Goal: Task Accomplishment & Management: Manage account settings

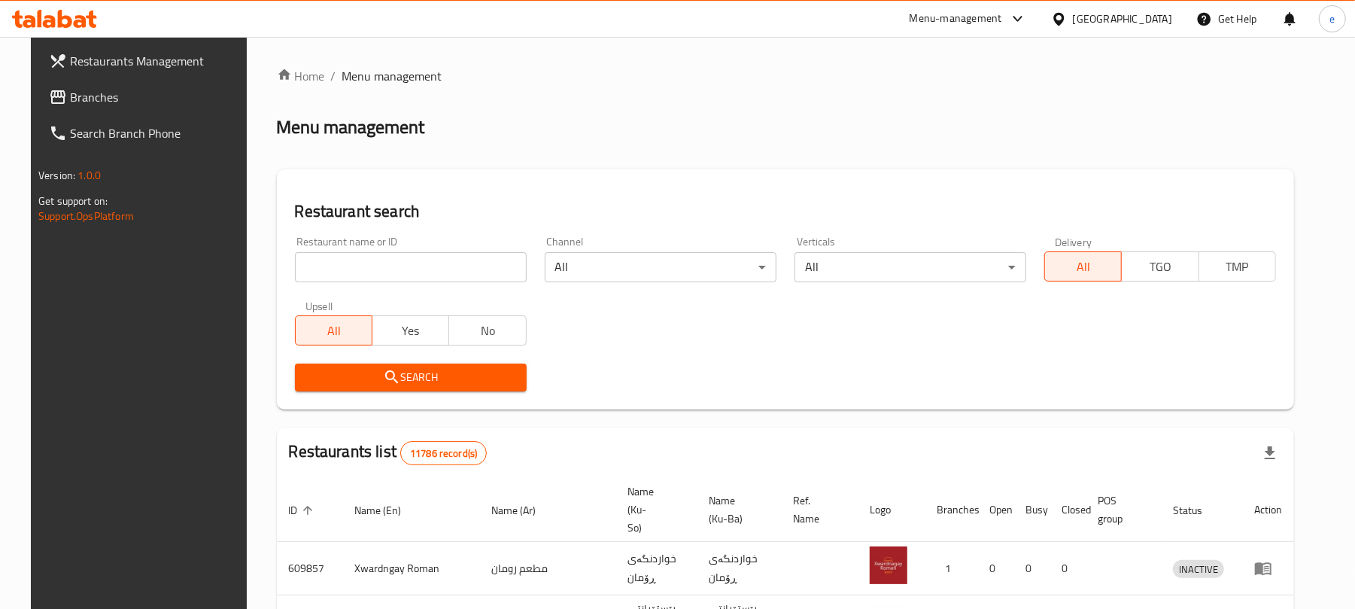
click at [432, 277] on input "search" at bounding box center [411, 267] width 232 height 30
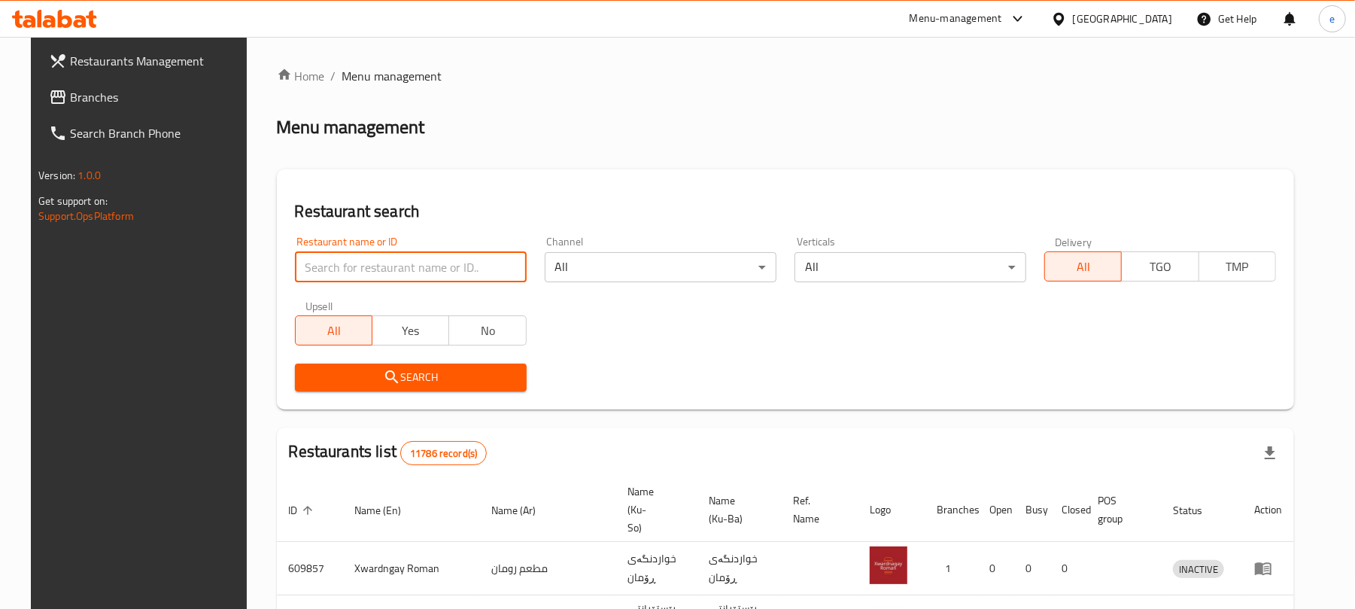
paste input "688546"
type input "688546"
click button "Search" at bounding box center [411, 377] width 232 height 28
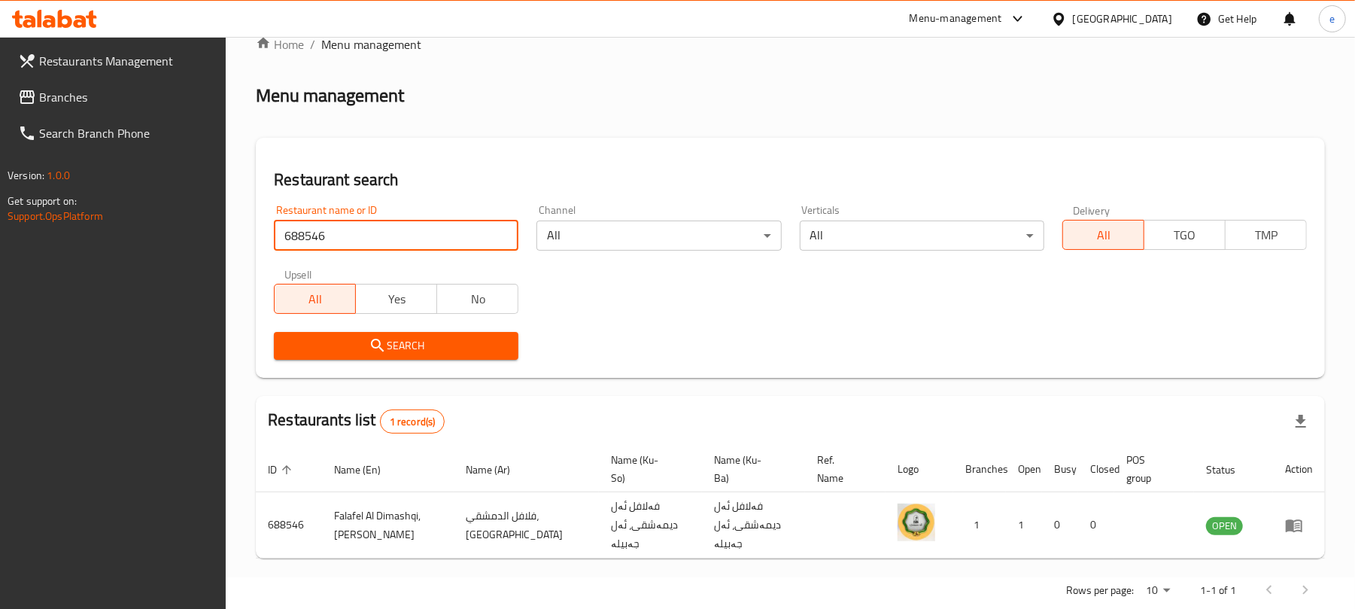
scroll to position [50, 0]
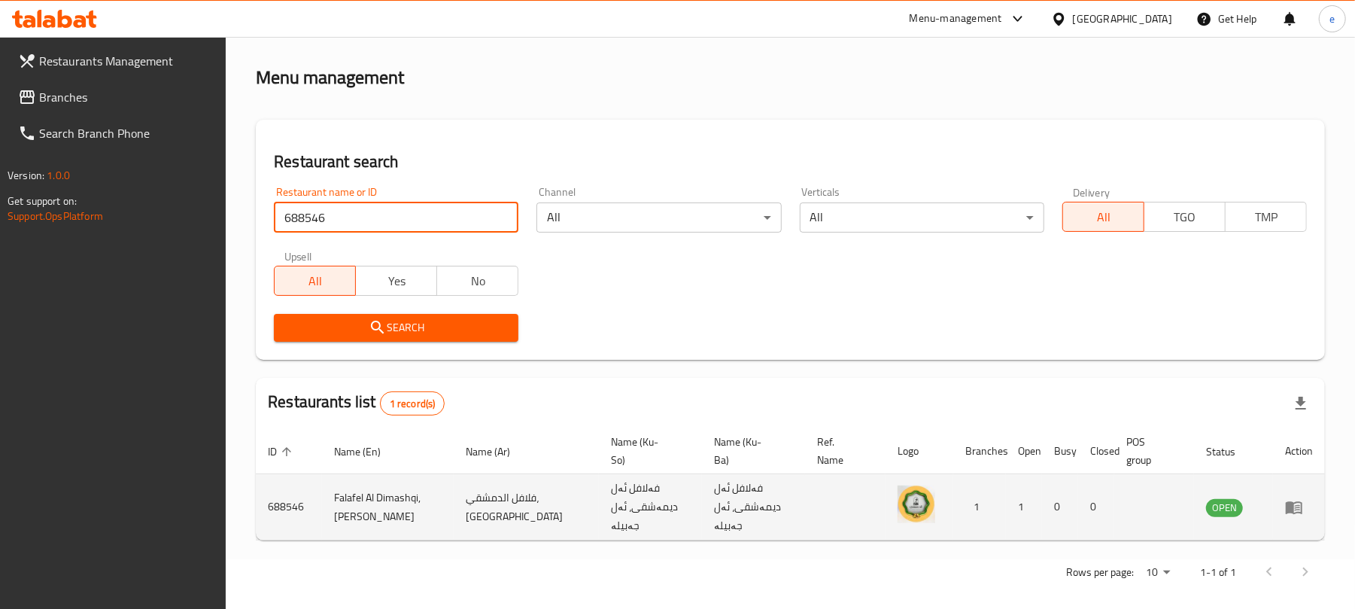
click at [1286, 498] on icon "enhanced table" at bounding box center [1294, 507] width 18 height 18
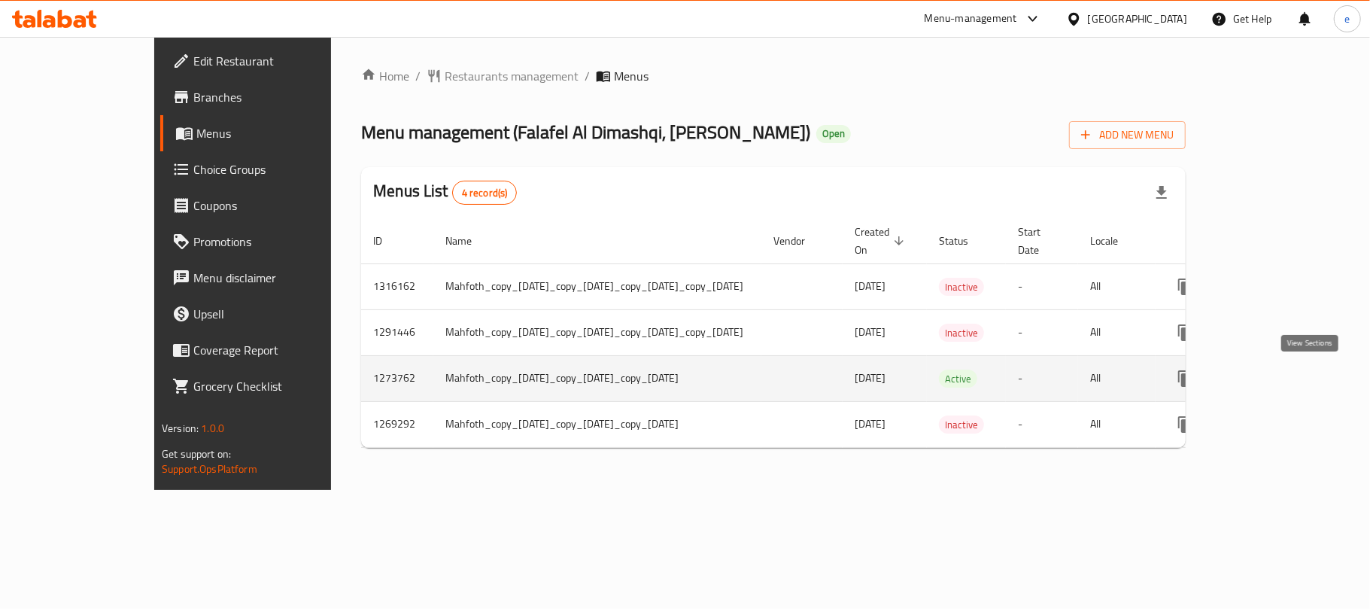
click at [1303, 387] on icon "enhanced table" at bounding box center [1294, 378] width 18 height 18
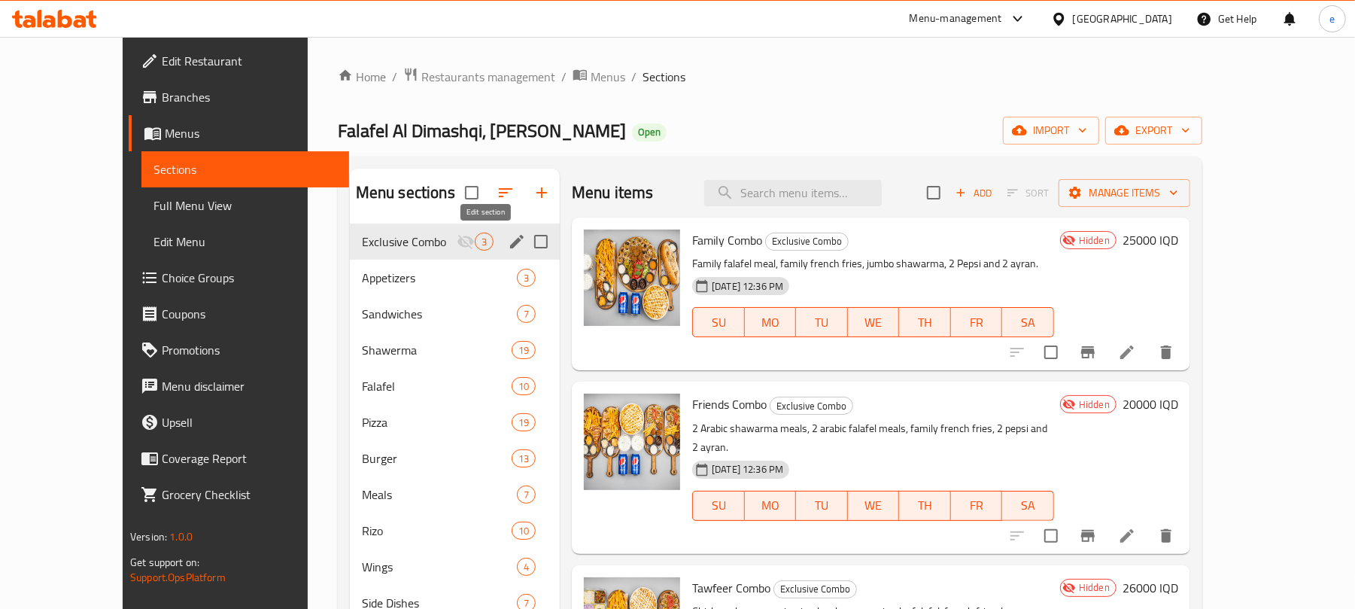
click at [508, 242] on icon "edit" at bounding box center [517, 242] width 18 height 18
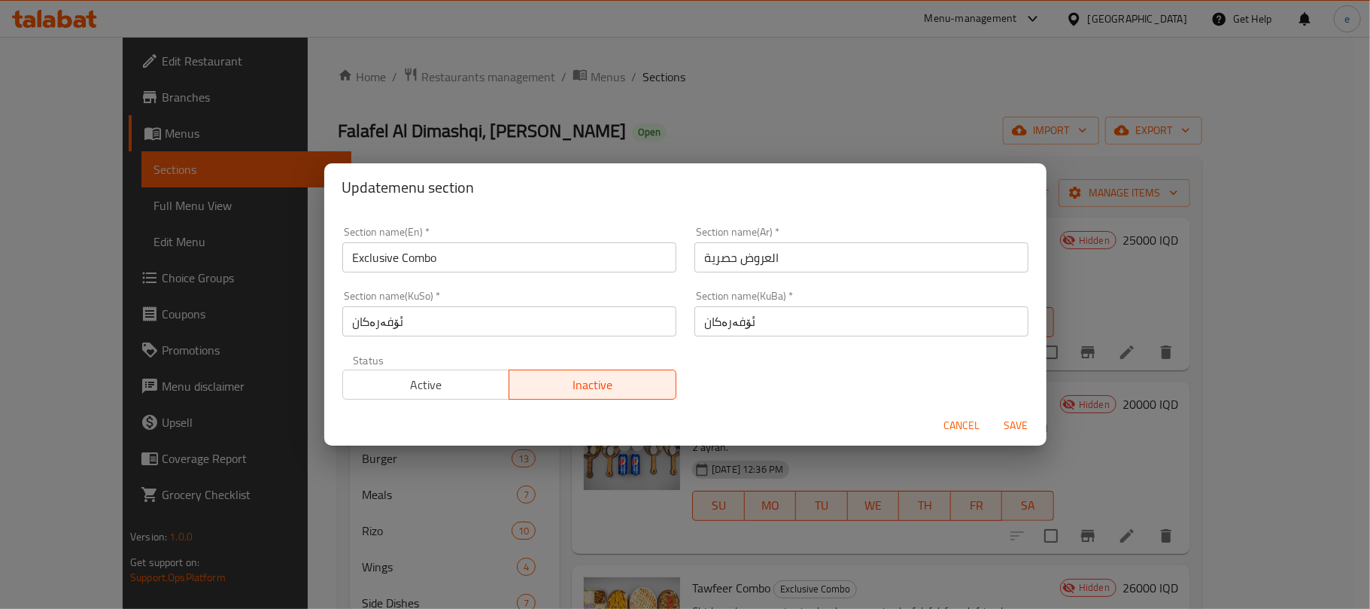
click at [977, 428] on span "Cancel" at bounding box center [962, 425] width 36 height 19
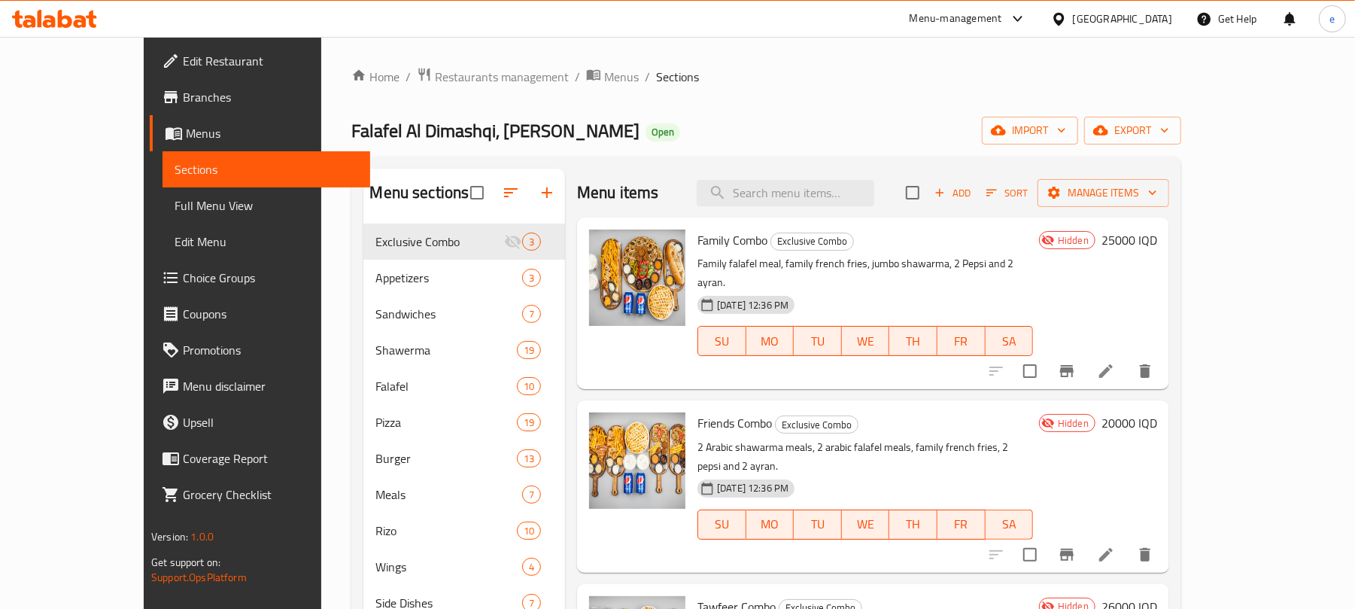
click at [175, 206] on span "Full Menu View" at bounding box center [267, 205] width 184 height 18
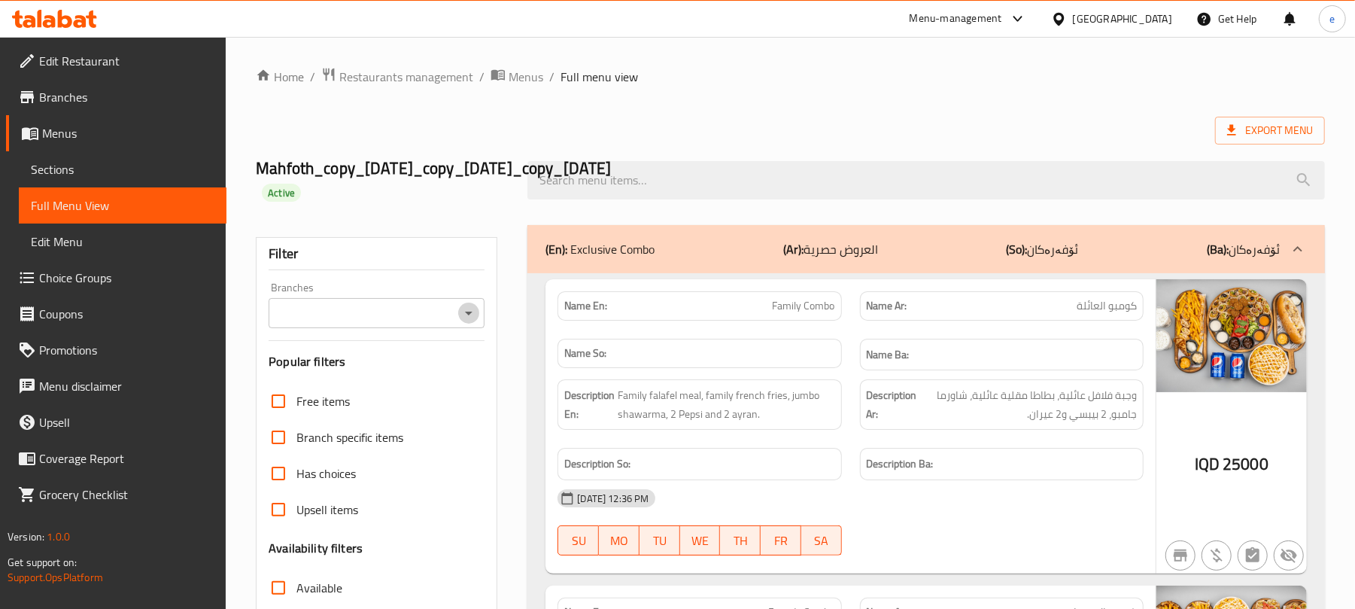
click at [470, 310] on icon "Open" at bounding box center [469, 313] width 18 height 18
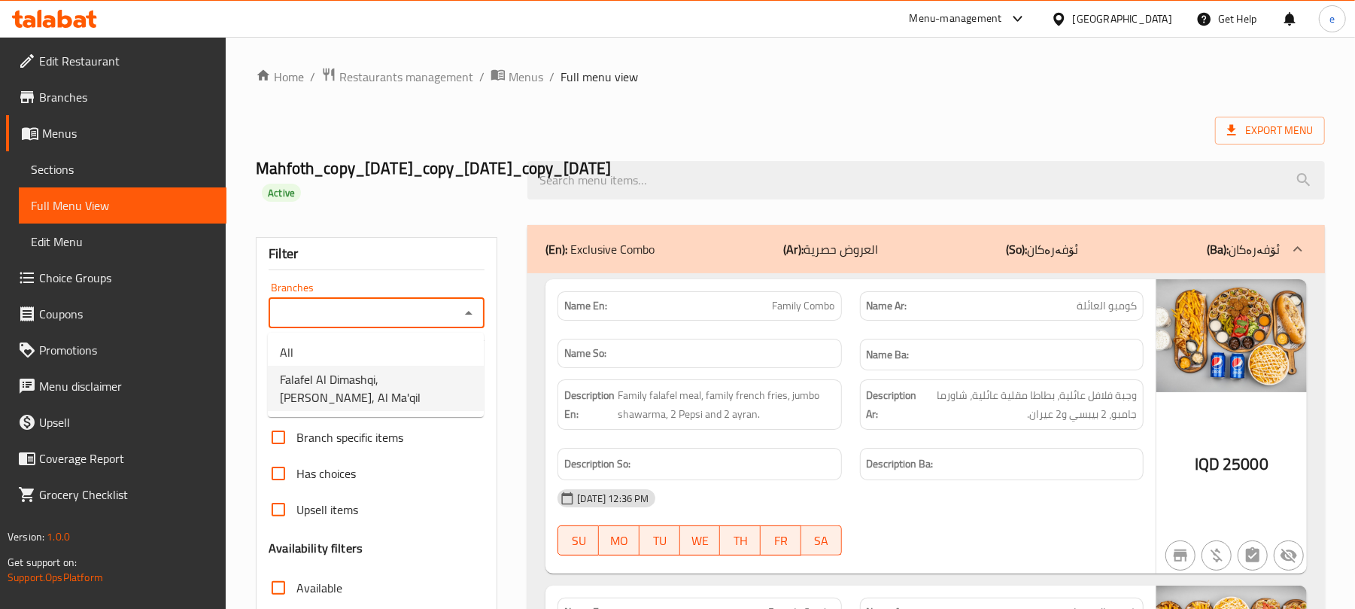
click at [400, 376] on span "Falafel Al Dimashqi, [PERSON_NAME], Al Ma'qil" at bounding box center [376, 388] width 192 height 36
type input "Falafel Al Dimashqi, [PERSON_NAME], Al Ma'qil"
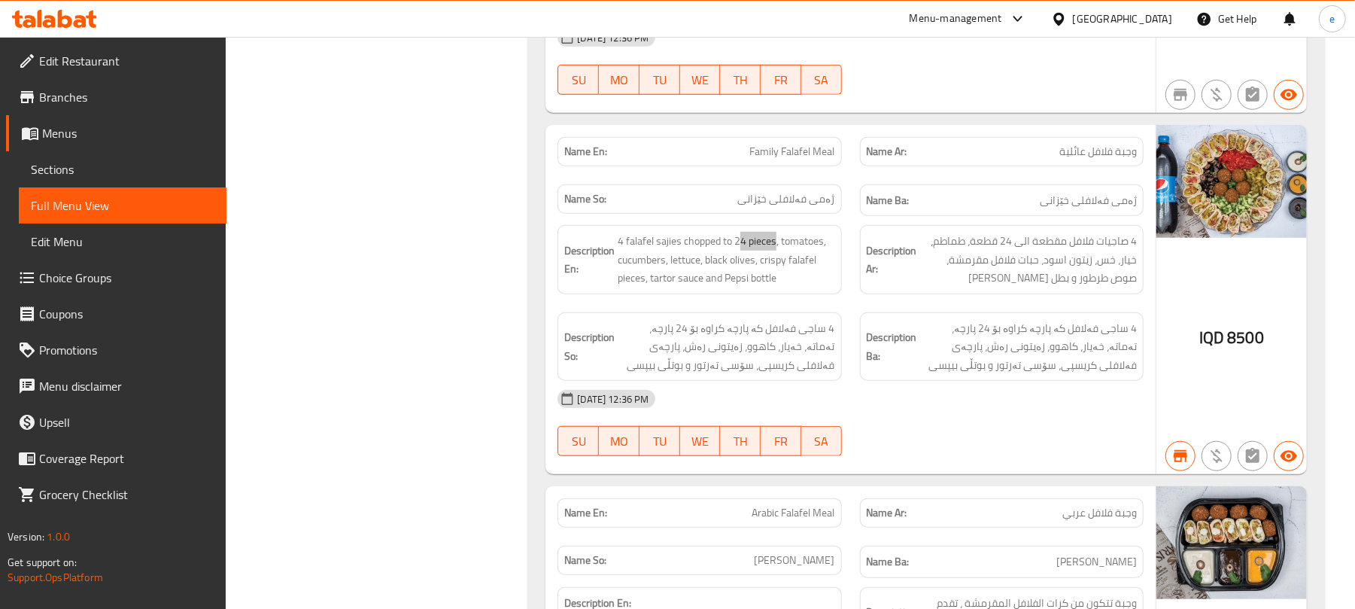
scroll to position [24263, 0]
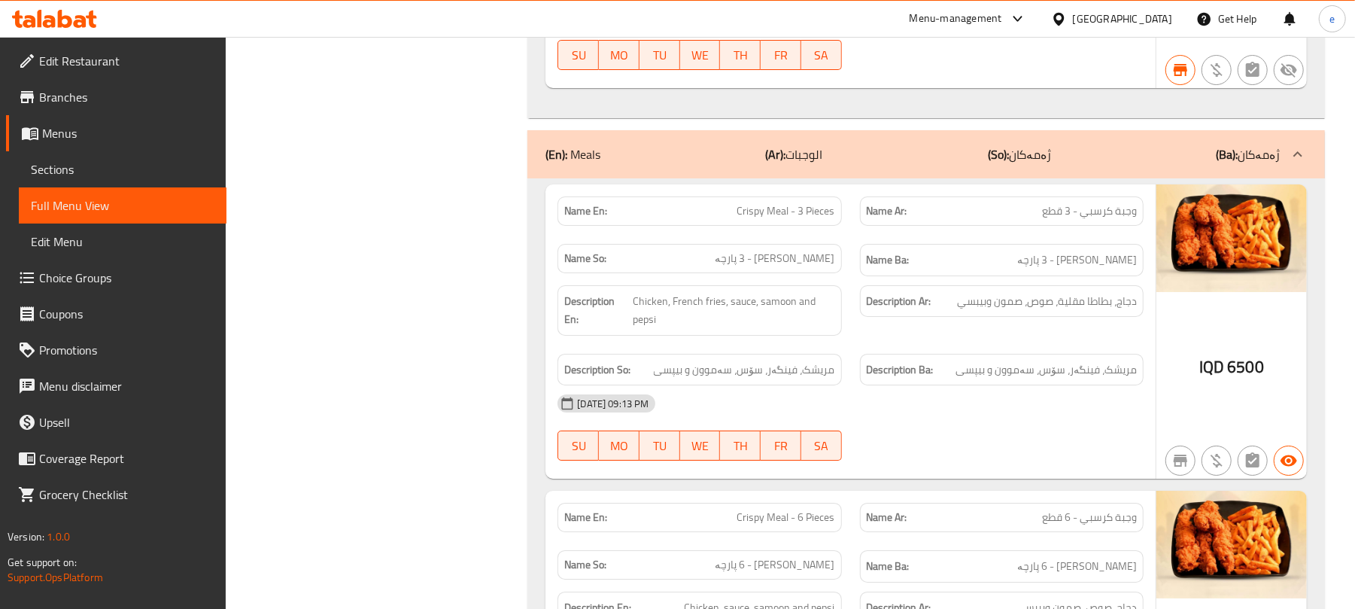
click at [1106, 219] on span "وجبة كرسبي - 3 قطع" at bounding box center [1089, 211] width 95 height 16
copy span "وجبة كرسبي - 3 قطع"
click at [777, 226] on div "Name En: Crispy Meal - 3 Pieces" at bounding box center [700, 210] width 284 height 29
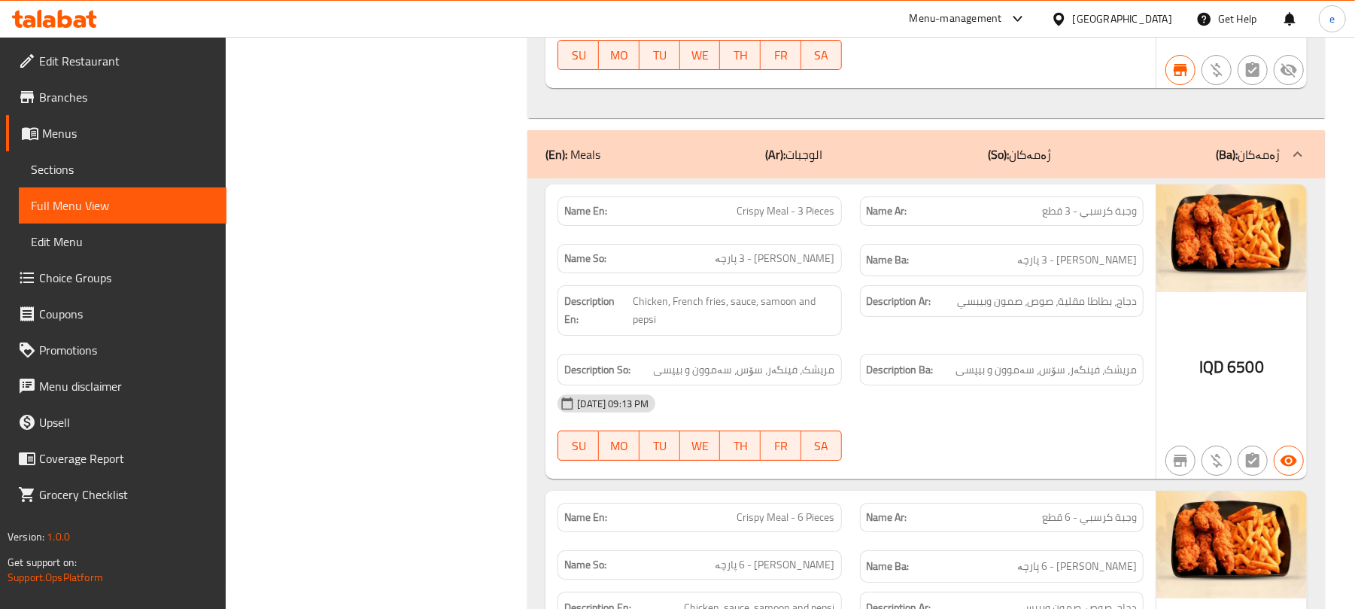
click at [778, 219] on span "Crispy Meal - 3 Pieces" at bounding box center [786, 211] width 98 height 16
copy span "Crispy Meal - 3 Pieces"
click at [820, 266] on span "[PERSON_NAME] - 3 پارچە" at bounding box center [776, 259] width 120 height 16
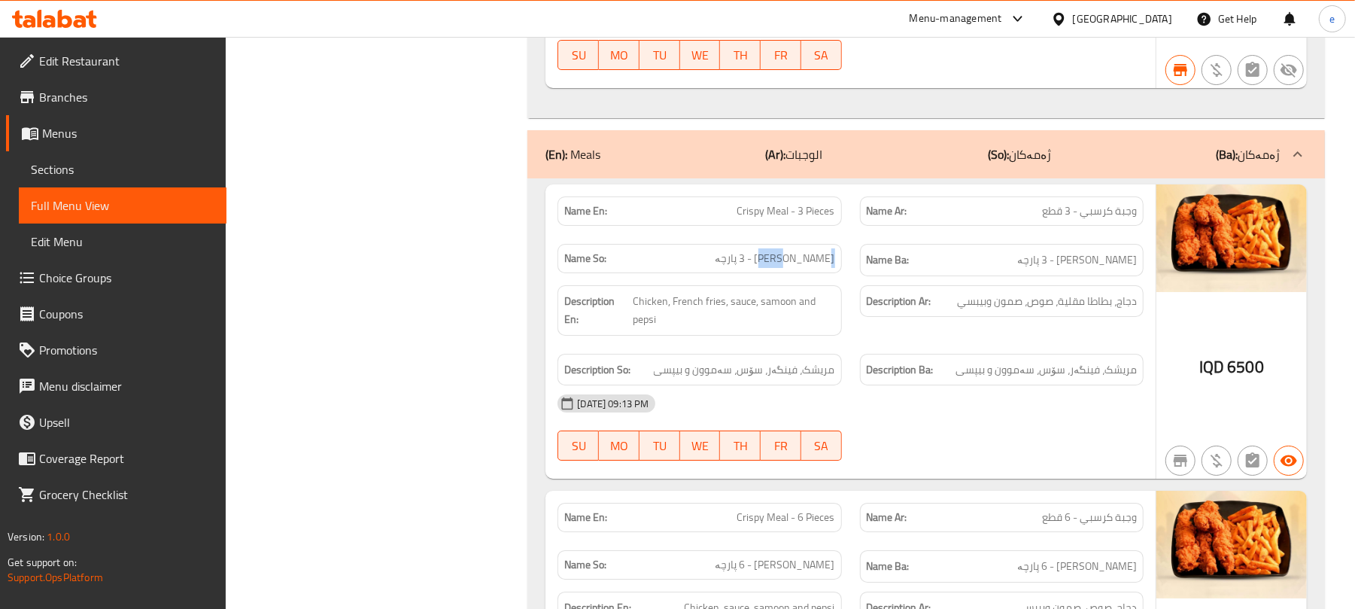
click at [820, 266] on span "[PERSON_NAME] - 3 پارچە" at bounding box center [776, 259] width 120 height 16
copy span "[PERSON_NAME] - 3 پارچە"
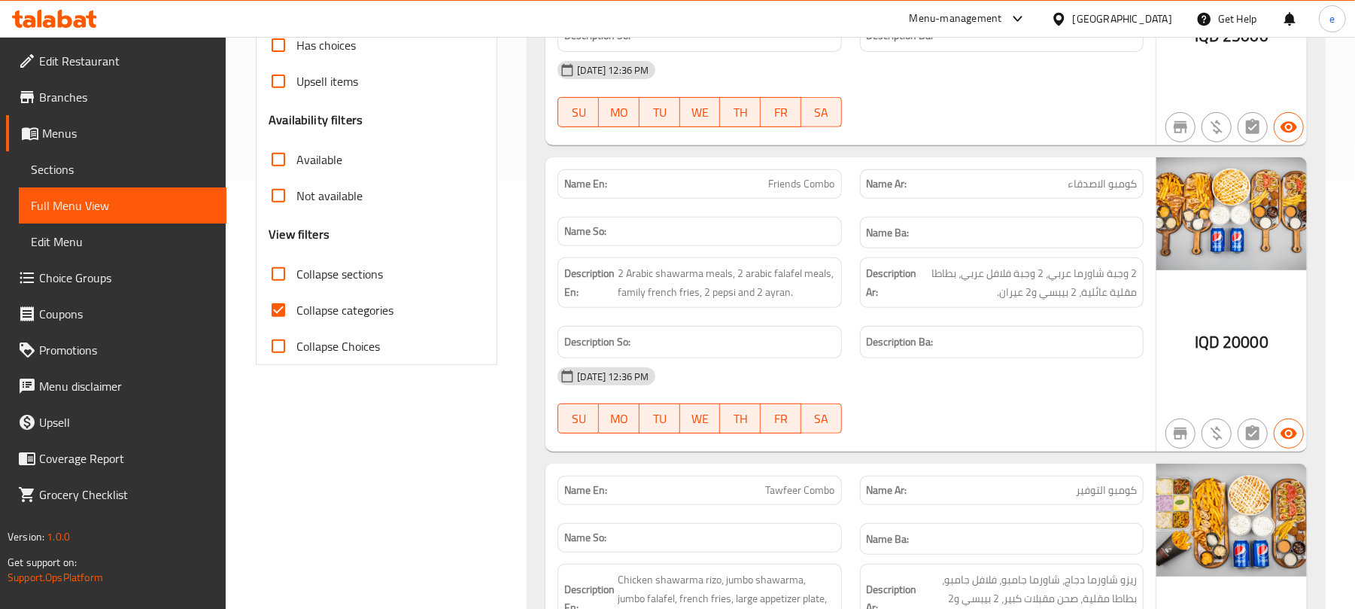
scroll to position [0, 0]
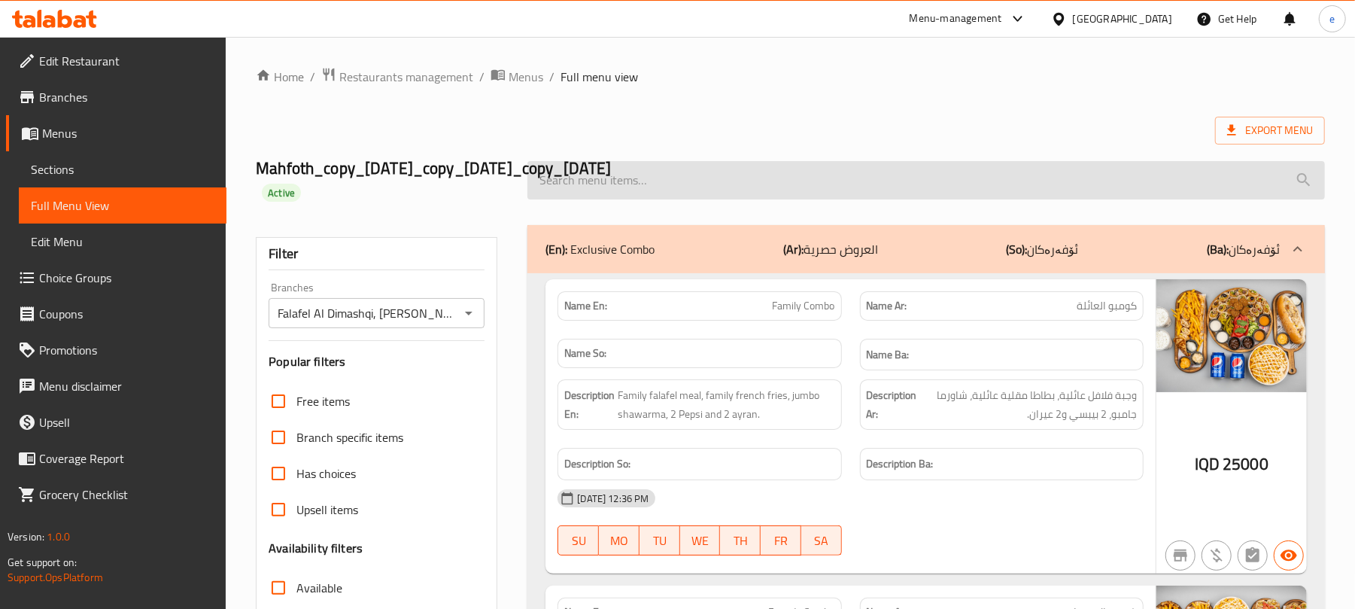
click at [861, 193] on input "search" at bounding box center [927, 180] width 798 height 38
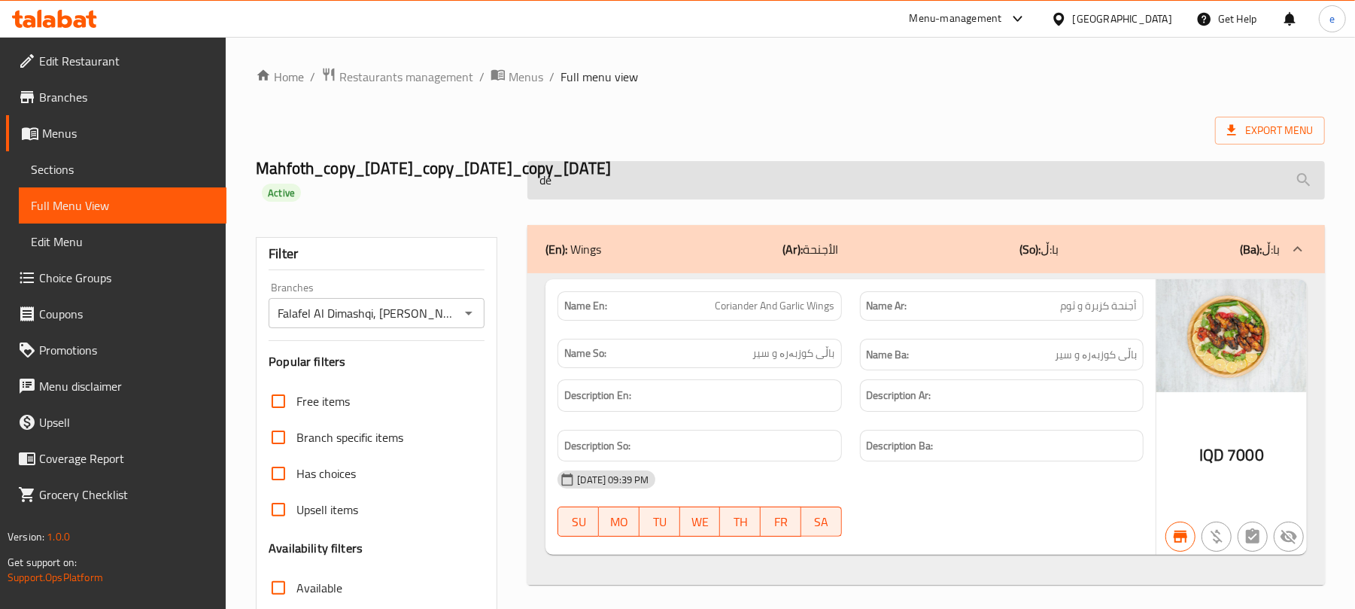
type input "d"
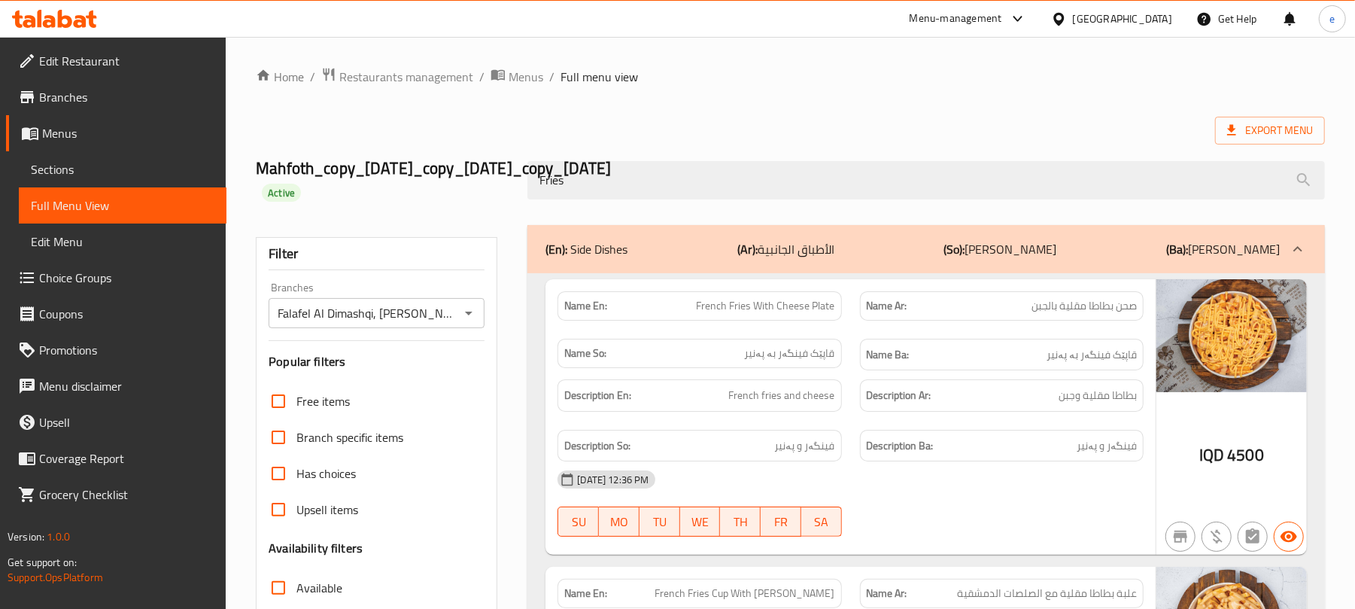
type input "Fries"
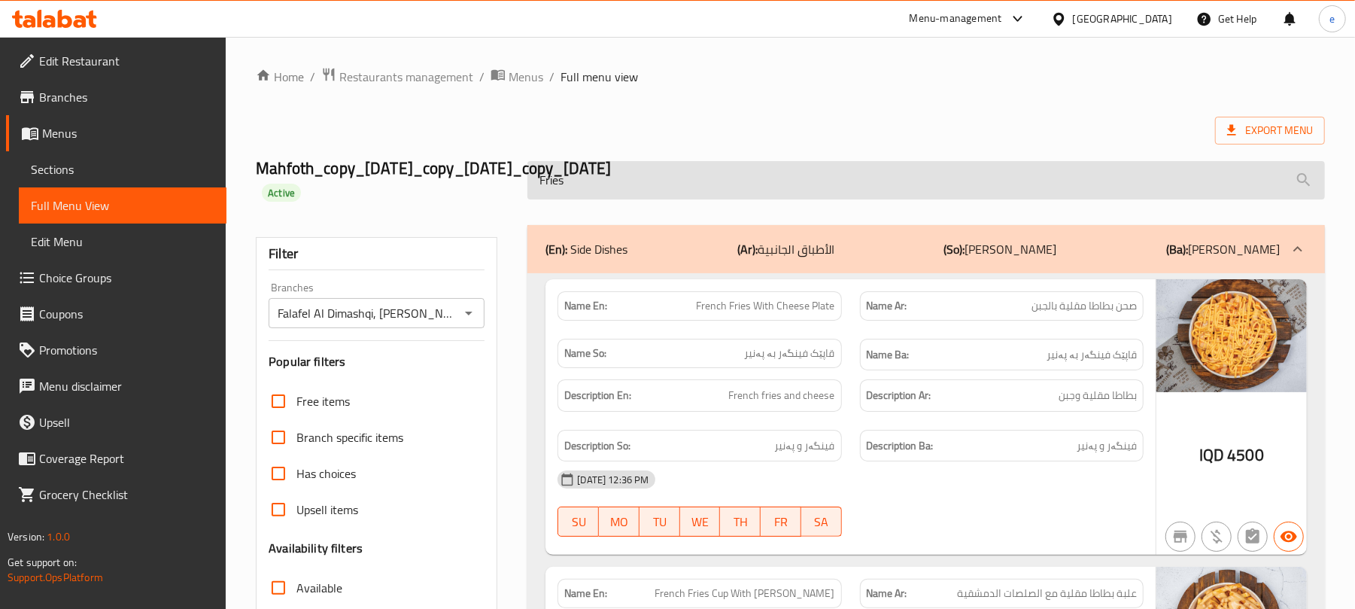
click at [650, 187] on input "Fries" at bounding box center [927, 180] width 798 height 38
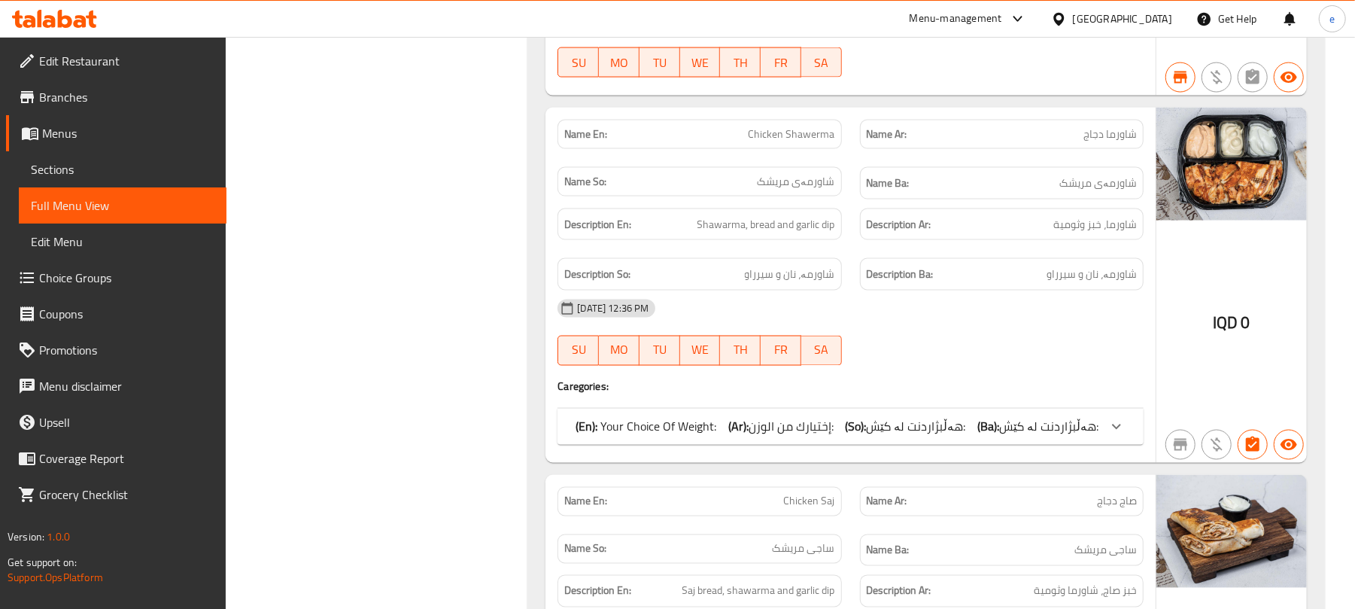
scroll to position [5821, 0]
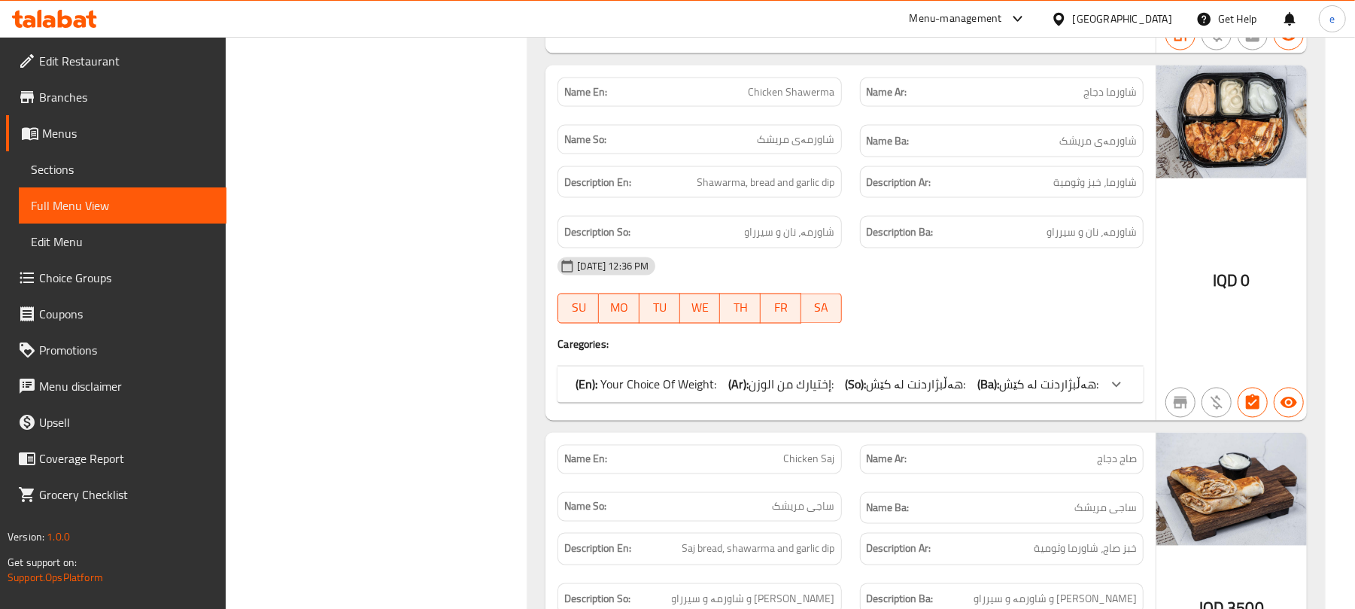
click at [1069, 403] on div "(En): Your Choice Of Weight: (Ar): إختيارك من الوزن: (So): هەڵبژاردنت لە کێش: (…" at bounding box center [851, 384] width 586 height 36
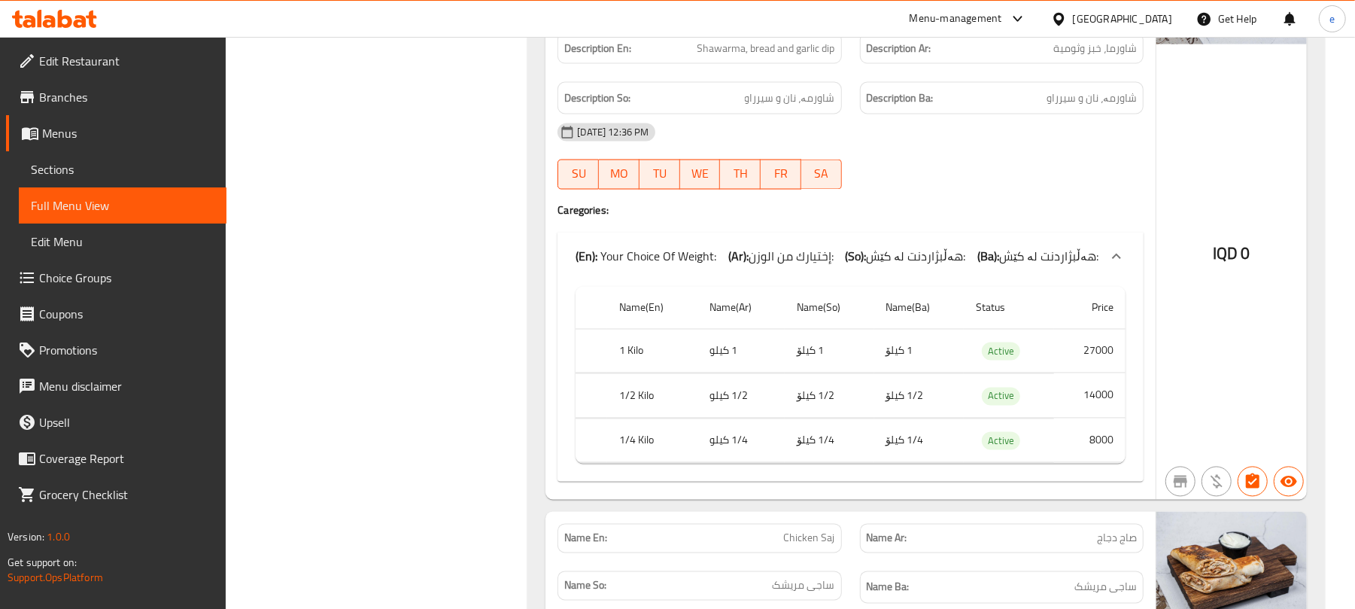
scroll to position [6022, 0]
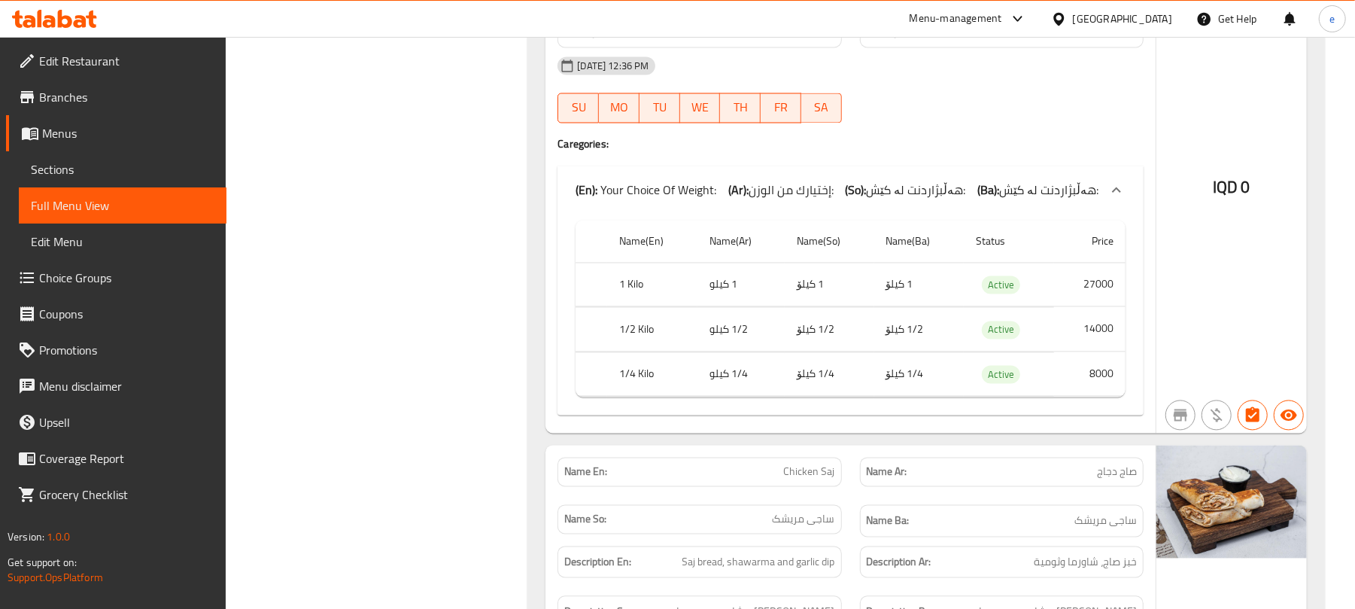
click at [642, 394] on th "1/4 Kilo" at bounding box center [652, 374] width 90 height 44
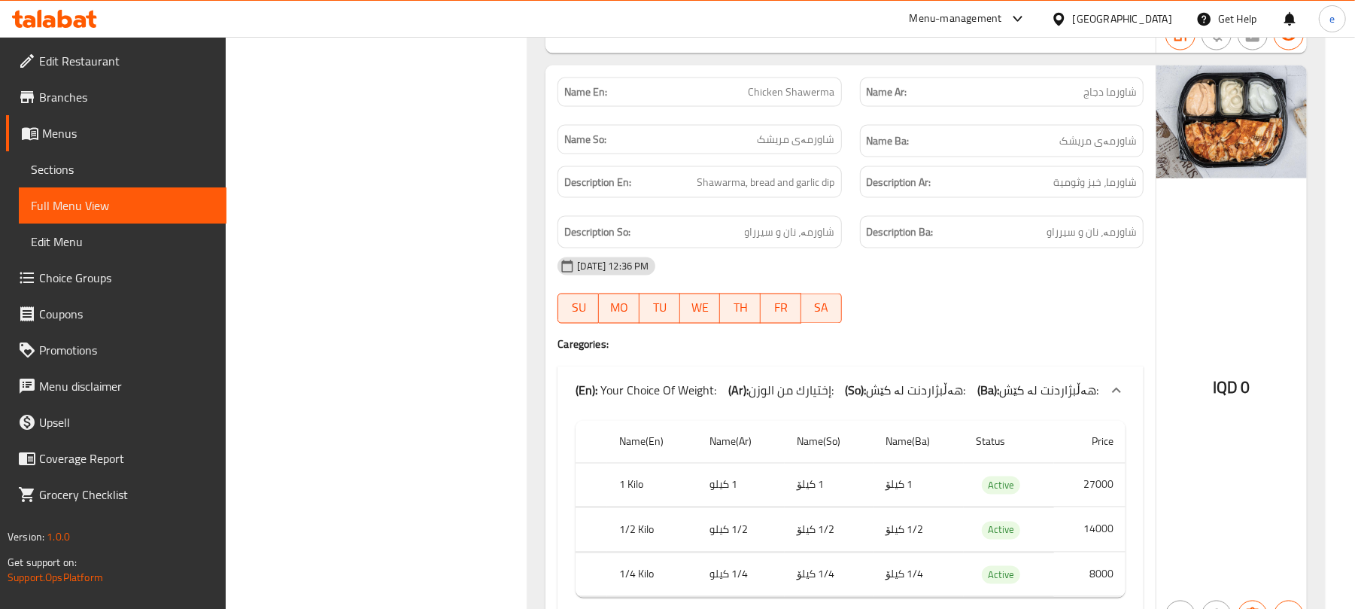
click at [783, 100] on span "Chicken Shawerma" at bounding box center [792, 92] width 87 height 16
copy span "Chicken Shawerma"
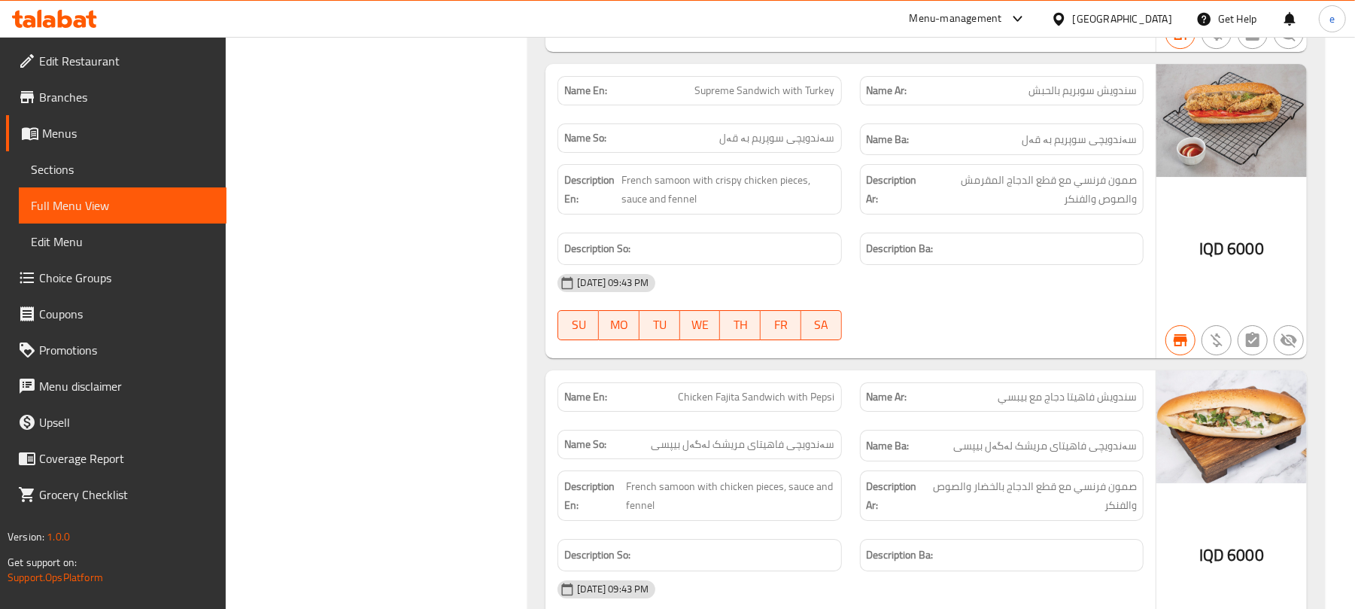
scroll to position [0, 0]
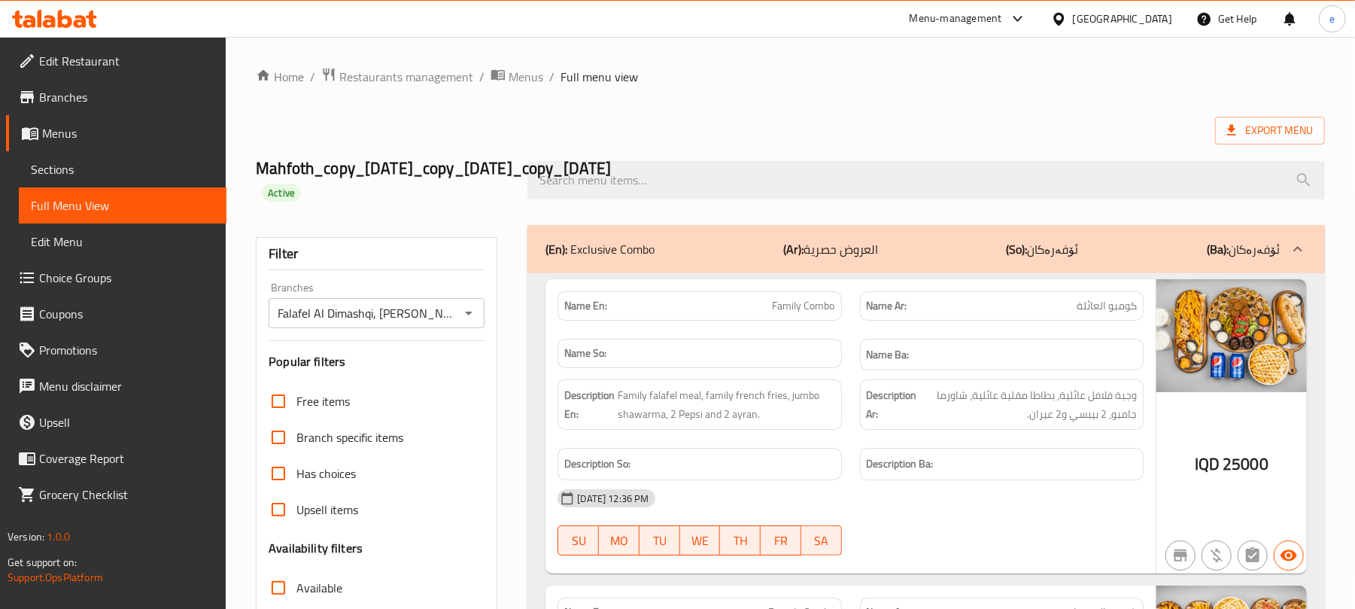
click at [476, 314] on icon "Open" at bounding box center [469, 313] width 18 height 18
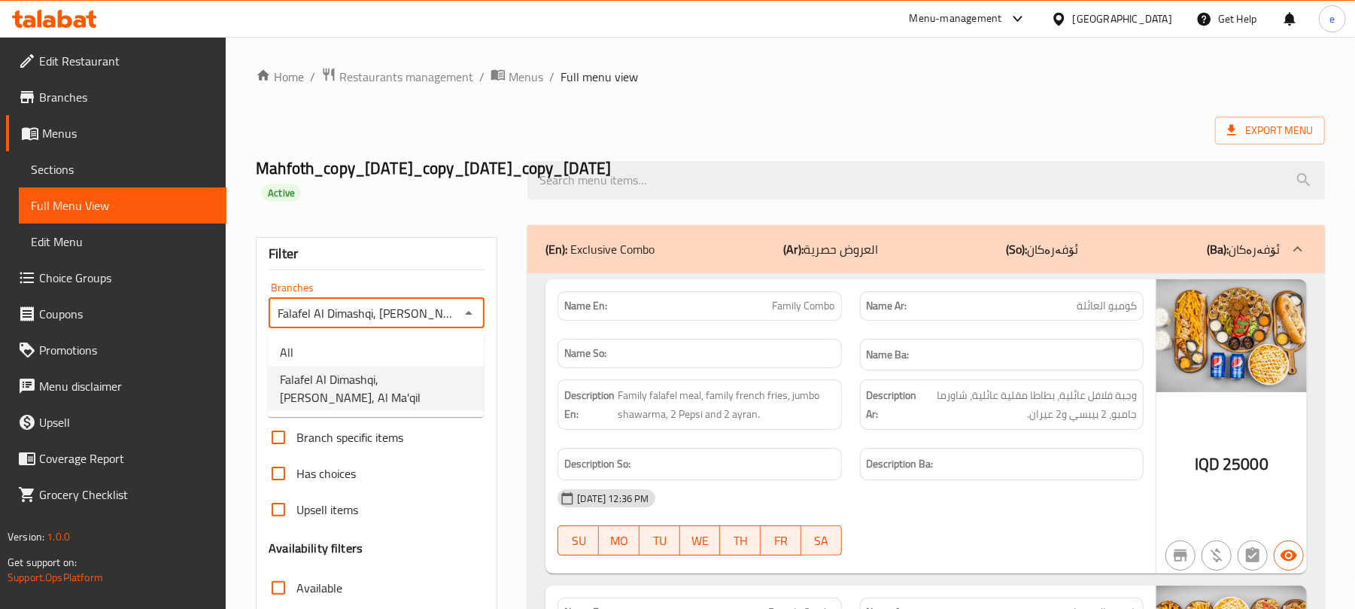
scroll to position [0, 21]
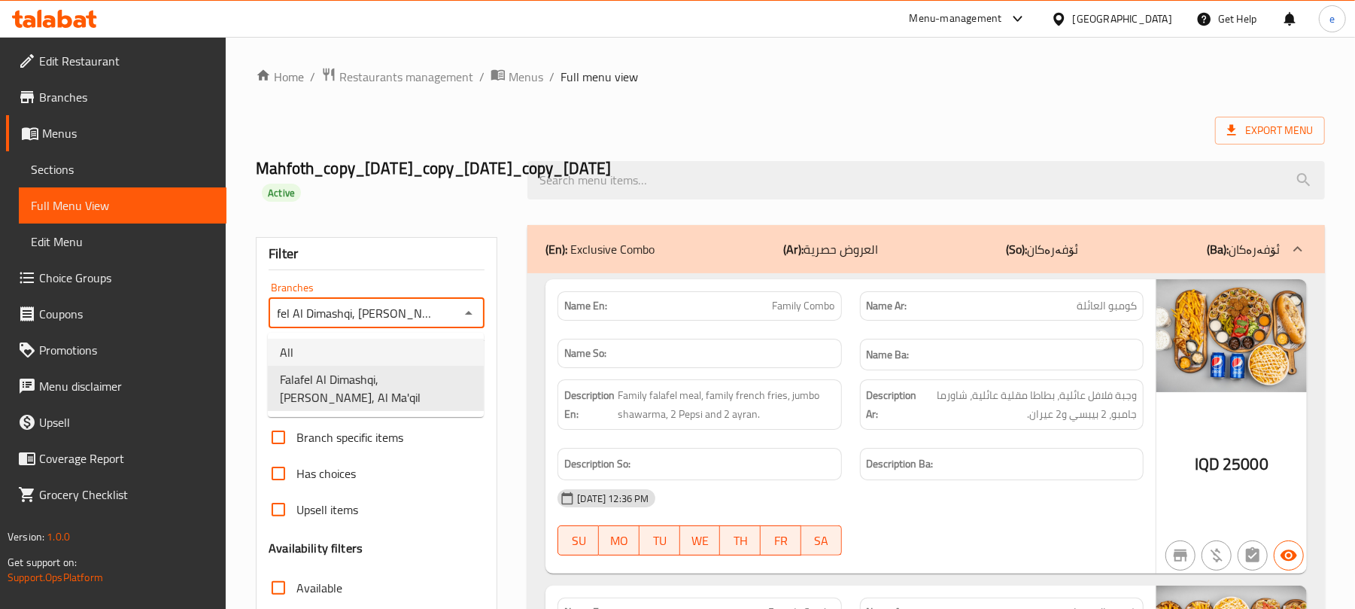
click at [386, 351] on li "All" at bounding box center [376, 352] width 216 height 27
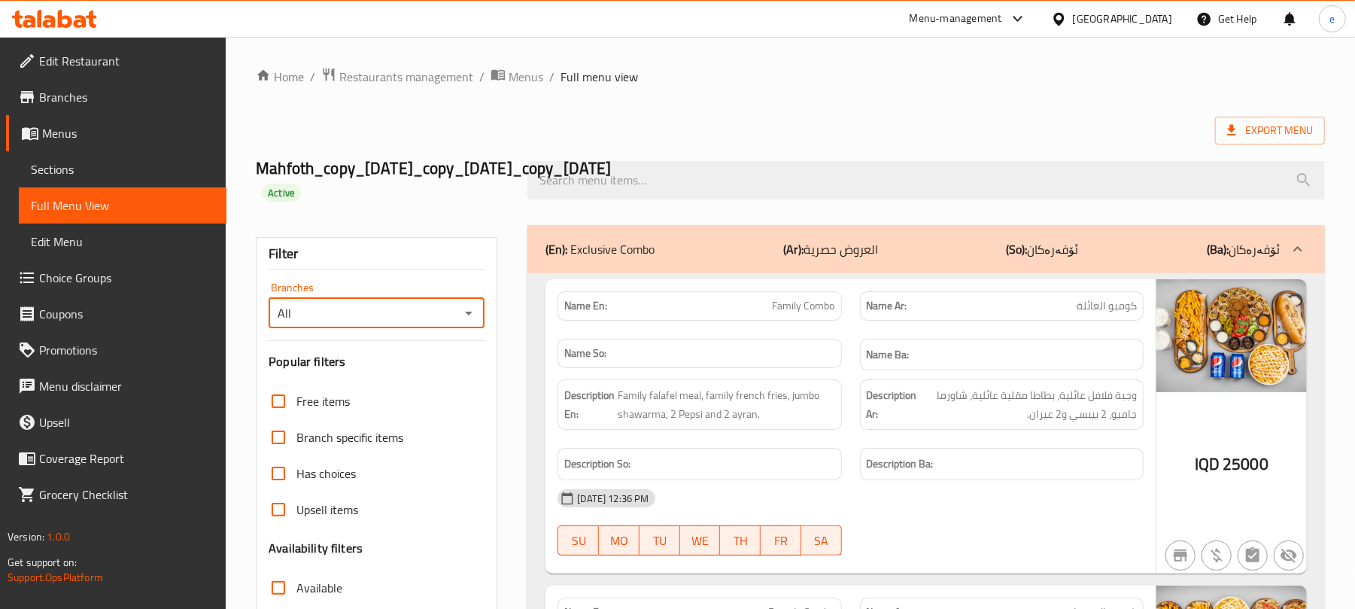
click at [473, 319] on icon "Open" at bounding box center [469, 313] width 18 height 18
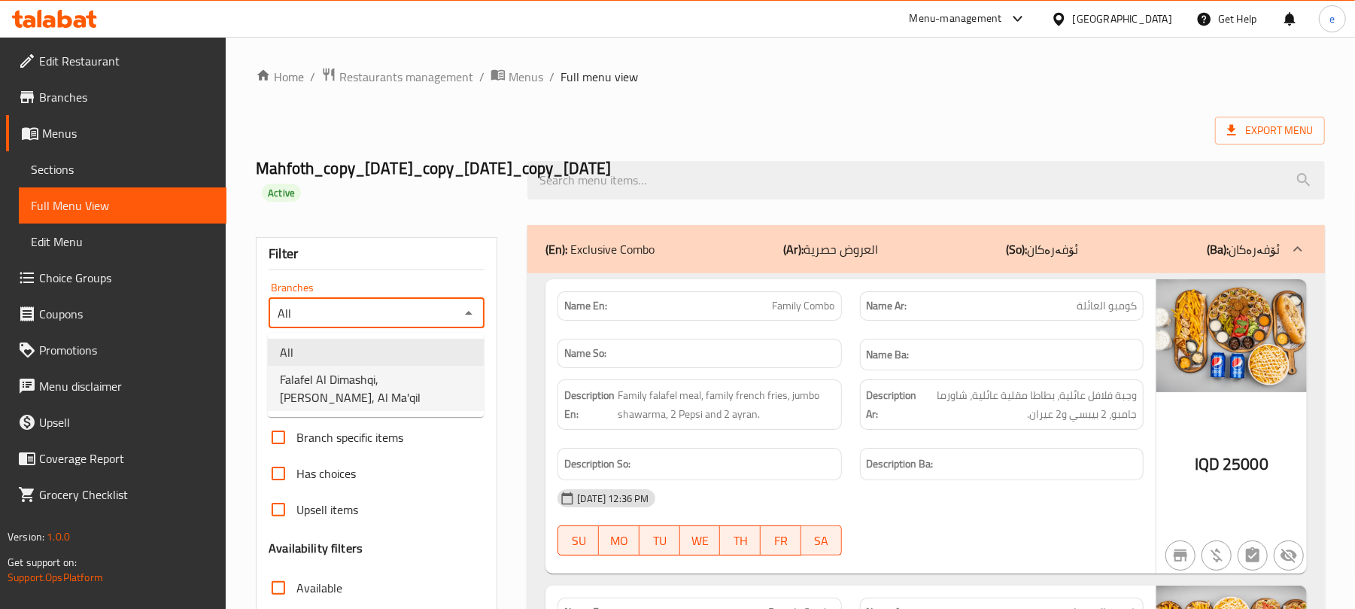
click at [408, 396] on span "Falafel Al Dimashqi, [PERSON_NAME], Al Ma'qil" at bounding box center [376, 388] width 192 height 36
type input "Falafel Al Dimashqi, [PERSON_NAME], Al Ma'qil"
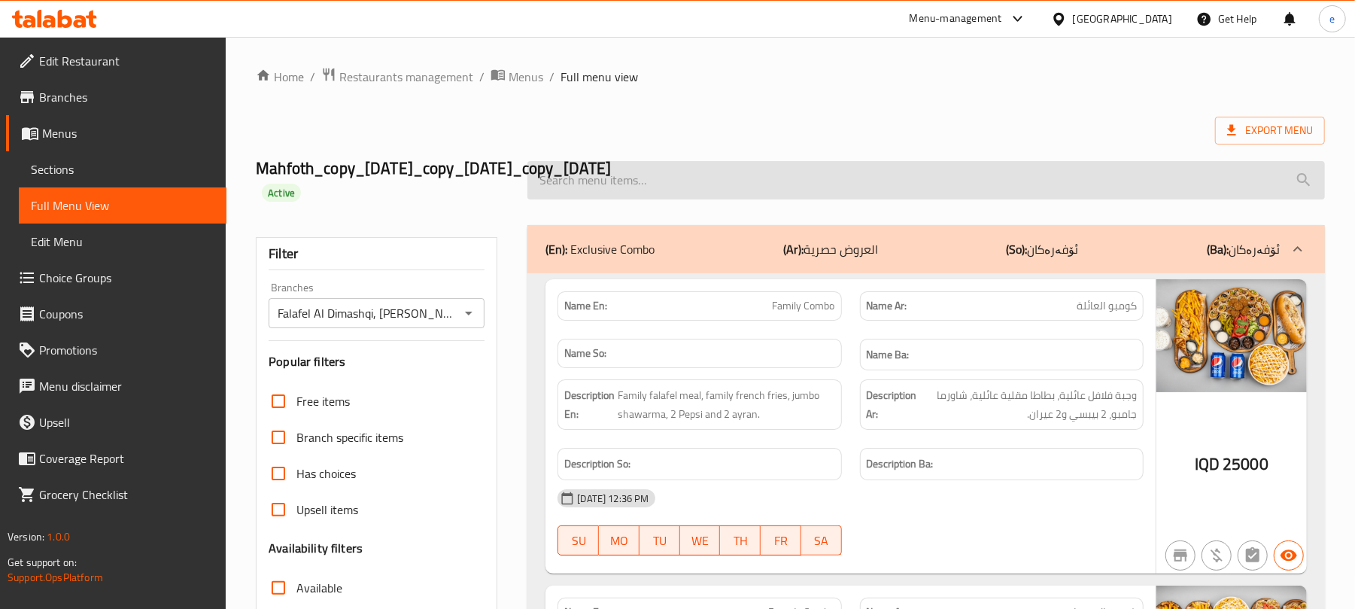
click at [746, 193] on input "search" at bounding box center [927, 180] width 798 height 38
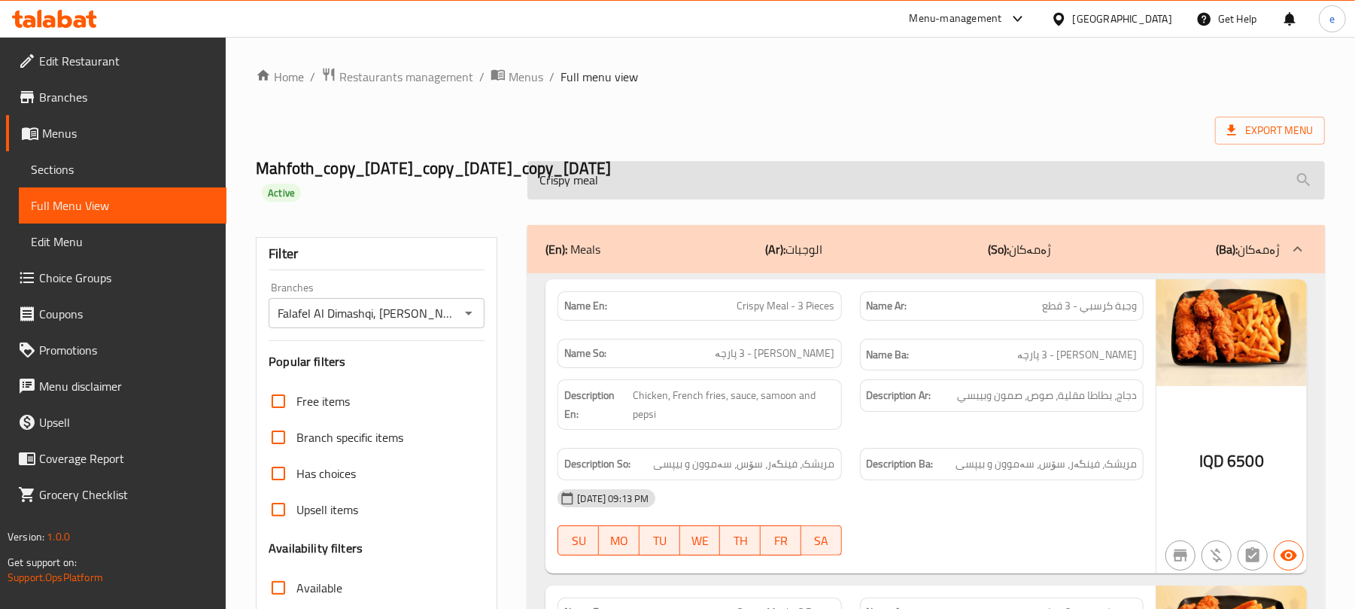
click at [750, 175] on input "Crispy meal" at bounding box center [927, 180] width 798 height 38
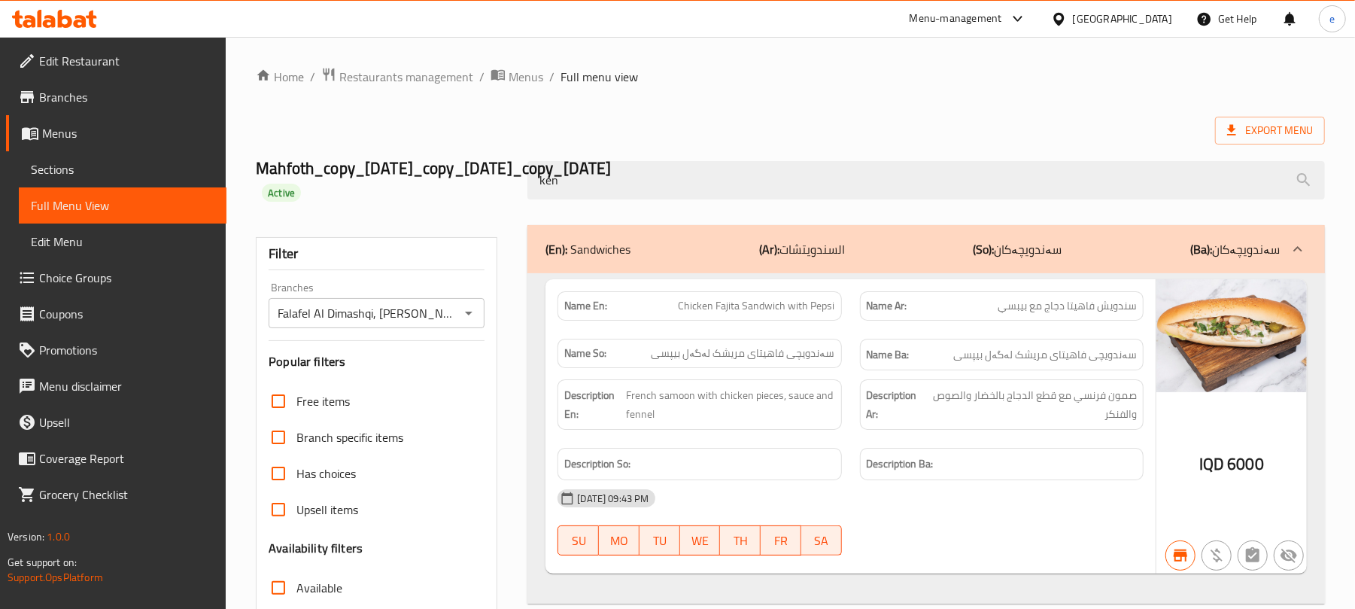
click at [783, 240] on p "(Ar): السندويتشات" at bounding box center [802, 249] width 86 height 18
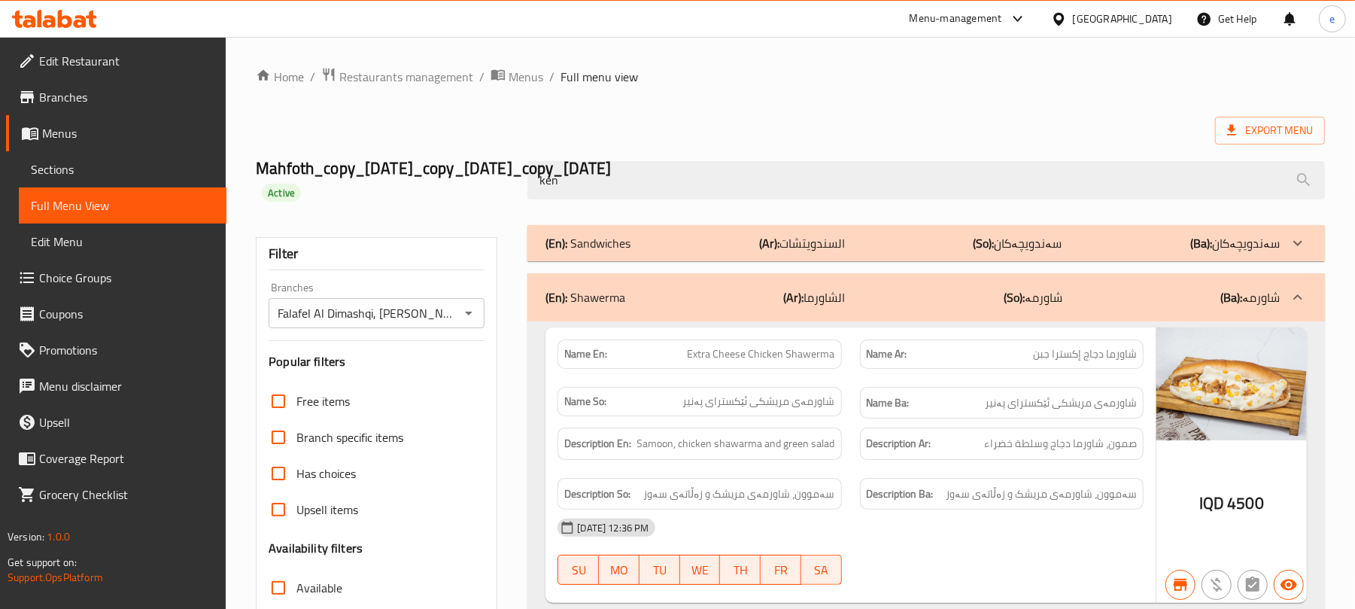
click at [820, 293] on p "(Ar): الشاورما" at bounding box center [815, 297] width 62 height 18
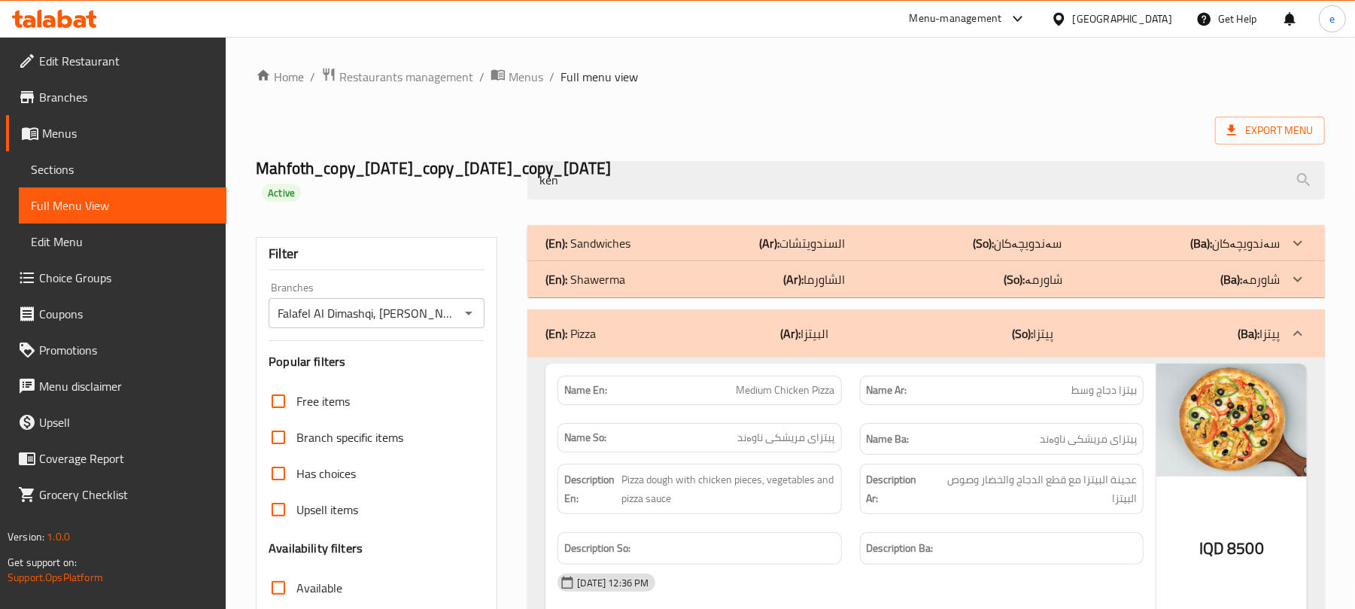
click at [831, 355] on div "(En): Pizza (Ar): البيتزا (So): پیتزا (Ba): پیتزا" at bounding box center [927, 333] width 798 height 48
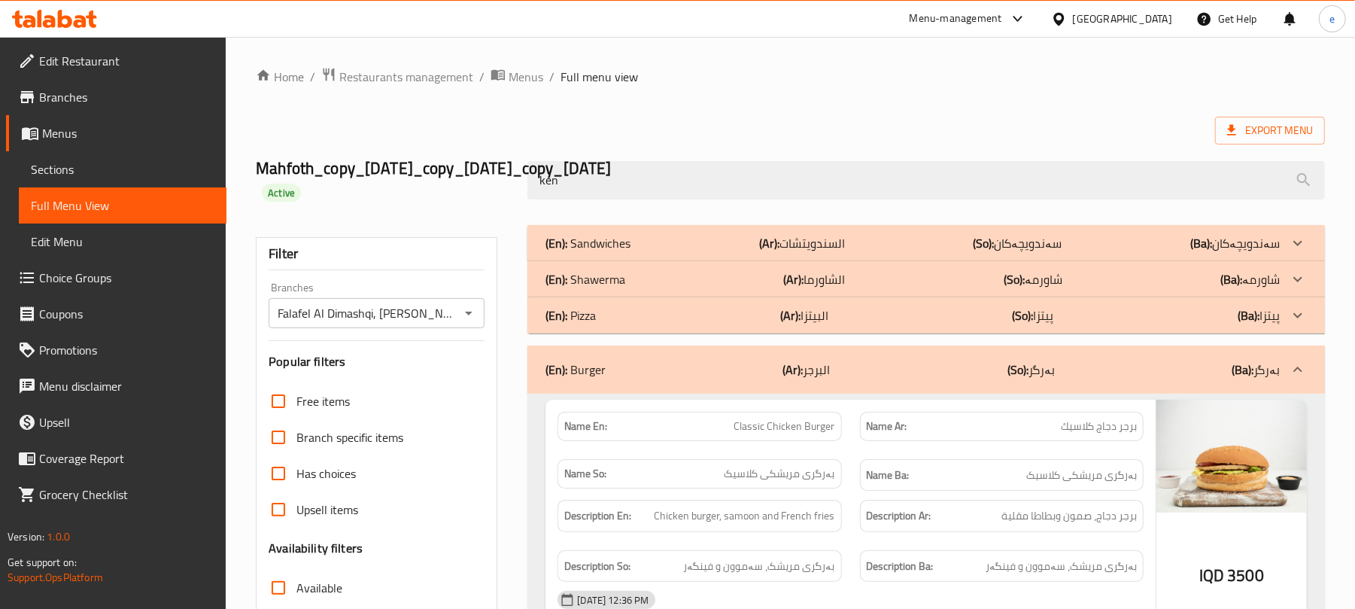
click at [831, 355] on div "(En): Burger (Ar): البرجر (So): بەرگر (Ba): بەرگر" at bounding box center [927, 369] width 798 height 48
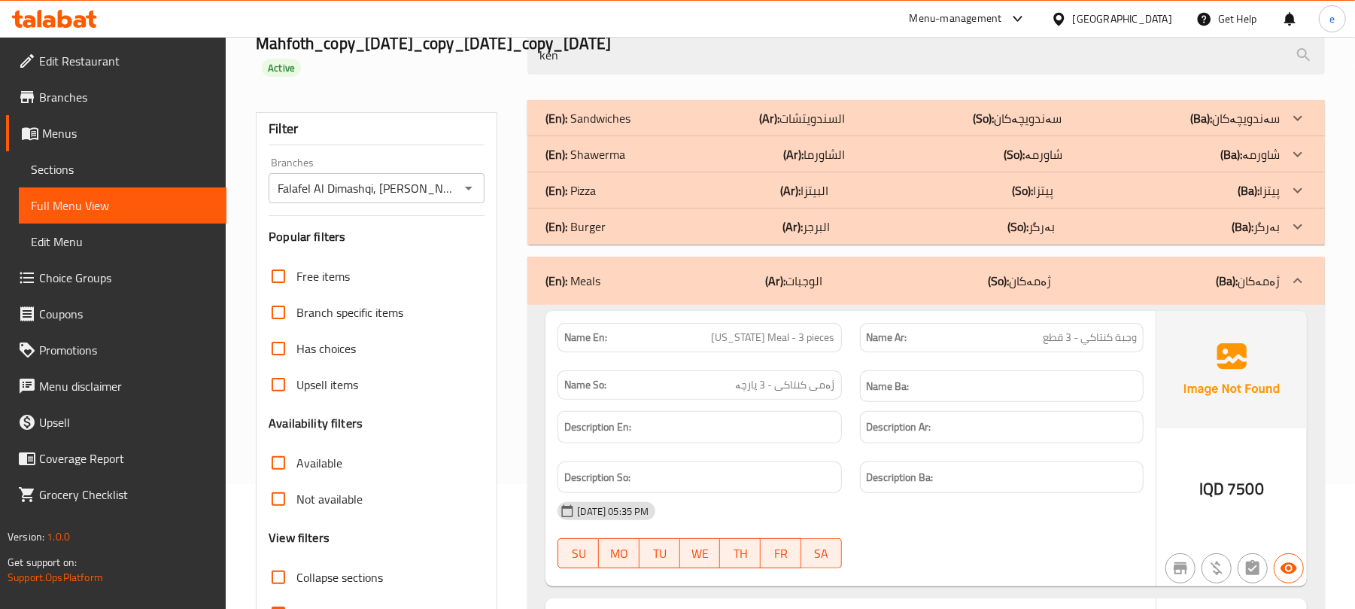
scroll to position [200, 0]
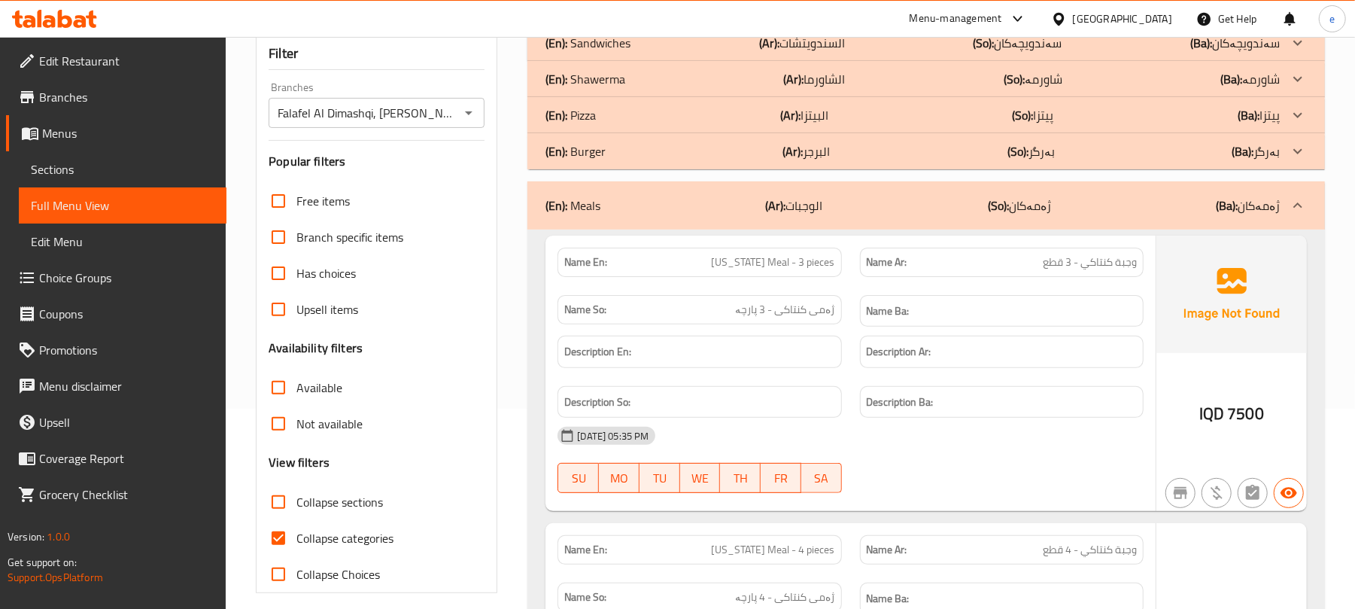
click at [741, 263] on span "[US_STATE] Meal - 3 pieces" at bounding box center [773, 262] width 123 height 16
copy span "[US_STATE]"
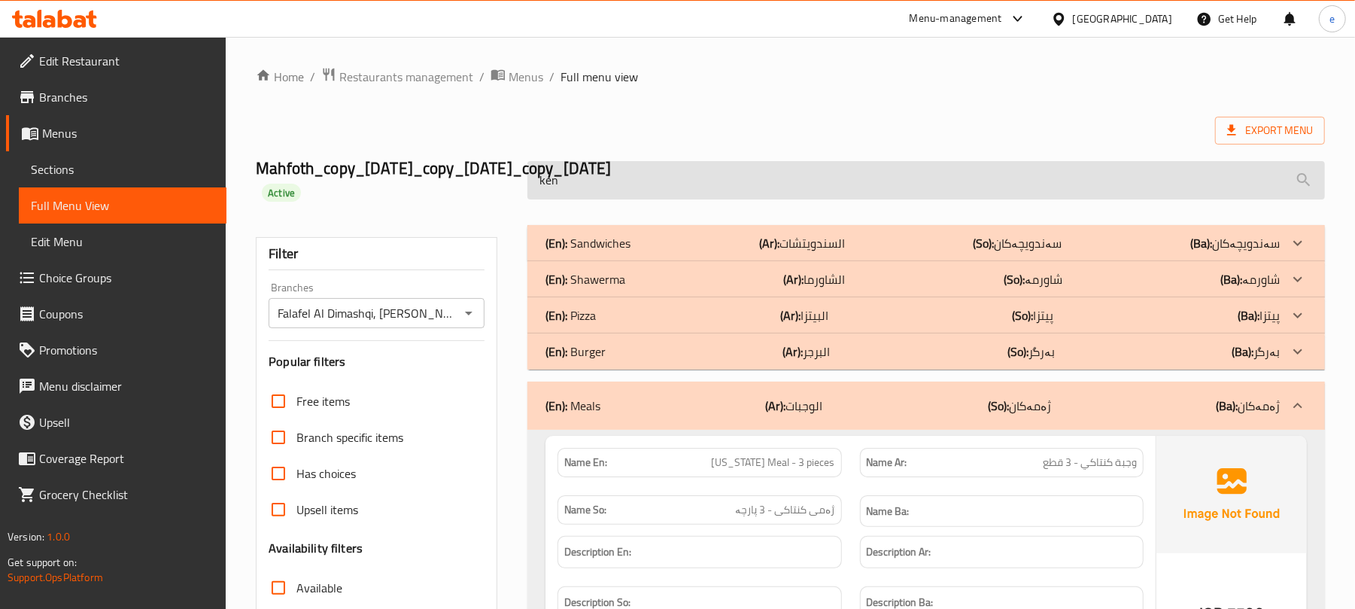
click at [640, 187] on input "ken" at bounding box center [927, 180] width 798 height 38
paste input "[US_STATE]"
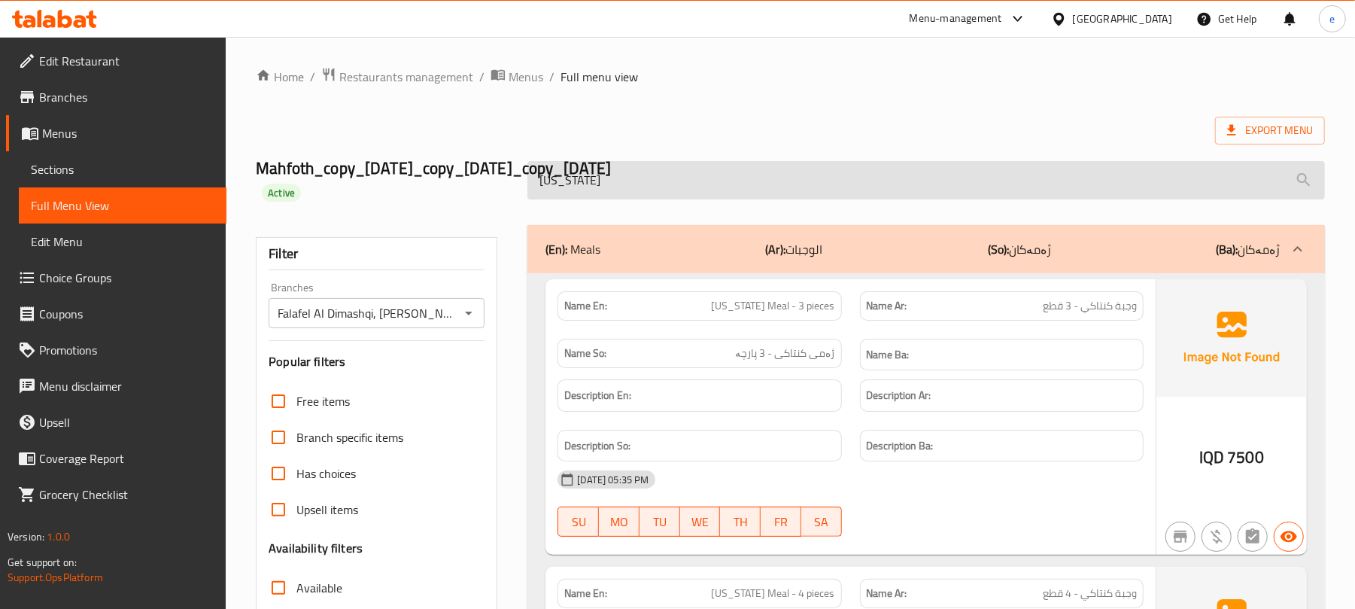
click at [692, 196] on input "[US_STATE]" at bounding box center [927, 180] width 798 height 38
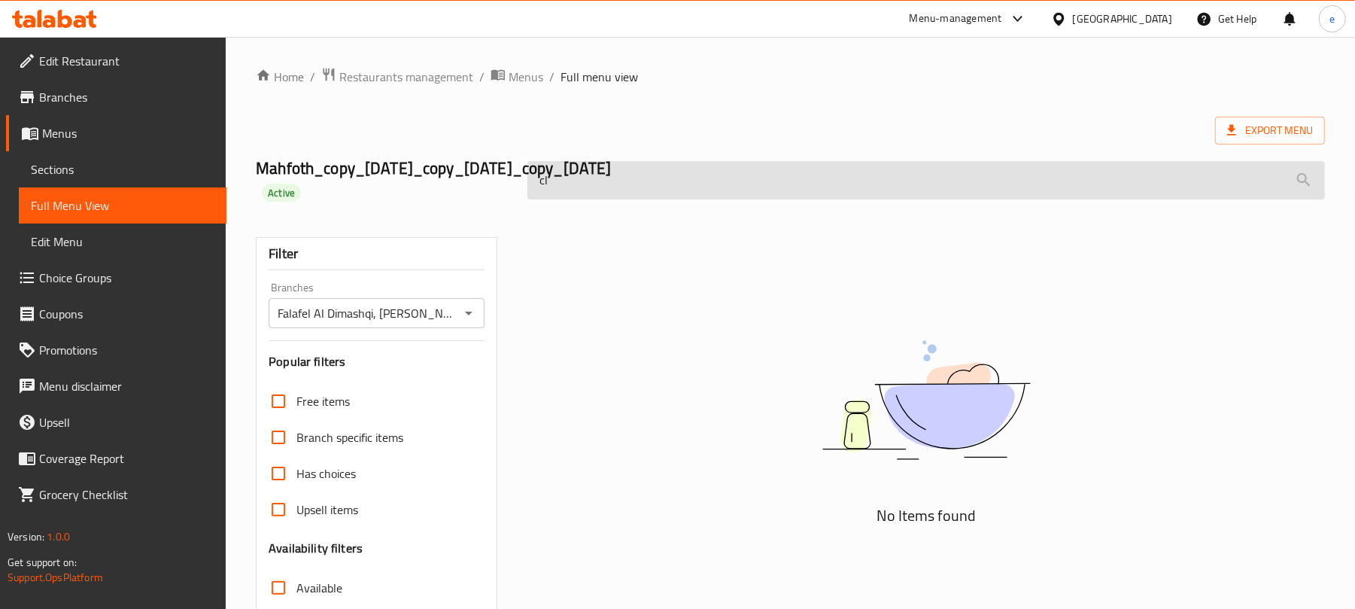
type input "c"
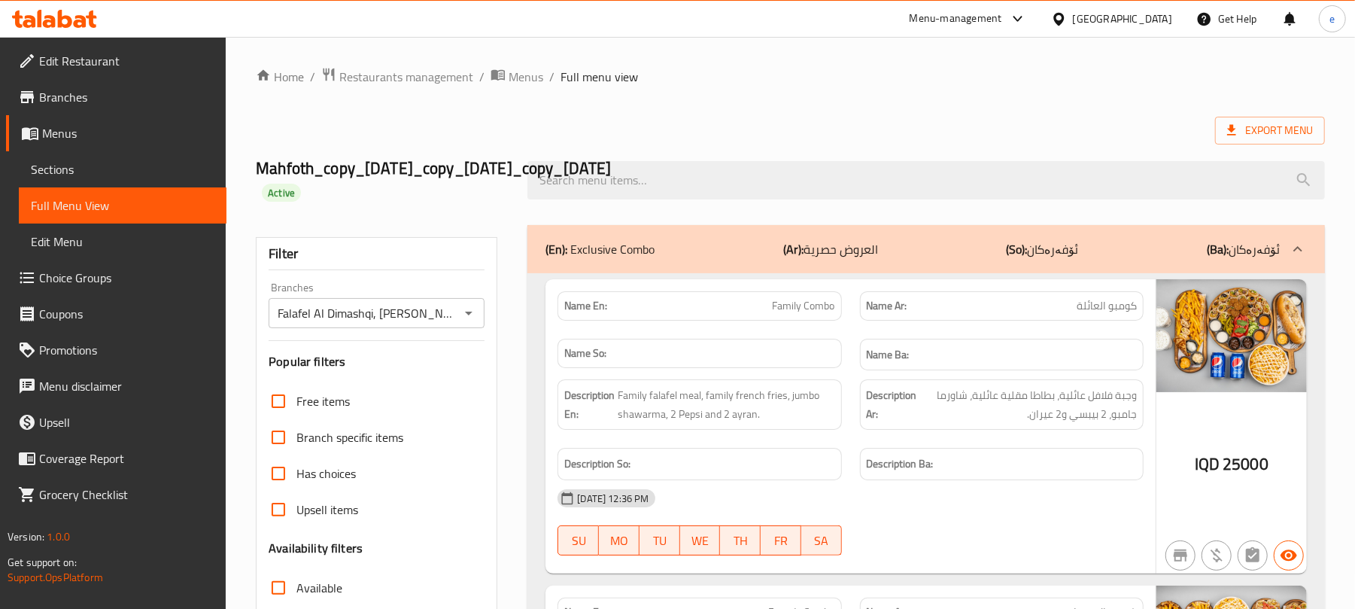
scroll to position [11966, 0]
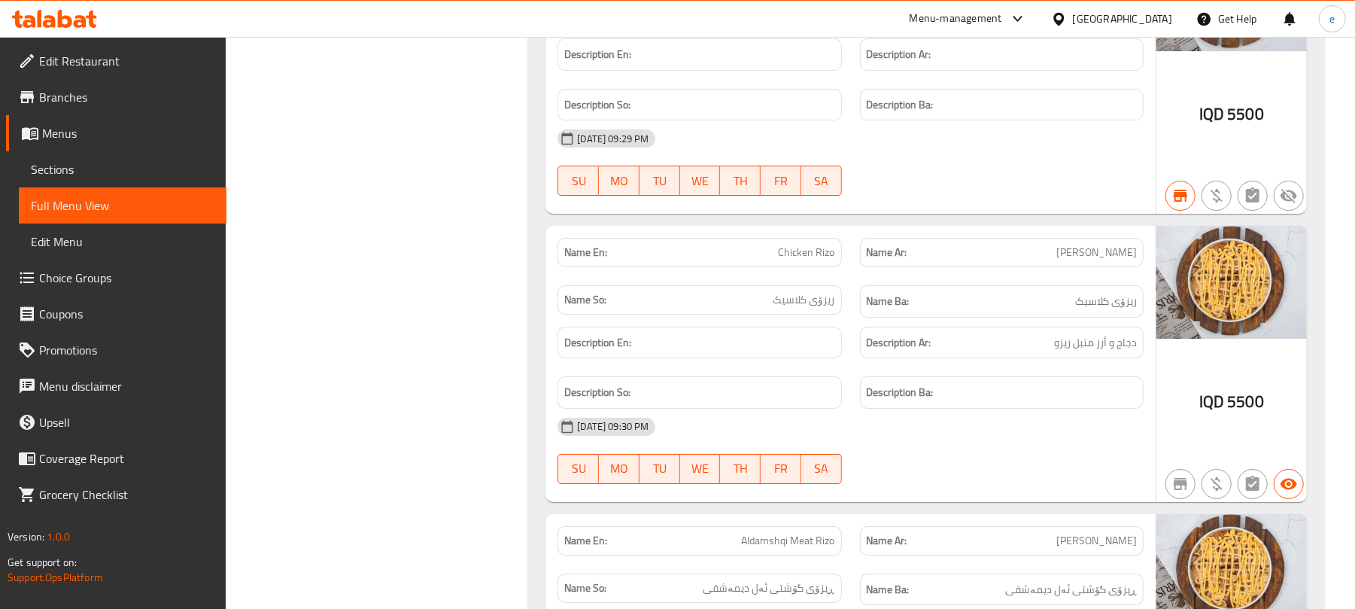
click at [825, 260] on span "Chicken Rizo" at bounding box center [807, 253] width 56 height 16
copy span "Chicken Rizo"
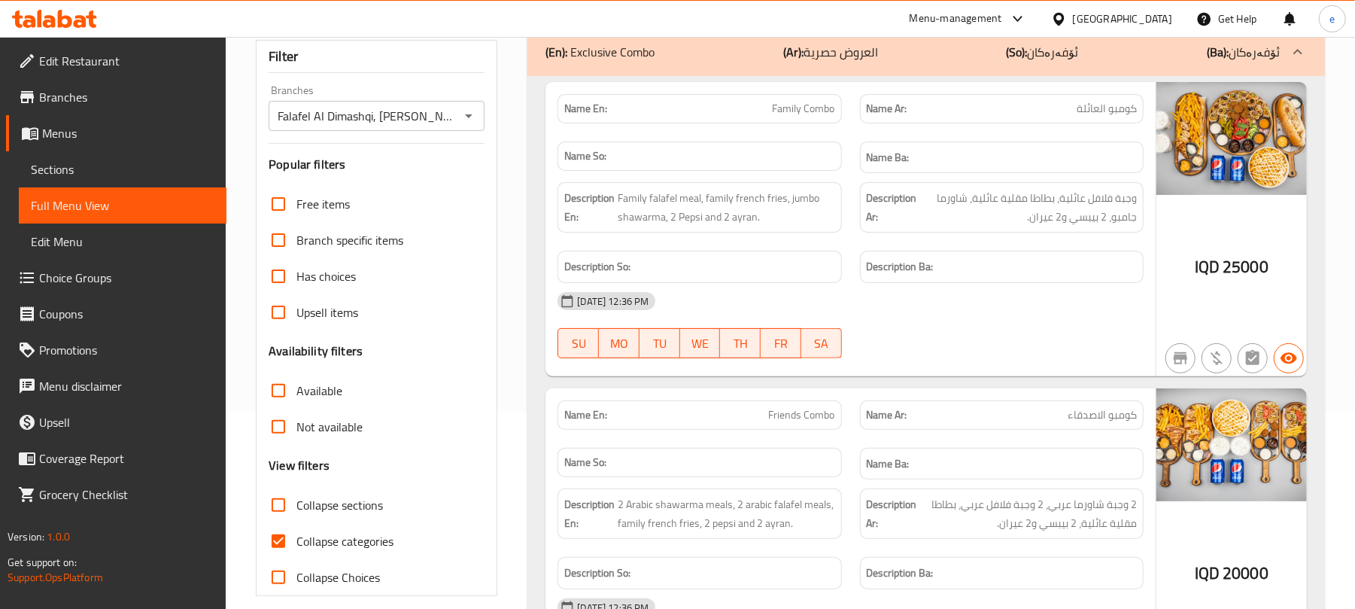
scroll to position [0, 0]
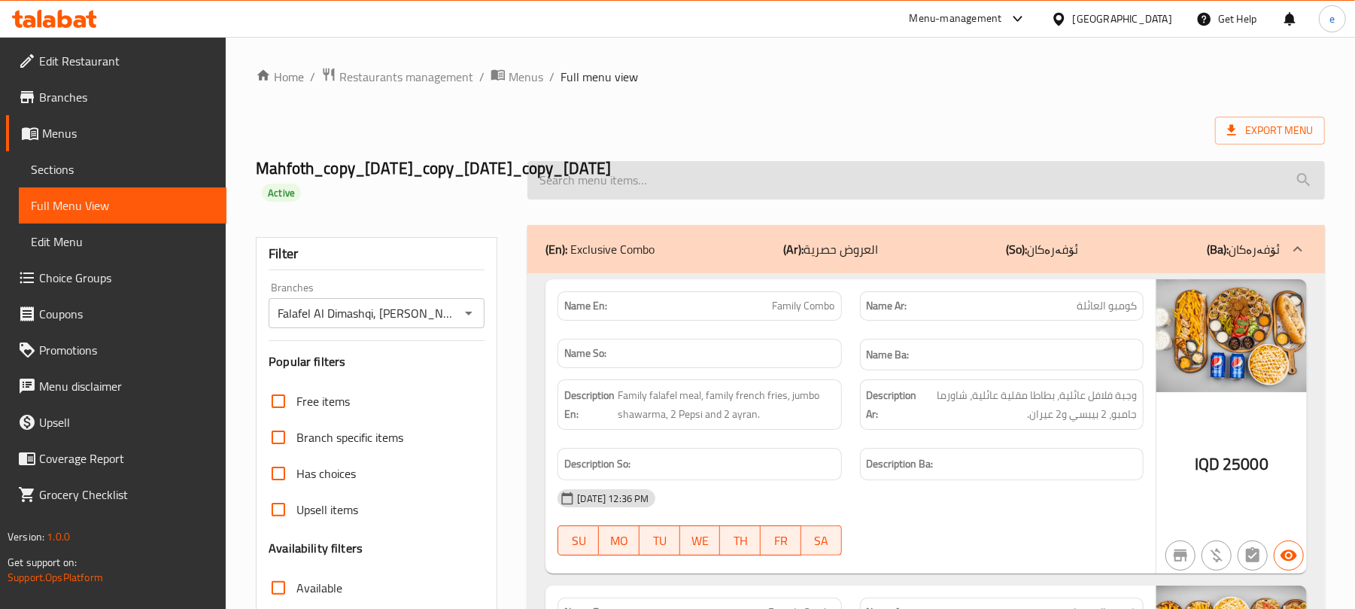
click at [823, 187] on input "search" at bounding box center [927, 180] width 798 height 38
paste input "Chicken Rizo"
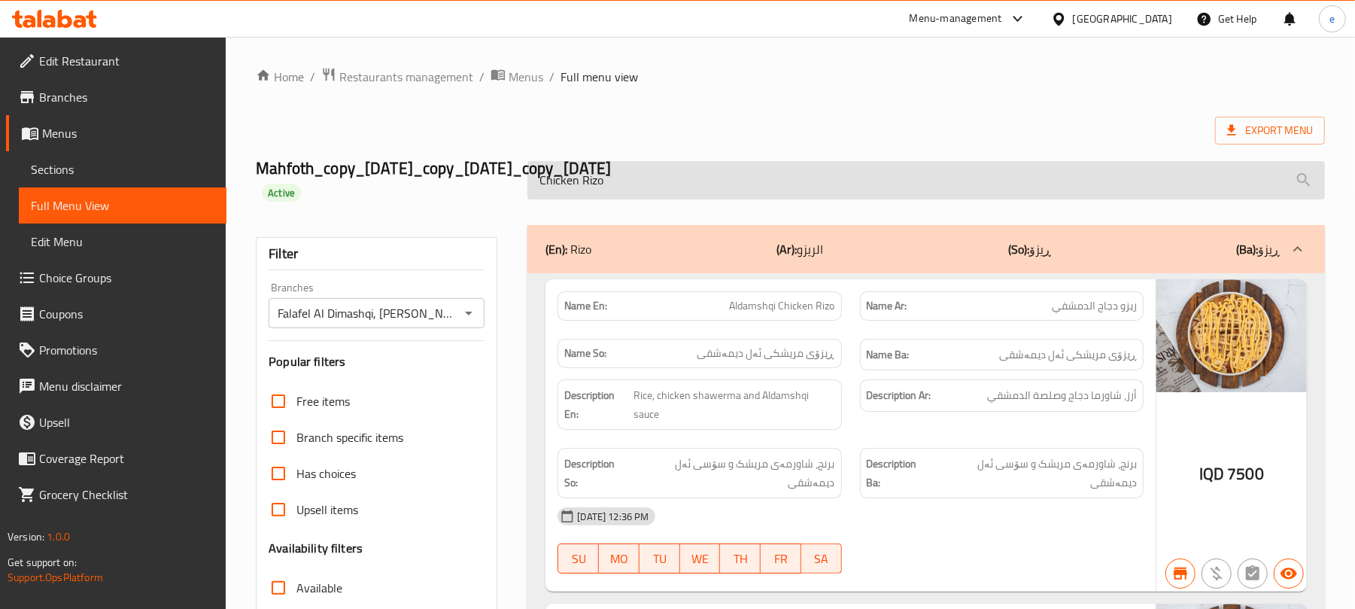
click at [739, 181] on input "Chicken Rizo" at bounding box center [927, 180] width 798 height 38
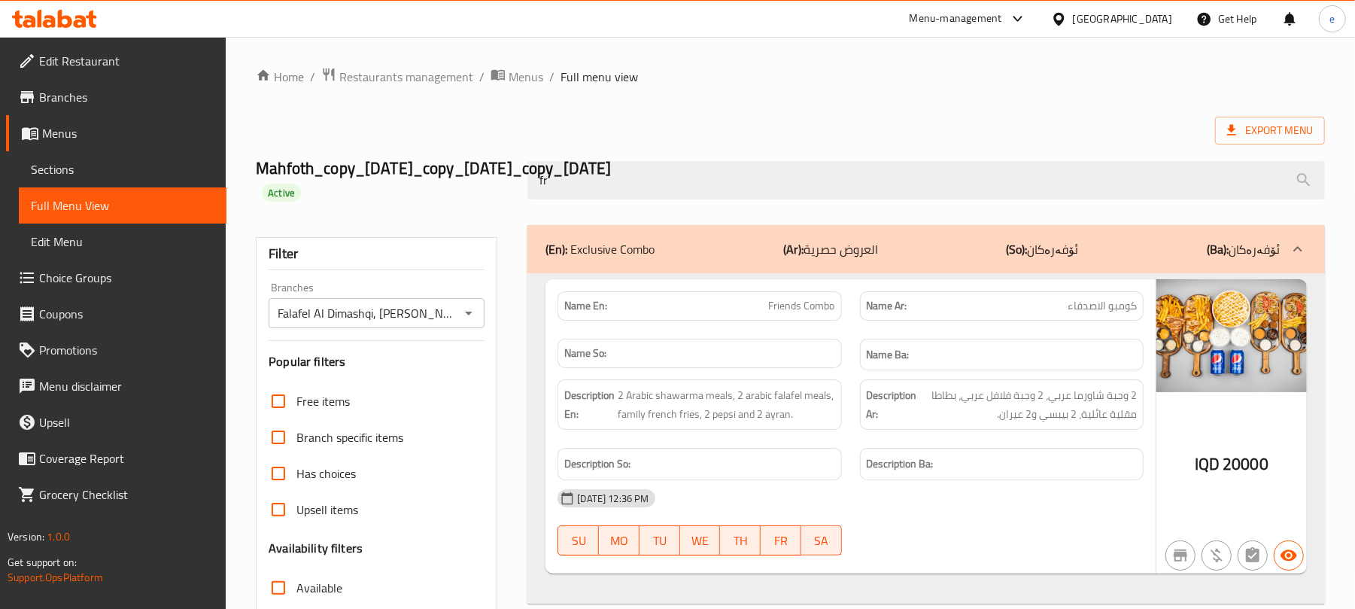
type input "f"
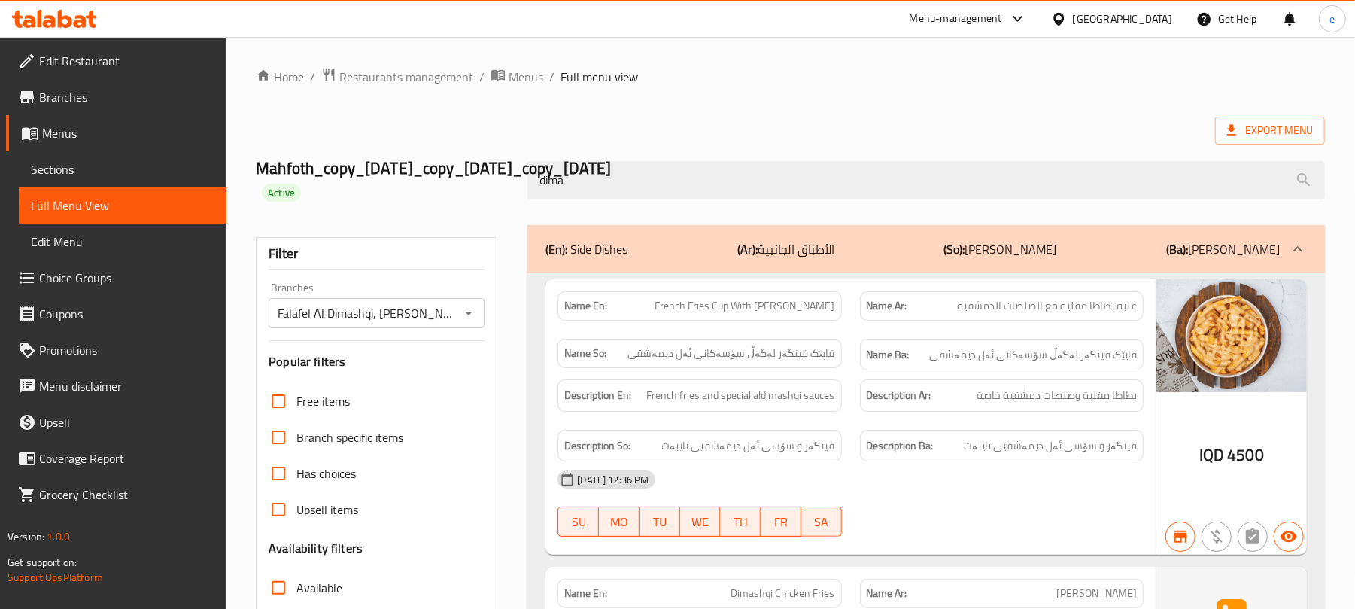
type input "dima"
click at [777, 300] on span "French Fries Cup With [PERSON_NAME]" at bounding box center [745, 306] width 180 height 16
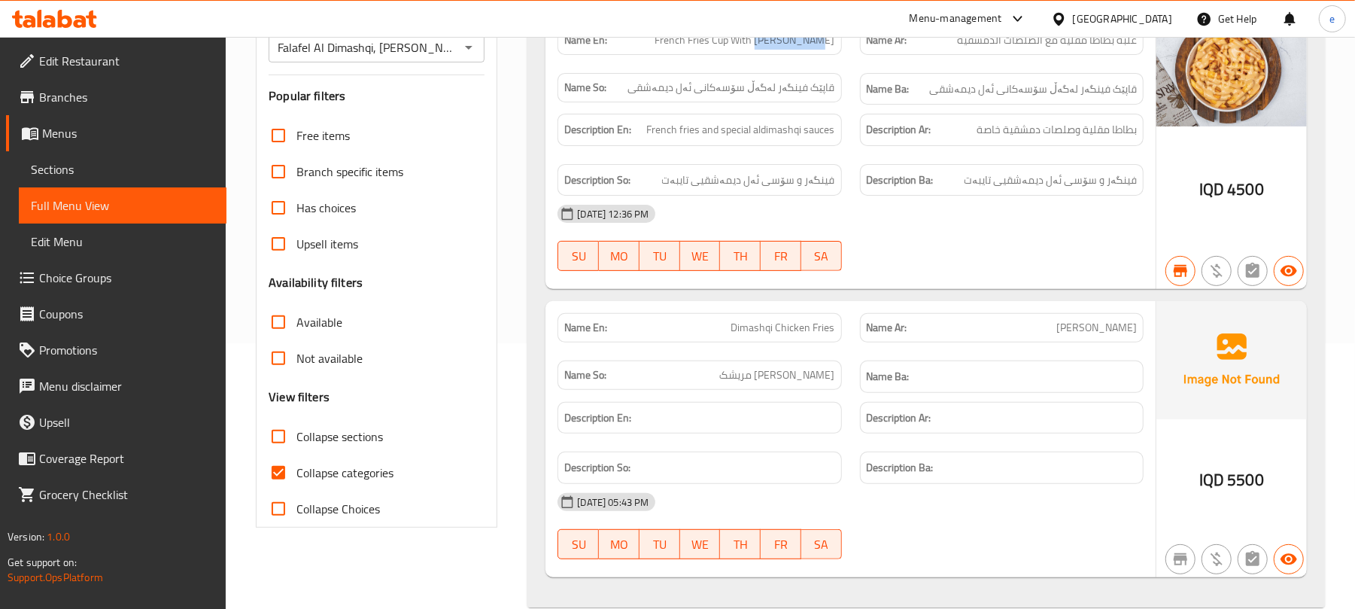
scroll to position [299, 0]
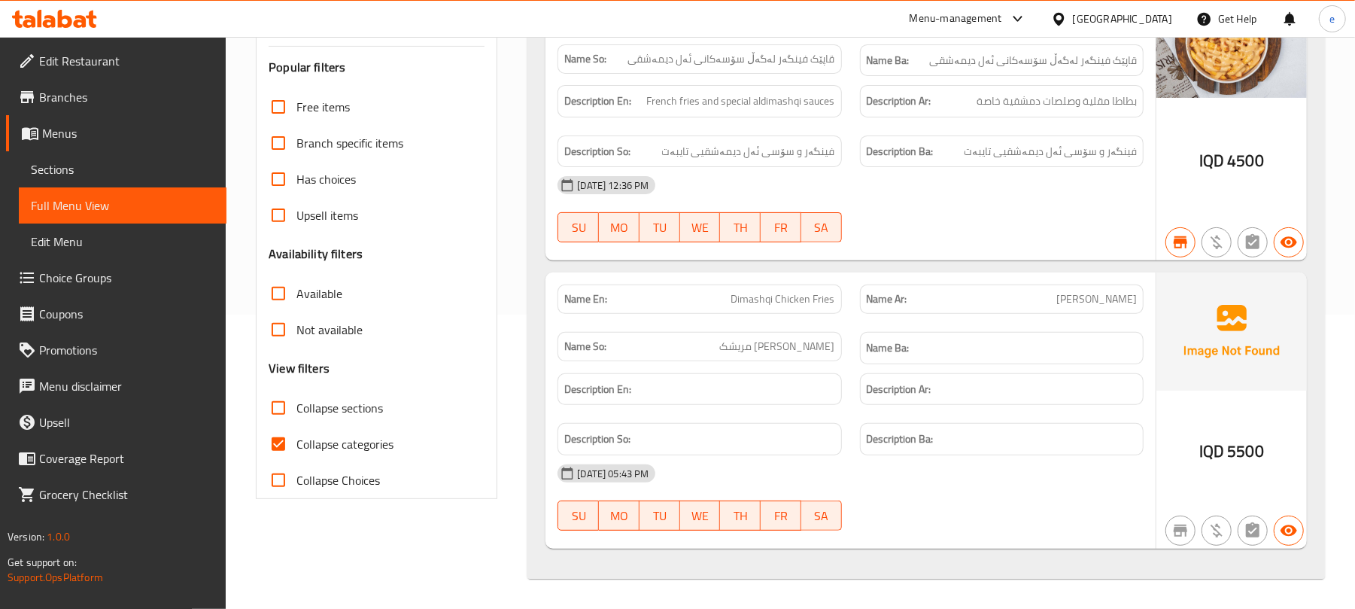
click at [780, 308] on div "Name En: Dimashqi Chicken Fries" at bounding box center [700, 298] width 284 height 29
click at [780, 305] on span "Dimashqi Chicken Fries" at bounding box center [783, 299] width 104 height 16
click at [781, 301] on span "Dimashqi Chicken Fries" at bounding box center [783, 299] width 104 height 16
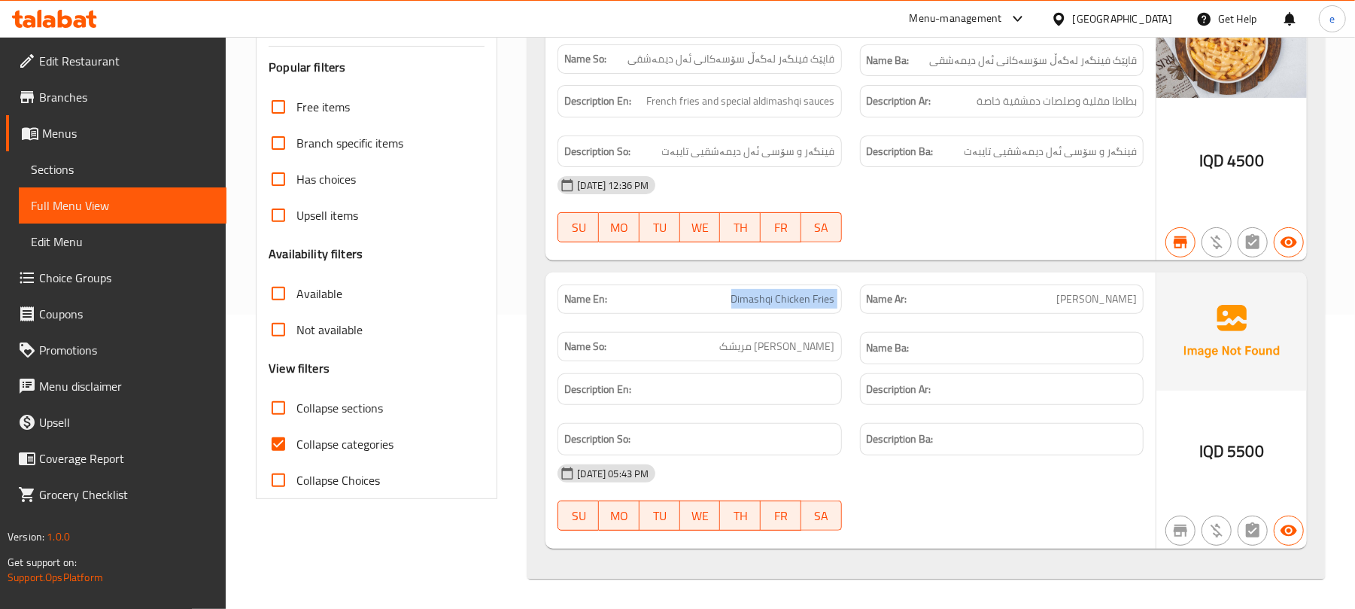
copy span "Dimashqi Chicken Fries"
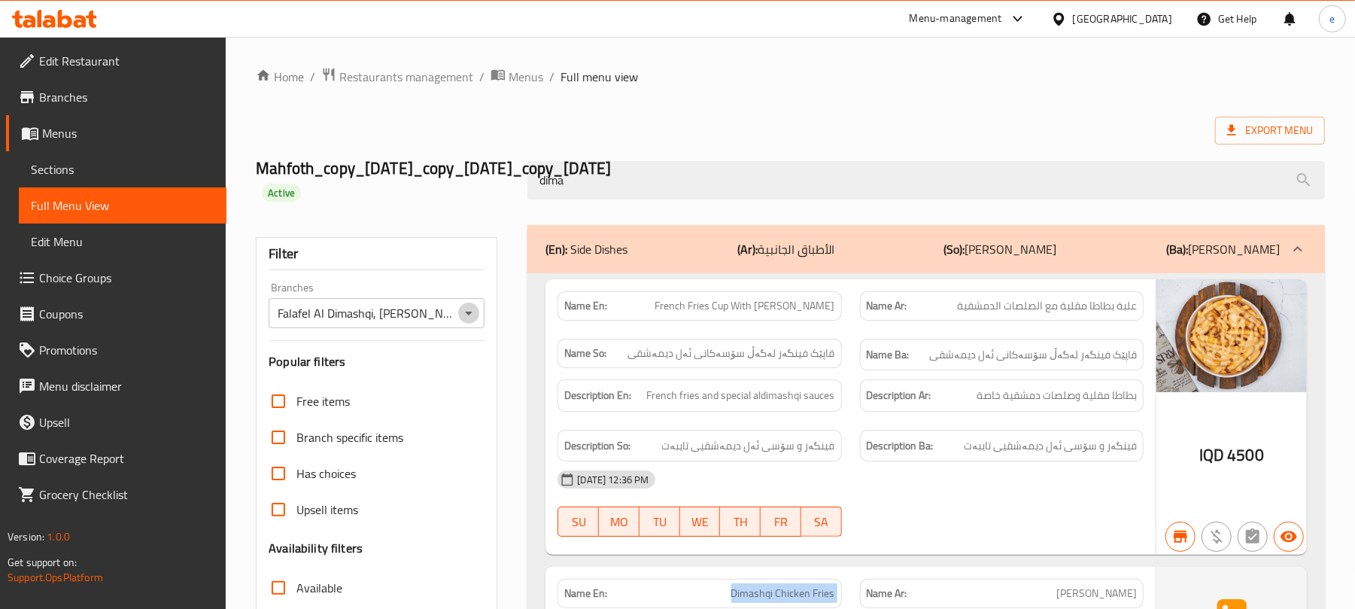
click at [477, 317] on icon "Open" at bounding box center [469, 313] width 18 height 18
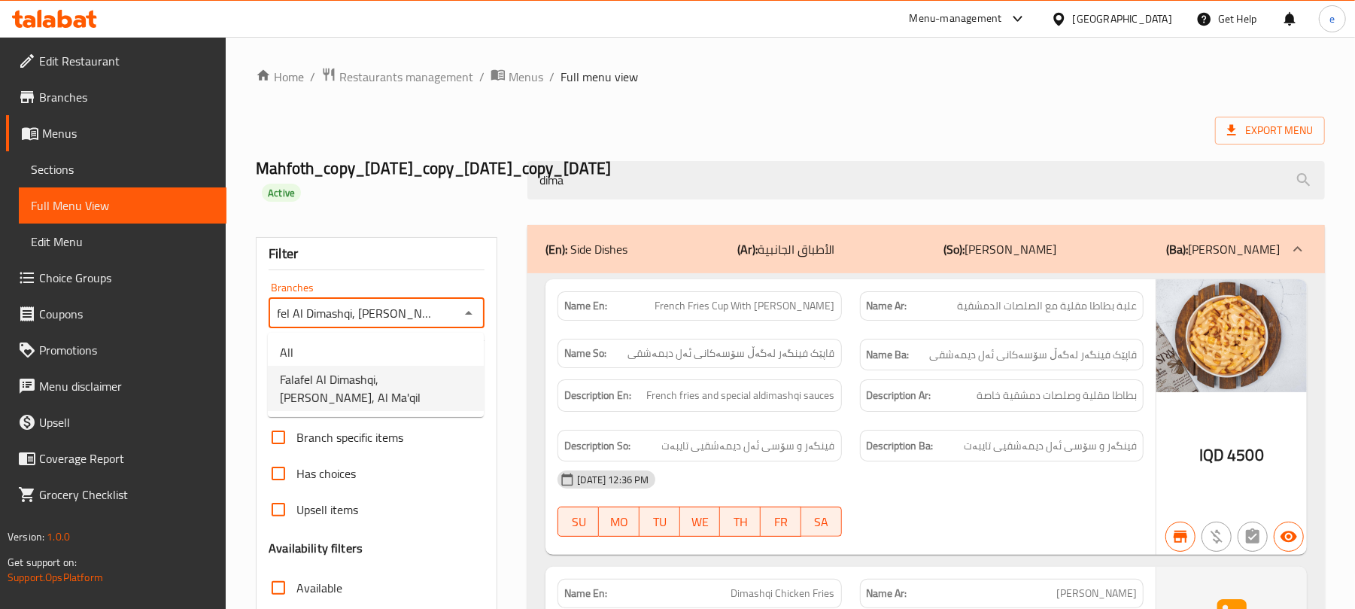
click at [414, 334] on ul "All Falafel Al Dimashqi, [PERSON_NAME], [PERSON_NAME]" at bounding box center [376, 375] width 216 height 84
click at [413, 339] on li "All" at bounding box center [376, 352] width 216 height 27
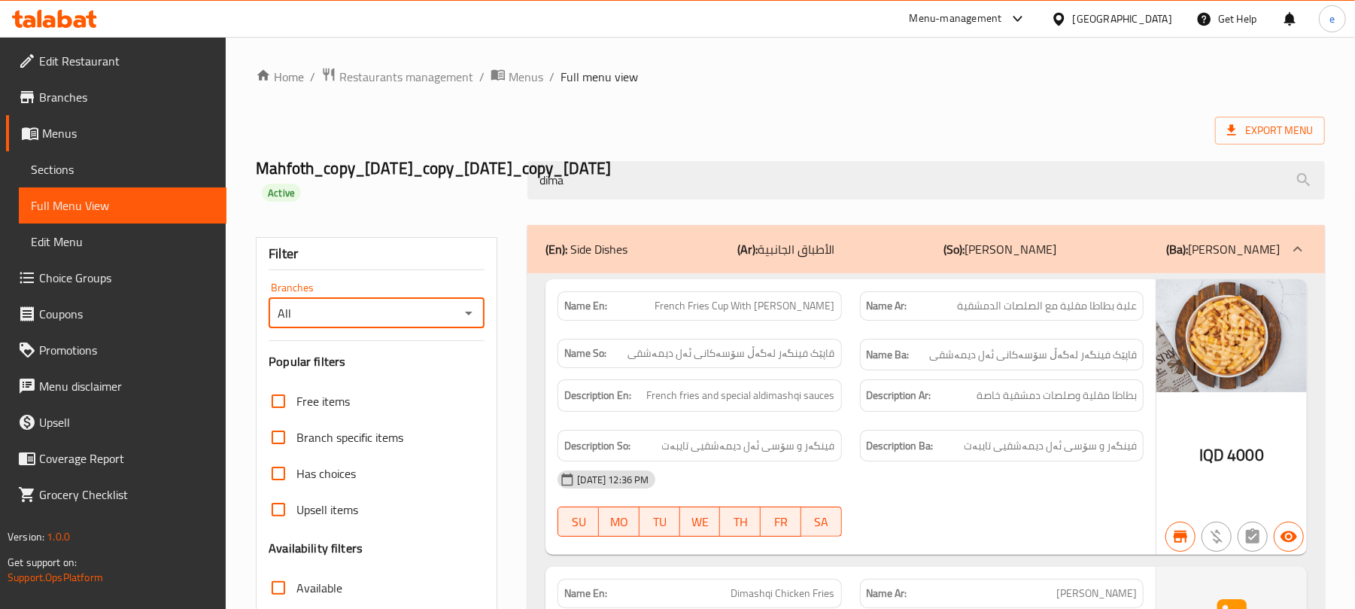
scroll to position [0, 0]
click at [470, 313] on icon "Open" at bounding box center [469, 314] width 8 height 4
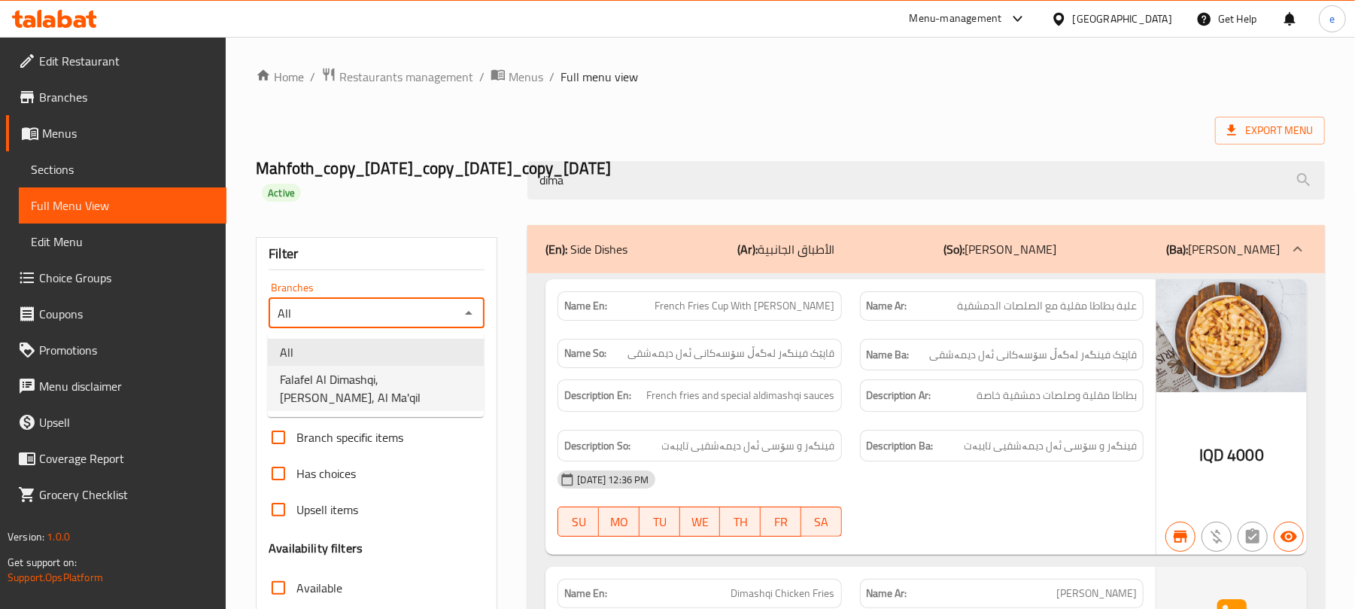
click at [414, 389] on span "Falafel Al Dimashqi, [PERSON_NAME], Al Ma'qil" at bounding box center [376, 388] width 192 height 36
type input "Falafel Al Dimashqi, [PERSON_NAME], Al Ma'qil"
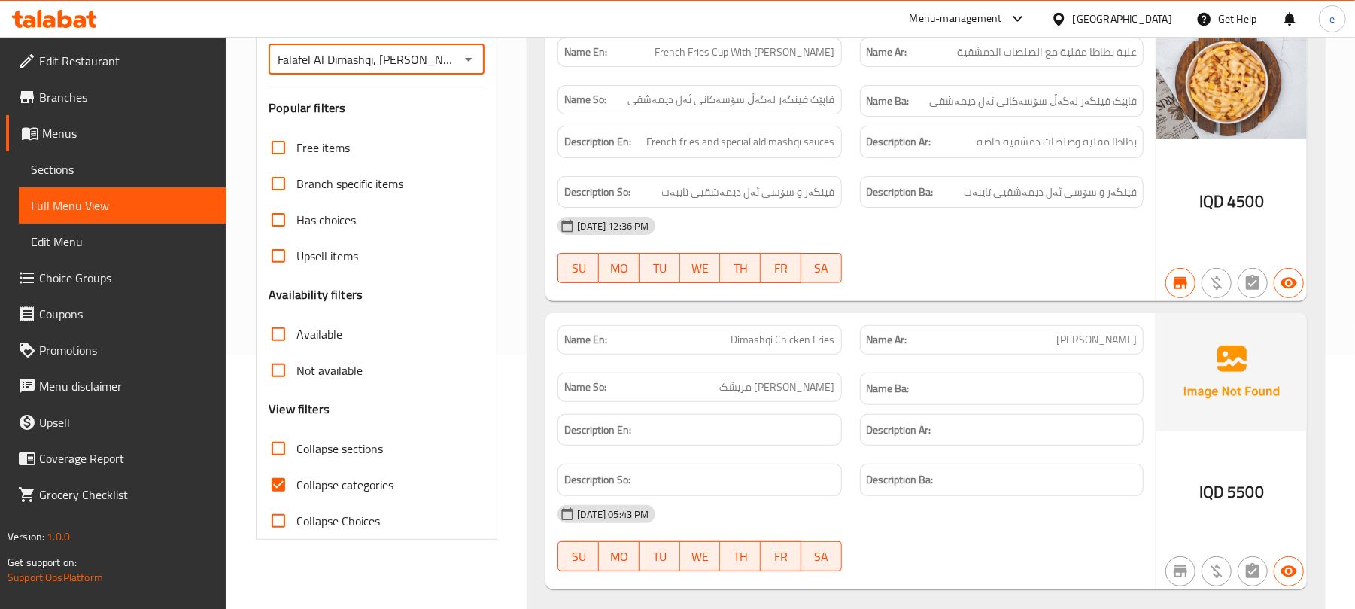
scroll to position [299, 0]
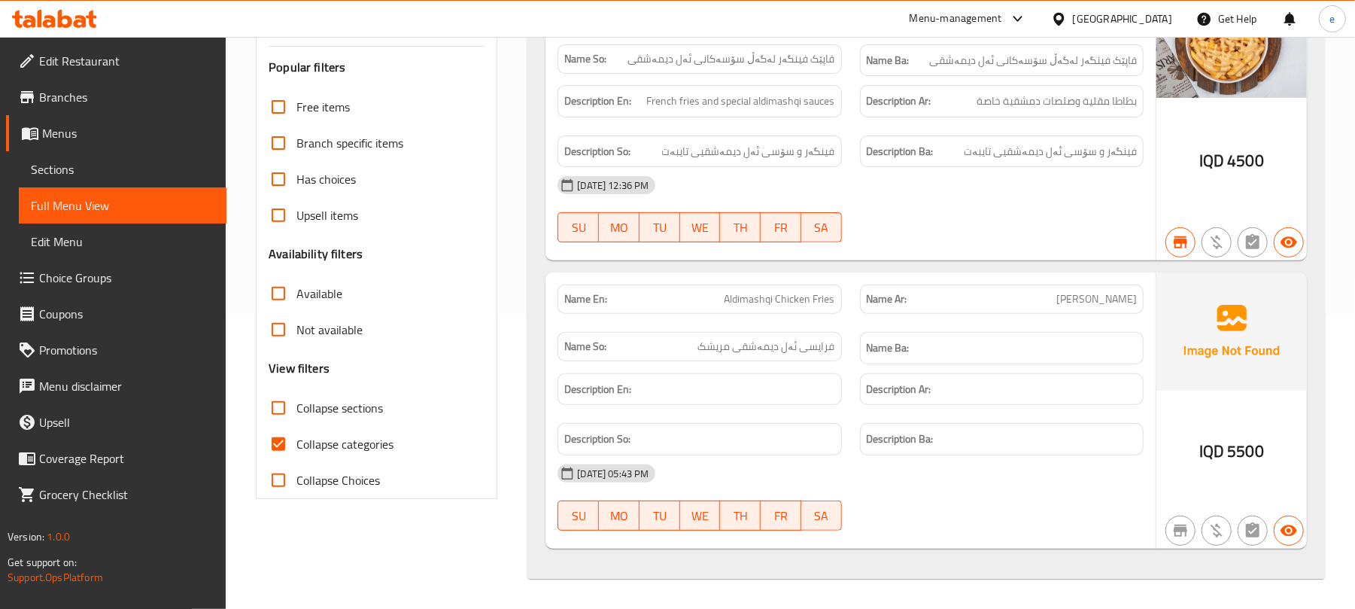
click at [757, 300] on span "Aldimashqi Chicken Fries" at bounding box center [780, 299] width 111 height 16
copy span "Aldimashqi Chicken Fries"
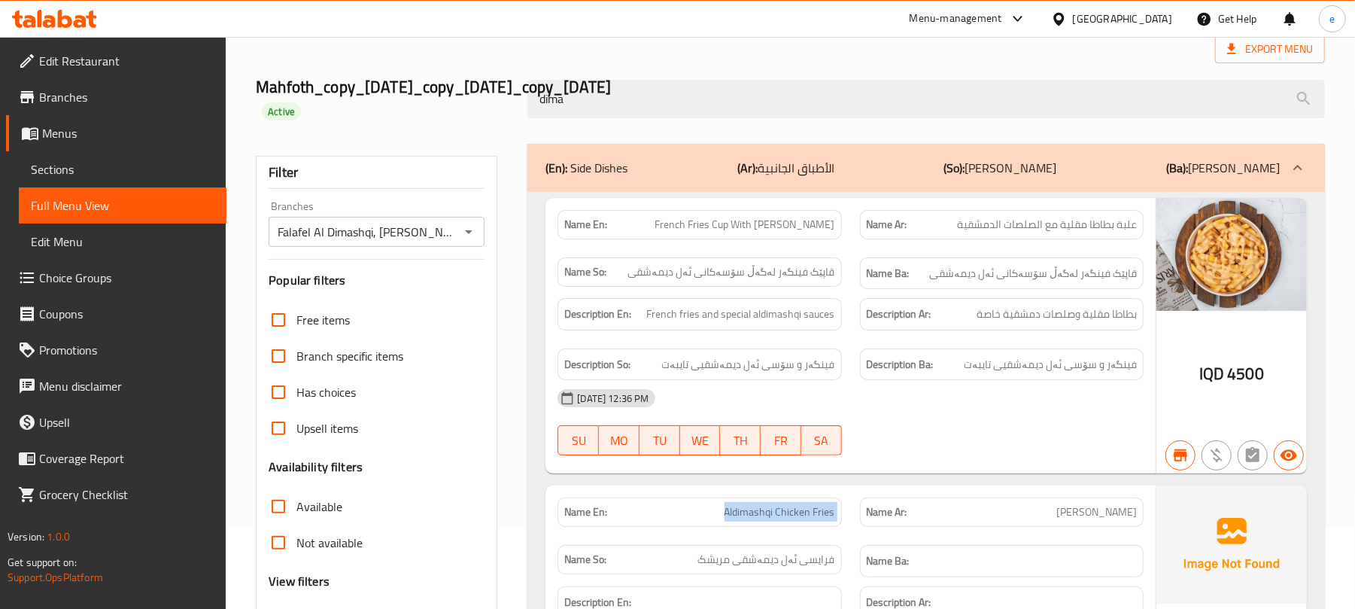
scroll to position [0, 0]
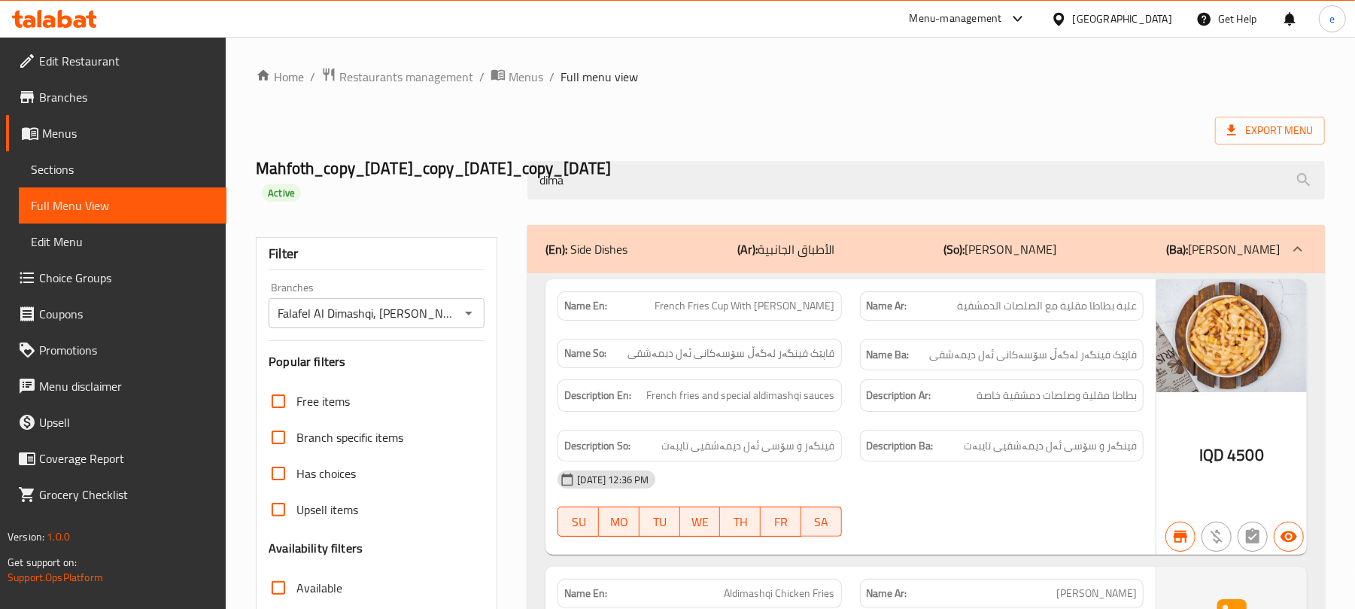
click at [711, 203] on div "dima" at bounding box center [926, 180] width 816 height 56
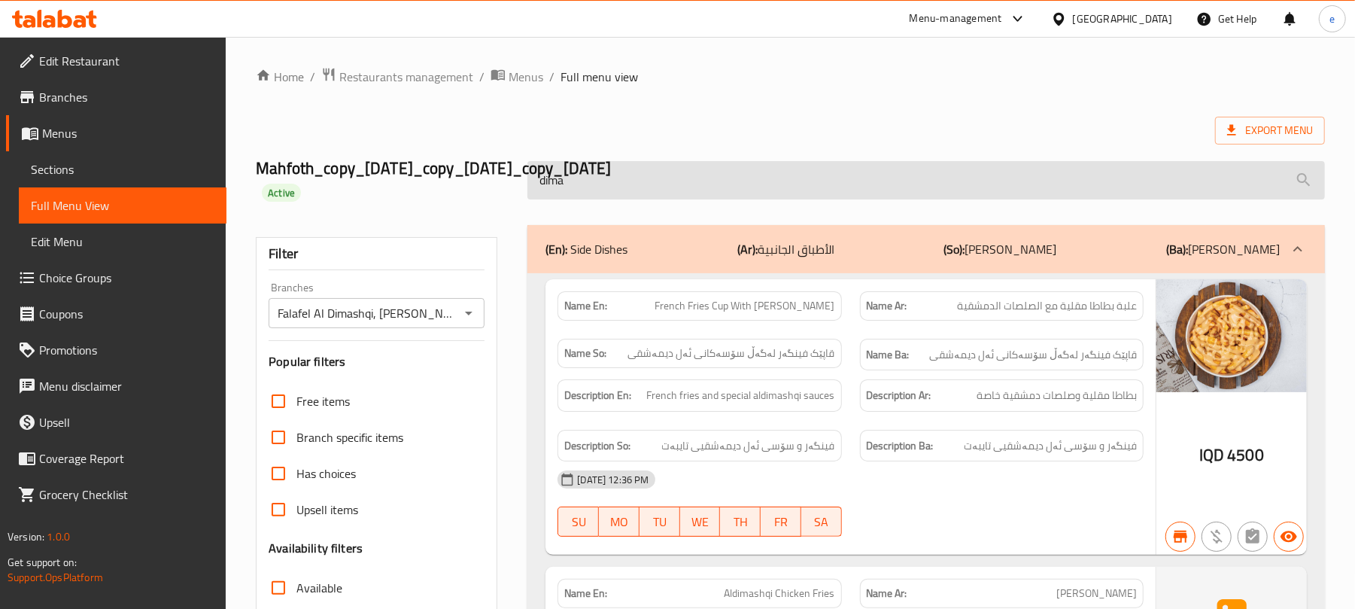
click at [727, 191] on input "dima" at bounding box center [927, 180] width 798 height 38
paste input "Aldimashqi Chicken Fries"
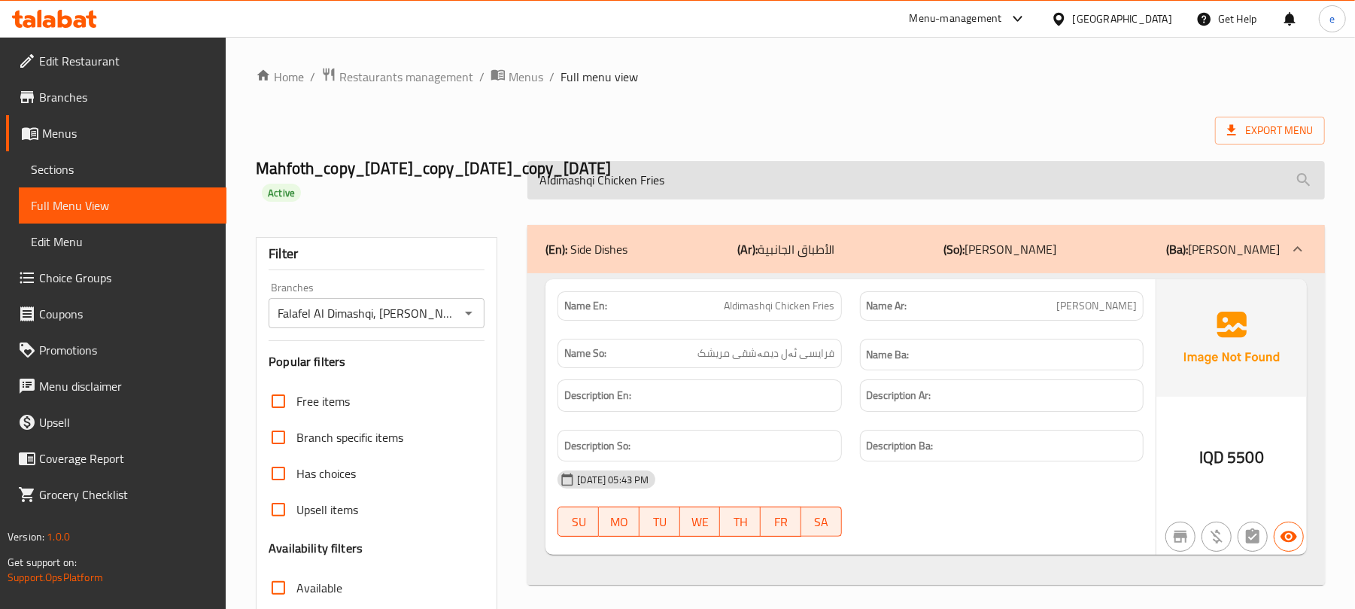
click at [716, 172] on input "Aldimashqi Chicken Fries" at bounding box center [927, 180] width 798 height 38
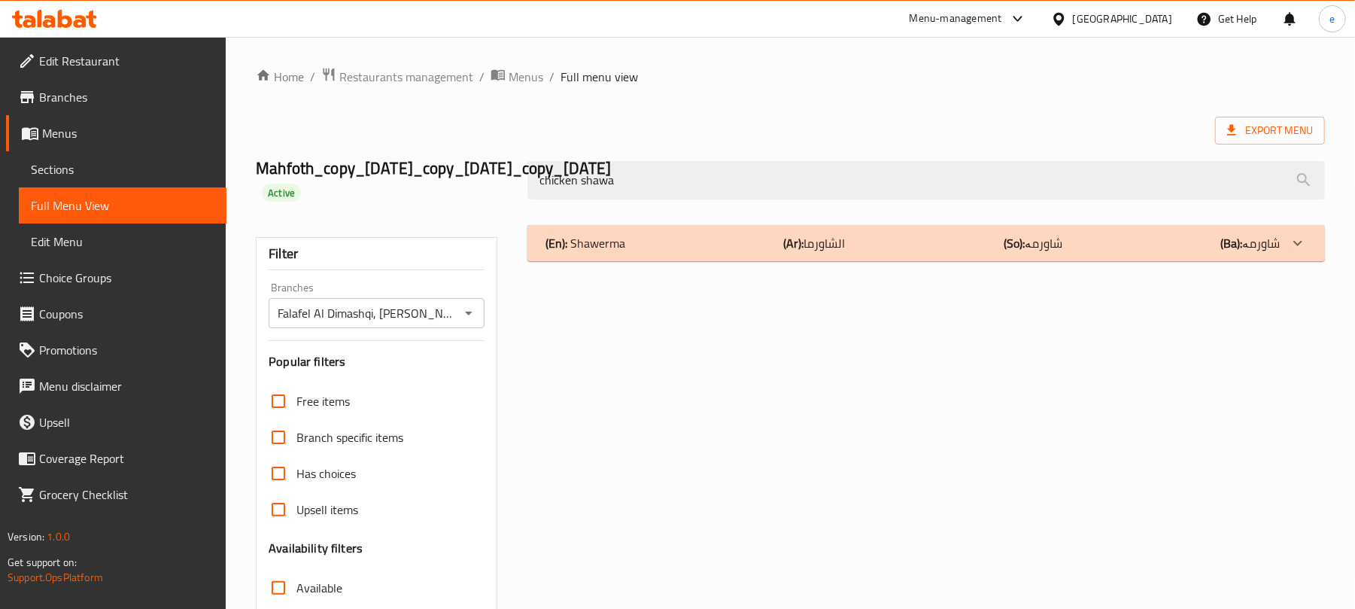
click at [991, 254] on div "(En): [PERSON_NAME] (Ar): الشاورما (So): شاورمە (Ba): شاورمە" at bounding box center [927, 243] width 798 height 36
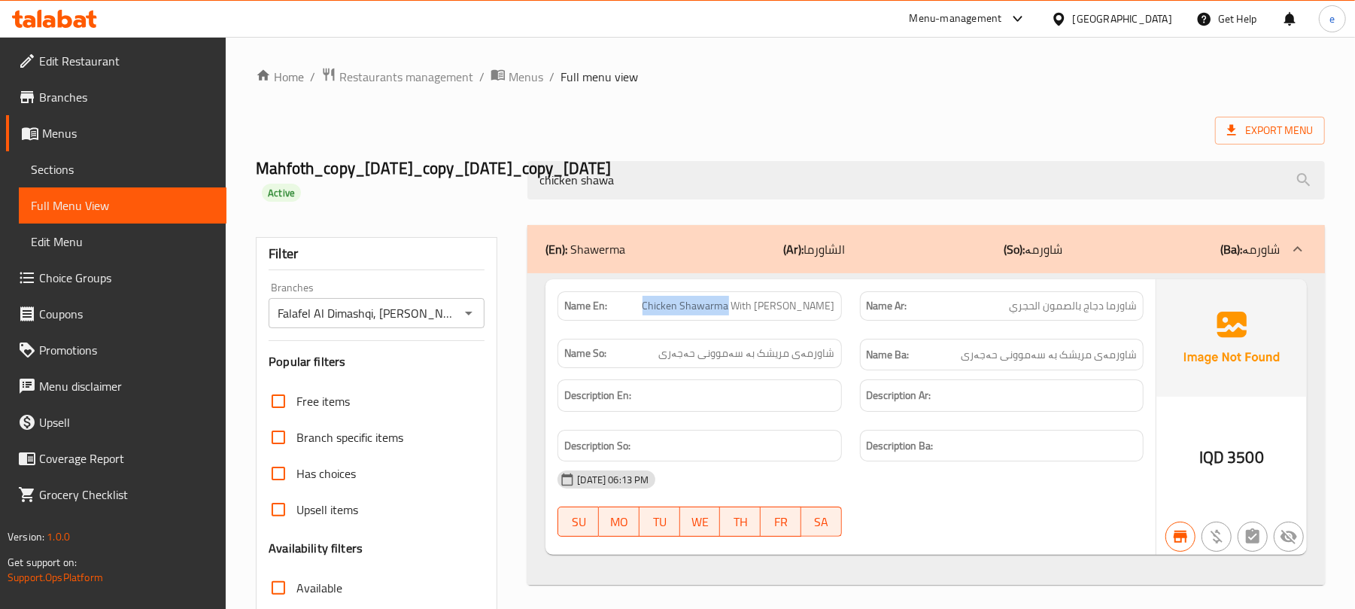
drag, startPoint x: 655, startPoint y: 301, endPoint x: 744, endPoint y: 296, distance: 89.7
click at [744, 298] on p "Name En: Chicken Shawarma With [PERSON_NAME]" at bounding box center [699, 306] width 270 height 16
copy span "Chicken Shawarma"
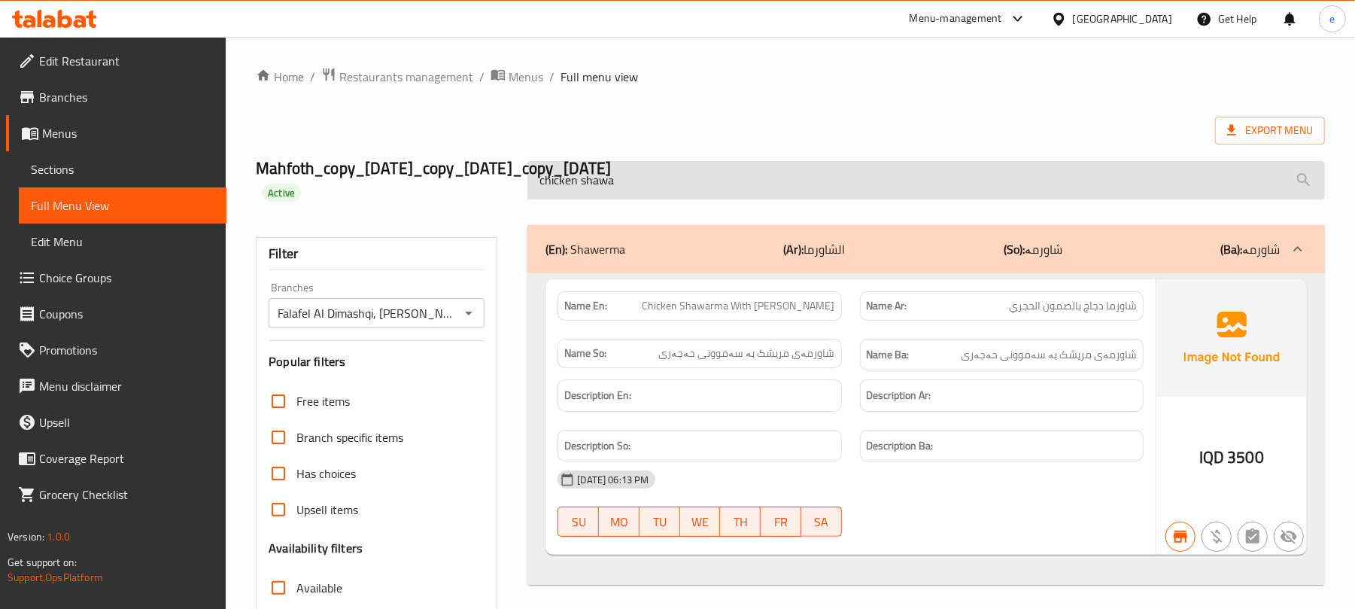
click at [628, 187] on input "chicken shawa" at bounding box center [927, 180] width 798 height 38
paste input "Chicken Shawarm"
type input "Chicken Shawarma"
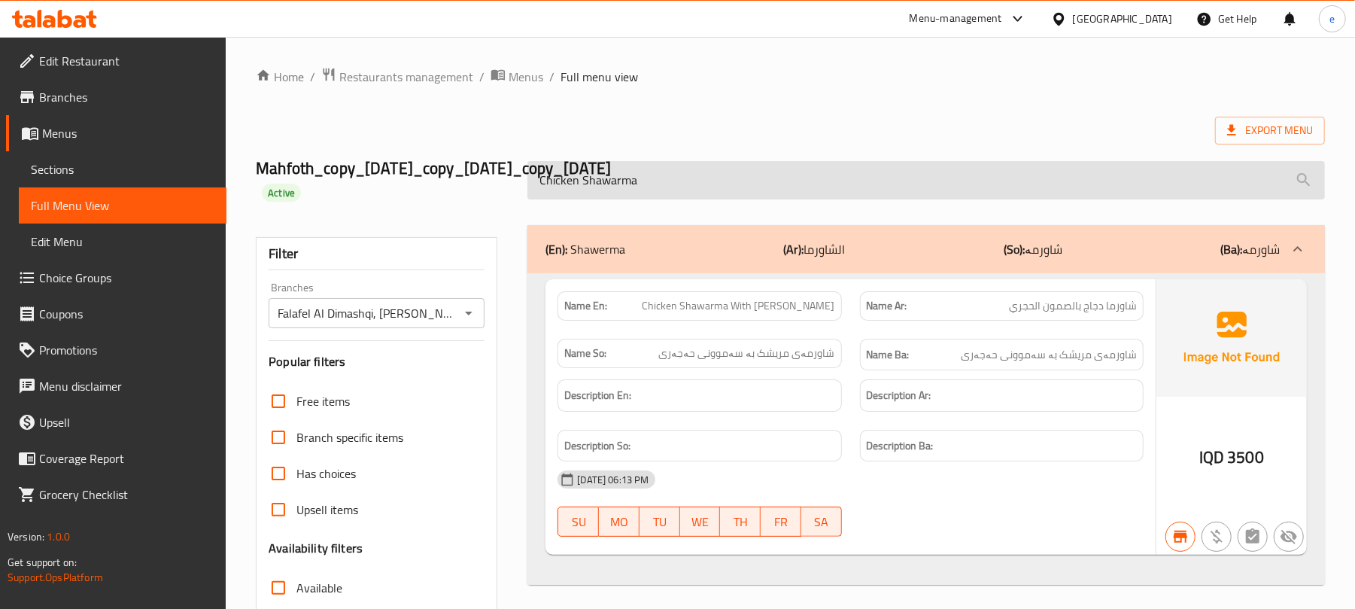
click at [639, 172] on input "Chicken Shawarma" at bounding box center [927, 180] width 798 height 38
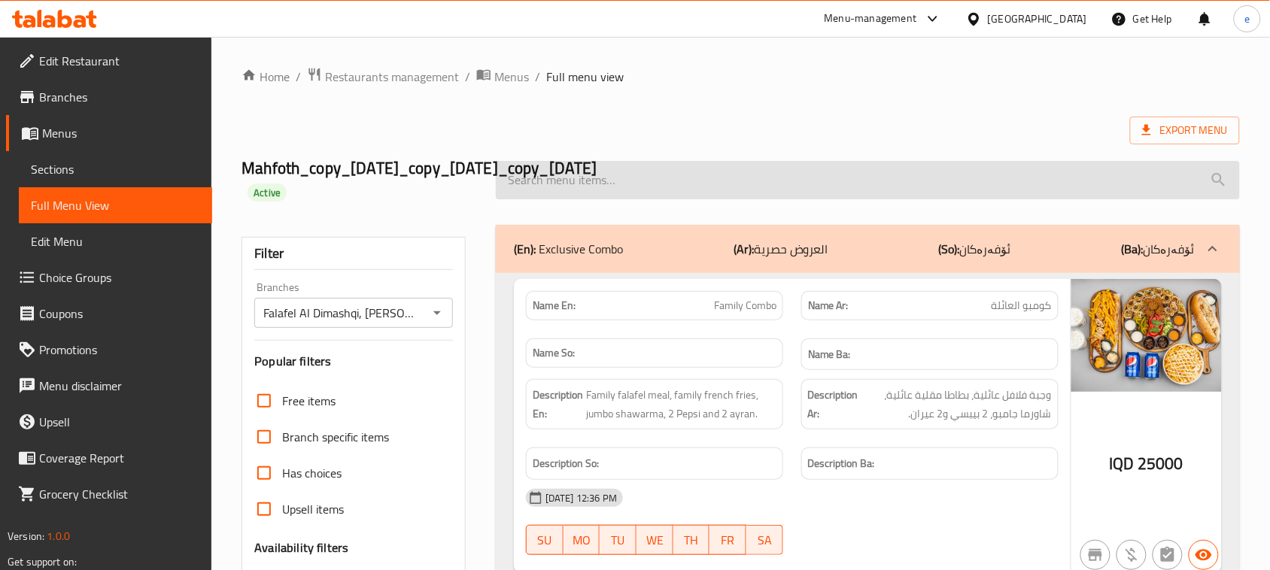
click at [708, 197] on input "search" at bounding box center [868, 180] width 744 height 38
paste input "Chicken Shawerma"
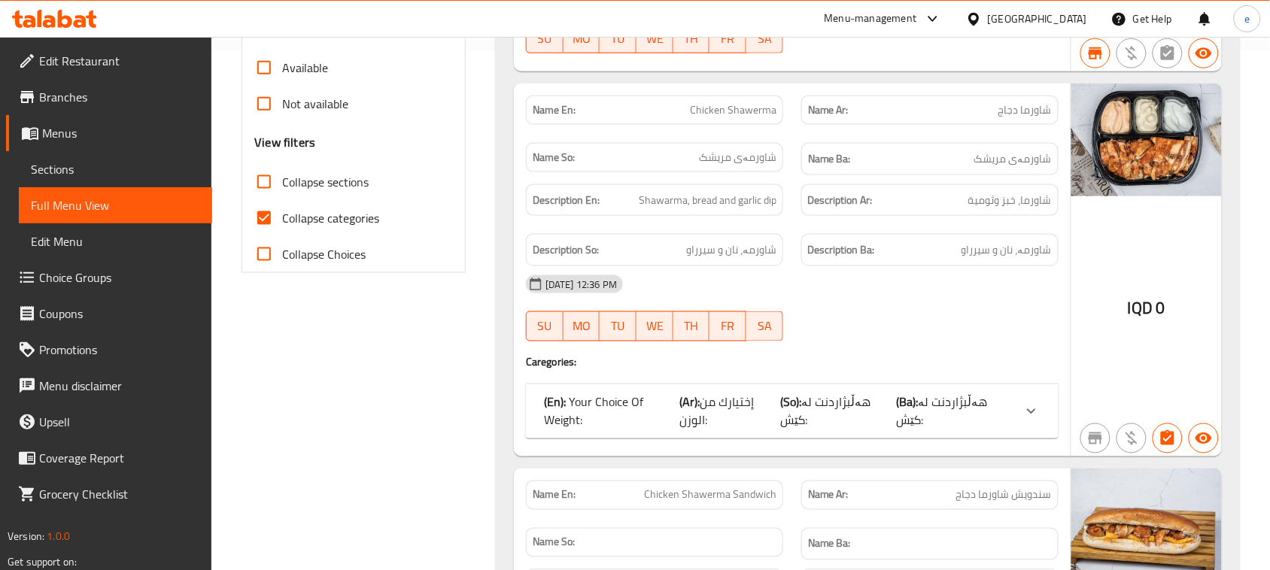
scroll to position [564, 0]
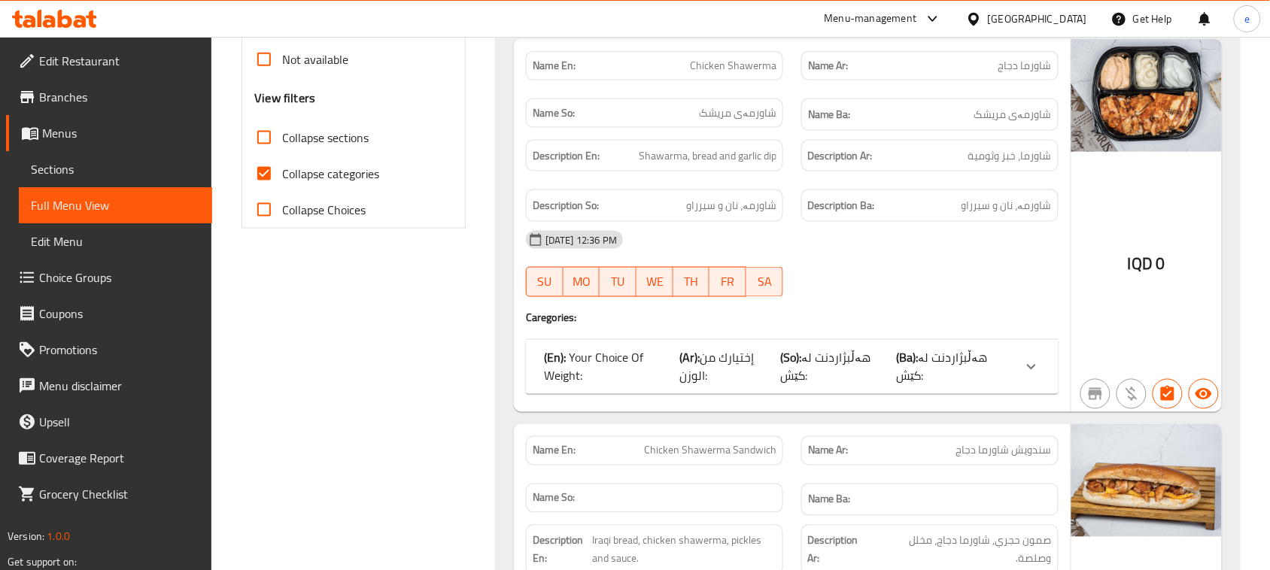
type input "Chicken Shawerma"
click at [991, 356] on p "(Ba): هەڵبژاردنت لە کێش:" at bounding box center [955, 367] width 117 height 36
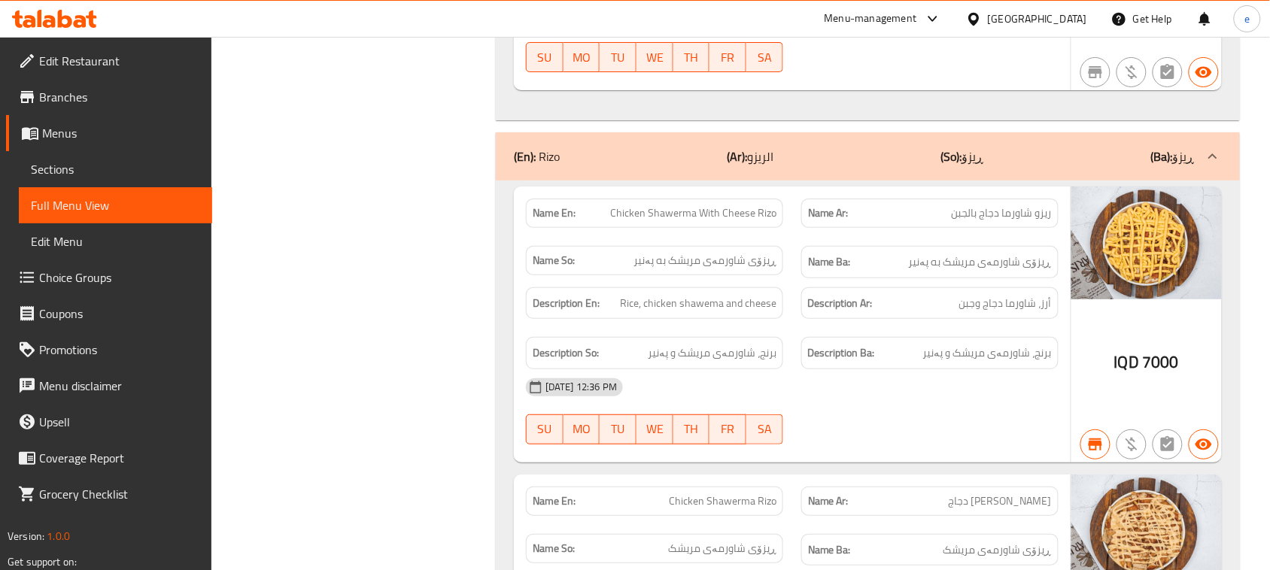
scroll to position [1720, 0]
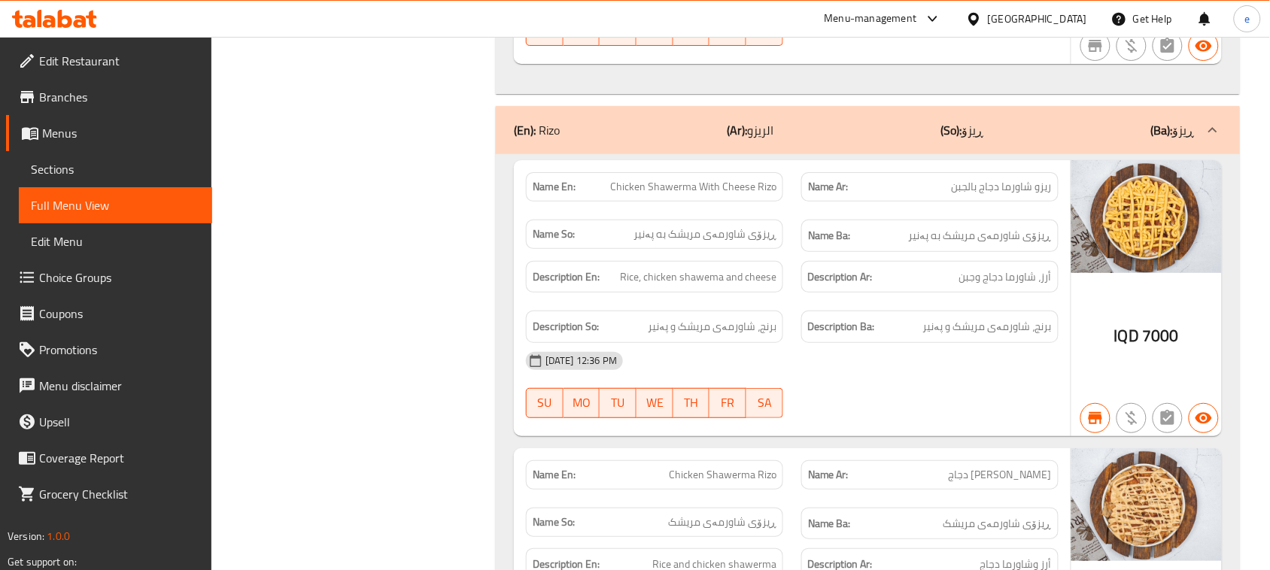
click at [881, 154] on div "(En): [PERSON_NAME] (Ar): الريزو (So): ڕیزۆ (Ba): ڕیزۆ" at bounding box center [868, 130] width 744 height 48
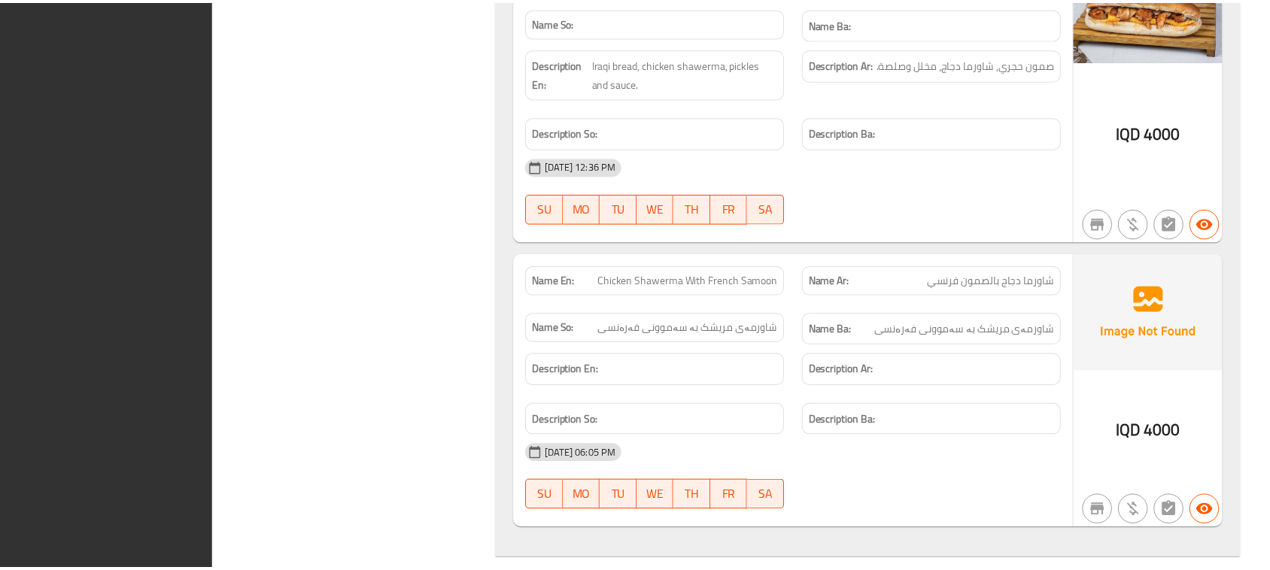
scroll to position [1293, 0]
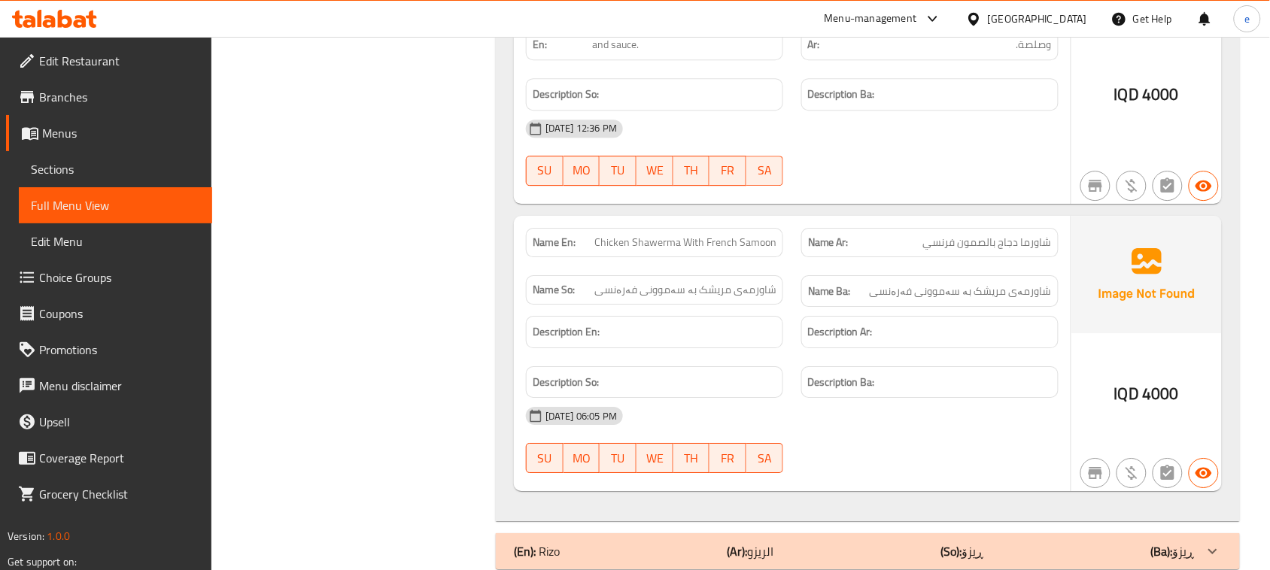
drag, startPoint x: 47, startPoint y: 8, endPoint x: 56, endPoint y: 19, distance: 14.5
click at [47, 9] on div at bounding box center [54, 19] width 109 height 30
click at [56, 19] on icon at bounding box center [54, 19] width 85 height 18
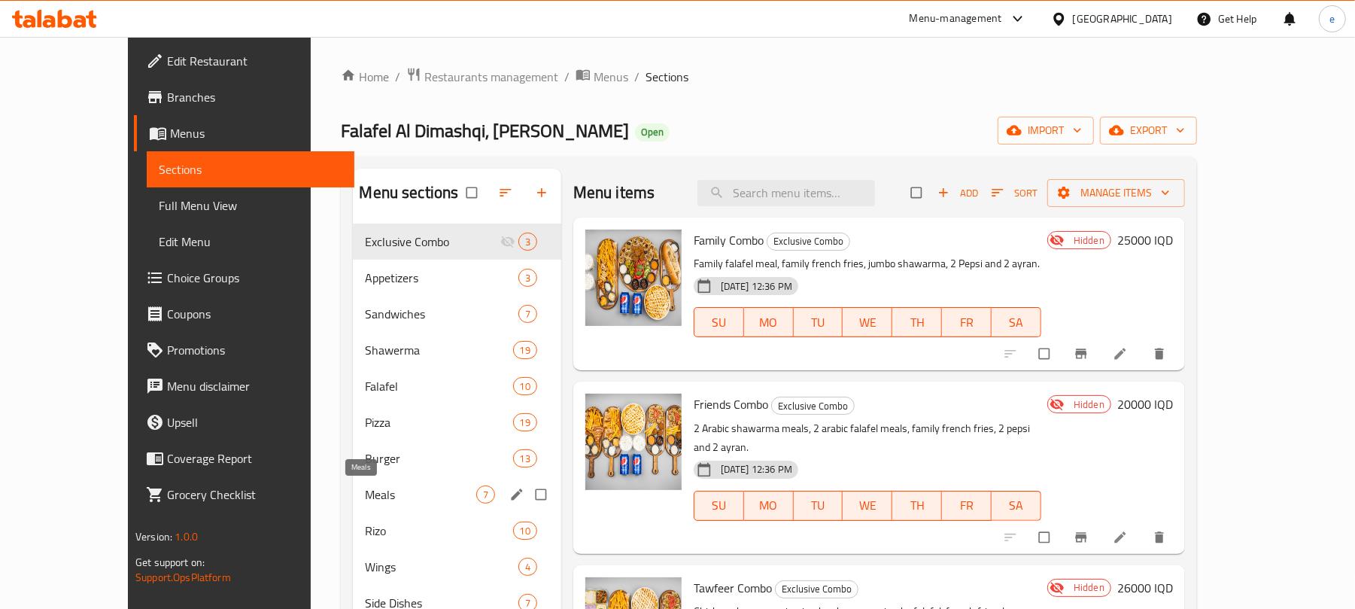
click at [365, 501] on span "Meals" at bounding box center [420, 494] width 111 height 18
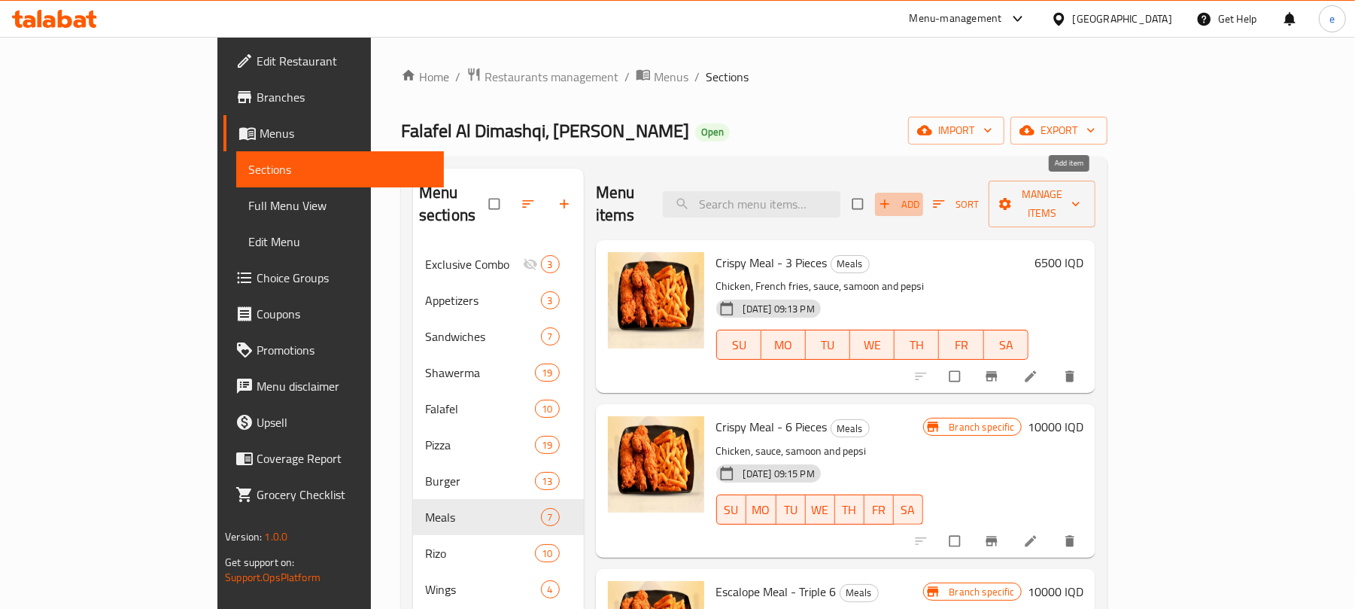
click at [892, 199] on icon "button" at bounding box center [884, 203] width 15 height 15
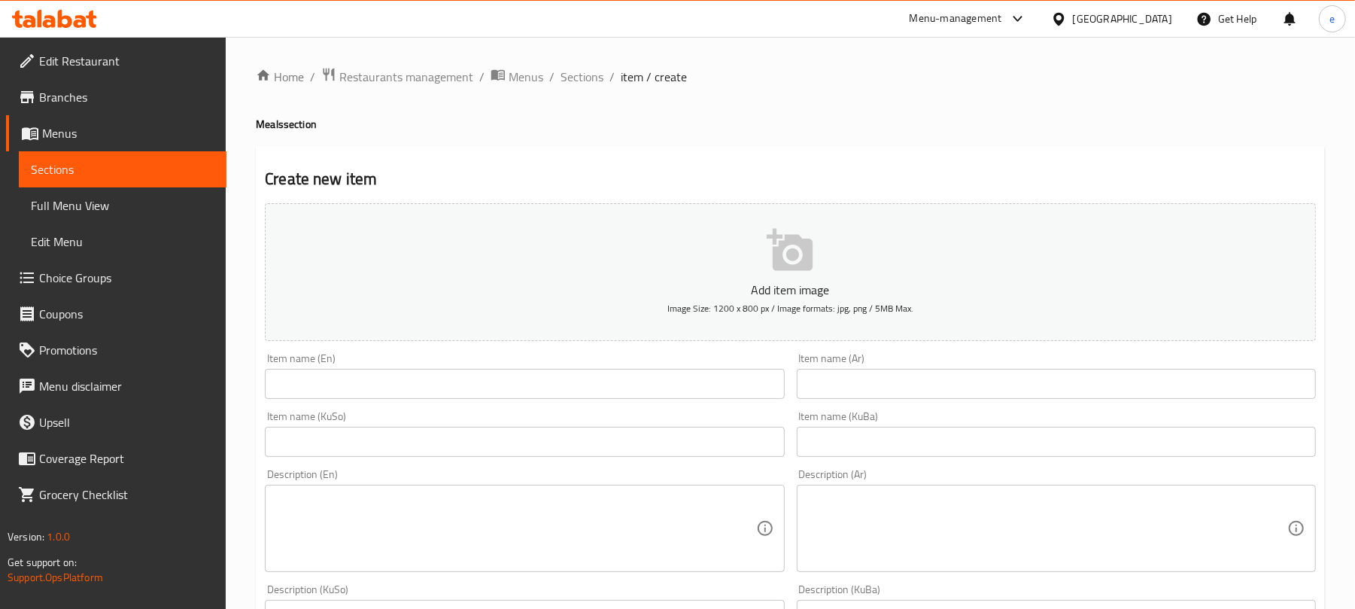
click at [1017, 398] on input "text" at bounding box center [1056, 384] width 519 height 30
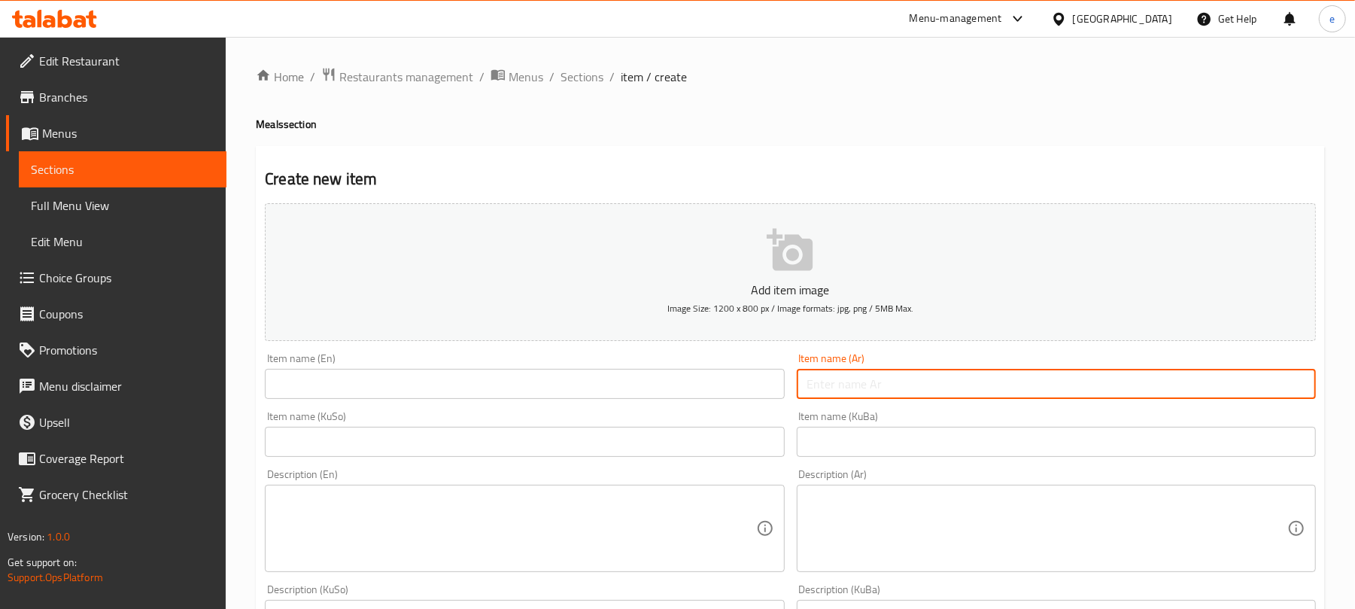
paste input "وجبة كرسبي - 3 قطع"
click at [1226, 393] on input "وجبة كرسبي - 3 قطع" at bounding box center [1056, 384] width 519 height 30
type input "وجبة كرسبي - 4 قطع"
click at [558, 390] on input "text" at bounding box center [524, 384] width 519 height 30
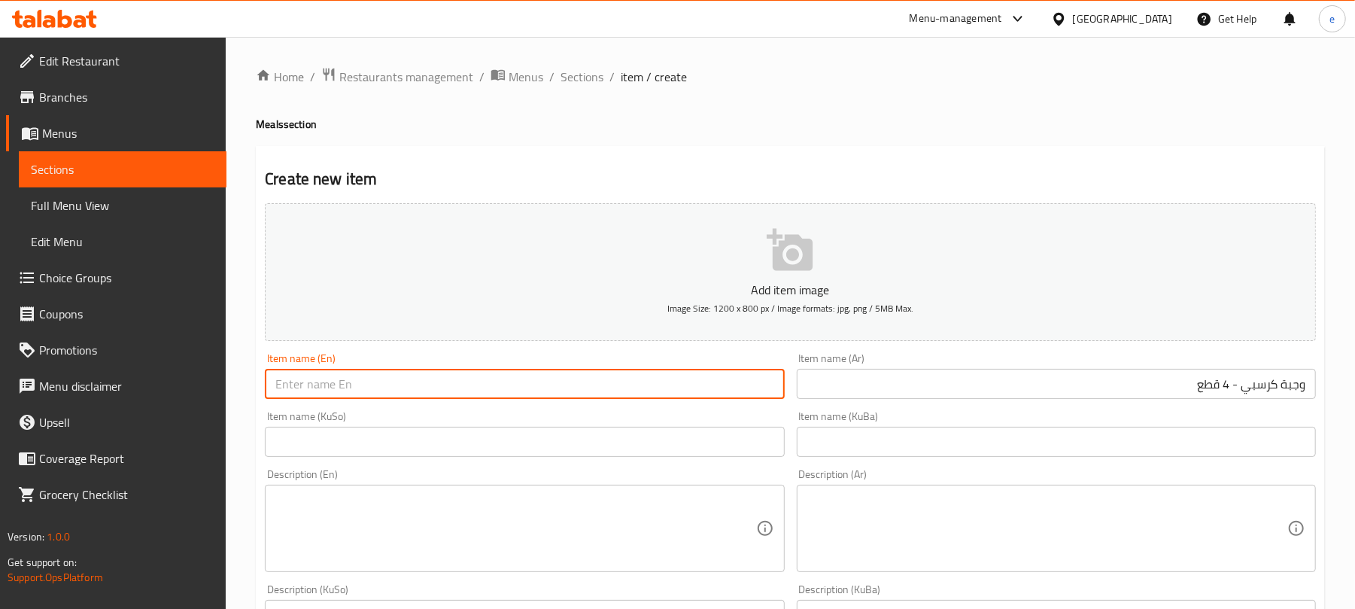
paste input "Crispy Meal - 3 Pieces"
click at [349, 391] on input "Crispy Meal - 3 Pieces" at bounding box center [524, 384] width 519 height 30
type input "Crispy Meal - 4 Pieces"
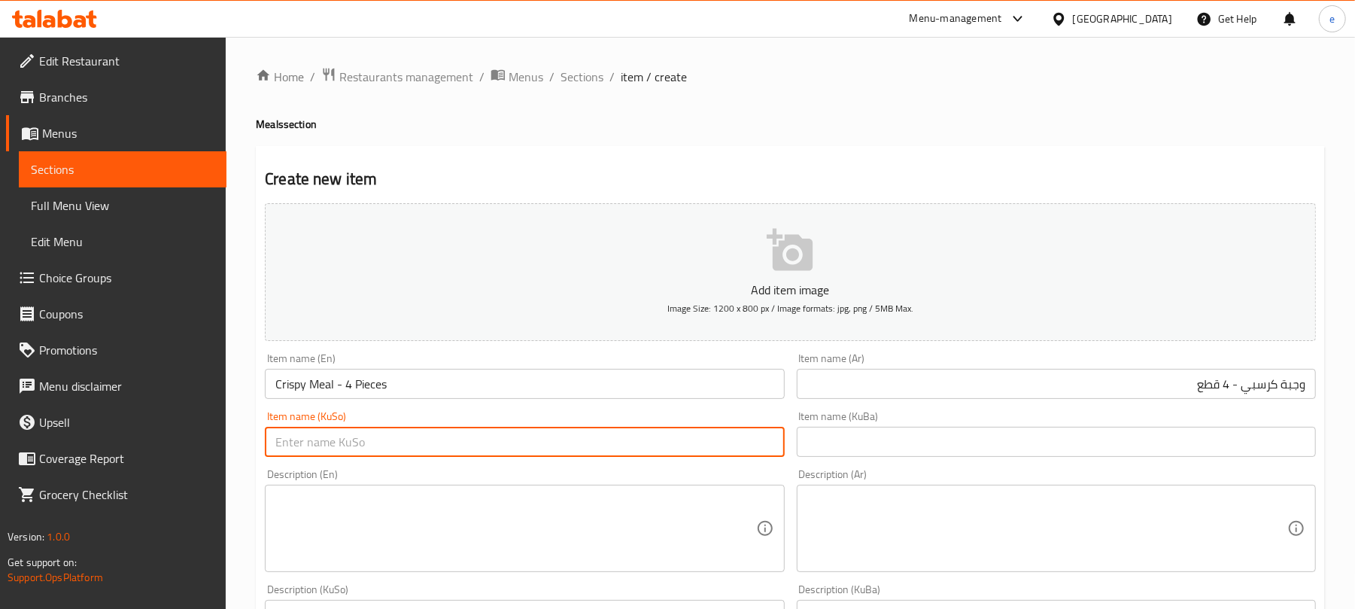
click at [632, 455] on input "text" at bounding box center [524, 442] width 519 height 30
paste input "[PERSON_NAME] - 3 پارچە"
click at [685, 442] on input "[PERSON_NAME] - 3 پارچە" at bounding box center [524, 442] width 519 height 30
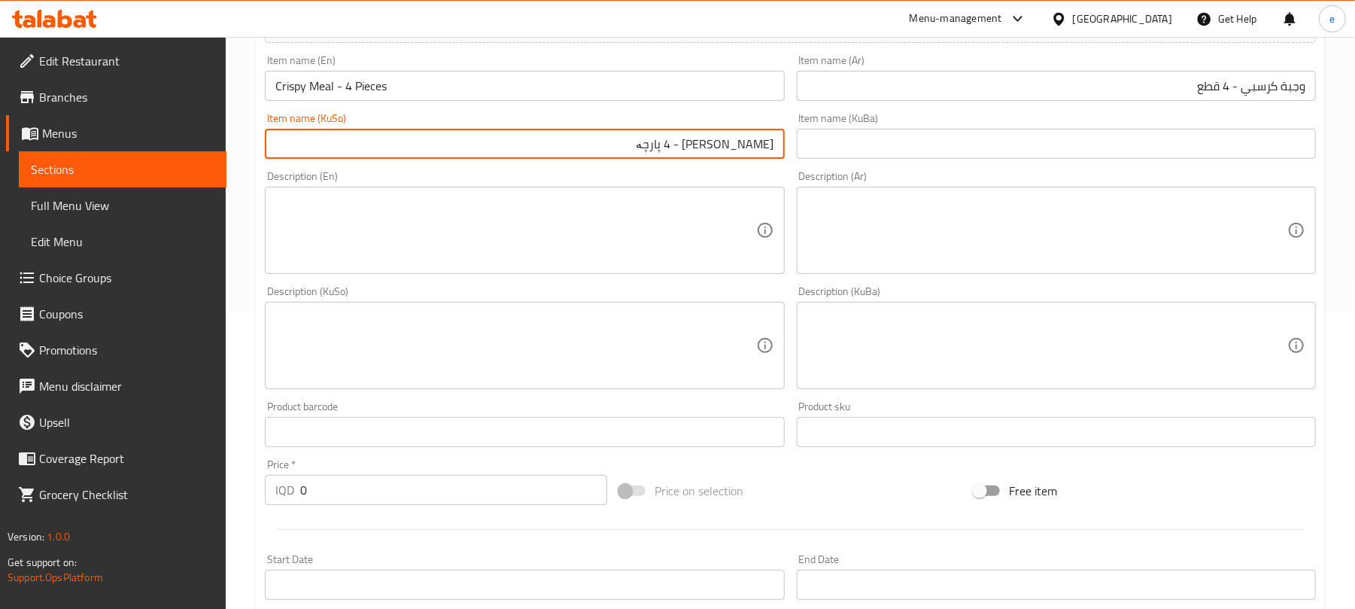
scroll to position [200, 0]
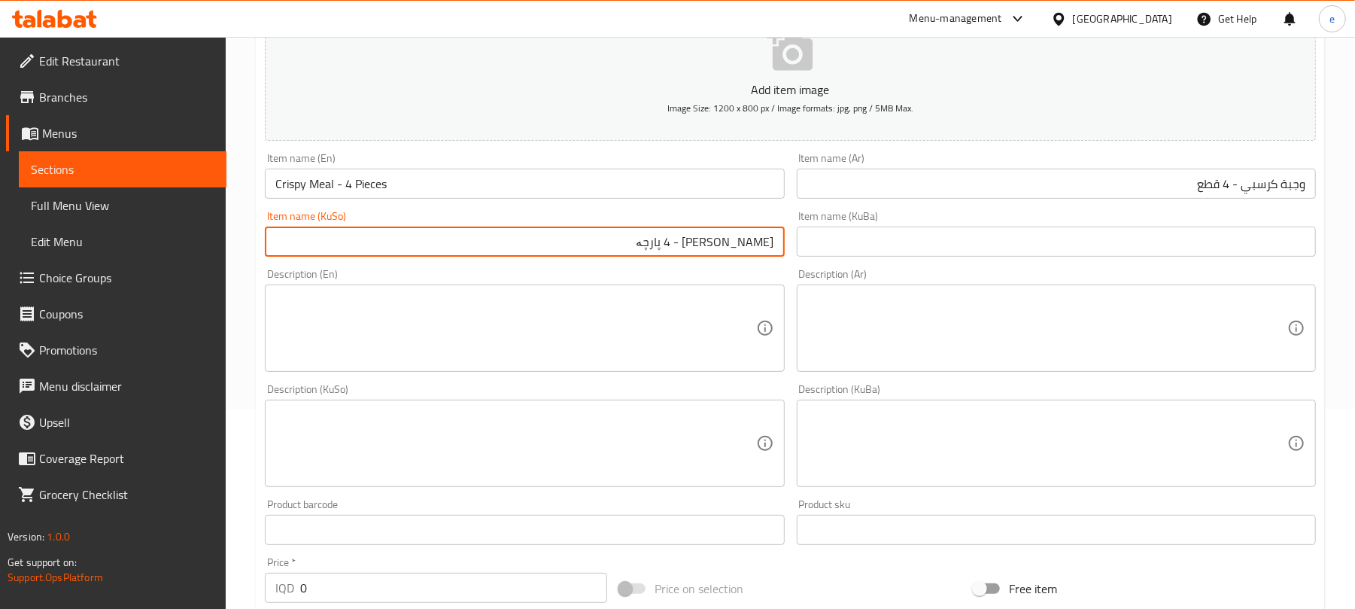
type input "[PERSON_NAME] - 4 پارچە"
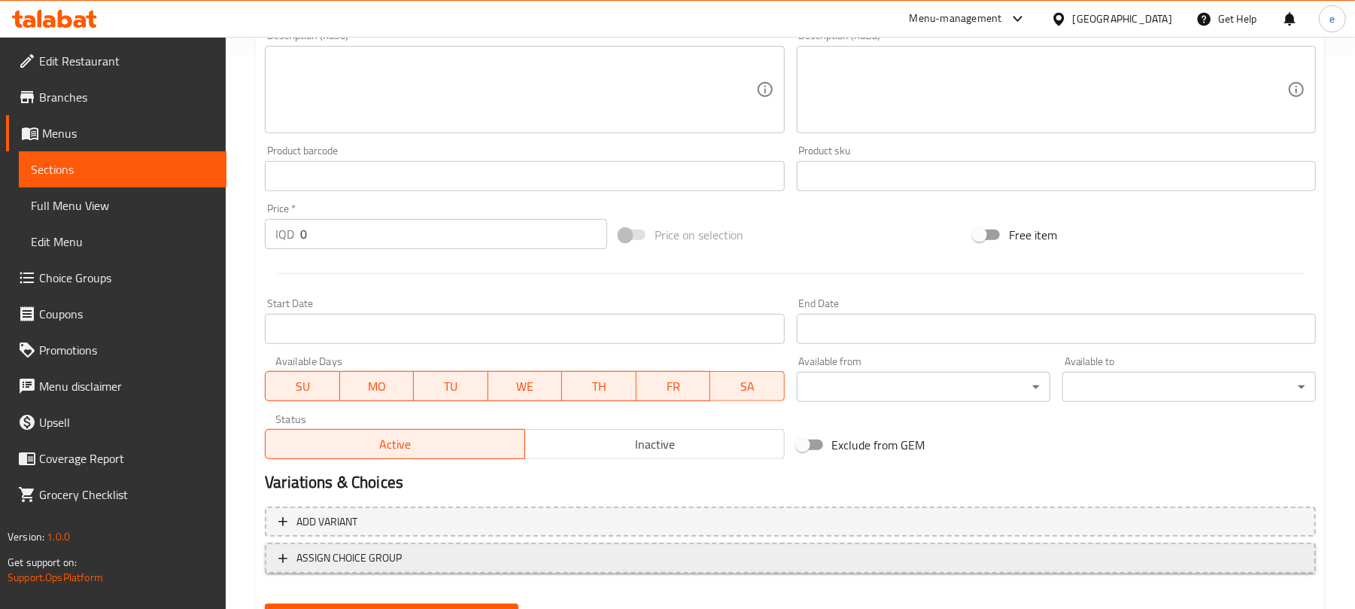
scroll to position [627, 0]
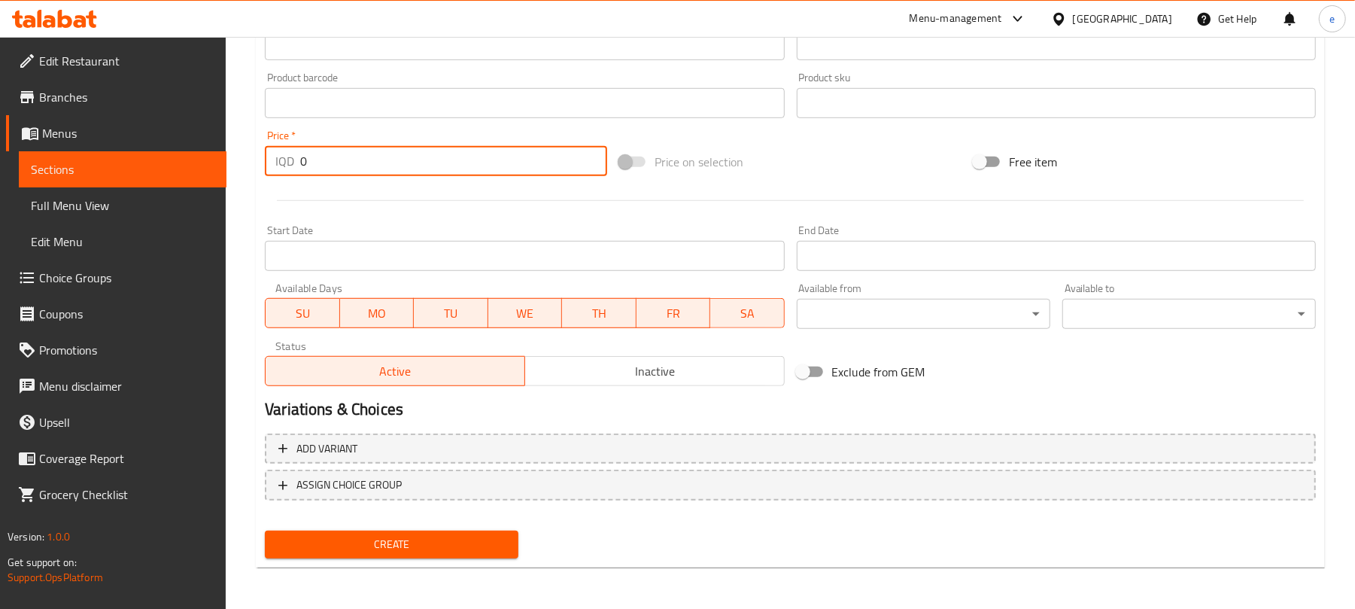
drag, startPoint x: 327, startPoint y: 169, endPoint x: 303, endPoint y: 169, distance: 24.1
click at [314, 169] on input "0" at bounding box center [453, 161] width 307 height 30
drag, startPoint x: 335, startPoint y: 172, endPoint x: 245, endPoint y: 154, distance: 91.4
click at [245, 154] on div "Home / Restaurants management / Menus / Sections / item / create Meals section …" at bounding box center [791, 10] width 1130 height 1200
paste input "900"
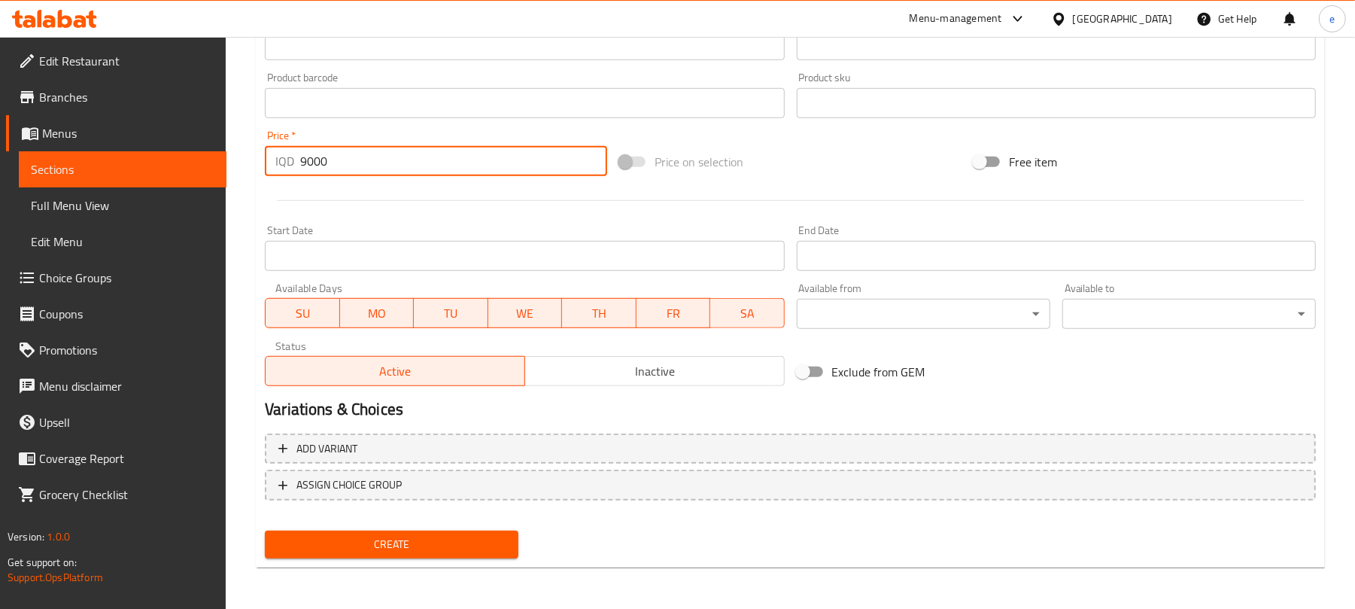
type input "9000"
click at [453, 533] on button "Create" at bounding box center [392, 545] width 254 height 28
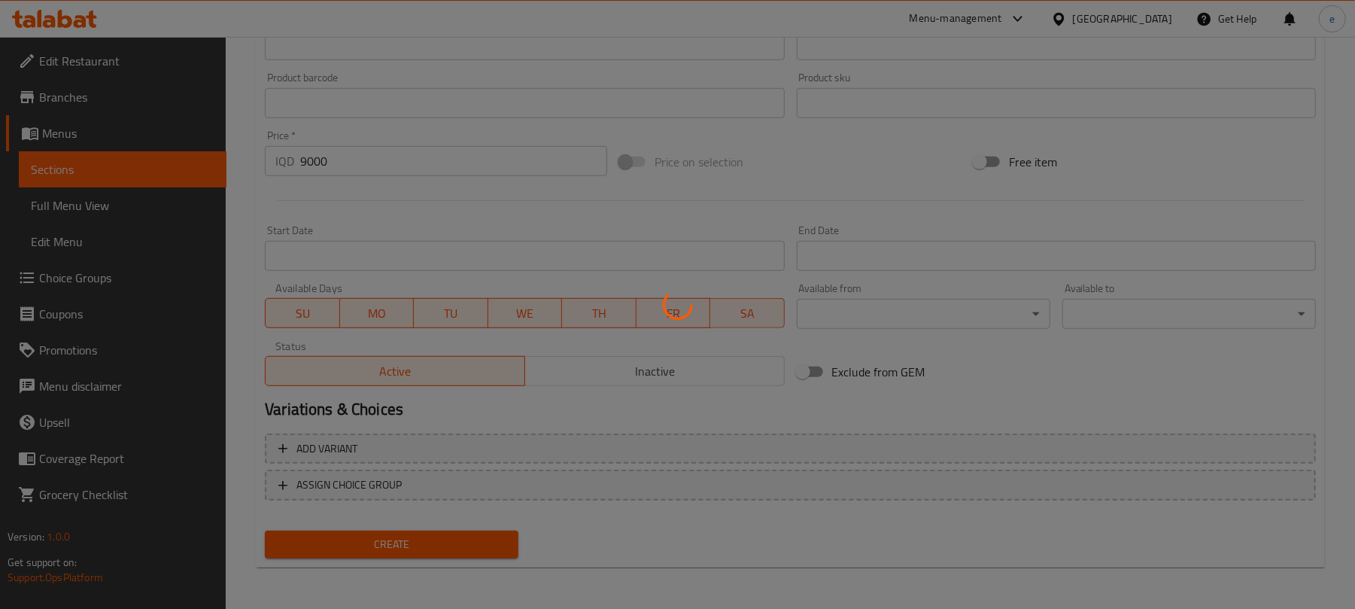
type input "0"
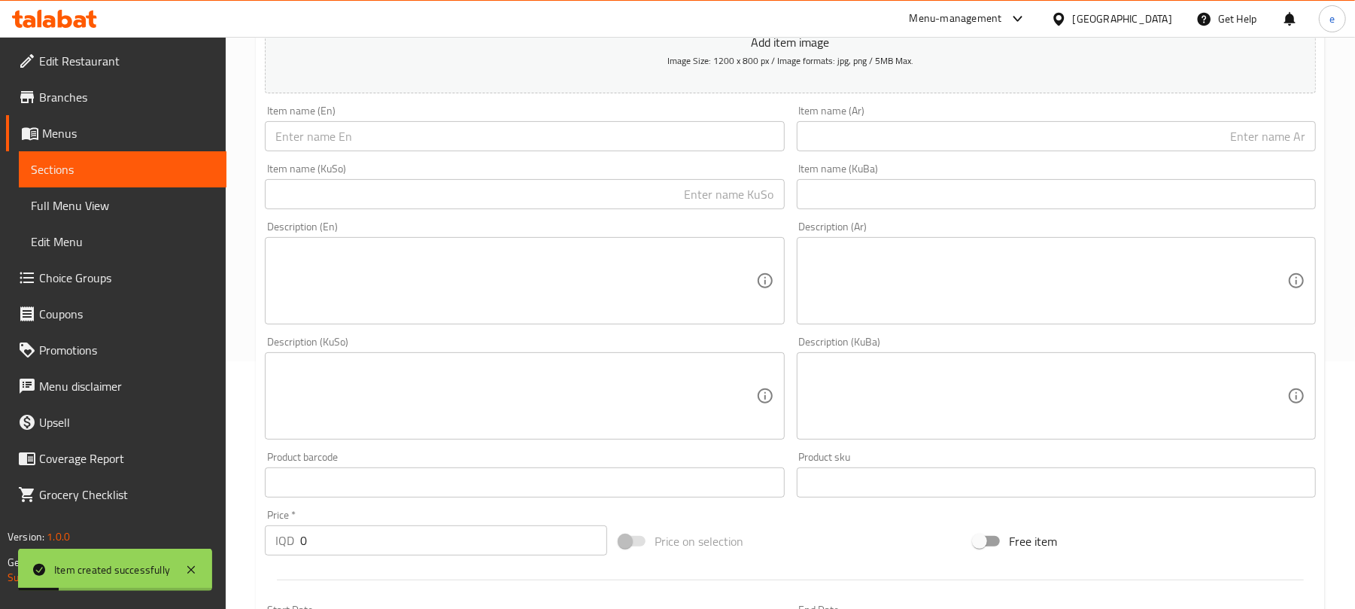
scroll to position [25, 0]
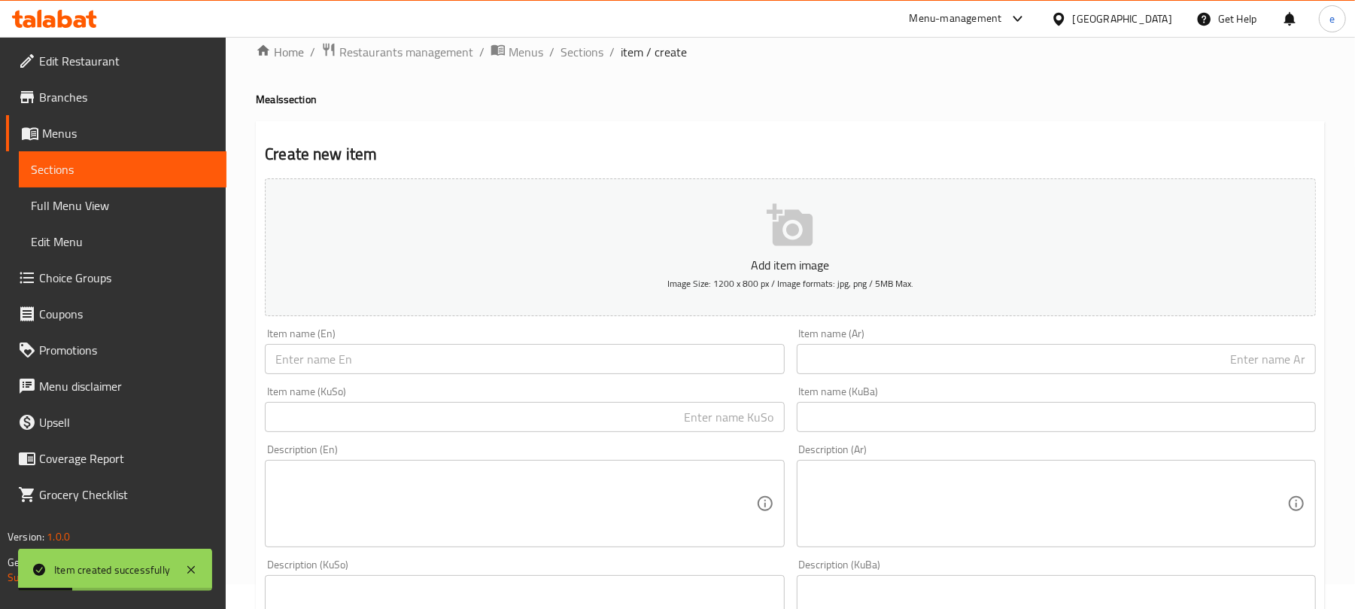
click at [543, 354] on input "text" at bounding box center [524, 359] width 519 height 30
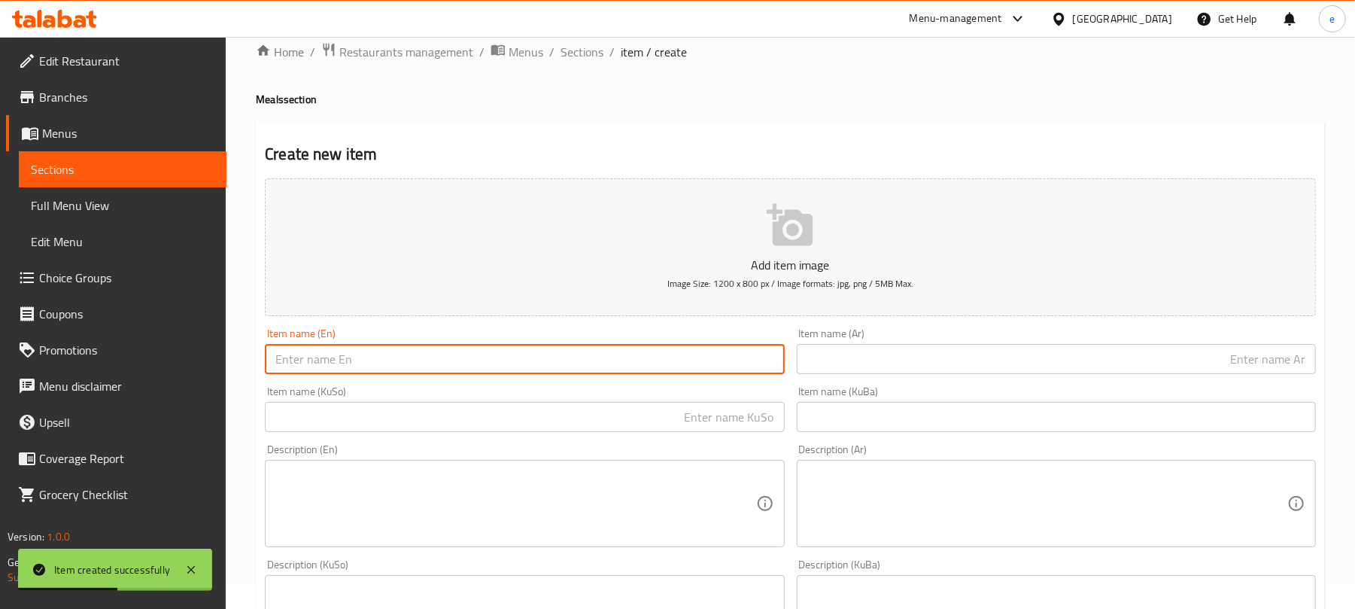
paste input "Crispy Meal - 3 Pieces"
click at [348, 362] on input "Crispy Meal - 3 Pieces" at bounding box center [524, 359] width 519 height 30
type input "Crispy Meal - 10 Pieces"
drag, startPoint x: 617, startPoint y: 405, endPoint x: 722, endPoint y: 439, distance: 110.9
click at [618, 406] on input "text" at bounding box center [524, 417] width 519 height 30
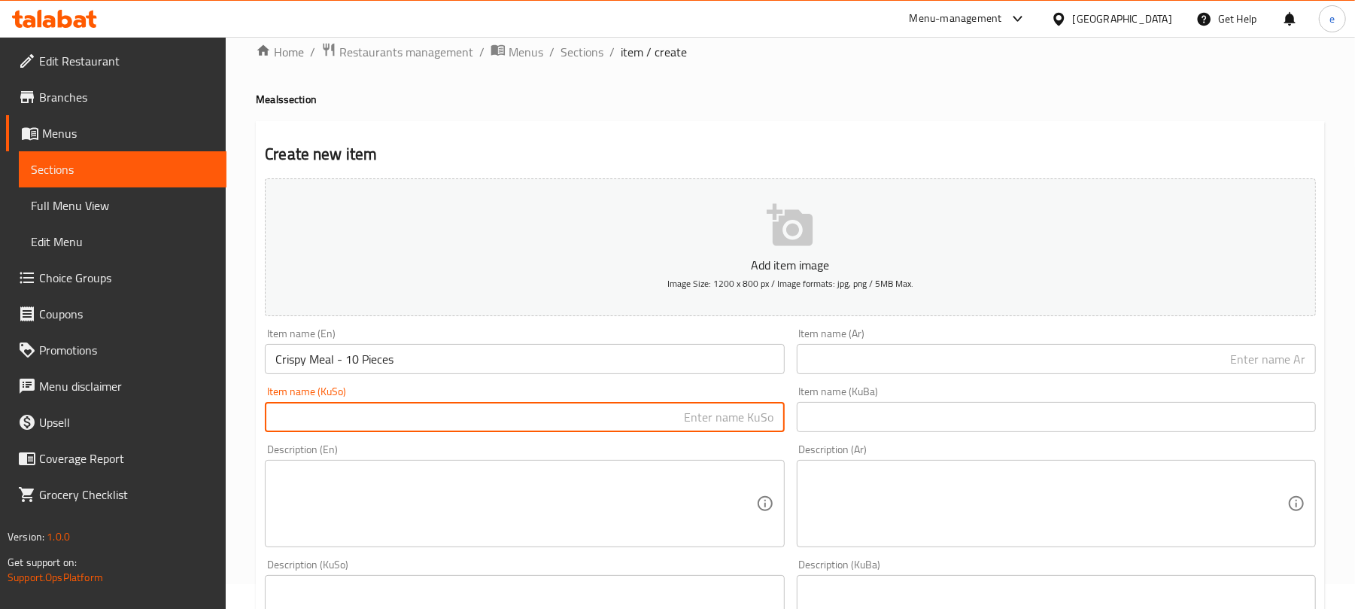
paste input "[PERSON_NAME] - 3 پارچە"
click at [690, 417] on input "[PERSON_NAME] - 3 پارچە" at bounding box center [524, 417] width 519 height 30
type input "[PERSON_NAME] - 10 پارچە"
click at [1186, 355] on input "text" at bounding box center [1056, 359] width 519 height 30
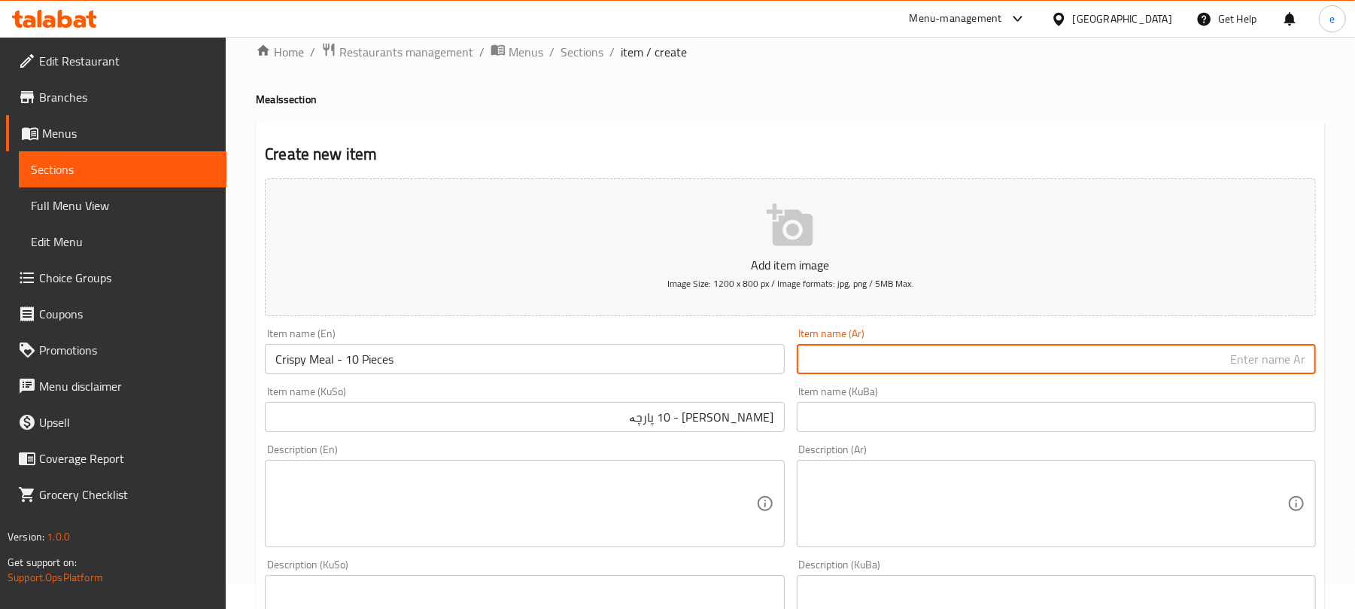
paste input "وجبة كرسبي - 3 قطع"
click at [1230, 364] on input "وجبة كرسبي - 3 قطع" at bounding box center [1056, 359] width 519 height 30
type input "وجبة كرسبي - 10 قطع"
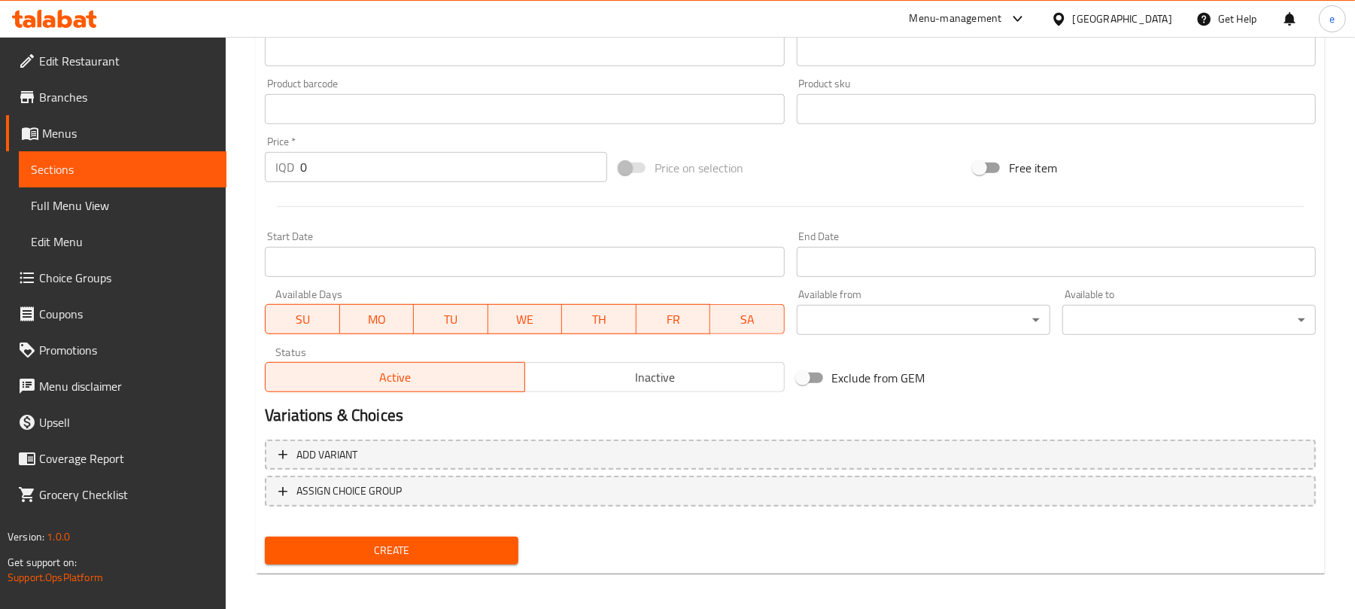
scroll to position [627, 0]
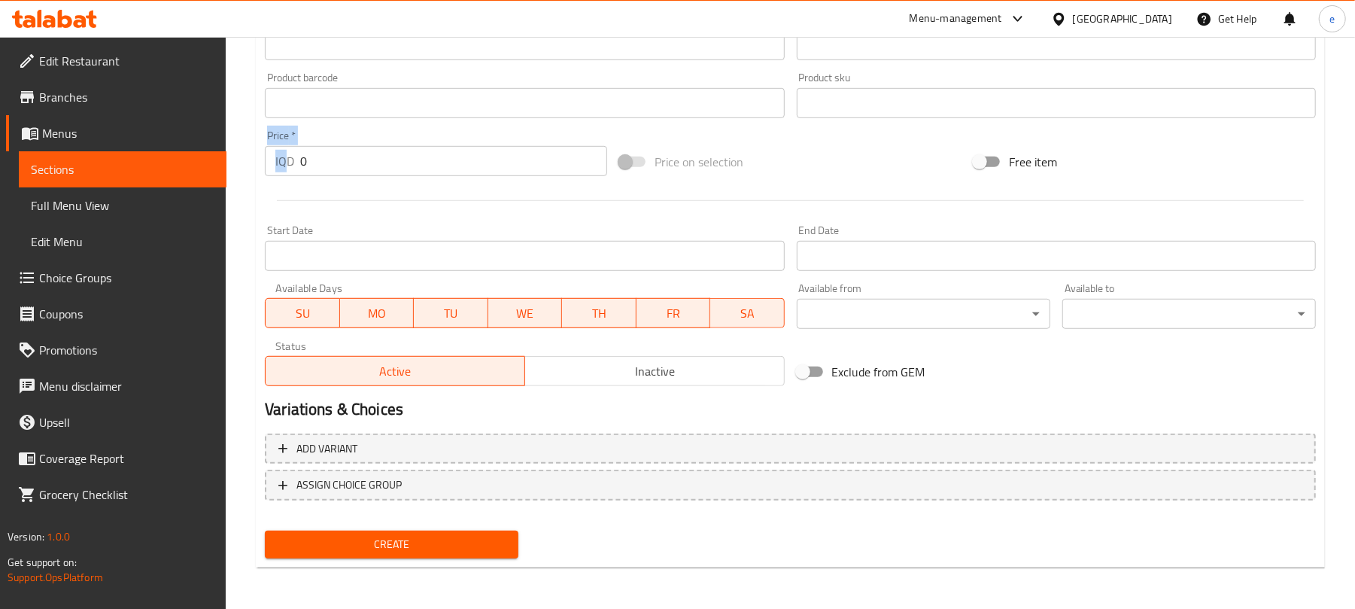
drag, startPoint x: 272, startPoint y: 157, endPoint x: 260, endPoint y: 155, distance: 11.5
click at [260, 155] on div "Price   * IQD 0 Price *" at bounding box center [436, 153] width 354 height 58
drag, startPoint x: 324, startPoint y: 178, endPoint x: 257, endPoint y: 160, distance: 68.6
click at [257, 160] on div "Create new item Add item image Image Size: 1200 x 800 px / Image formats: jpg, …" at bounding box center [790, 43] width 1069 height 1049
drag, startPoint x: 374, startPoint y: 179, endPoint x: 314, endPoint y: 160, distance: 63.3
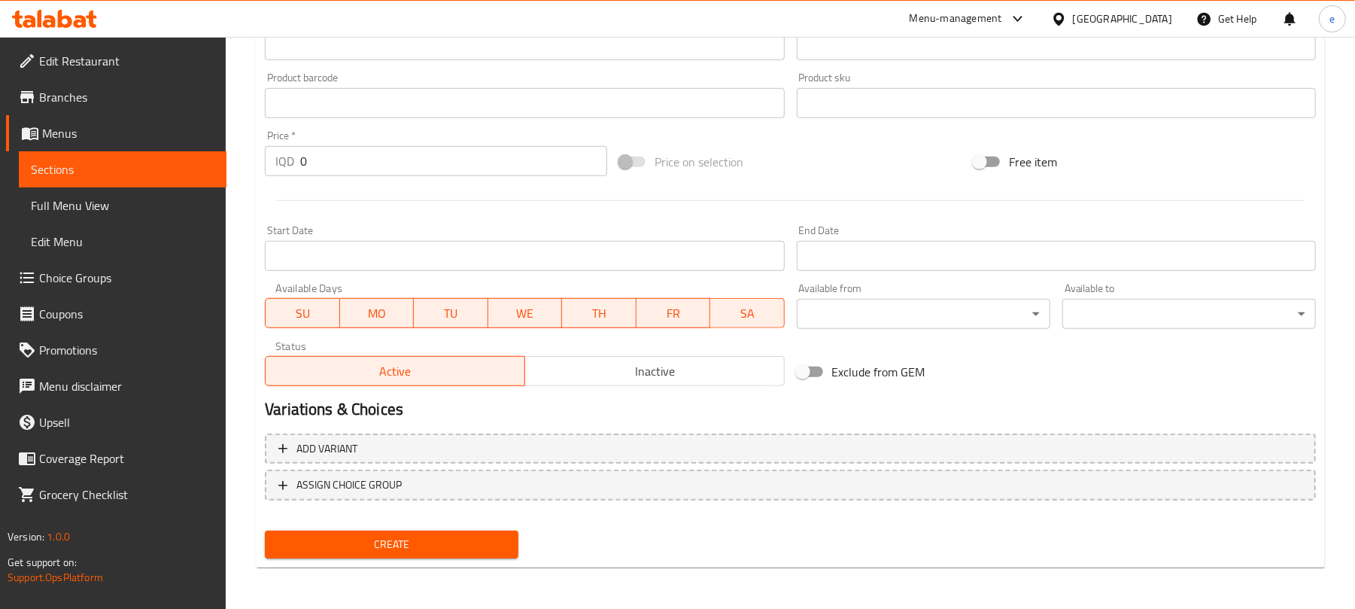
click at [370, 178] on div "Price   * IQD 0 Price *" at bounding box center [436, 153] width 354 height 58
drag, startPoint x: 314, startPoint y: 160, endPoint x: 284, endPoint y: 163, distance: 29.6
click at [284, 163] on div "IQD 0 Price *" at bounding box center [436, 161] width 342 height 30
paste input "1950"
type input "19500"
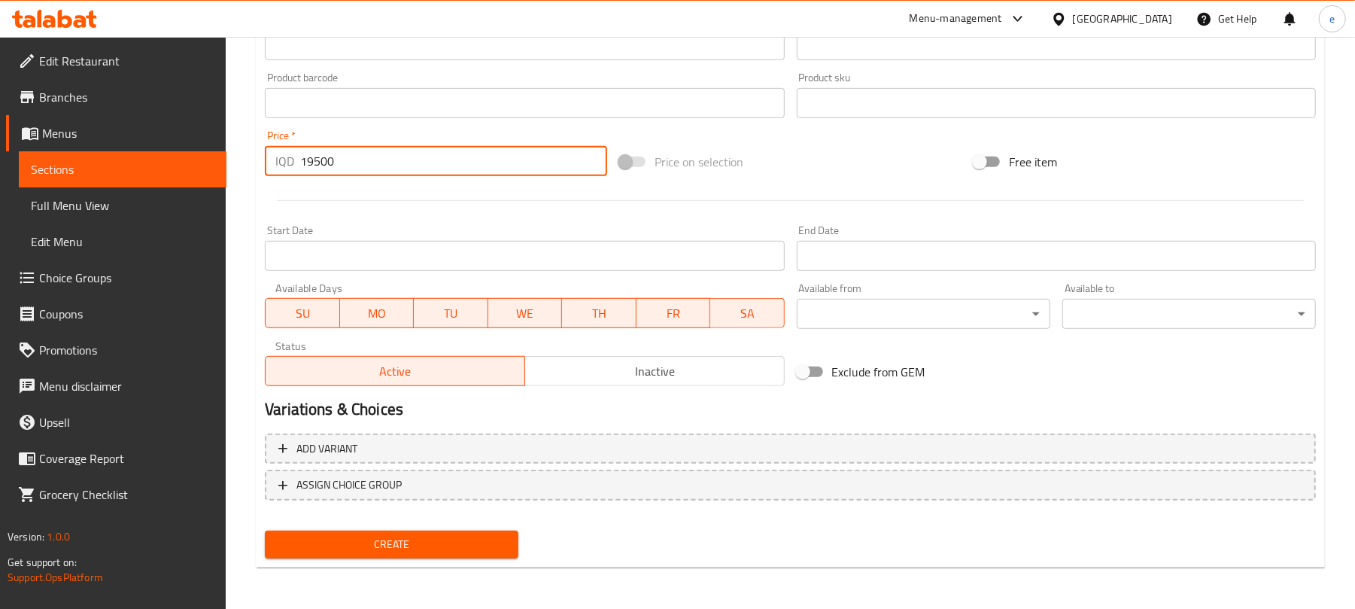
click at [452, 531] on button "Create" at bounding box center [392, 545] width 254 height 28
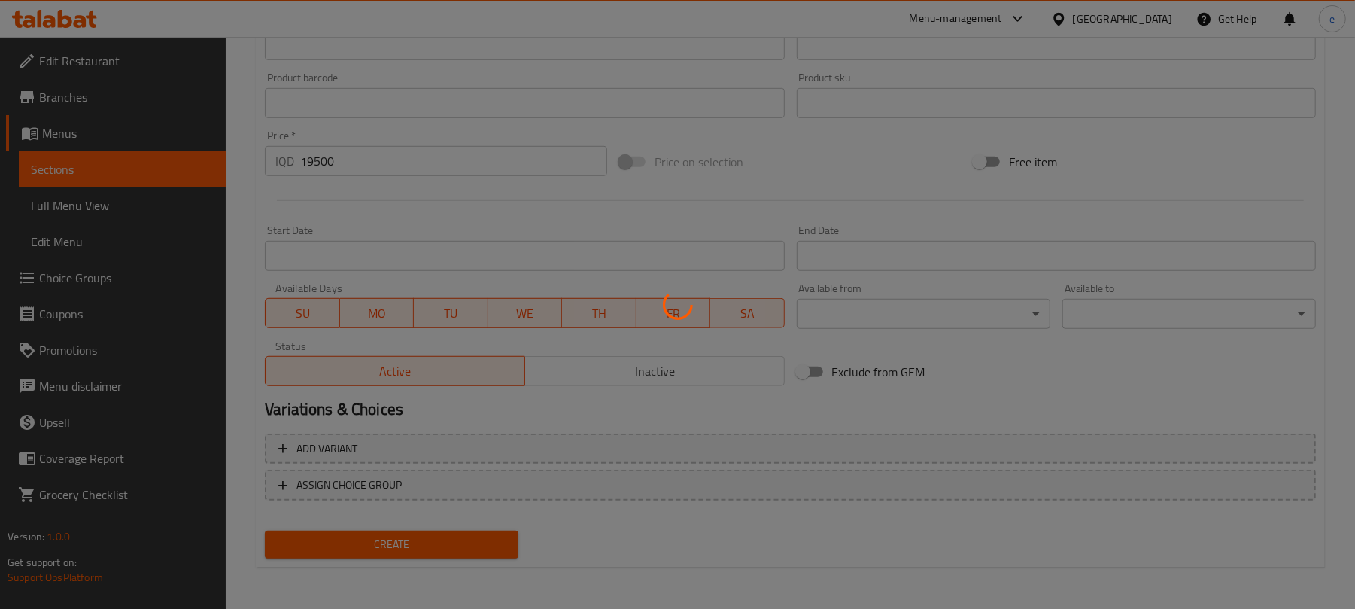
type input "0"
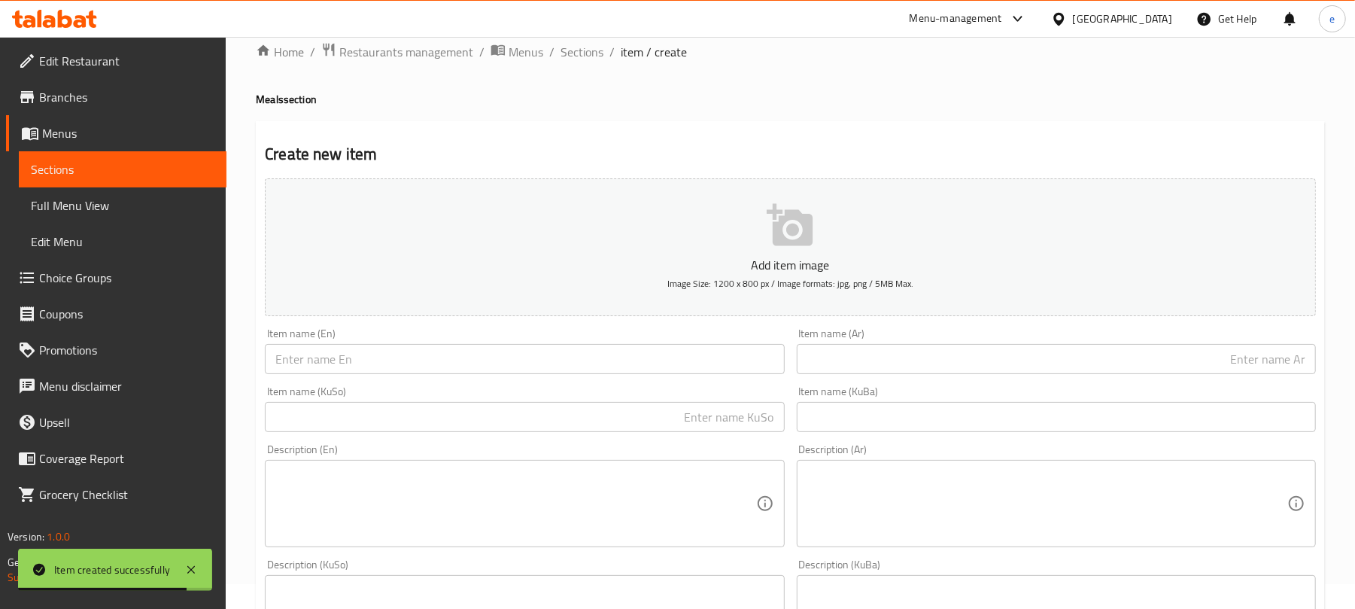
scroll to position [0, 0]
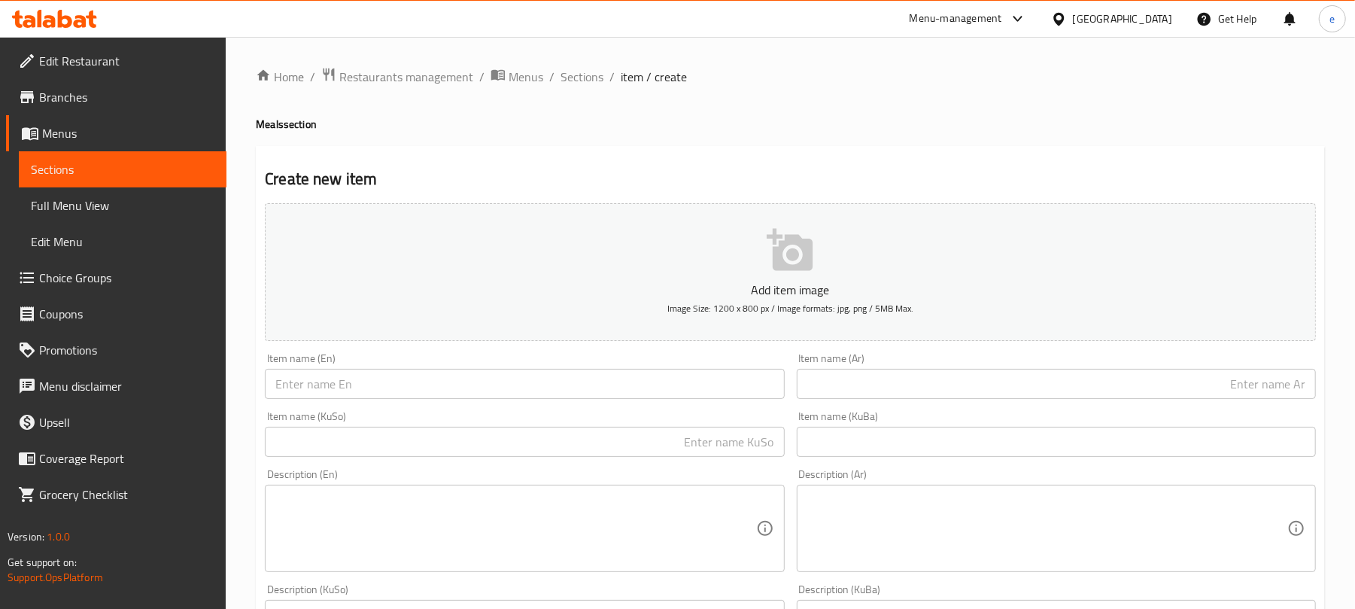
click at [494, 382] on input "text" at bounding box center [524, 384] width 519 height 30
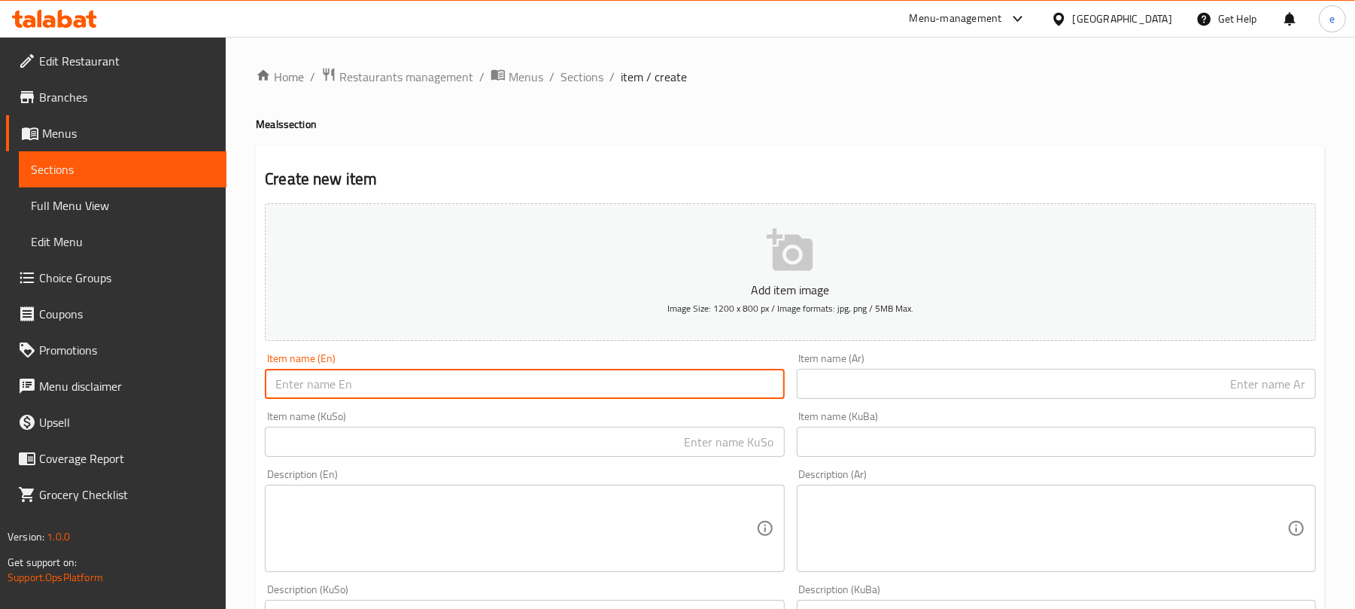
paste input "[US_STATE] Meal - 3 pieces"
type input "[US_STATE] Meal - 3 pieces"
click at [917, 391] on input "text" at bounding box center [1056, 384] width 519 height 30
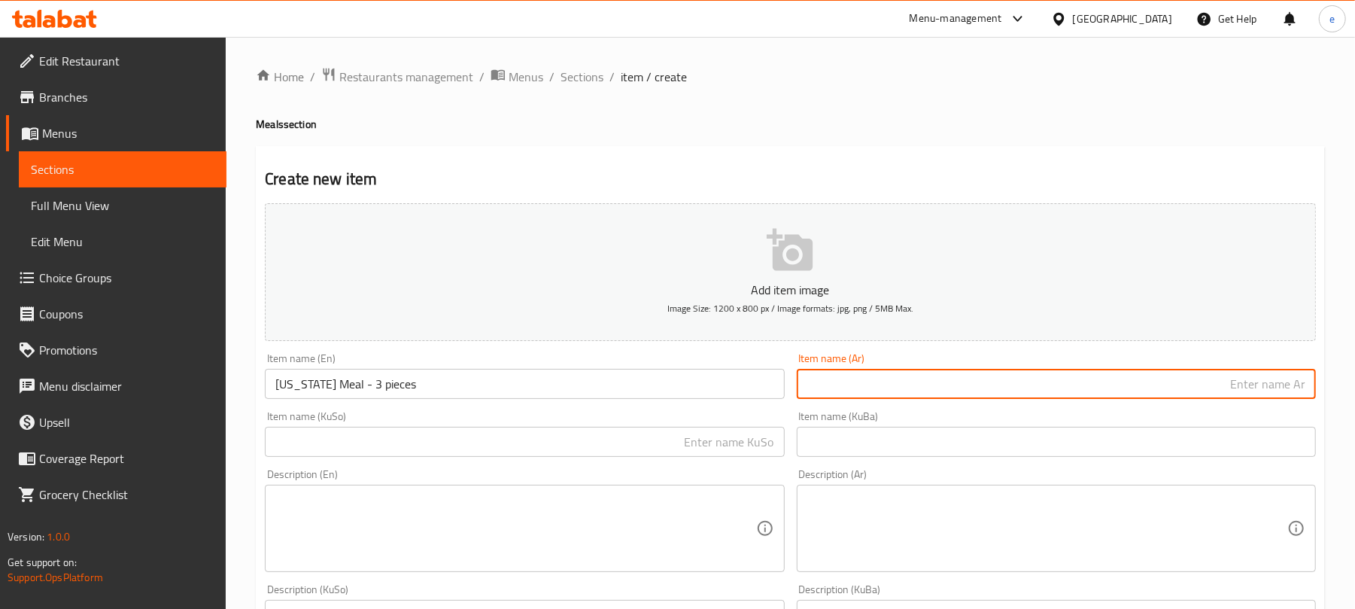
paste input "وجبة كنتاكي - 3 قطع"
type input "وجبة كنتاكي - 3 قطع"
click at [746, 429] on input "text" at bounding box center [524, 442] width 519 height 30
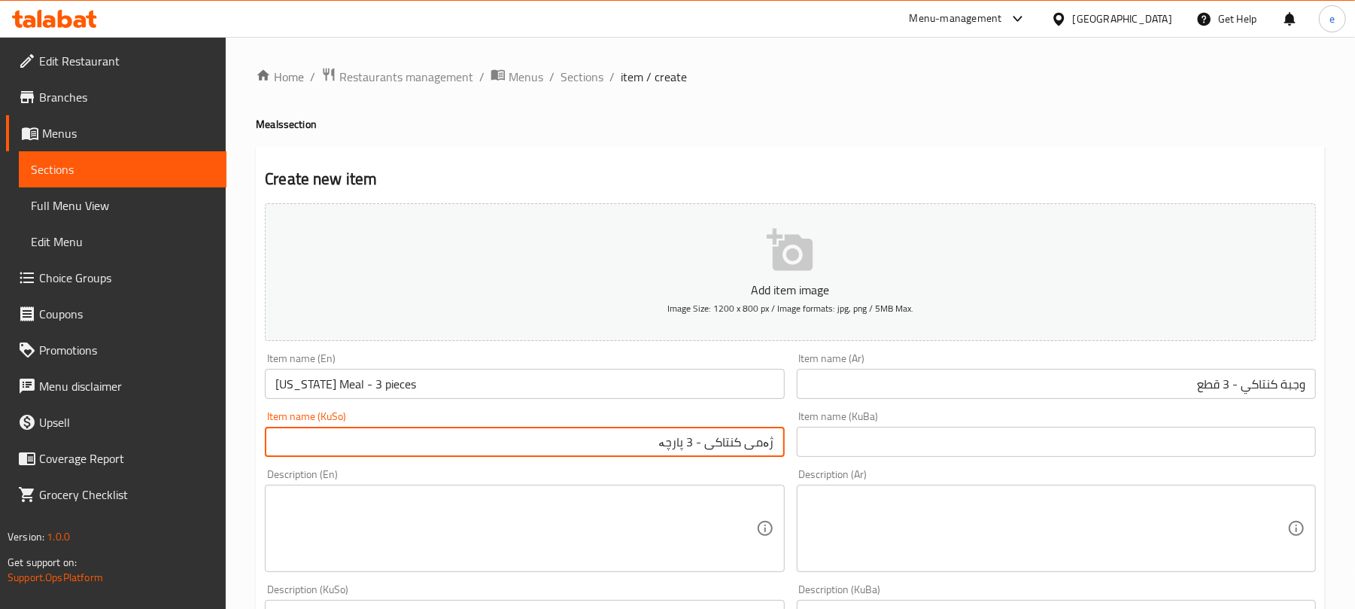
type input "ژەمی کنتاکی - 3 پارچە"
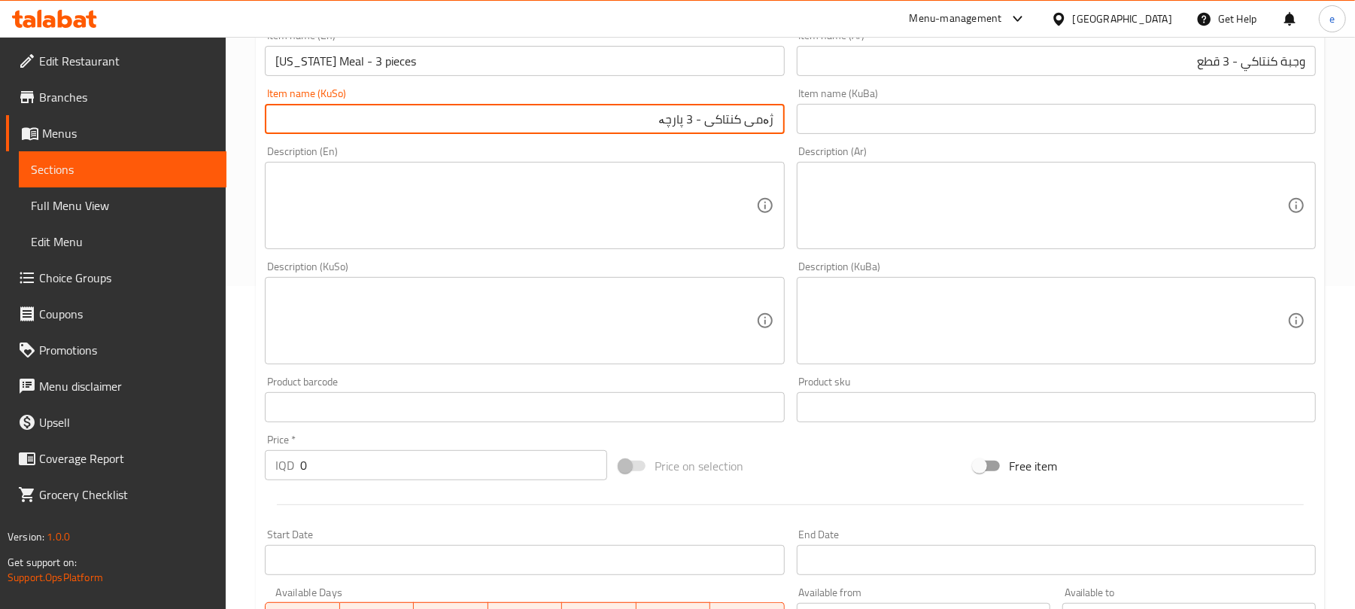
scroll to position [401, 0]
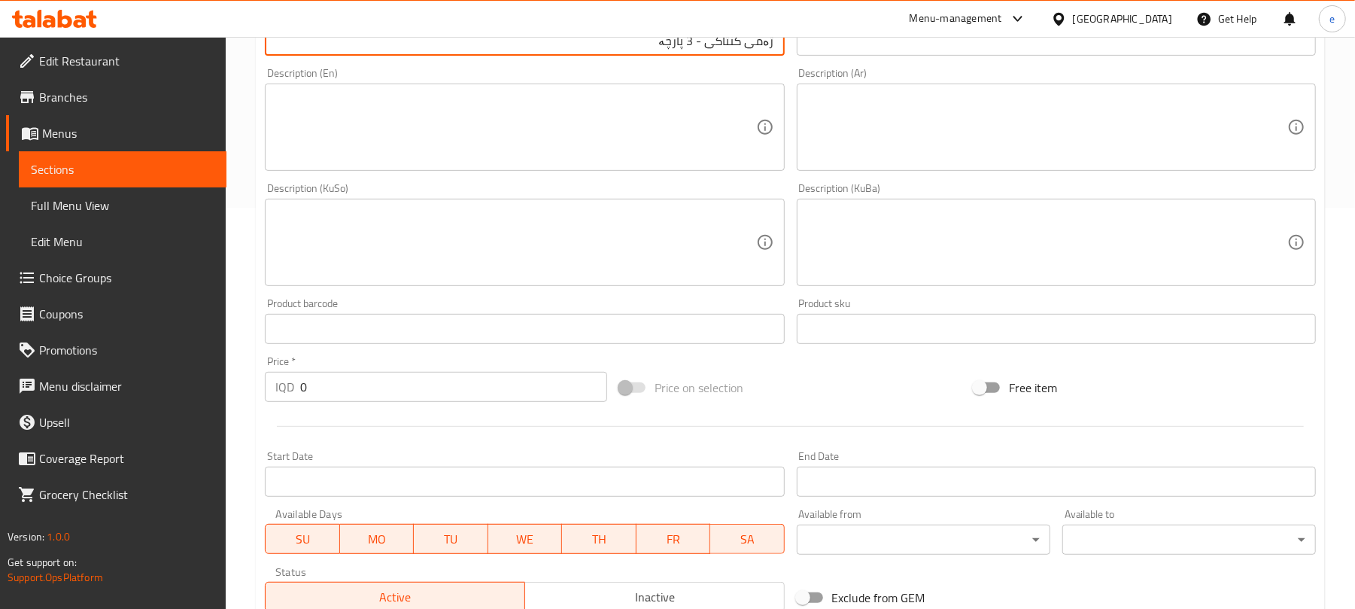
click at [239, 391] on div "Home / Restaurants management / Menus / Sections / item / create Meals section …" at bounding box center [791, 236] width 1130 height 1200
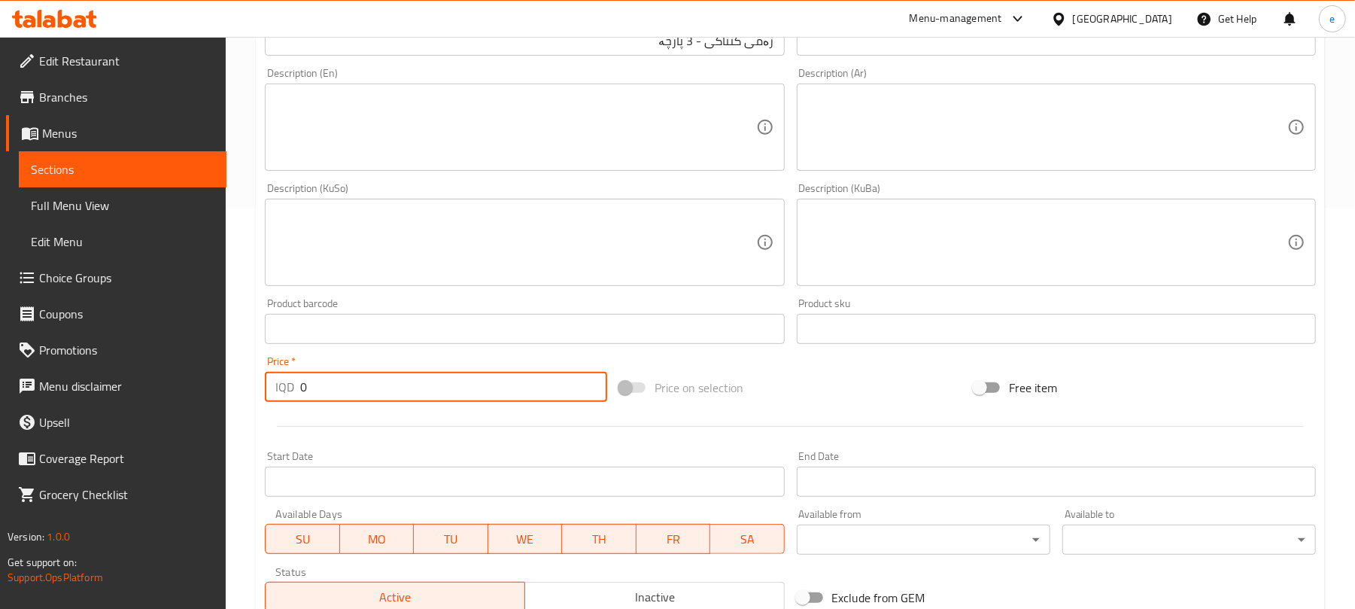
paste input "750"
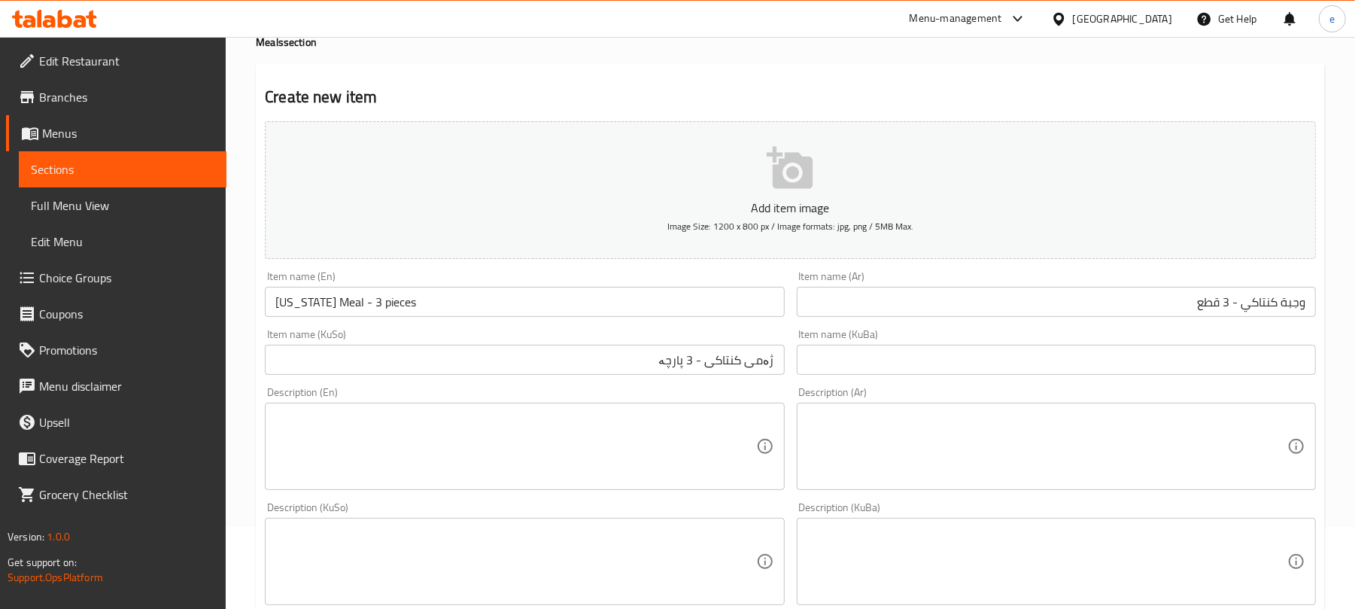
scroll to position [0, 0]
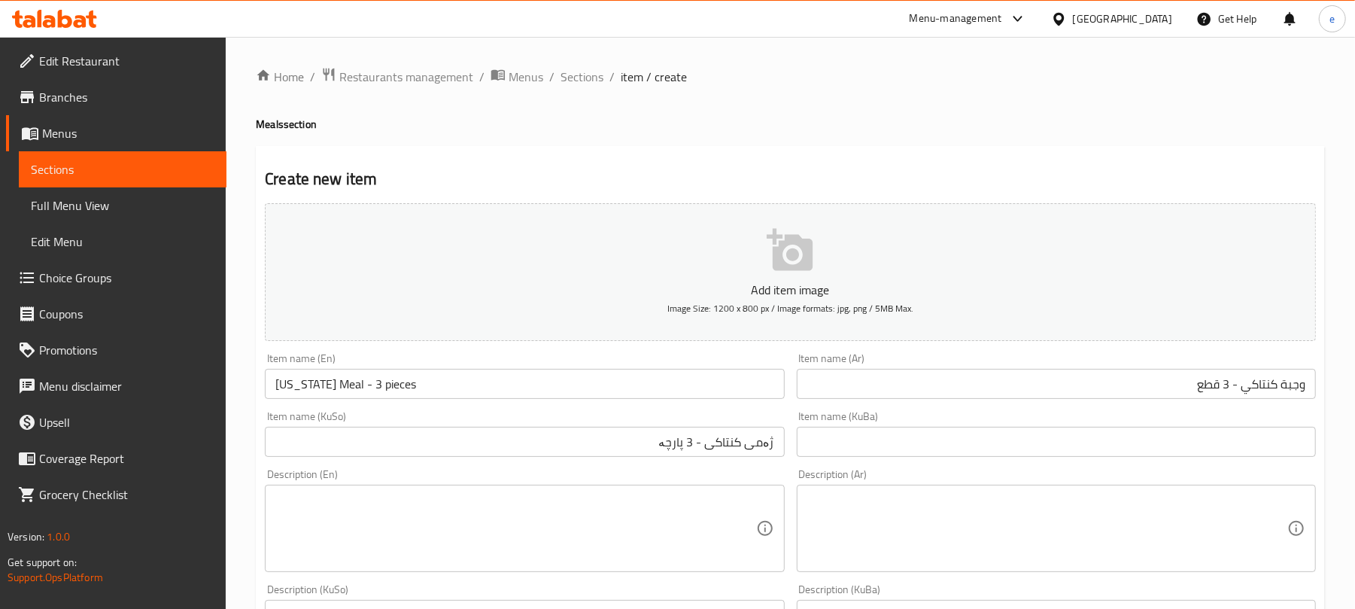
type input "7500"
click at [515, 383] on input "[US_STATE] Meal - 3 pieces" at bounding box center [524, 384] width 519 height 30
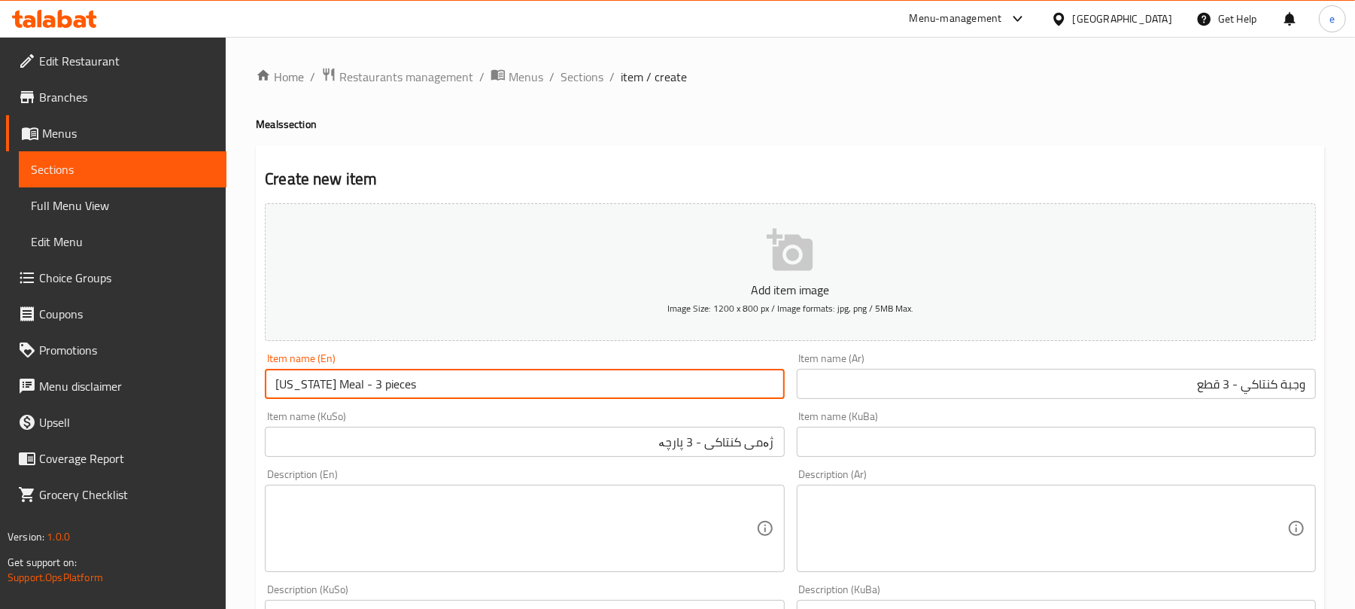
click at [515, 383] on input "[US_STATE] Meal - 3 pieces" at bounding box center [524, 384] width 519 height 30
click at [1180, 392] on input "وجبة كنتاكي - 3 قطع" at bounding box center [1056, 384] width 519 height 30
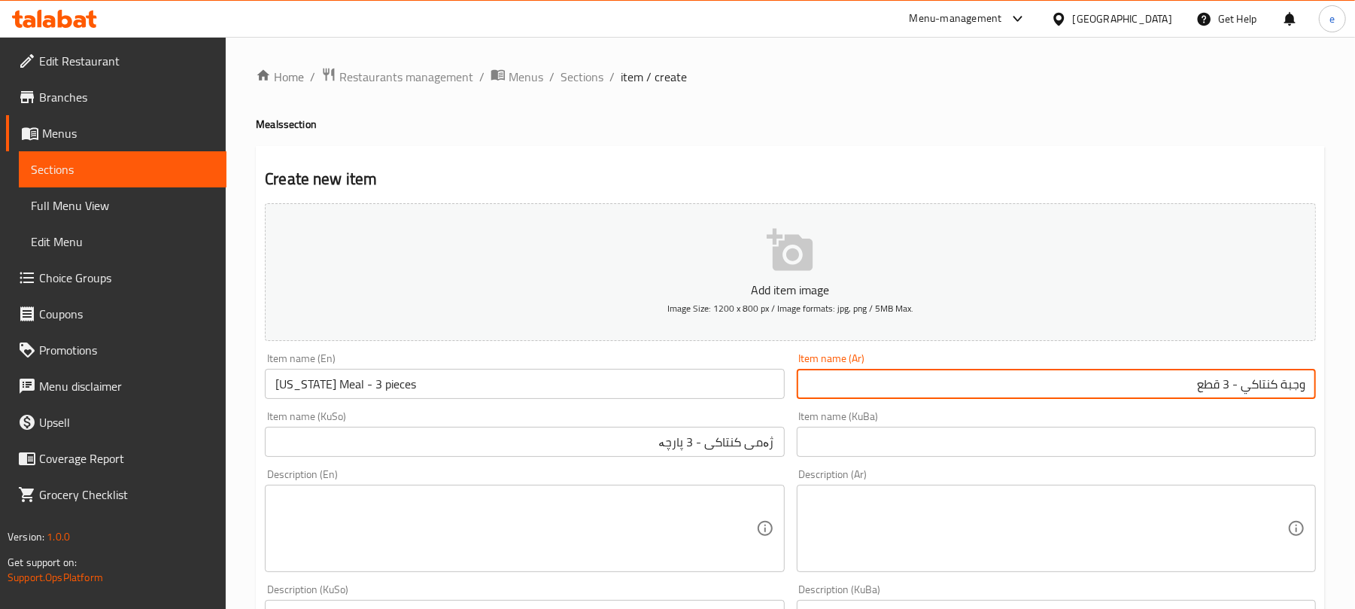
click at [1180, 392] on input "وجبة كنتاكي - 3 قطع" at bounding box center [1056, 384] width 519 height 30
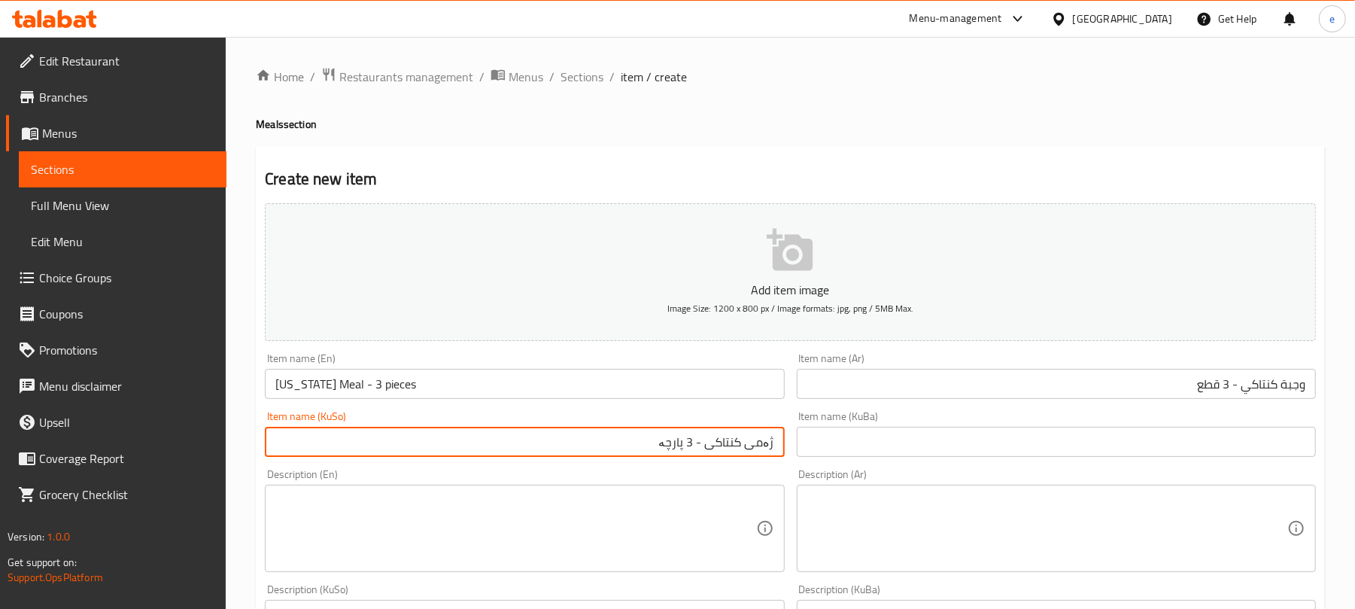
click at [753, 444] on input "ژەمی کنتاکی - 3 پارچە" at bounding box center [524, 442] width 519 height 30
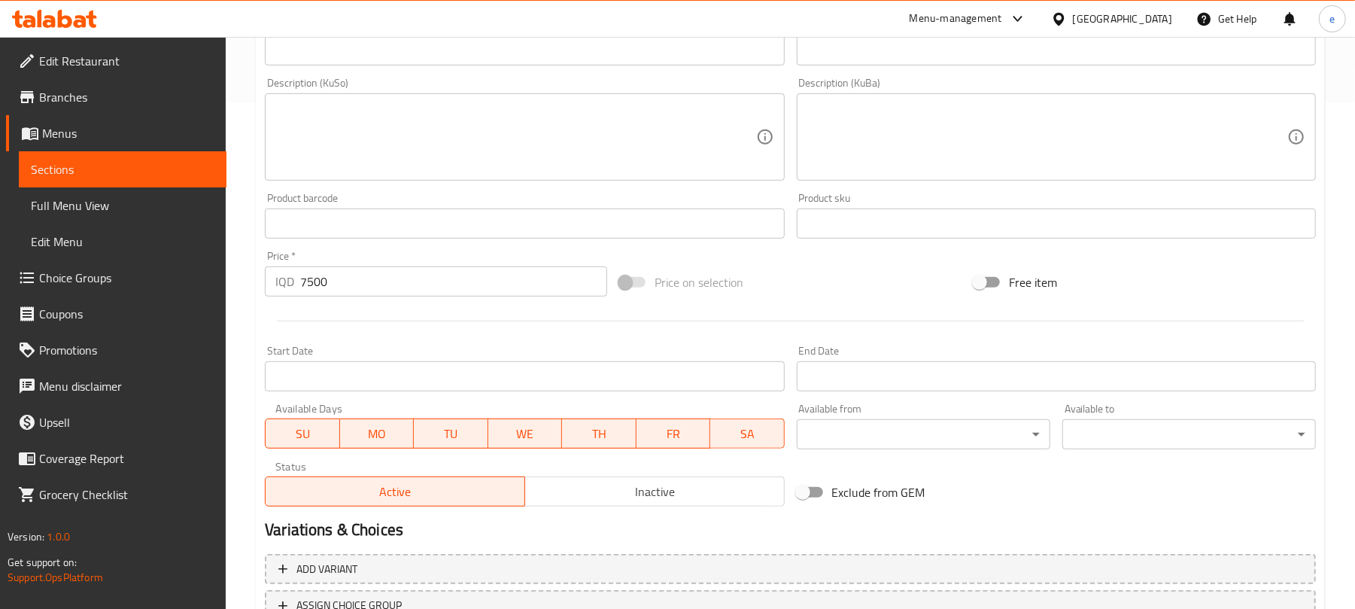
scroll to position [627, 0]
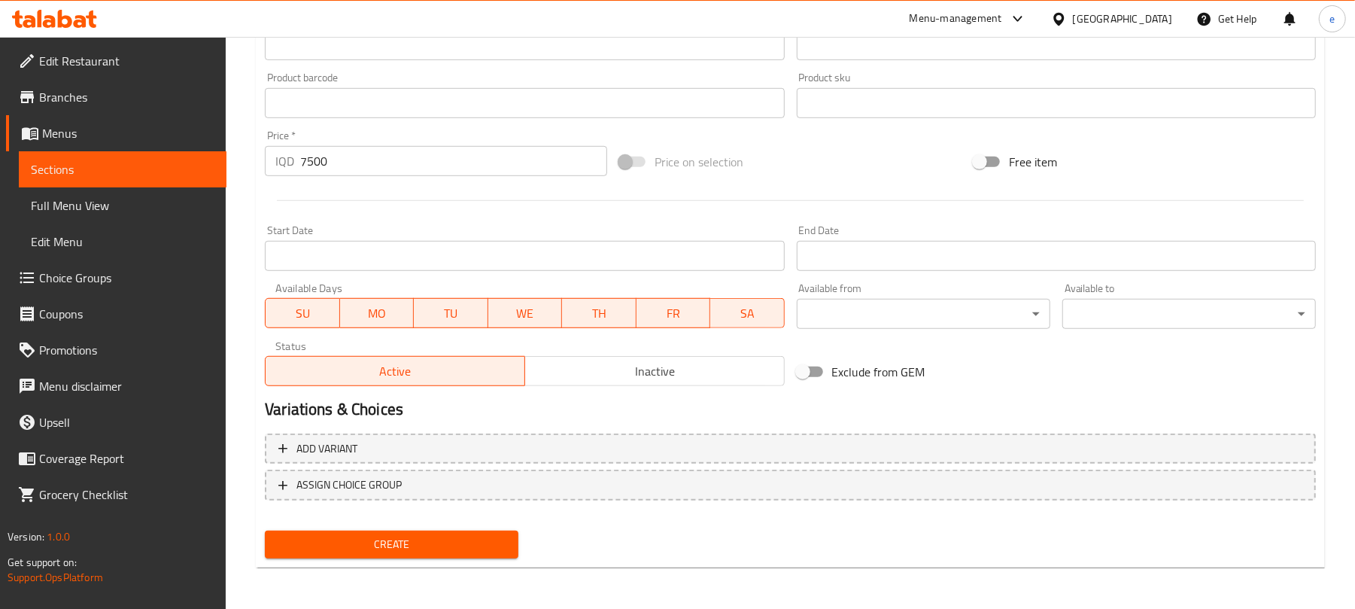
click at [479, 536] on span "Create" at bounding box center [392, 544] width 230 height 19
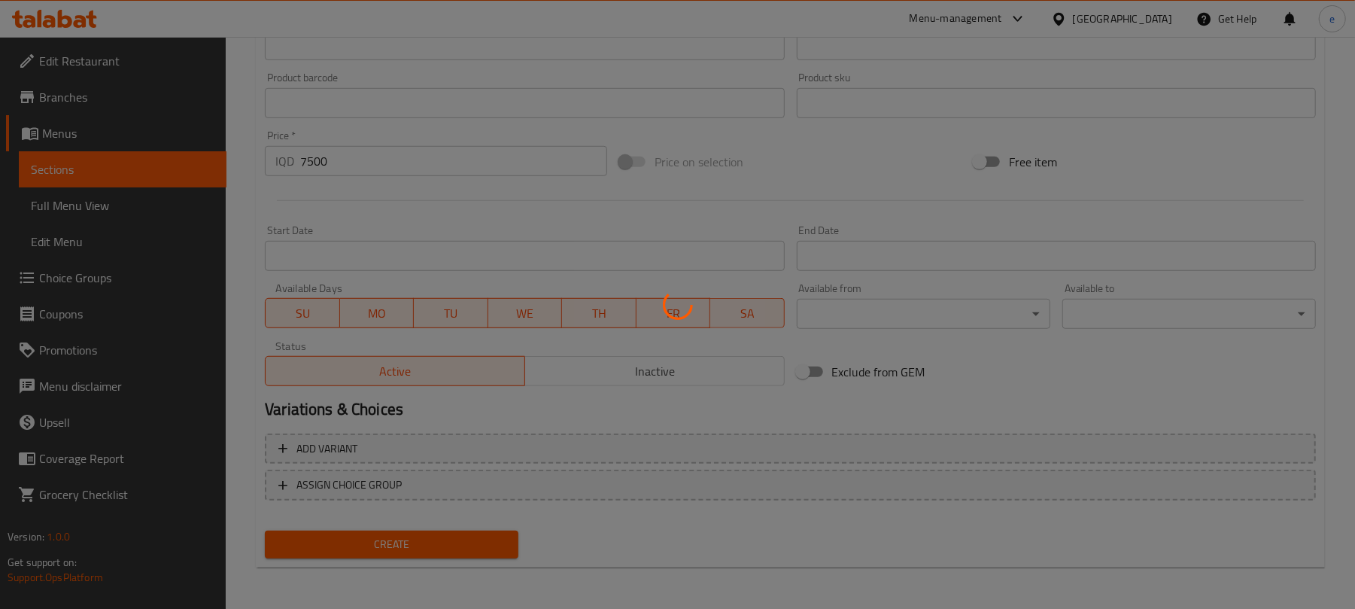
type input "0"
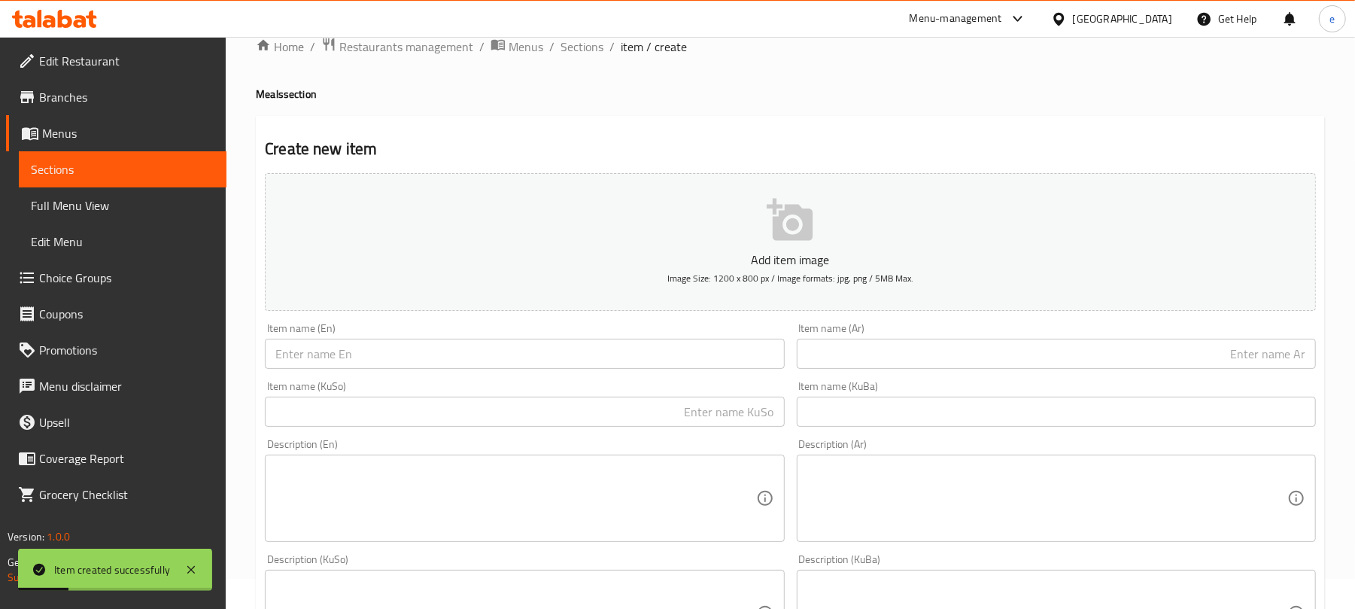
scroll to position [0, 0]
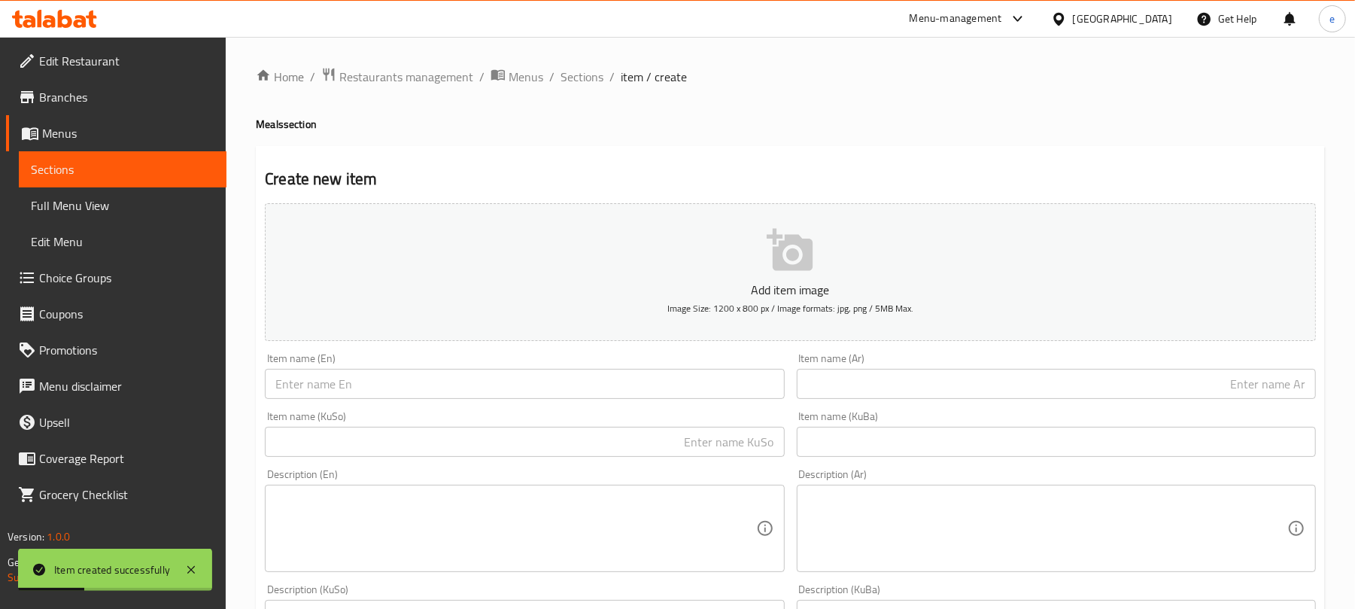
click at [467, 395] on input "text" at bounding box center [524, 384] width 519 height 30
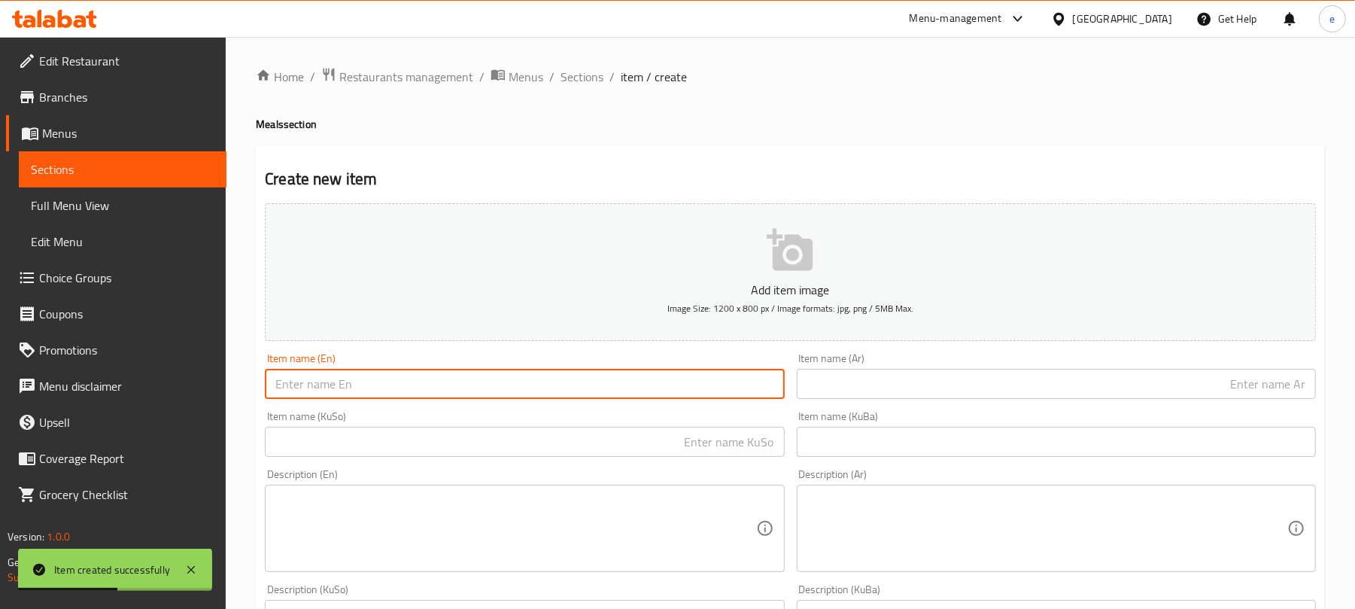
paste input "[US_STATE] Meal - 3 pieces"
click at [368, 388] on input "[US_STATE] Meal - 3 pieces" at bounding box center [524, 384] width 519 height 30
type input "[US_STATE] Meal - 4 pieces"
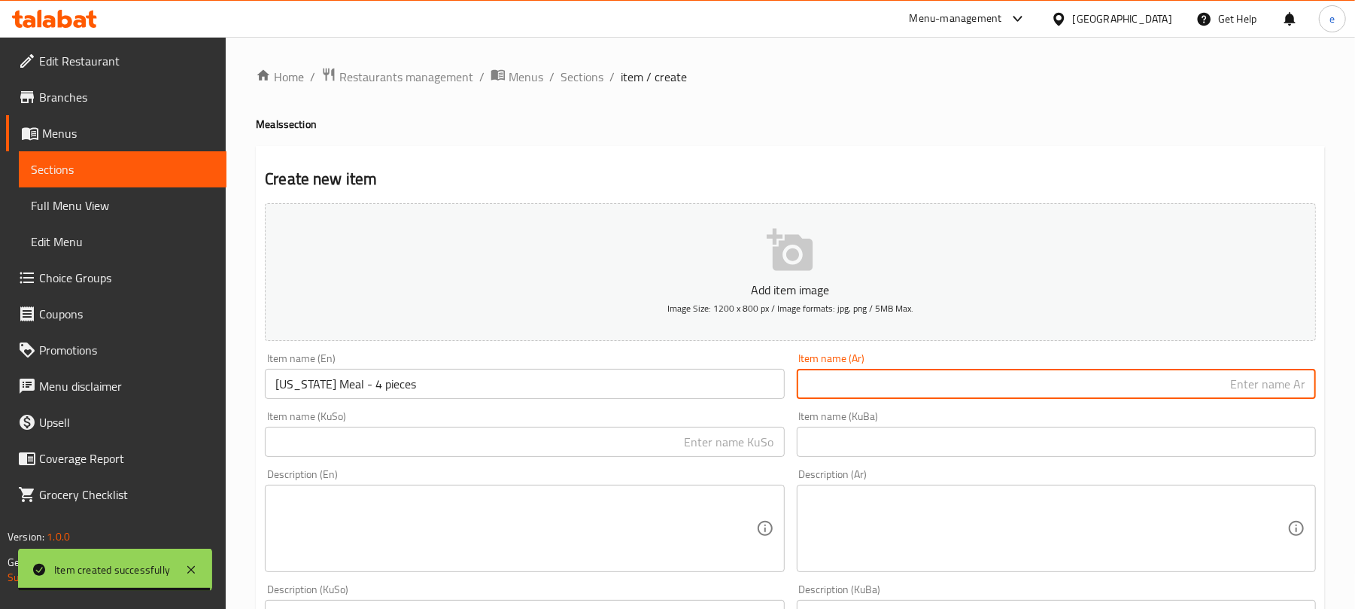
click at [1087, 378] on input "text" at bounding box center [1056, 384] width 519 height 30
paste input "وجبة كنتاكي - 3 قطع"
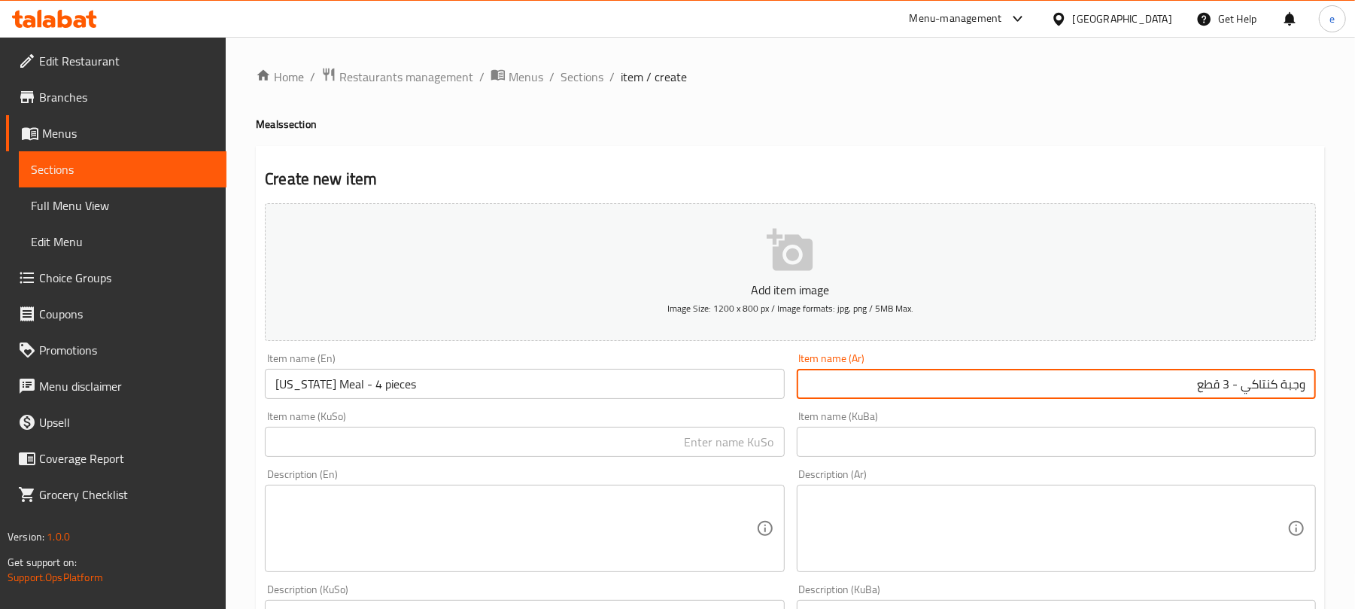
click at [1225, 389] on input "وجبة كنتاكي - 3 قطع" at bounding box center [1056, 384] width 519 height 30
type input "وجبة كنتاكي - 4 قطع"
click at [780, 432] on input "text" at bounding box center [524, 442] width 519 height 30
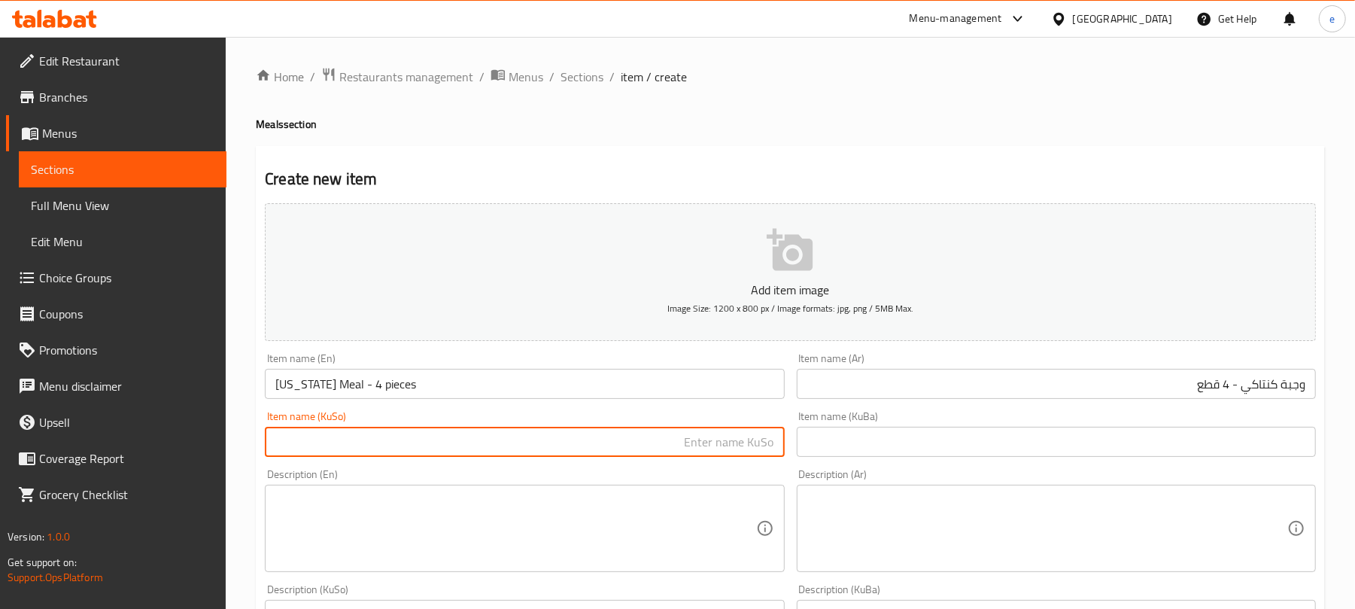
paste input "ژەمی کنتاکی - 3 پارچە"
click at [688, 446] on input "ژەمی کنتاکی - 3 پارچە" at bounding box center [524, 442] width 519 height 30
type input "ژەمی کنتاکی - 4 پارچە"
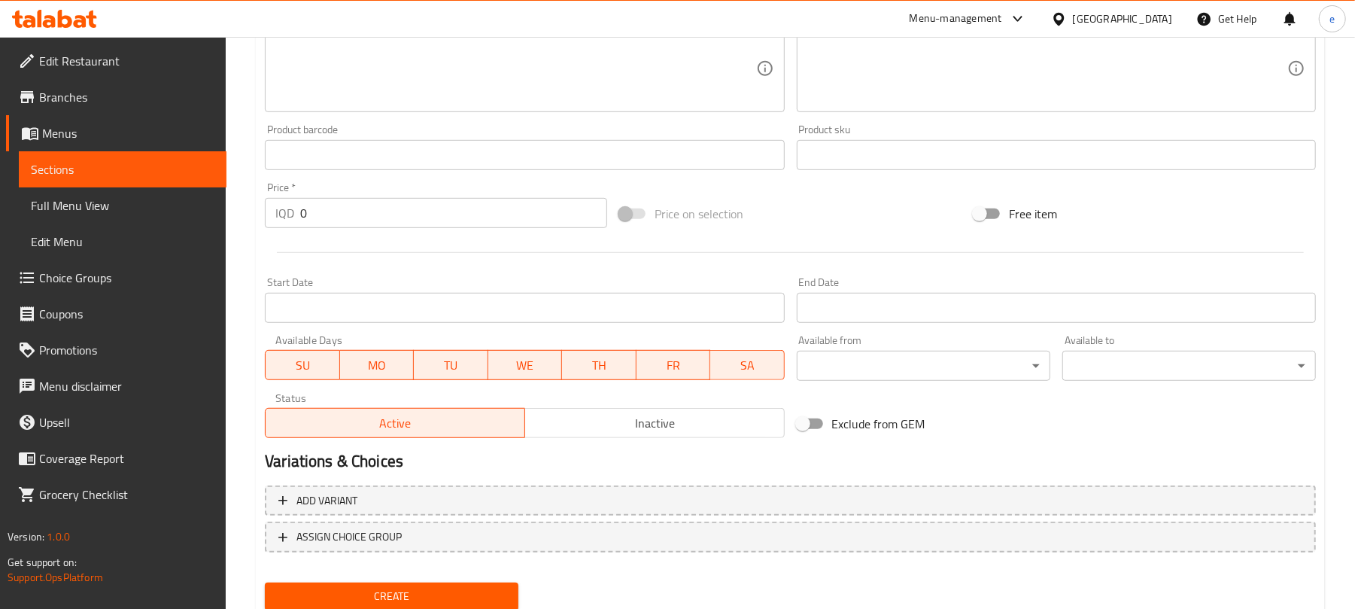
scroll to position [602, 0]
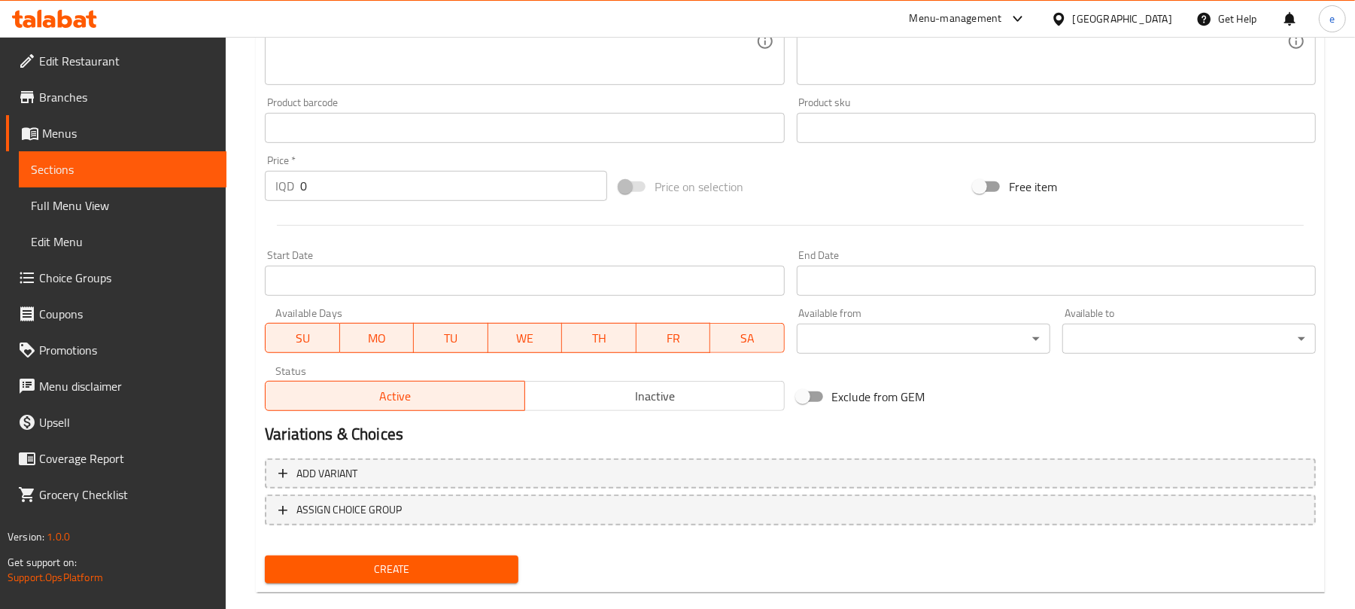
drag, startPoint x: 307, startPoint y: 175, endPoint x: 218, endPoint y: 172, distance: 88.9
click at [218, 172] on div "Edit Restaurant Branches Menus Sections Full Menu View Edit Menu Choice Groups …" at bounding box center [677, 35] width 1355 height 1200
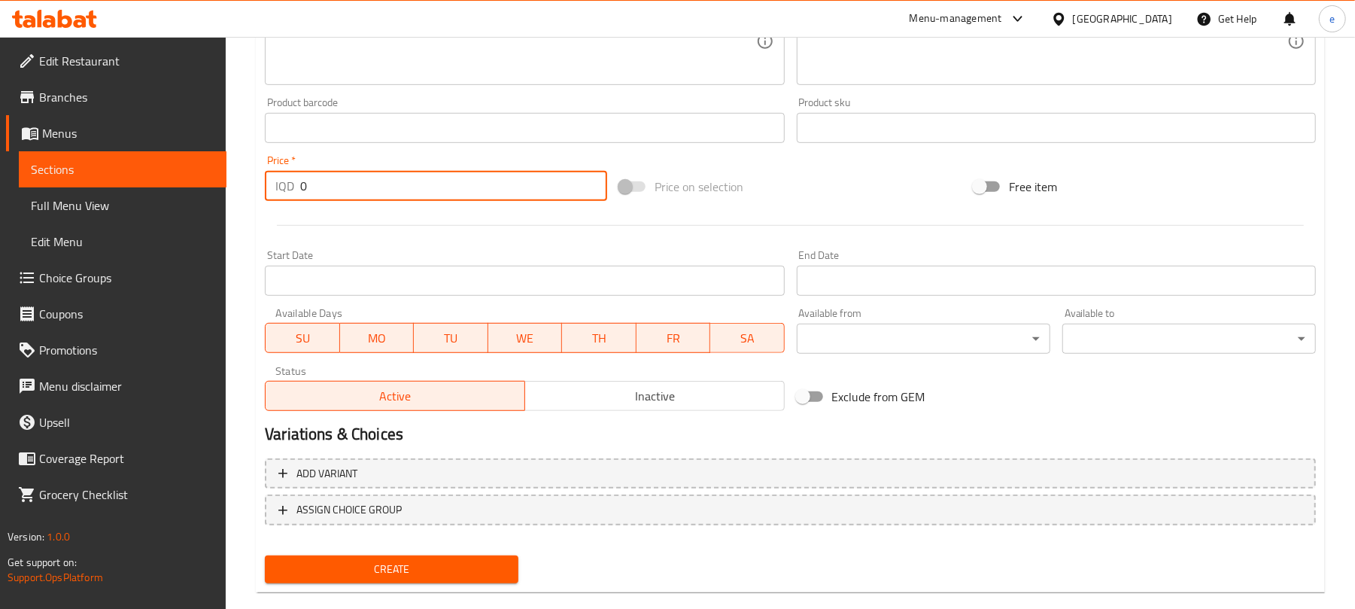
paste input "1000"
type input "10000"
click at [470, 584] on div "Create" at bounding box center [392, 569] width 266 height 40
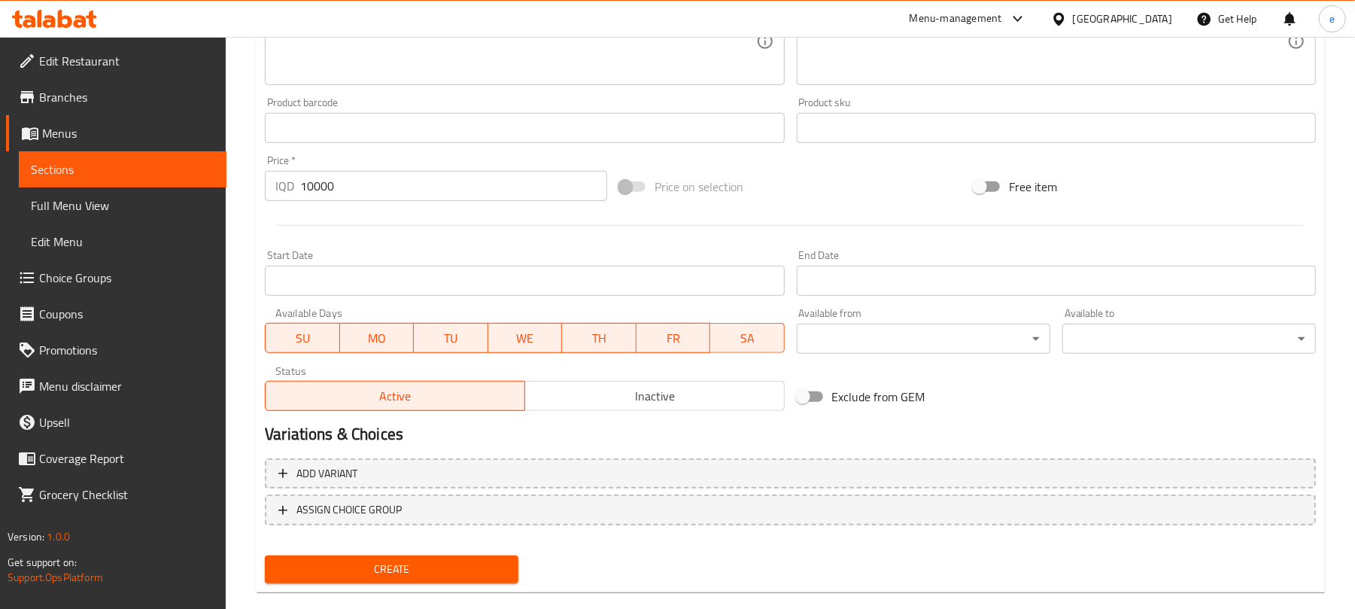
click at [470, 573] on span "Create" at bounding box center [392, 569] width 230 height 19
type input "0"
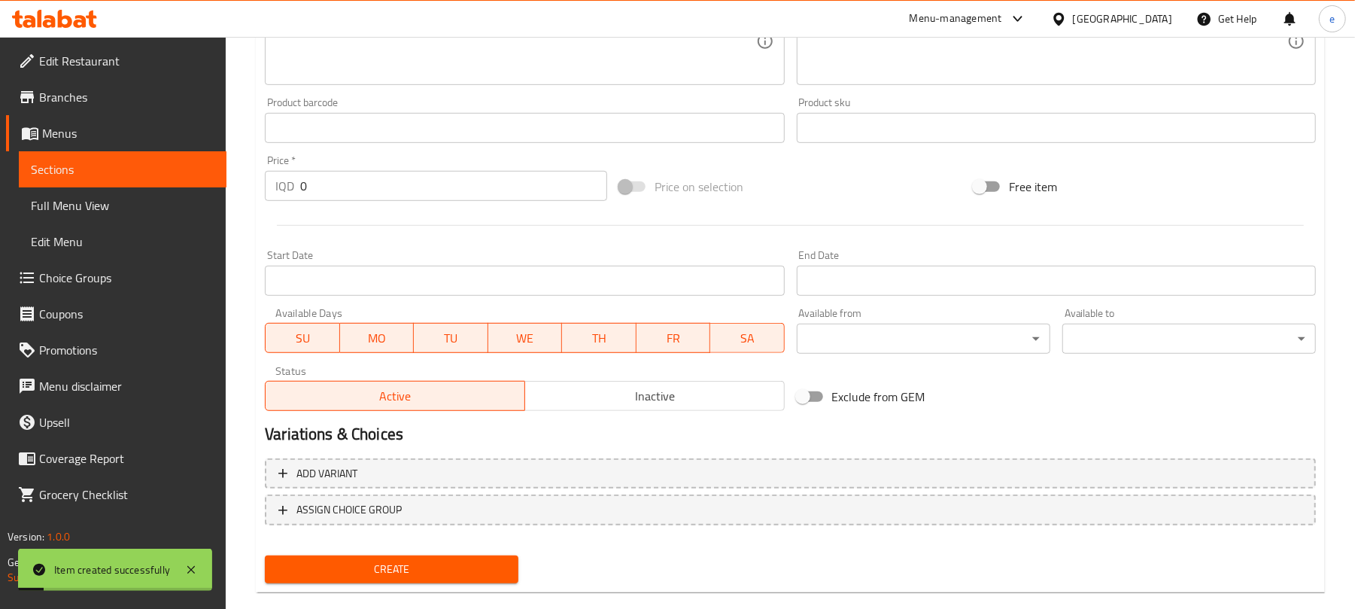
click at [144, 157] on link "Sections" at bounding box center [123, 169] width 208 height 36
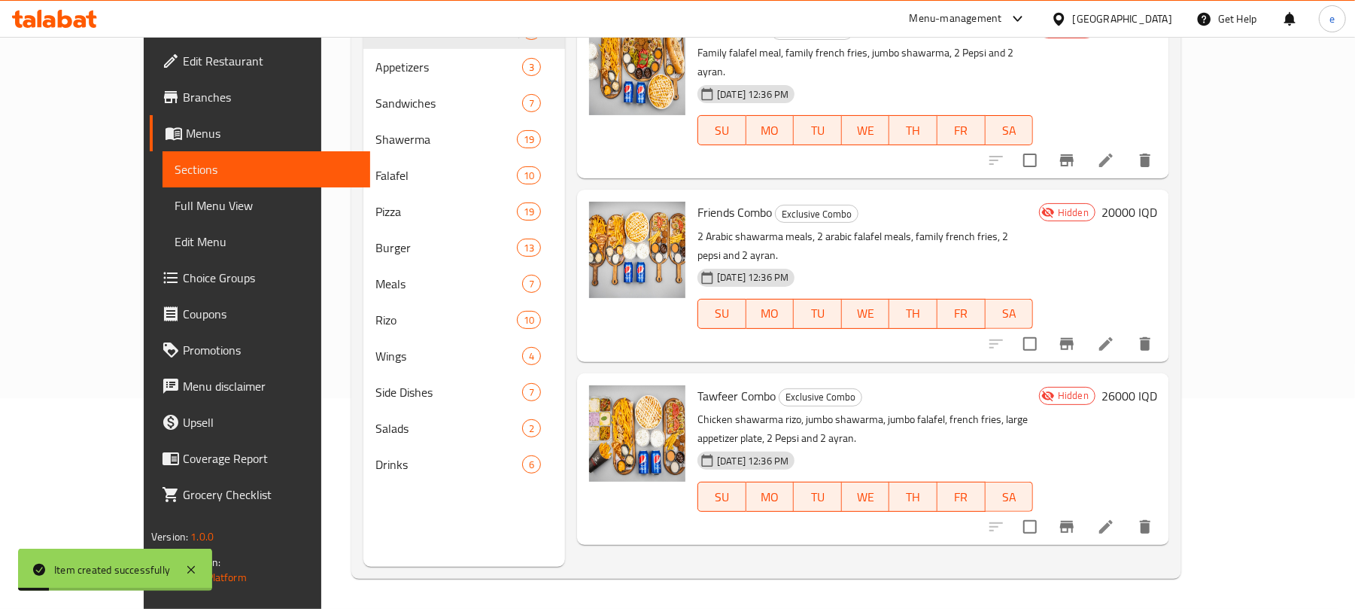
scroll to position [211, 0]
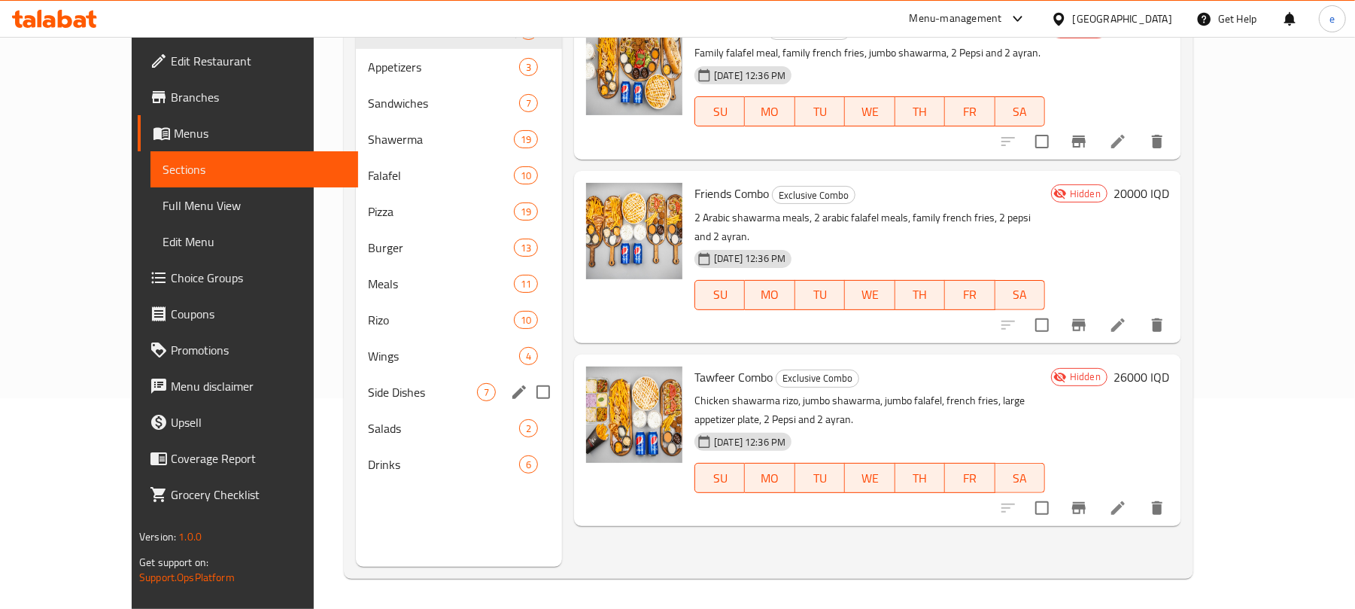
click at [368, 397] on span "Side Dishes" at bounding box center [422, 392] width 109 height 18
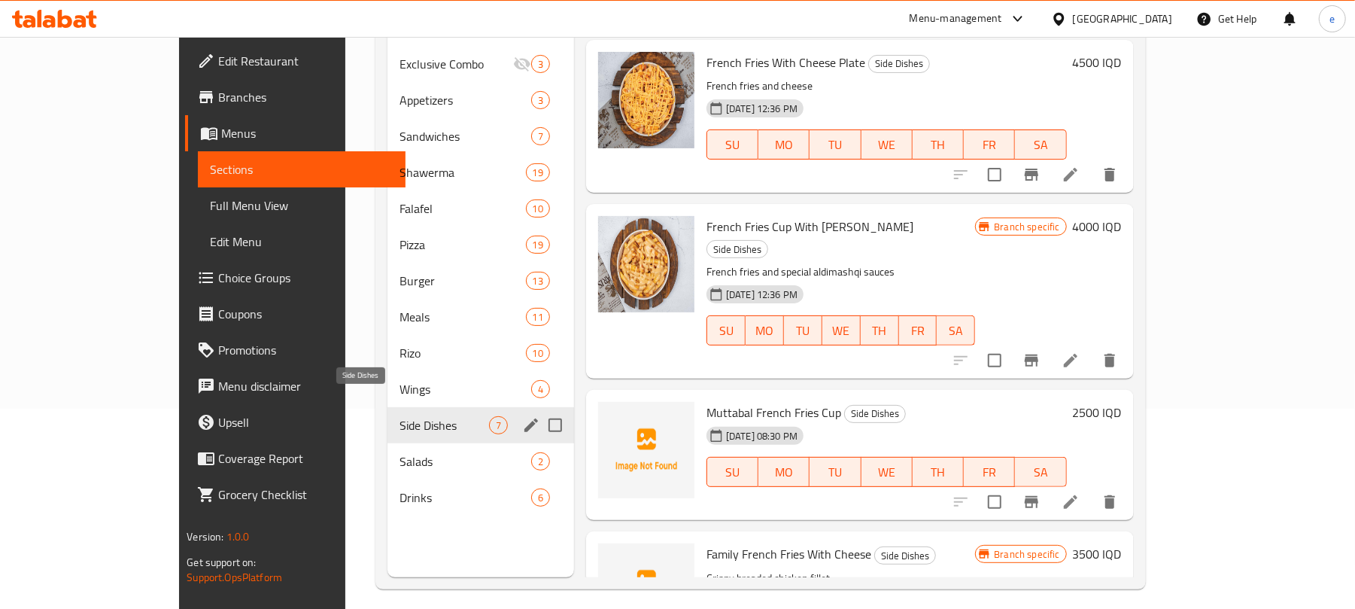
click at [400, 416] on span "Side Dishes" at bounding box center [445, 425] width 90 height 18
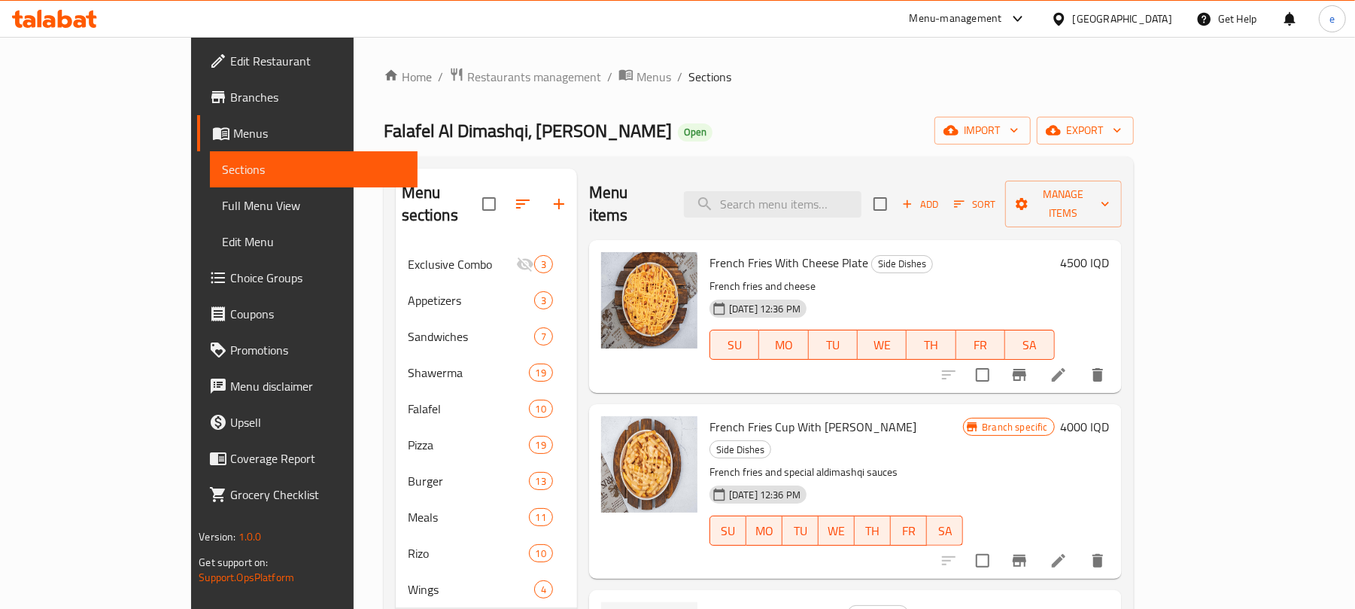
click at [941, 200] on span "Add" at bounding box center [920, 204] width 41 height 17
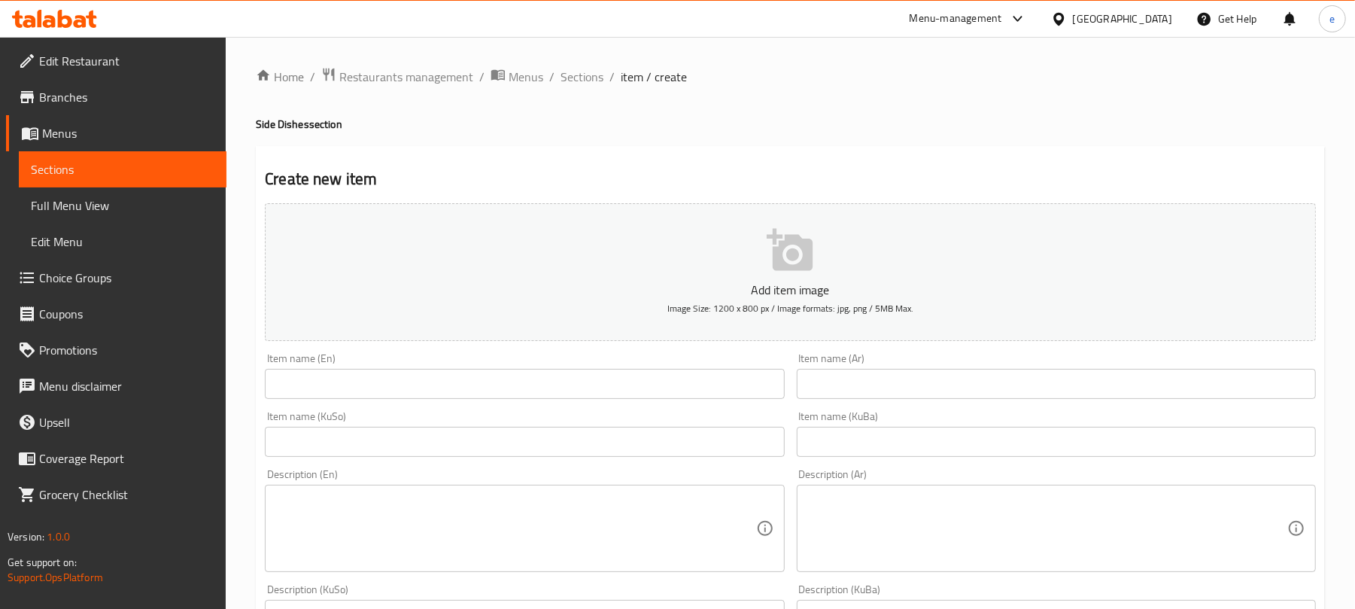
scroll to position [200, 0]
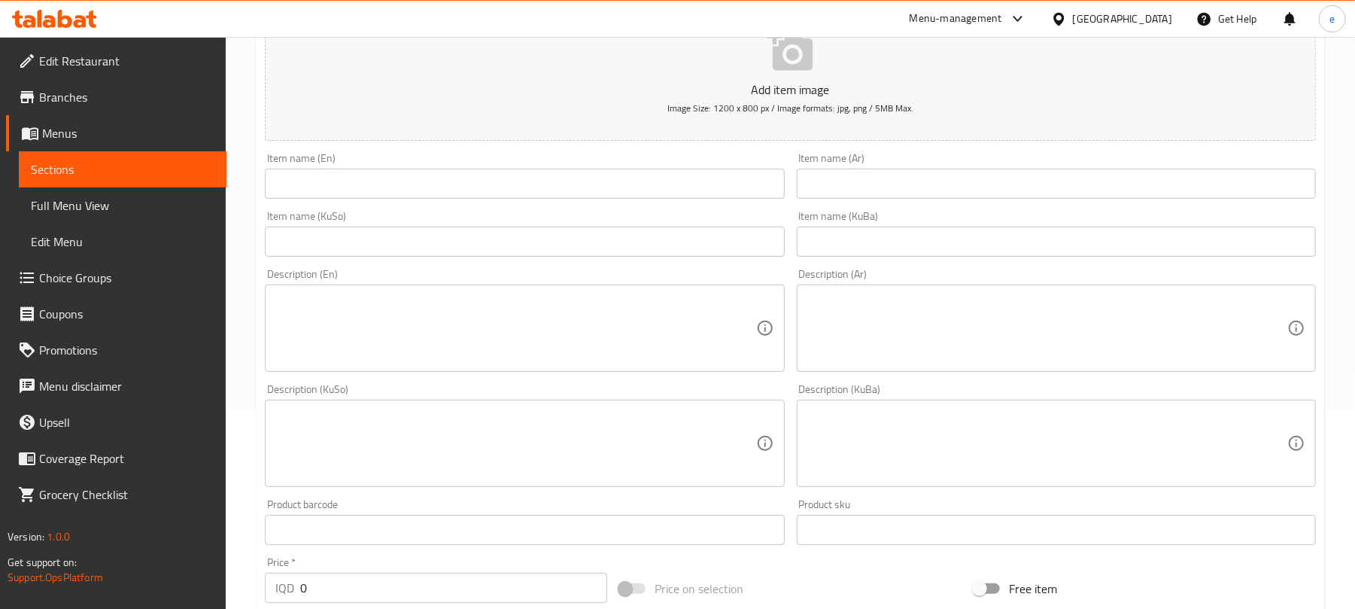
click at [613, 190] on input "text" at bounding box center [524, 184] width 519 height 30
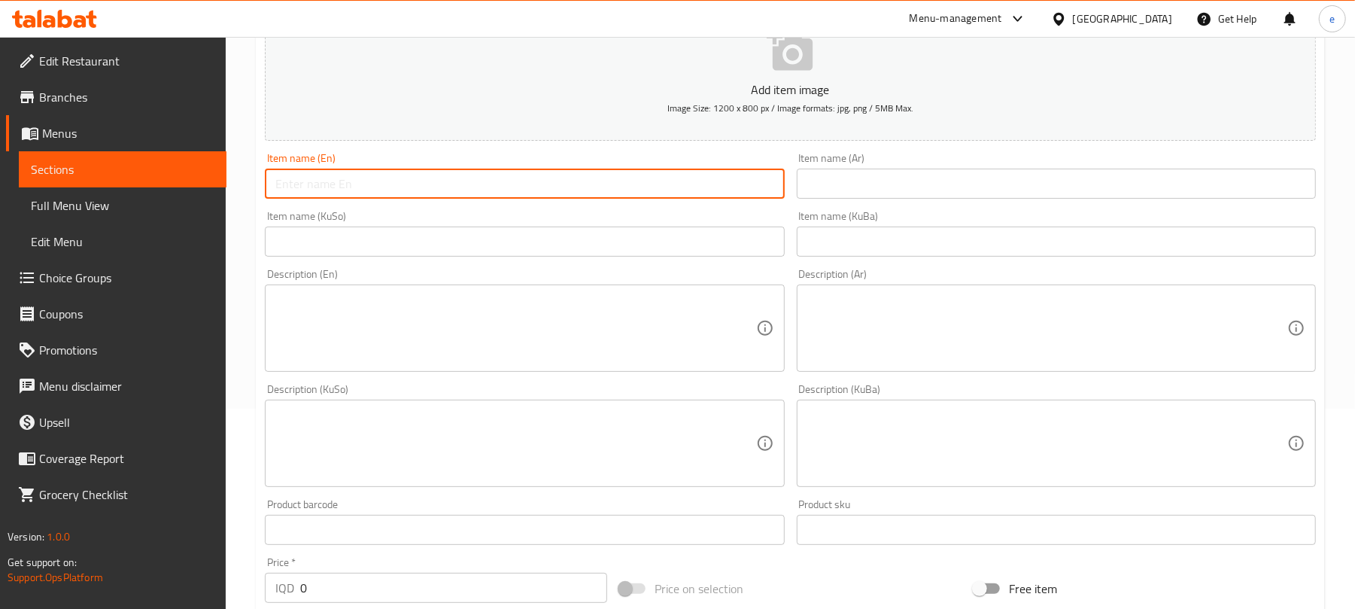
paste input "Dimashqi Chicken Fries"
type input "Dimashqi Chicken Fries"
click at [718, 224] on div "Item name (KuSo) Item name (KuSo)" at bounding box center [524, 234] width 519 height 46
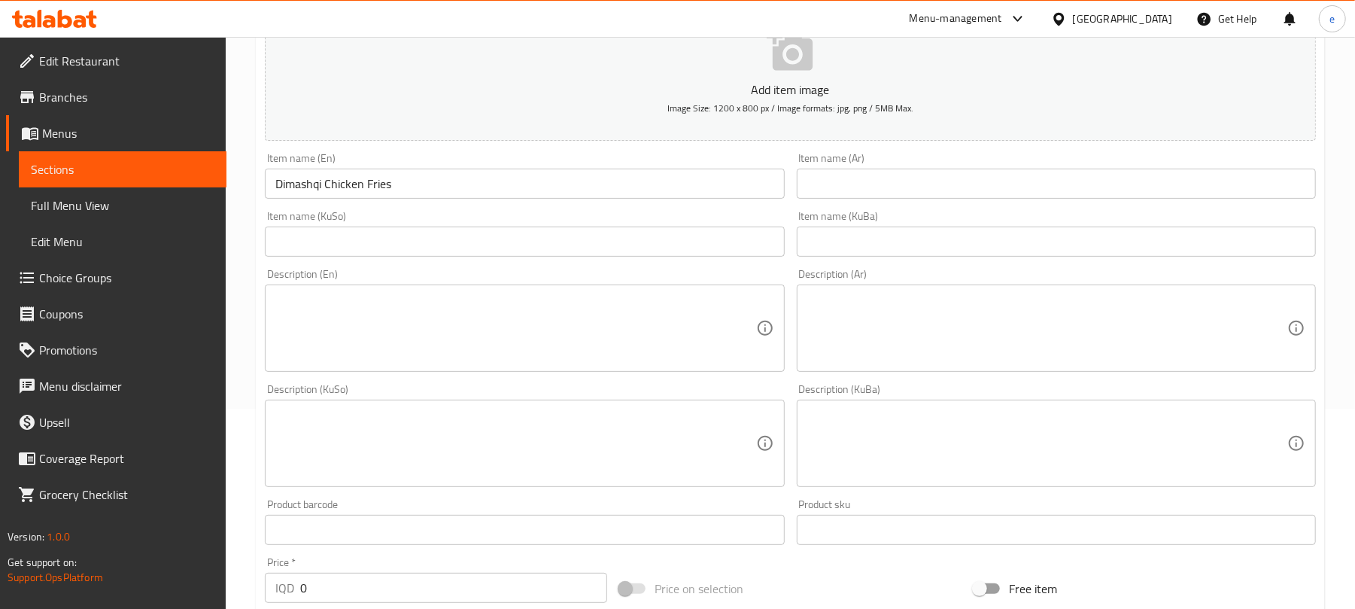
click at [725, 239] on input "text" at bounding box center [524, 242] width 519 height 30
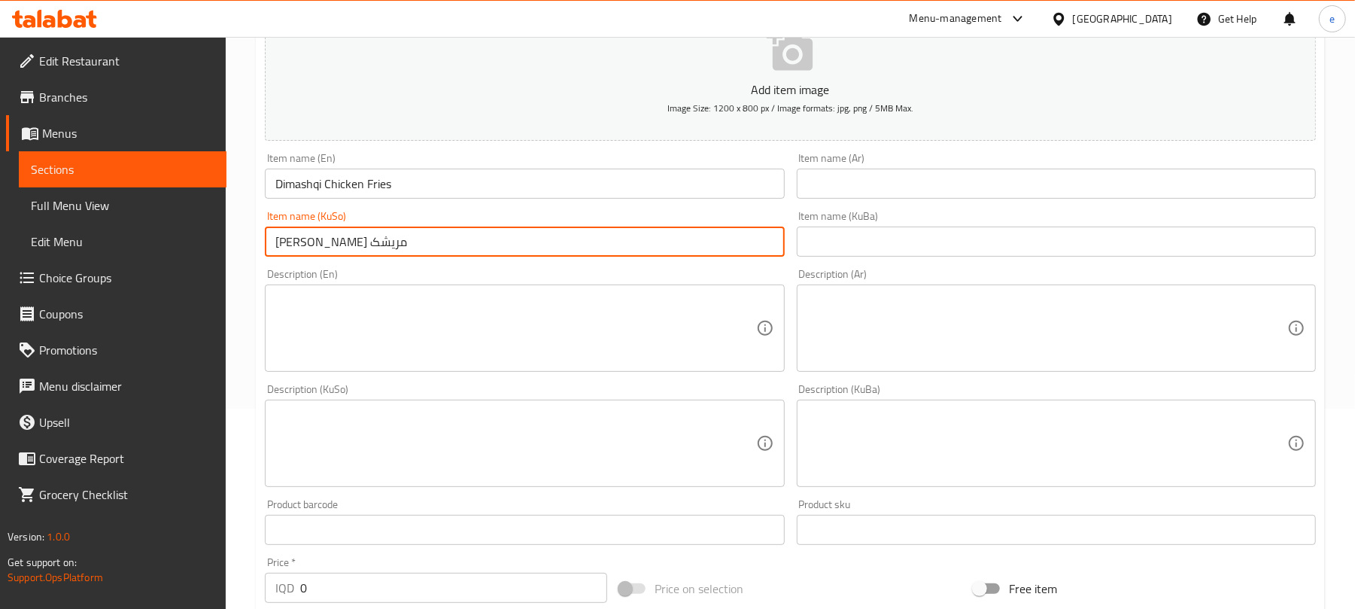
drag, startPoint x: 380, startPoint y: 245, endPoint x: 414, endPoint y: 245, distance: 33.9
click at [414, 245] on input "[PERSON_NAME] مریشک" at bounding box center [524, 242] width 519 height 30
type input "[PERSON_NAME] مریشک"
click at [1009, 181] on input "text" at bounding box center [1056, 184] width 519 height 30
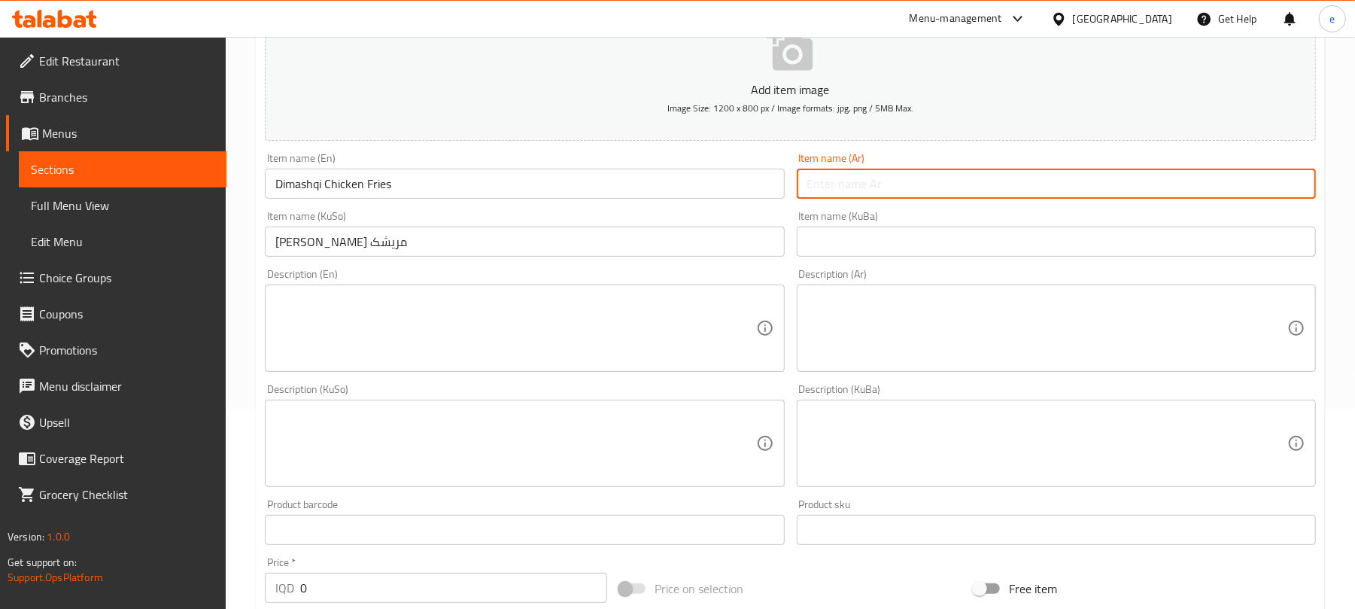
paste input "[PERSON_NAME]"
type input "[PERSON_NAME]"
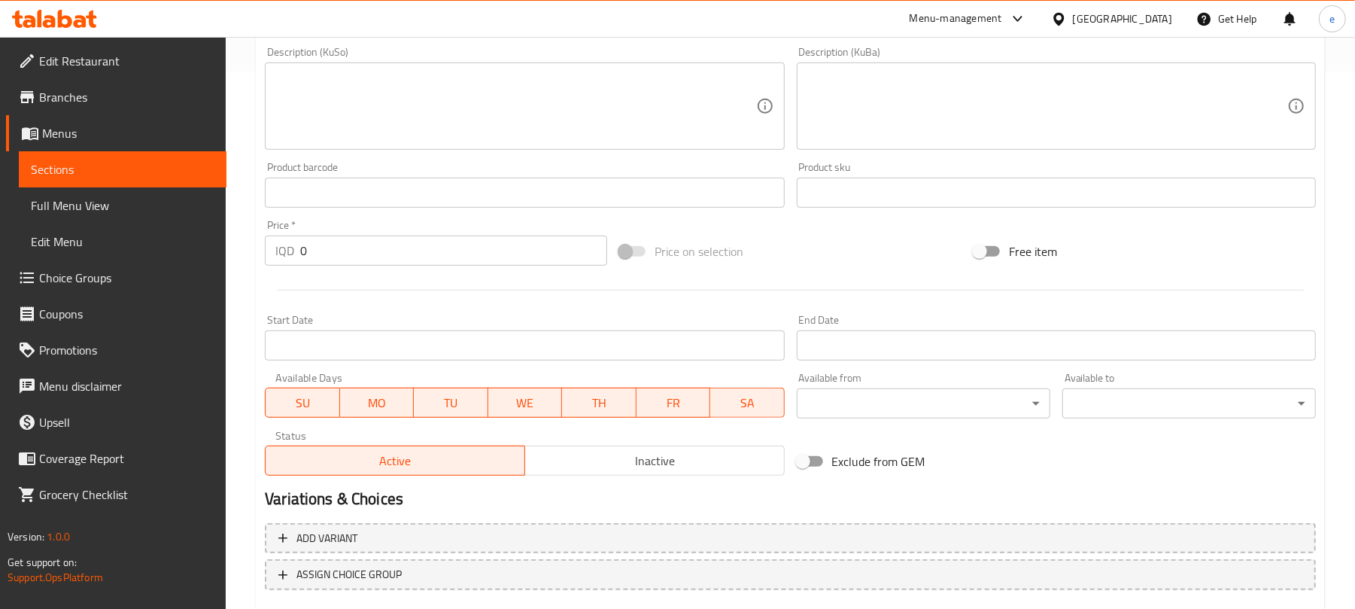
scroll to position [602, 0]
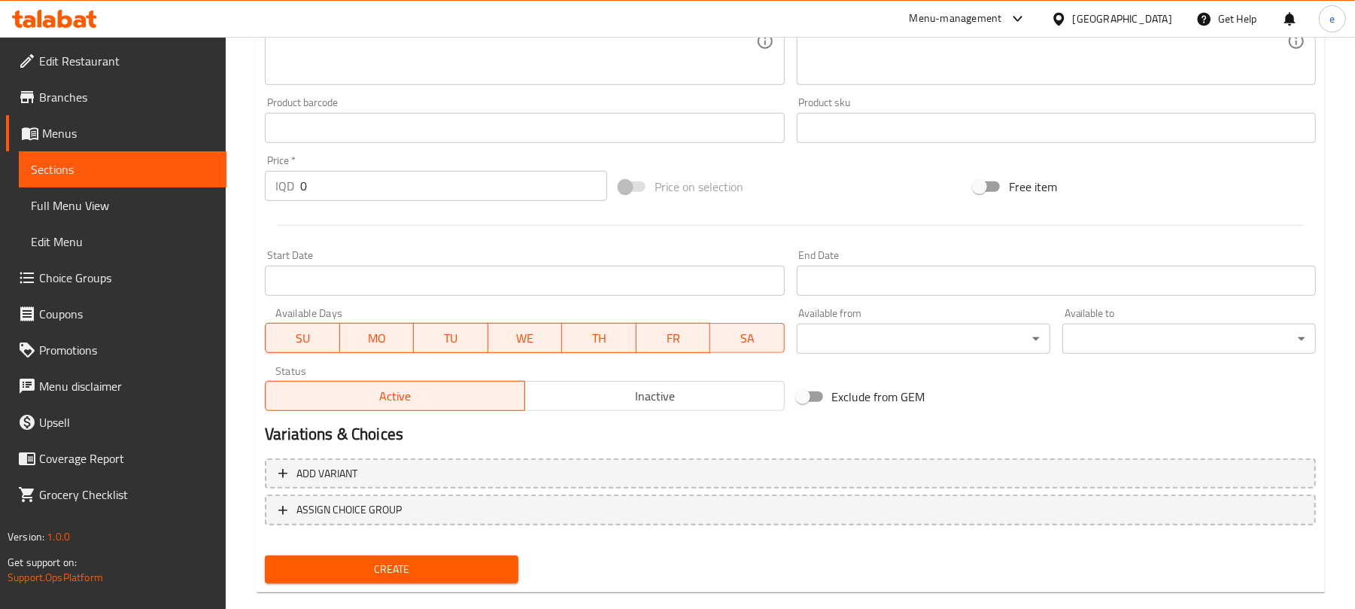
drag, startPoint x: 359, startPoint y: 194, endPoint x: 244, endPoint y: 170, distance: 117.6
click at [244, 170] on div "Home / Restaurants management / Menus / Sections / item / create Side Dishes se…" at bounding box center [791, 35] width 1130 height 1200
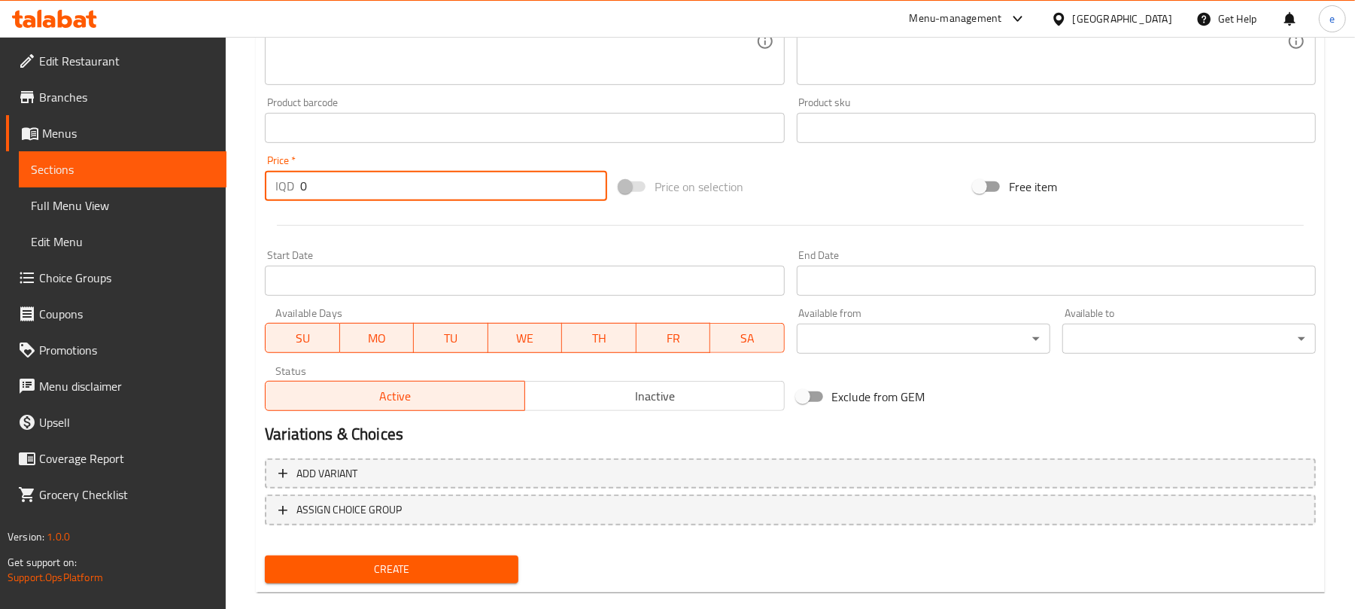
paste input "550"
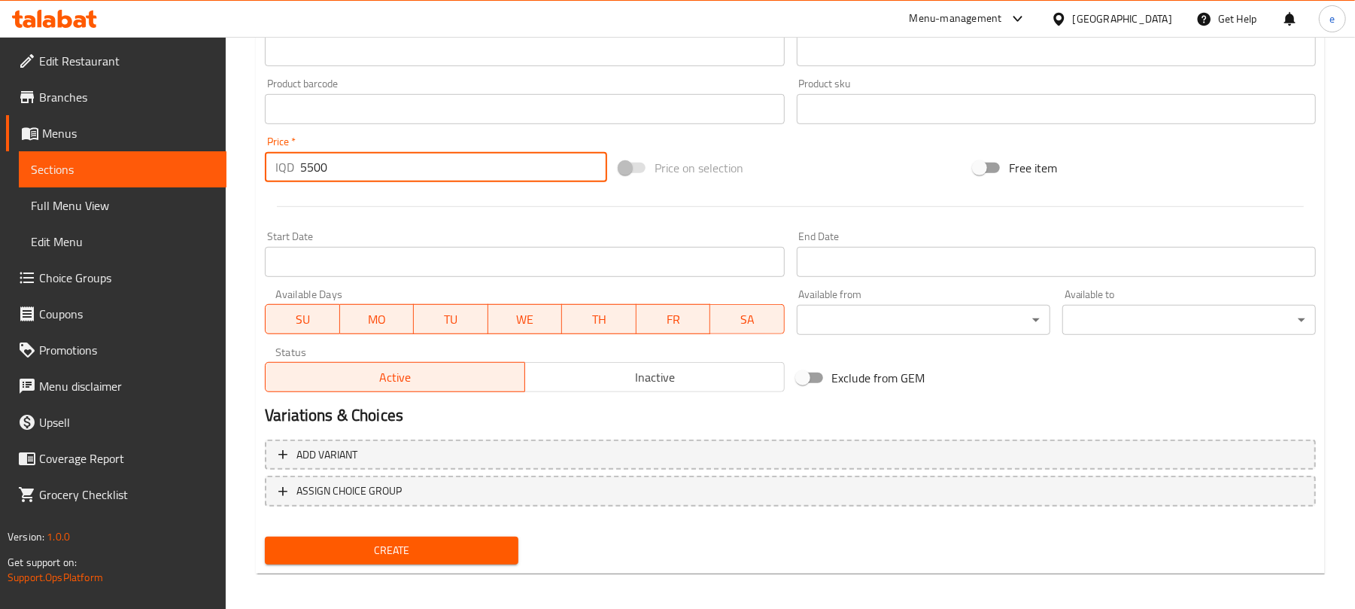
scroll to position [627, 0]
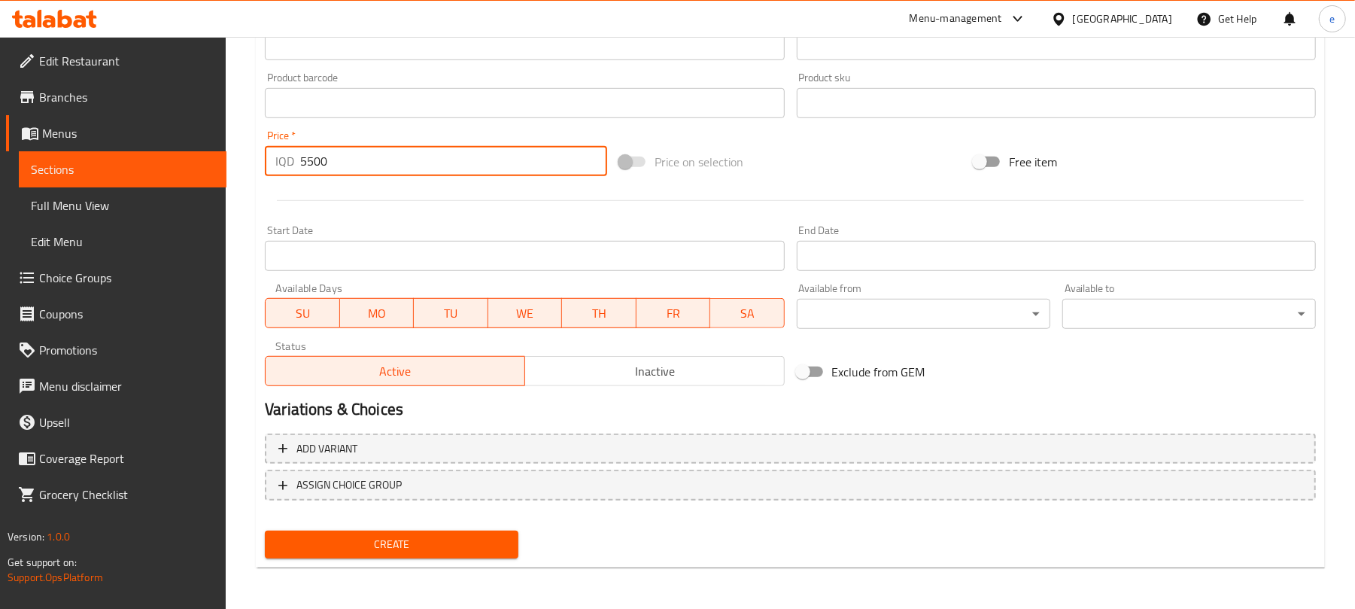
type input "5500"
click at [483, 528] on div "Create" at bounding box center [392, 545] width 266 height 40
click at [473, 537] on span "Create" at bounding box center [392, 544] width 230 height 19
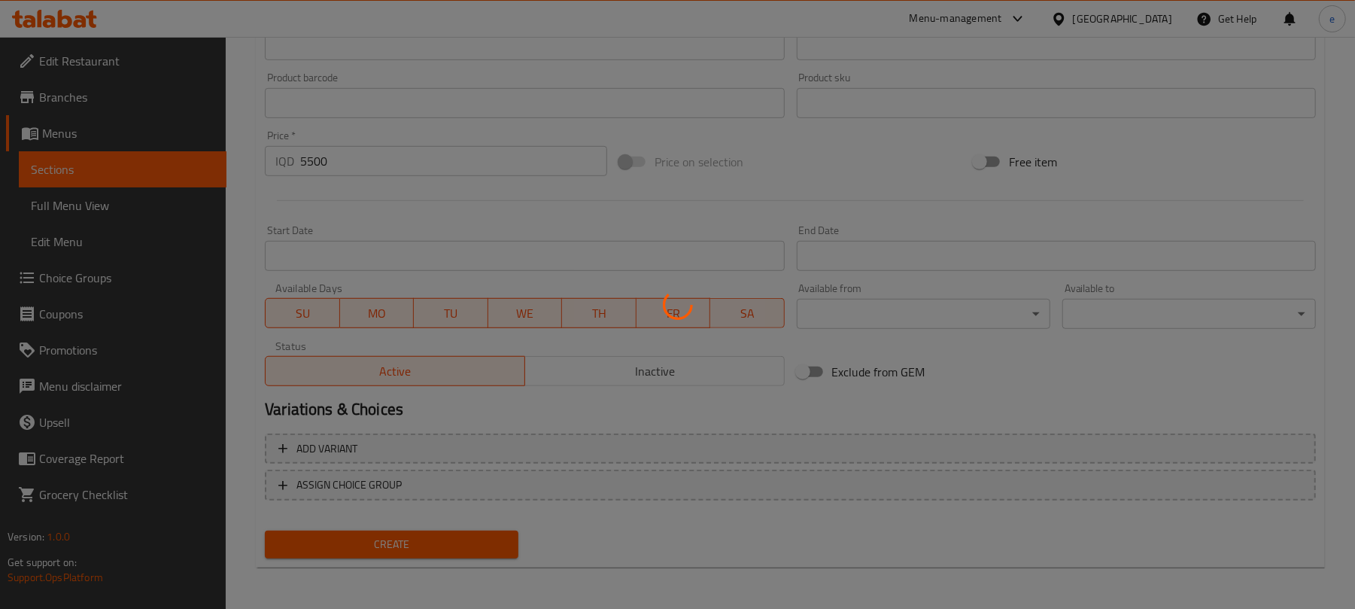
type input "0"
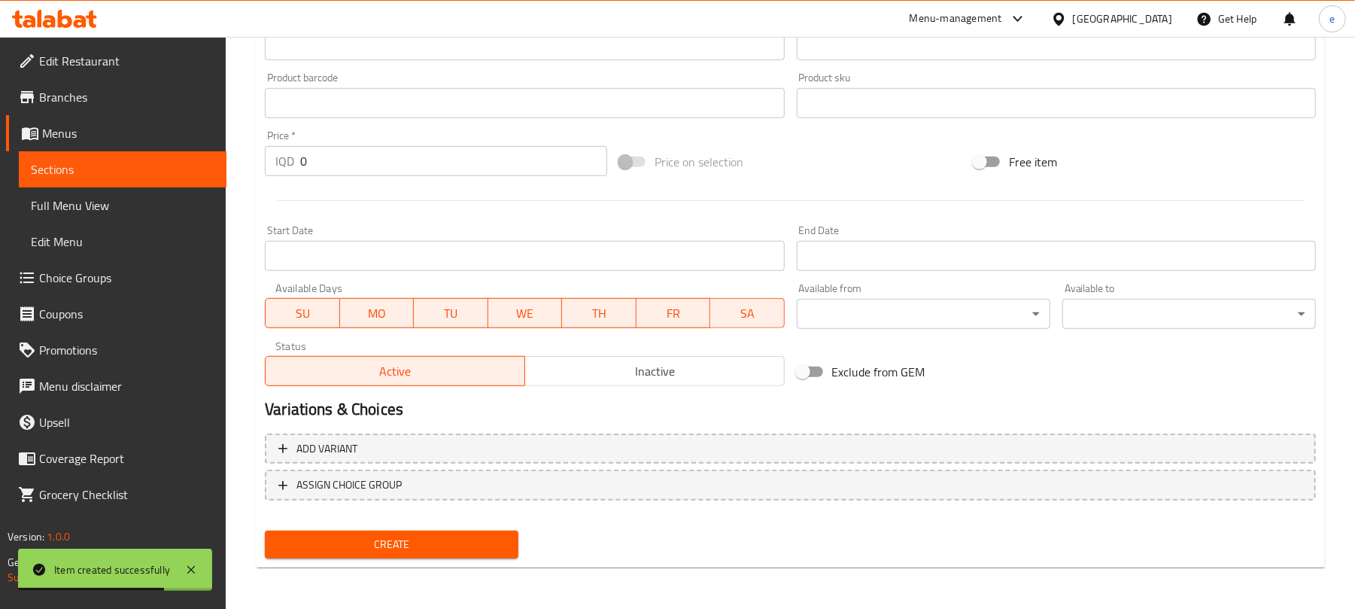
click at [164, 175] on span "Sections" at bounding box center [123, 169] width 184 height 18
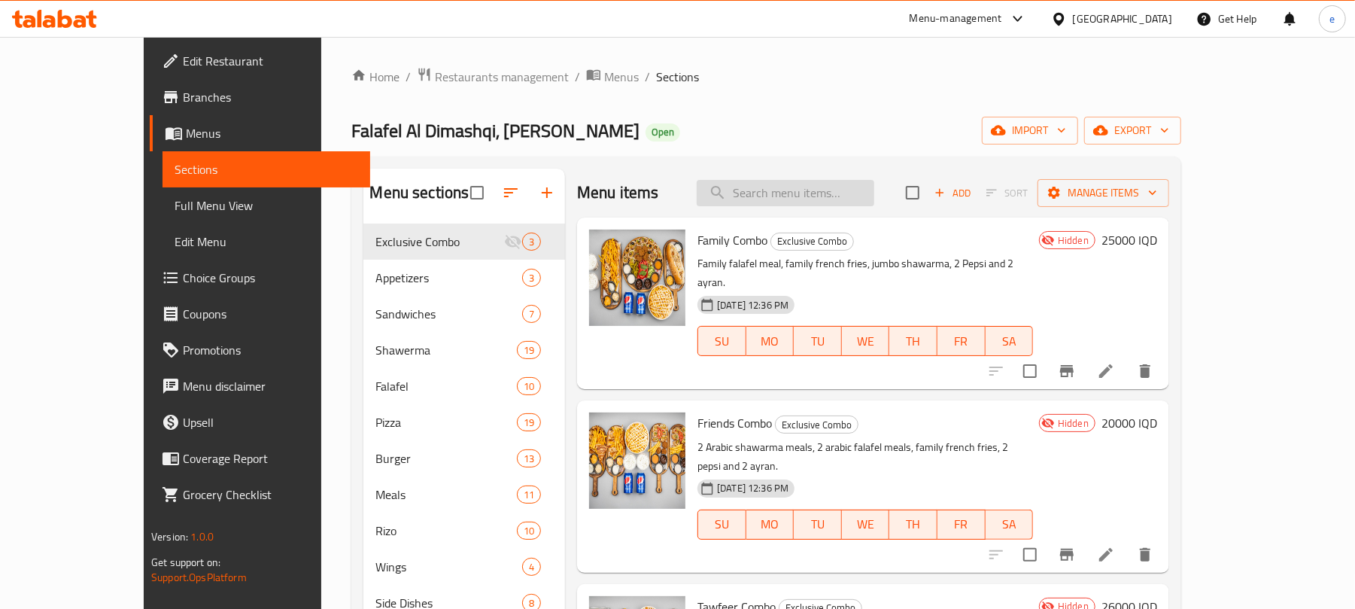
click at [840, 190] on input "search" at bounding box center [786, 193] width 178 height 26
paste input "Chicken Shawerma"
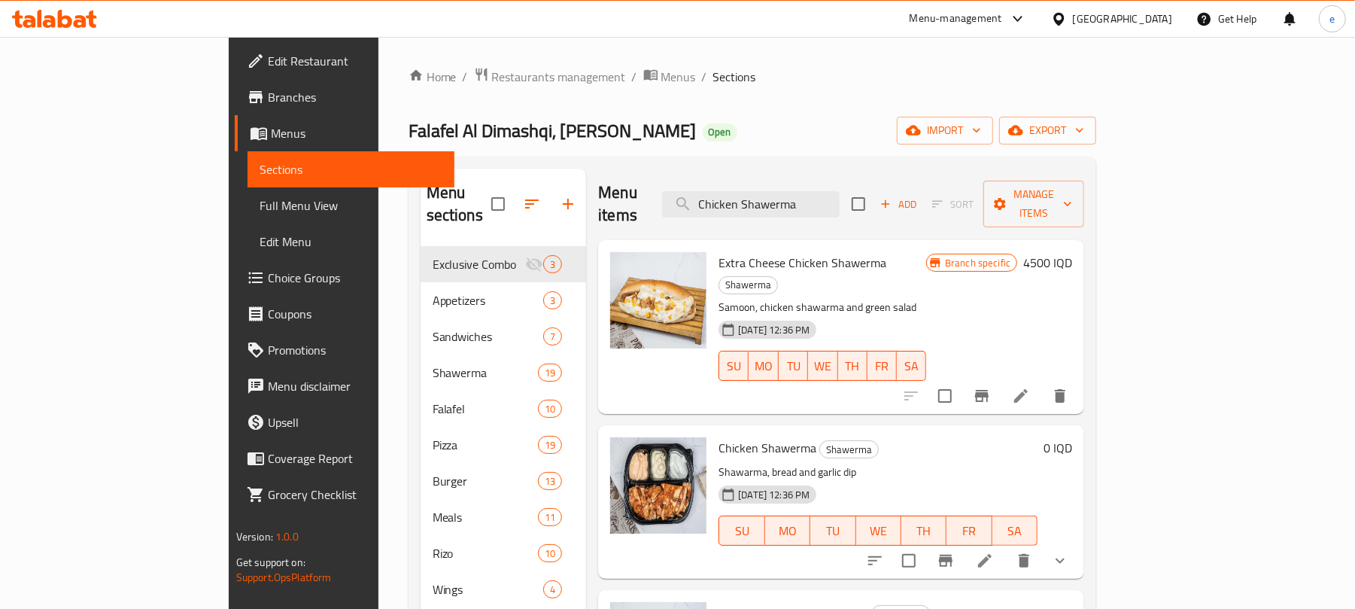
scroll to position [200, 0]
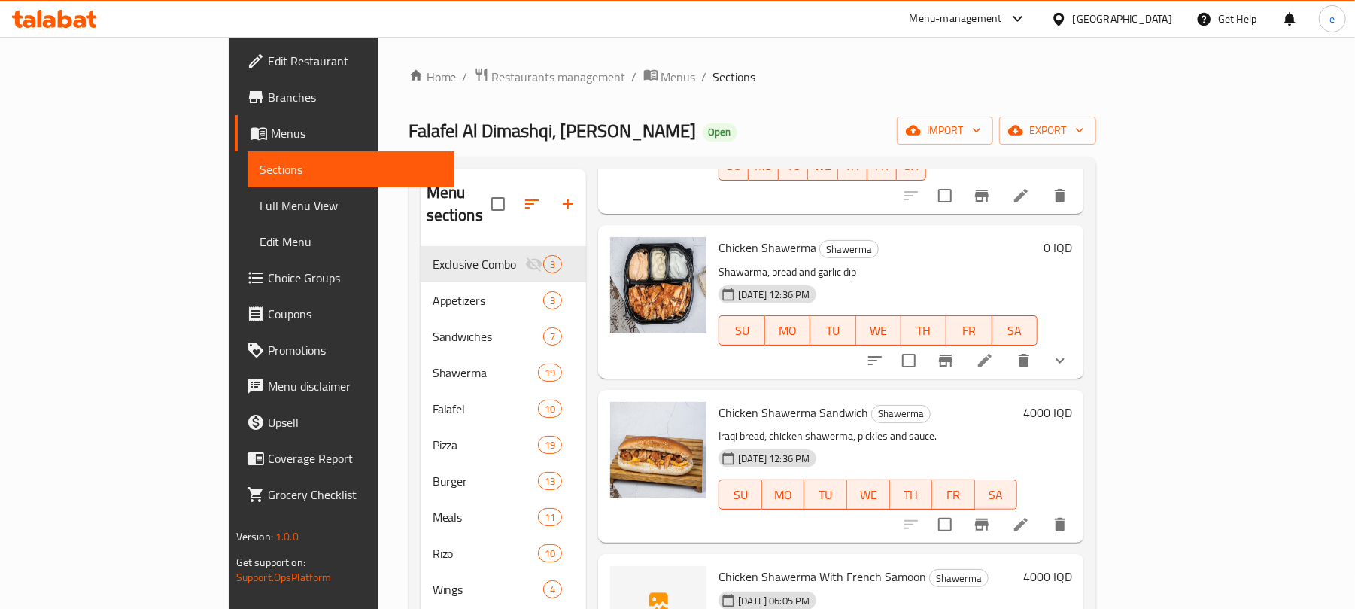
type input "Chicken Shawerma"
click at [1065, 357] on icon "show more" at bounding box center [1060, 359] width 9 height 5
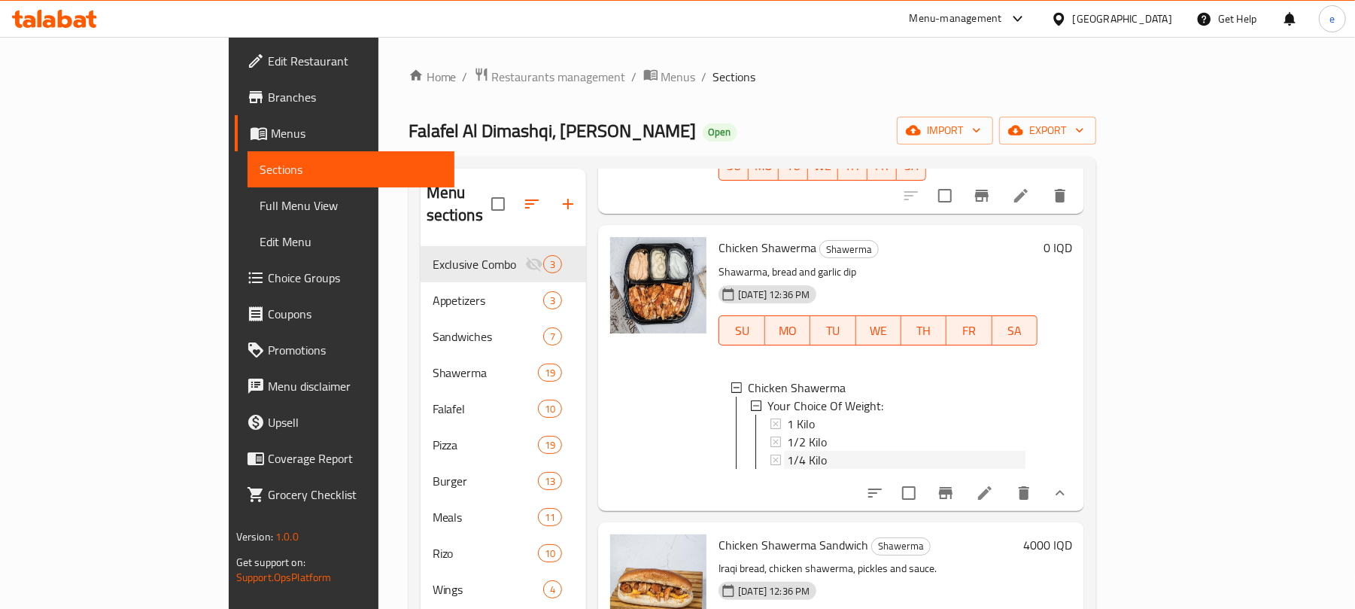
click at [795, 451] on div "1/4 Kilo" at bounding box center [906, 460] width 239 height 18
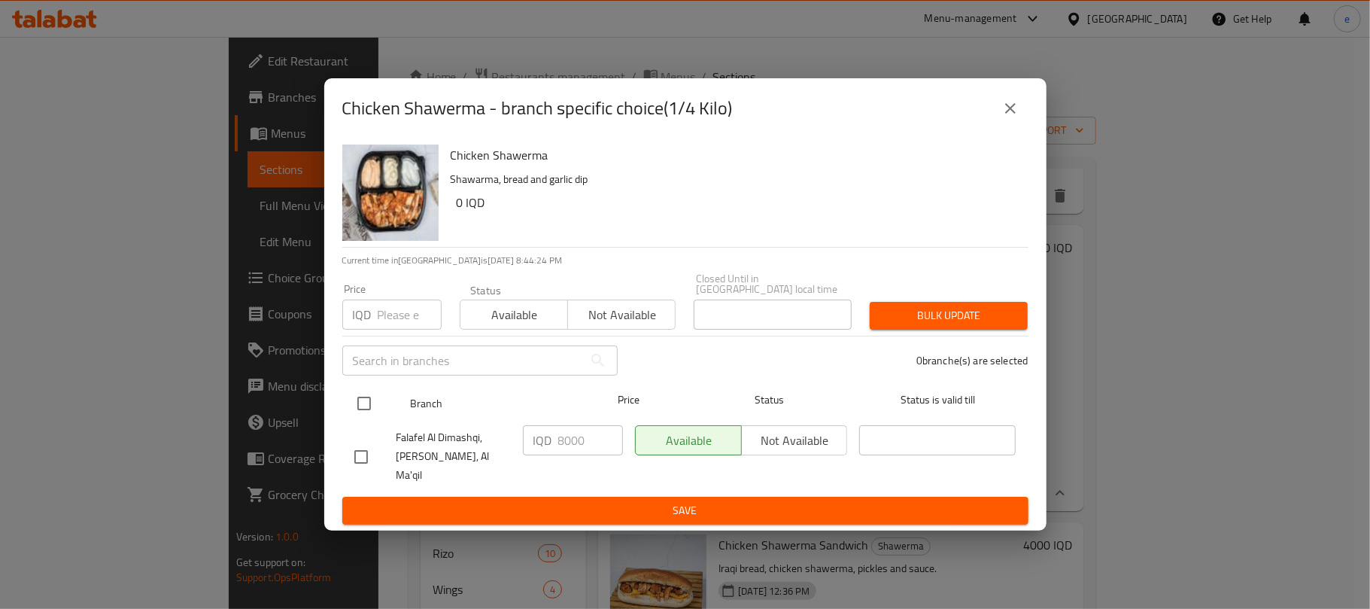
click at [364, 403] on input "checkbox" at bounding box center [364, 404] width 32 height 32
checkbox input "true"
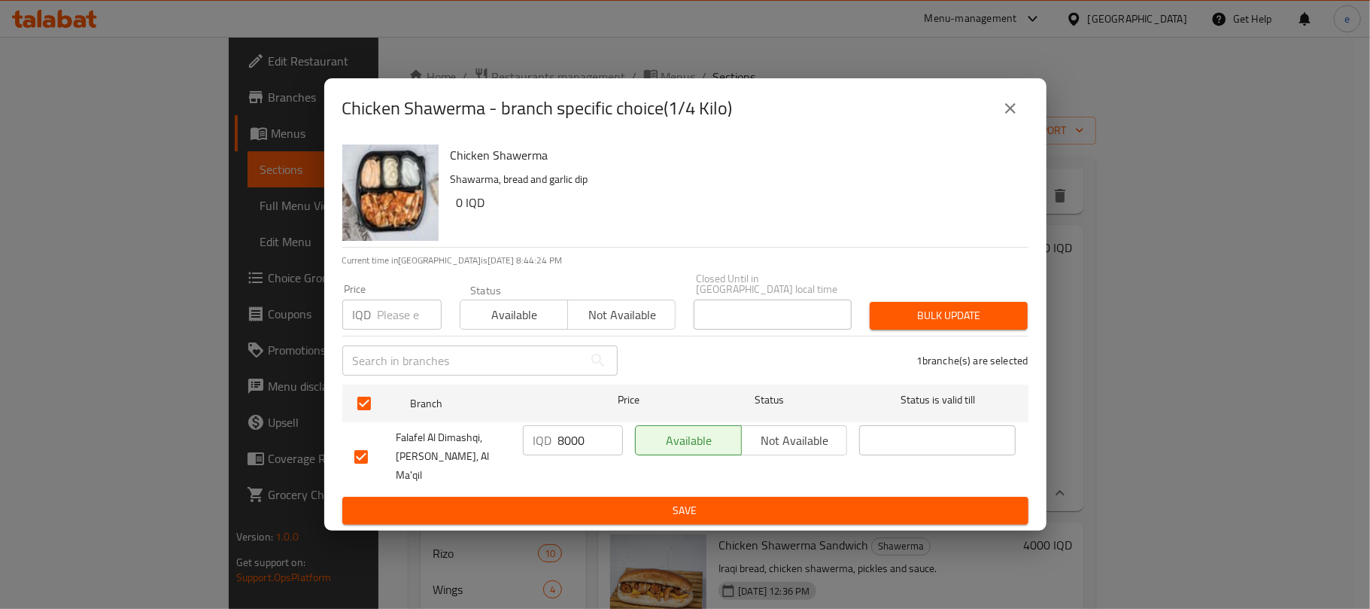
click at [573, 455] on input "8000" at bounding box center [590, 440] width 65 height 30
paste input "number"
click at [612, 501] on span "Save" at bounding box center [685, 510] width 662 height 19
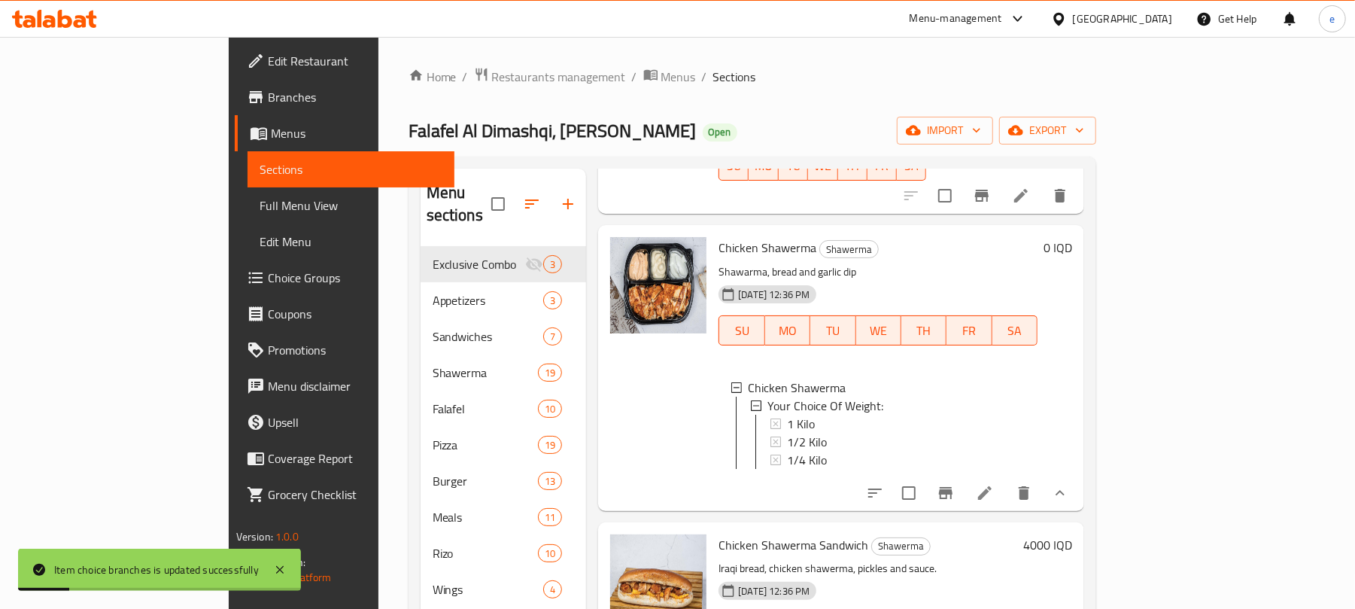
click at [787, 451] on span "1/4 Kilo" at bounding box center [807, 460] width 40 height 18
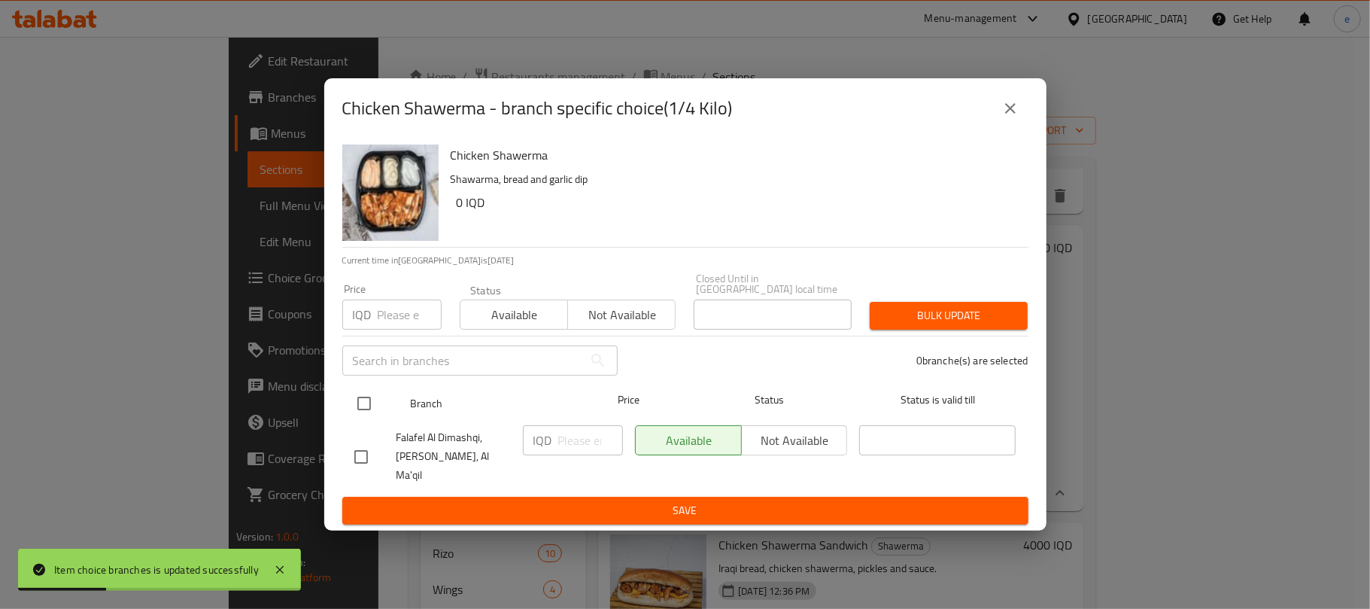
click at [363, 406] on input "checkbox" at bounding box center [364, 404] width 32 height 32
checkbox input "true"
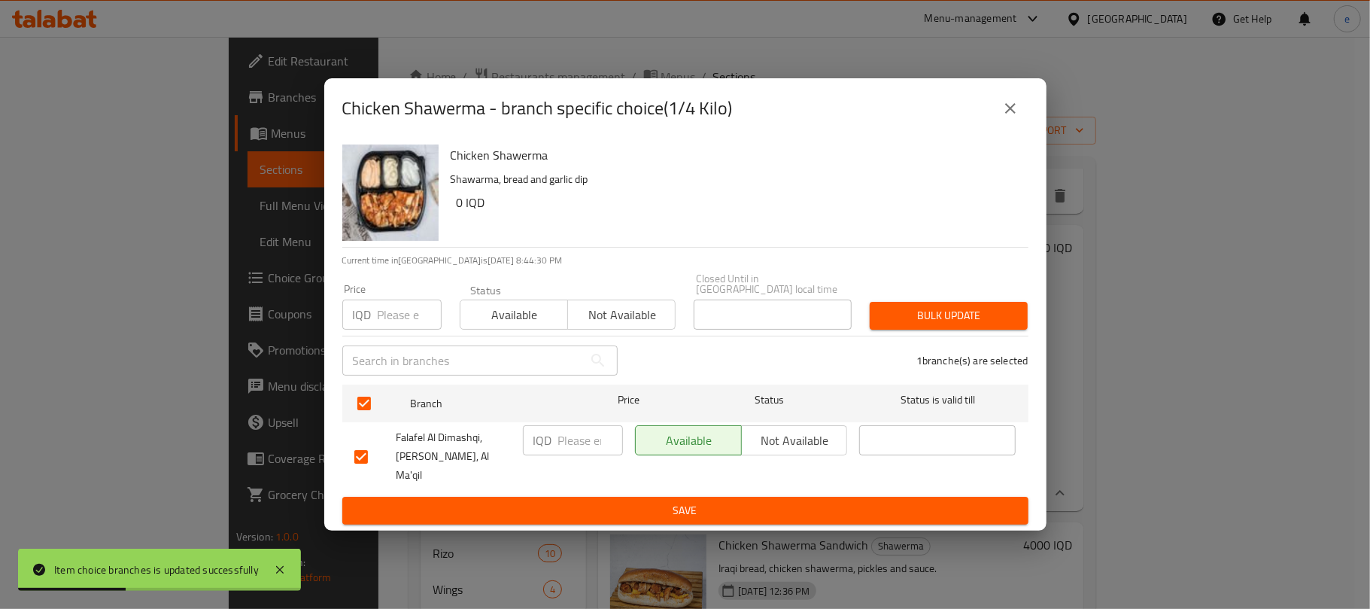
click at [563, 455] on input "number" at bounding box center [590, 440] width 65 height 30
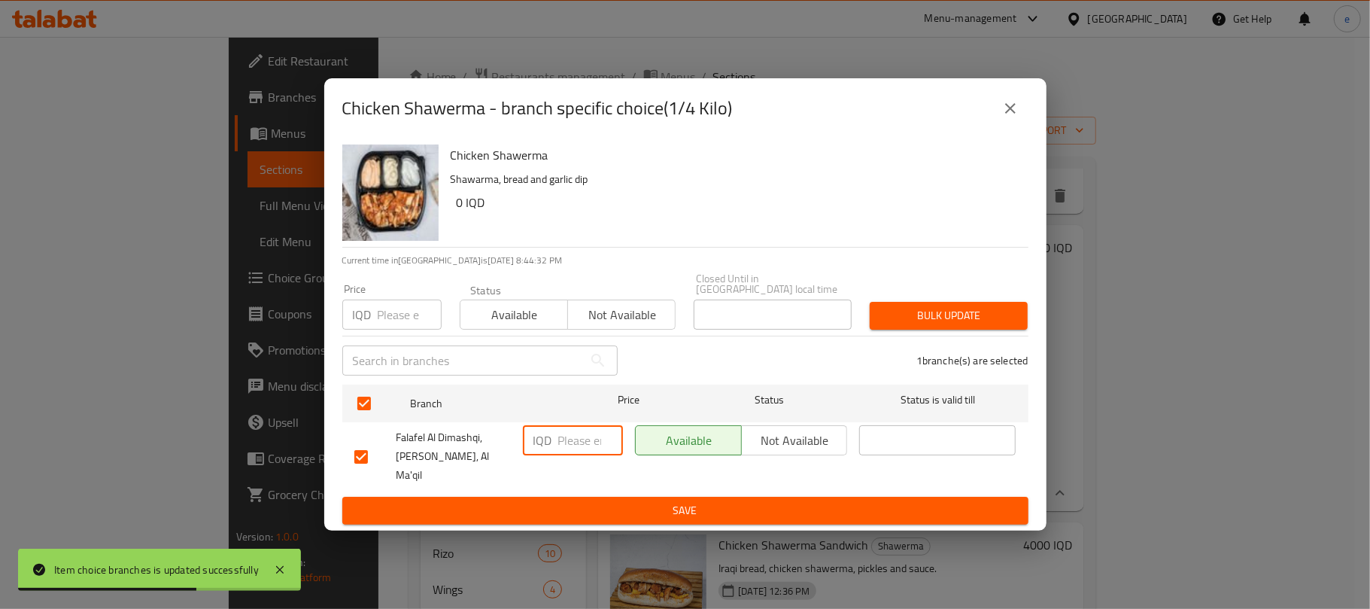
click at [564, 449] on input "number" at bounding box center [590, 440] width 65 height 30
paste input "9000"
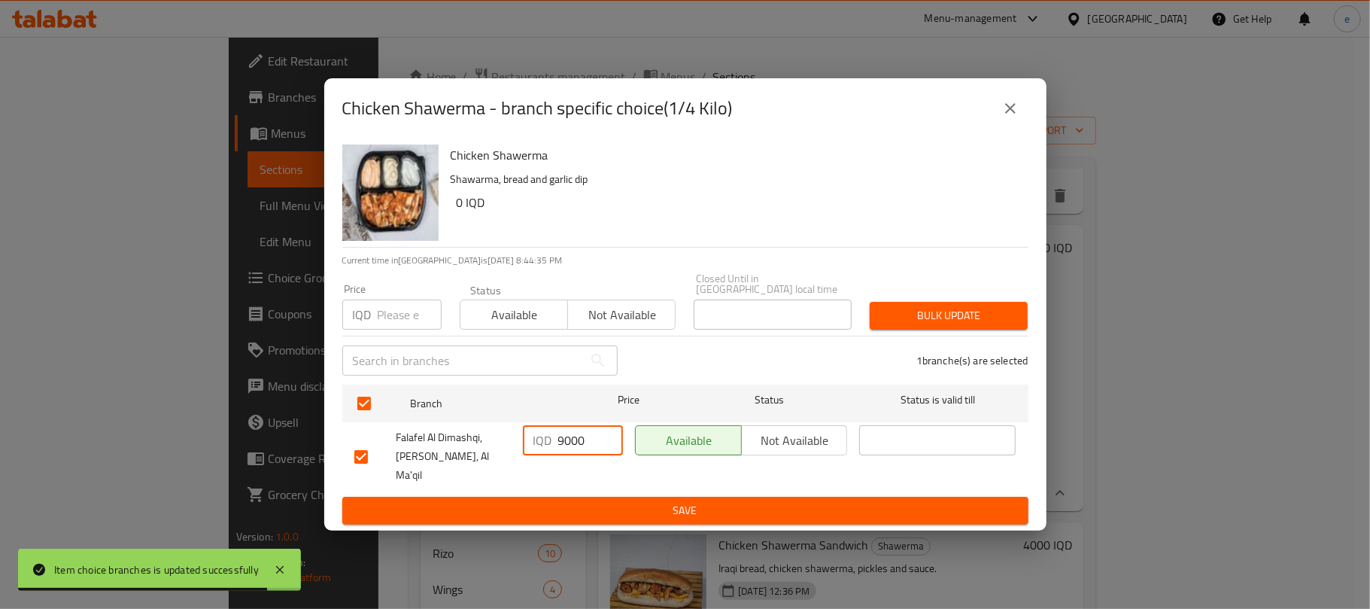
type input "9000"
click at [669, 506] on button "Save" at bounding box center [685, 511] width 686 height 28
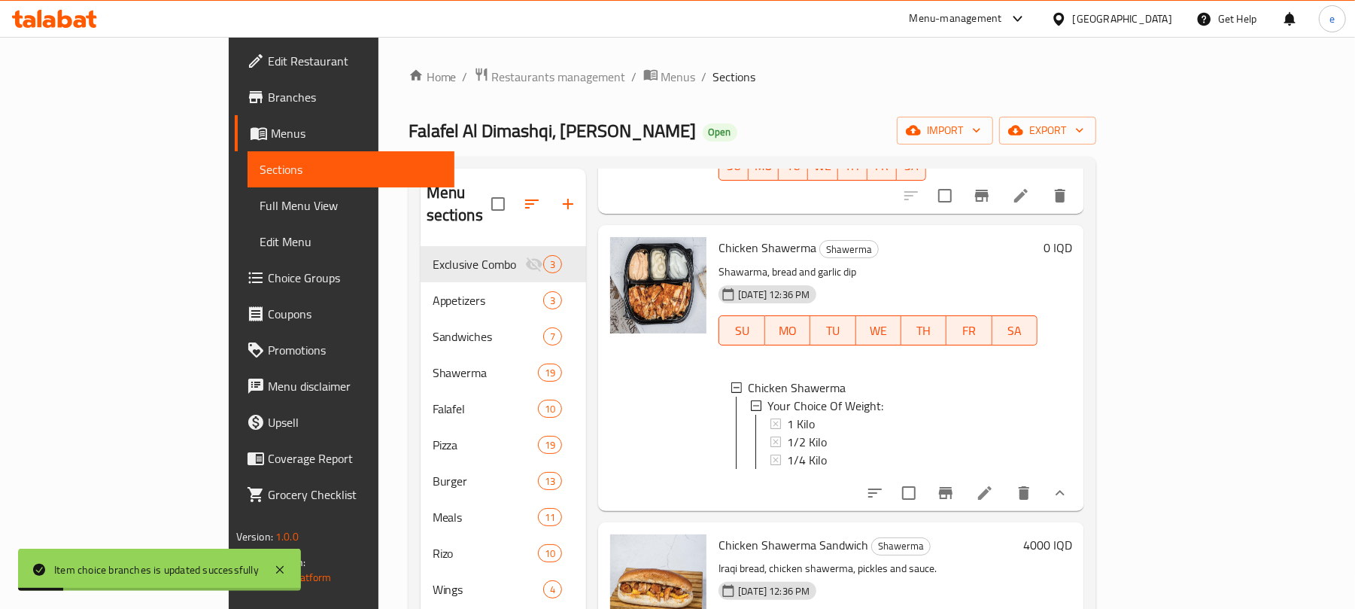
click at [1006, 479] on li at bounding box center [985, 492] width 42 height 27
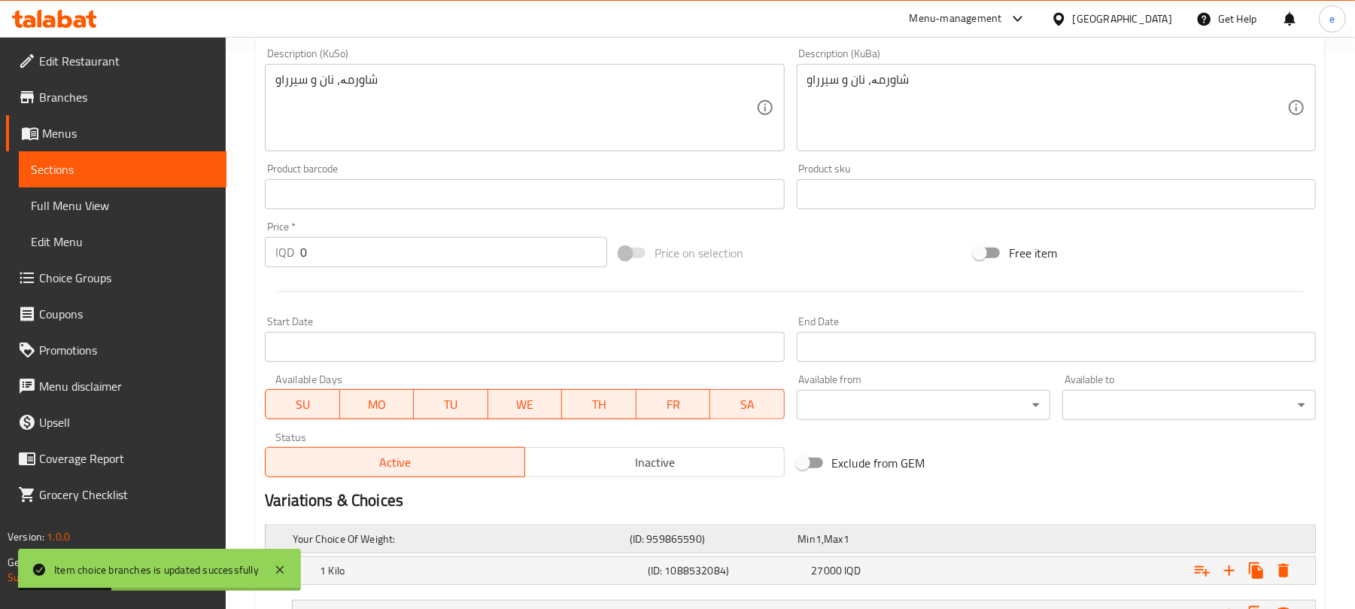
scroll to position [729, 0]
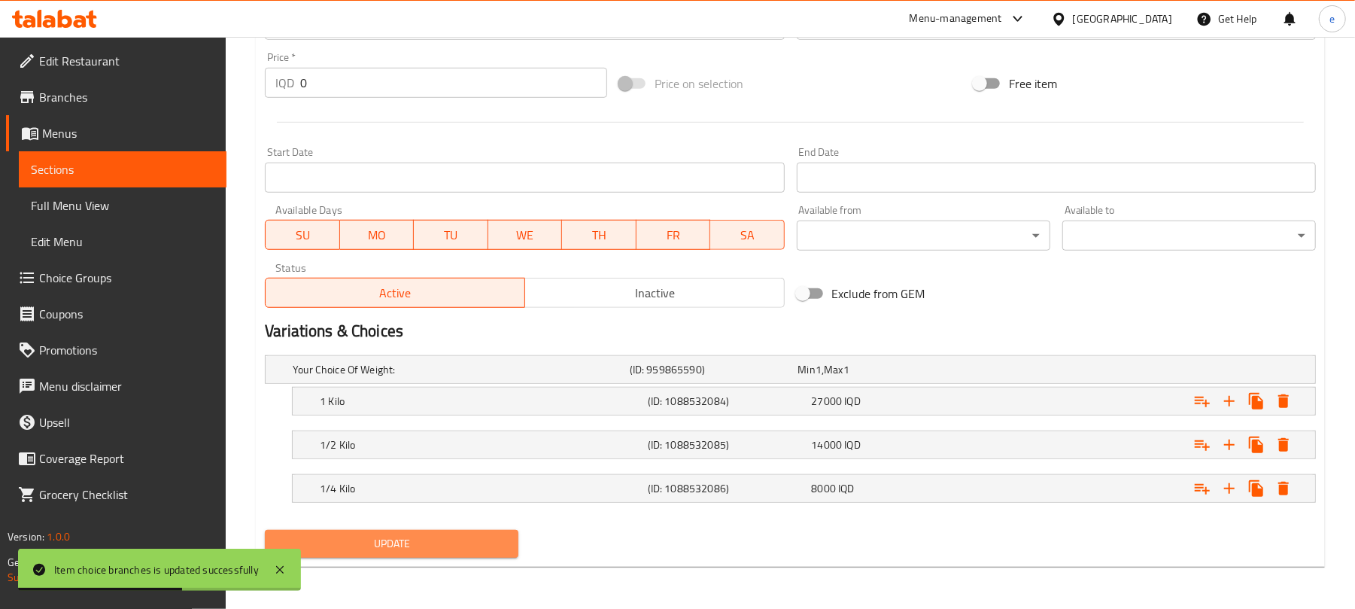
click at [432, 546] on span "Update" at bounding box center [392, 543] width 230 height 19
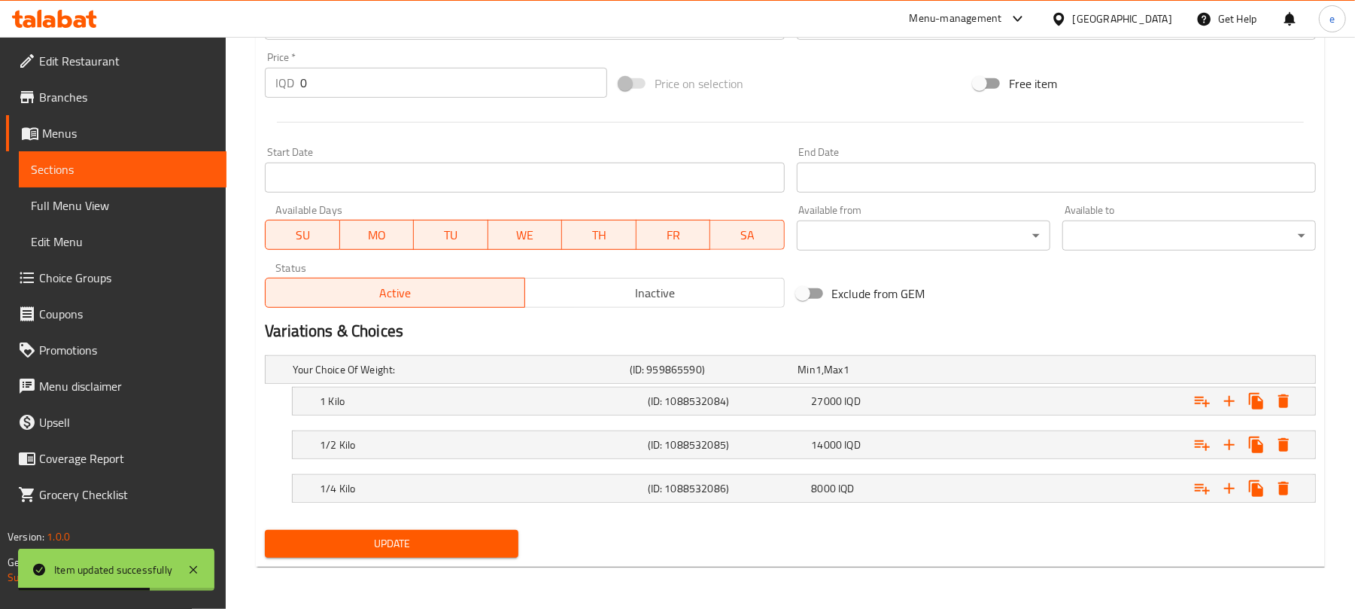
click at [190, 173] on span "Sections" at bounding box center [123, 169] width 184 height 18
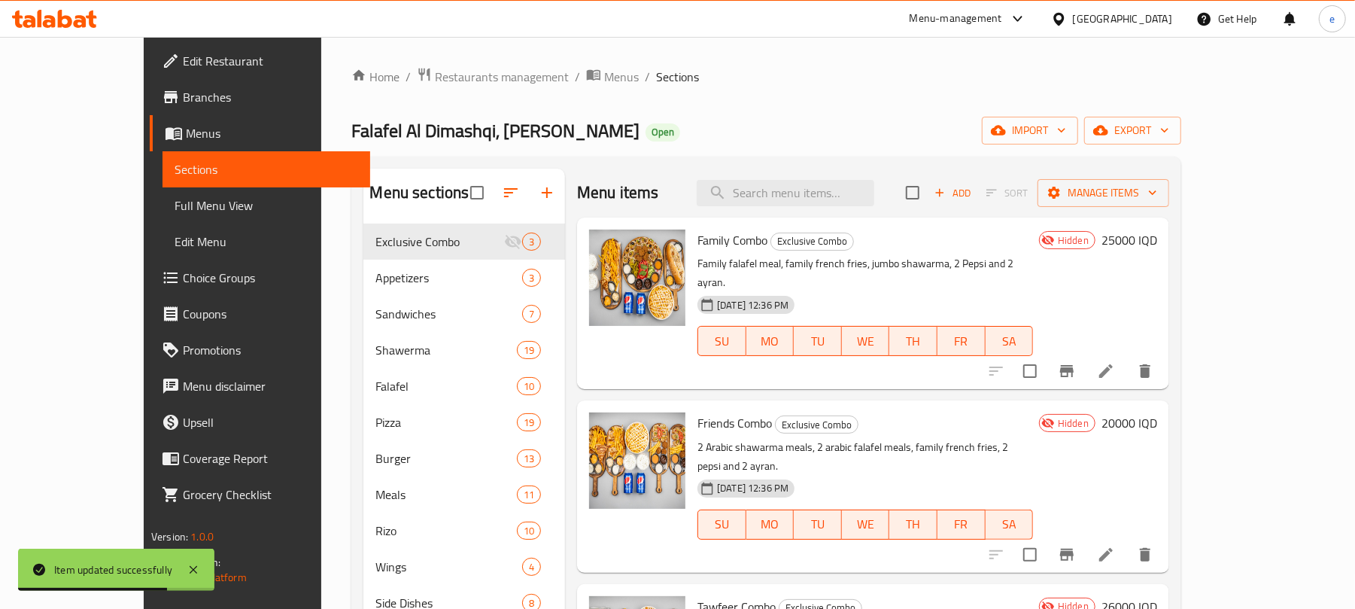
click at [802, 175] on div "Menu items Add Sort Manage items" at bounding box center [873, 193] width 592 height 49
click at [819, 190] on input "search" at bounding box center [786, 193] width 178 height 26
paste input "Dimashqi Chicken Fries"
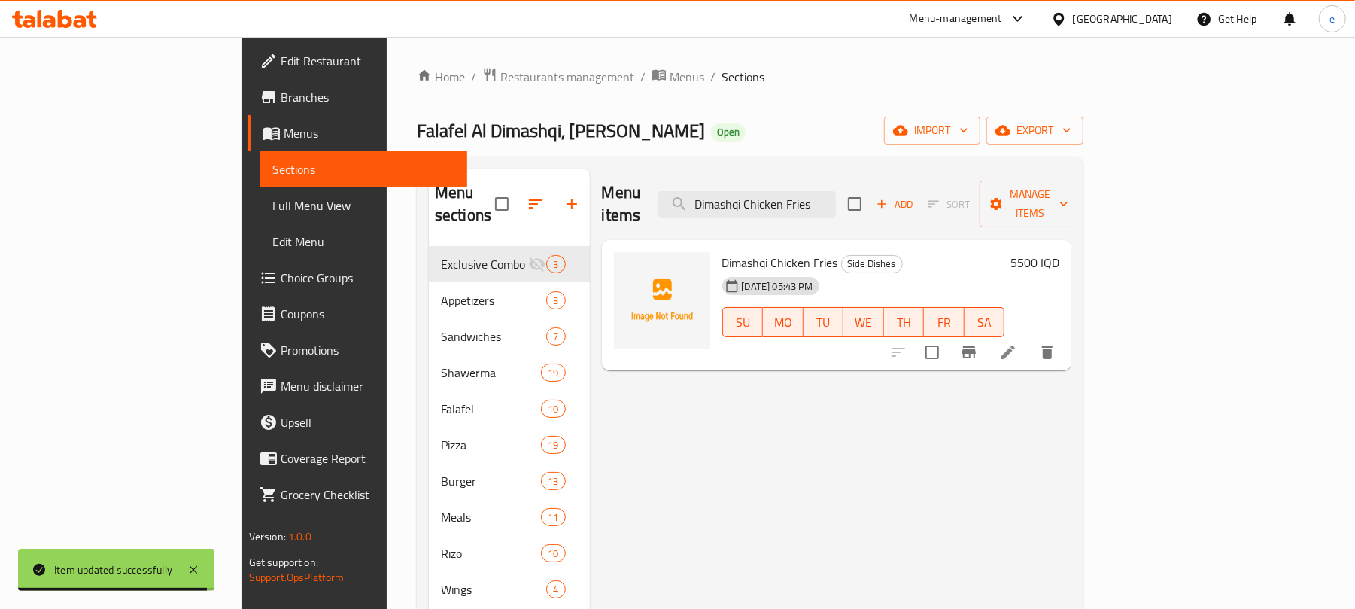
type input "Dimashqi Chicken Fries"
click at [1015, 345] on icon at bounding box center [1009, 352] width 14 height 14
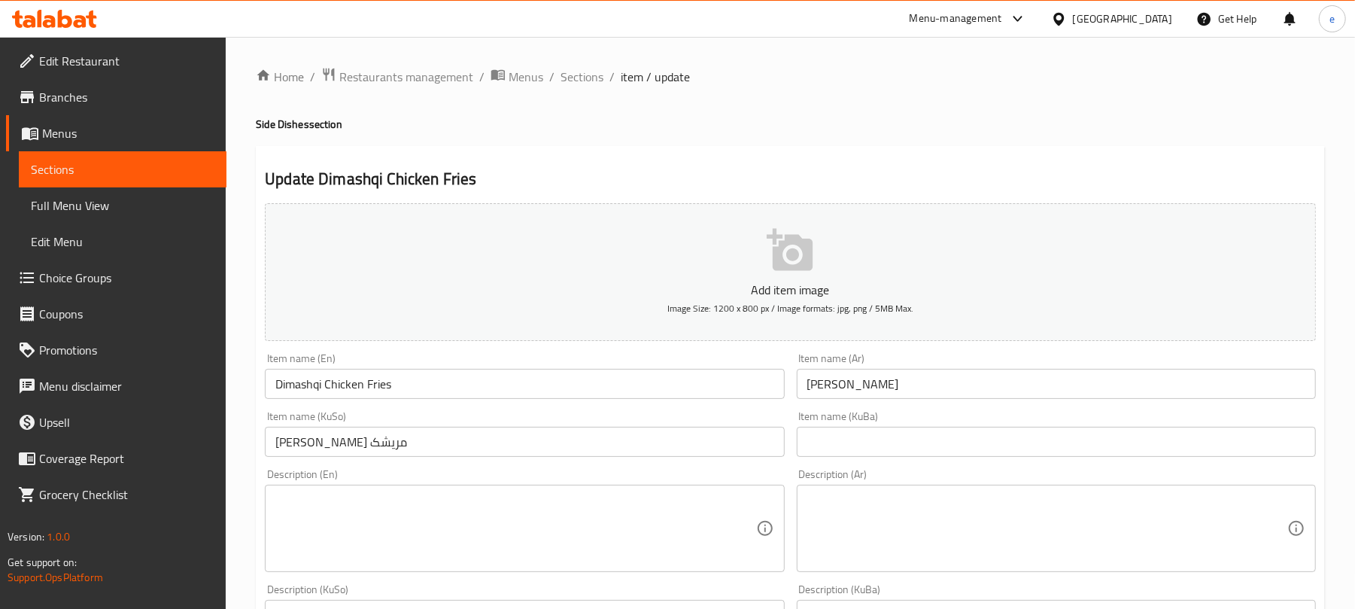
click at [277, 391] on input "Dimashqi Chicken Fries" at bounding box center [524, 384] width 519 height 30
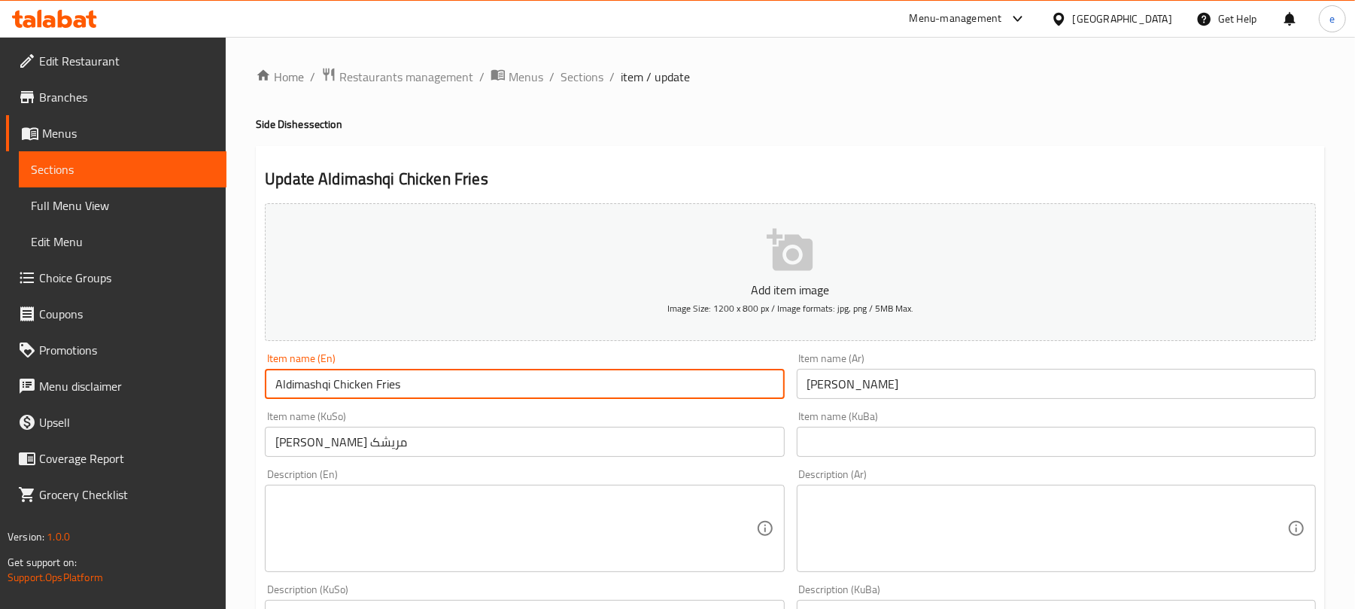
type input "Aldimashqi Chicken Fries"
click at [642, 447] on input "[PERSON_NAME] مریشک" at bounding box center [524, 442] width 519 height 30
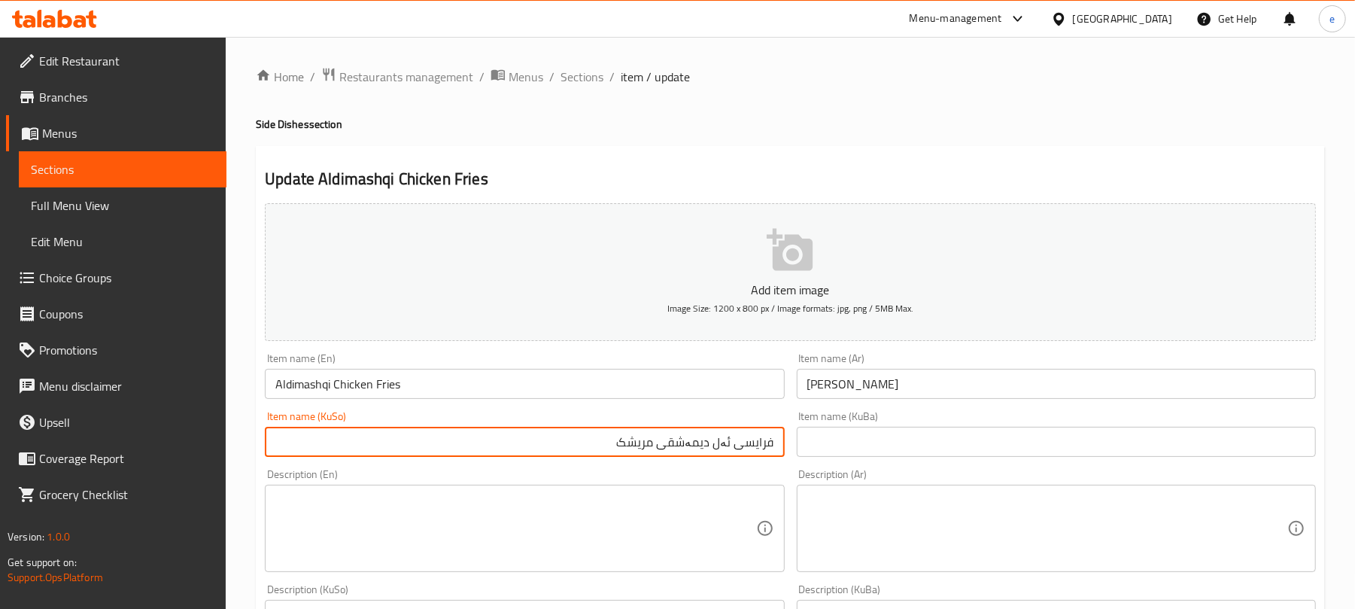
type input "فرایسی ئەل دیمەشقی مریشک"
click at [916, 390] on input "[PERSON_NAME]" at bounding box center [1056, 384] width 519 height 30
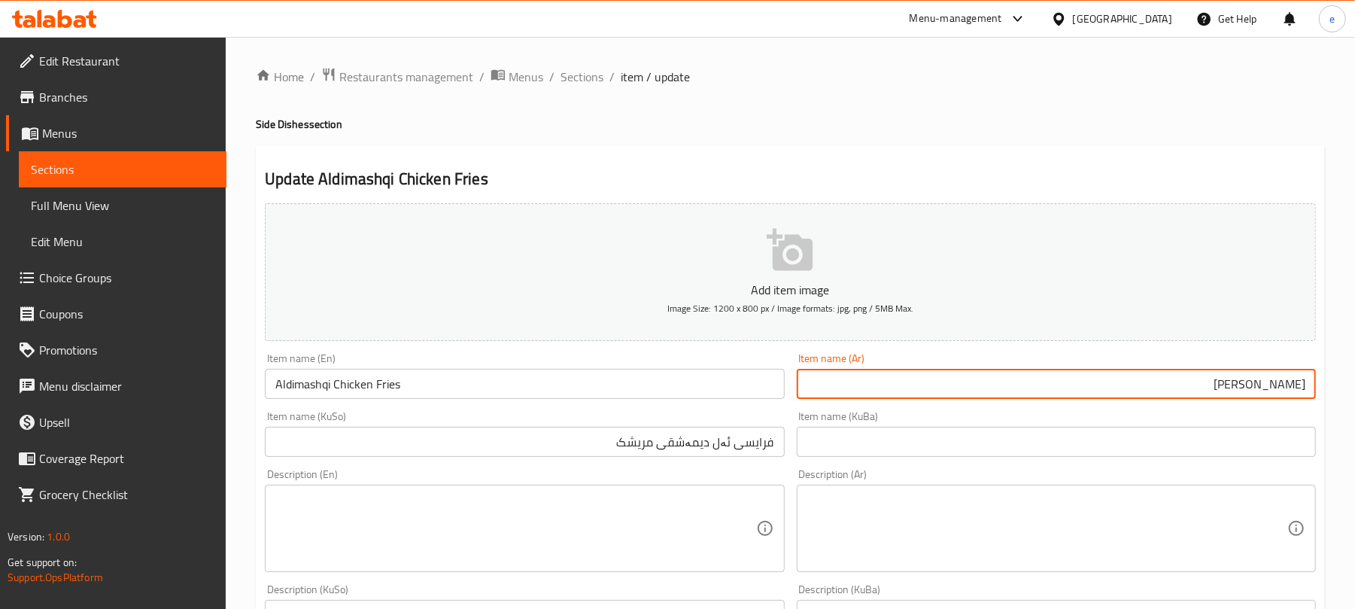
click at [1281, 387] on input "[PERSON_NAME]" at bounding box center [1056, 384] width 519 height 30
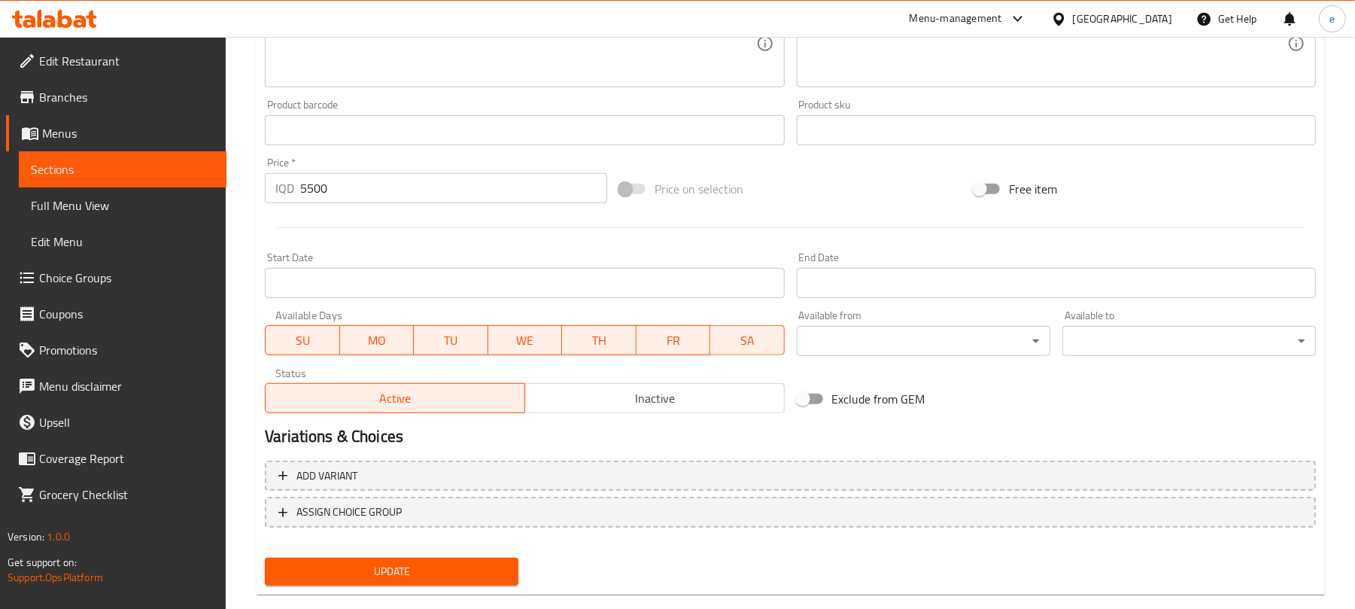
scroll to position [627, 0]
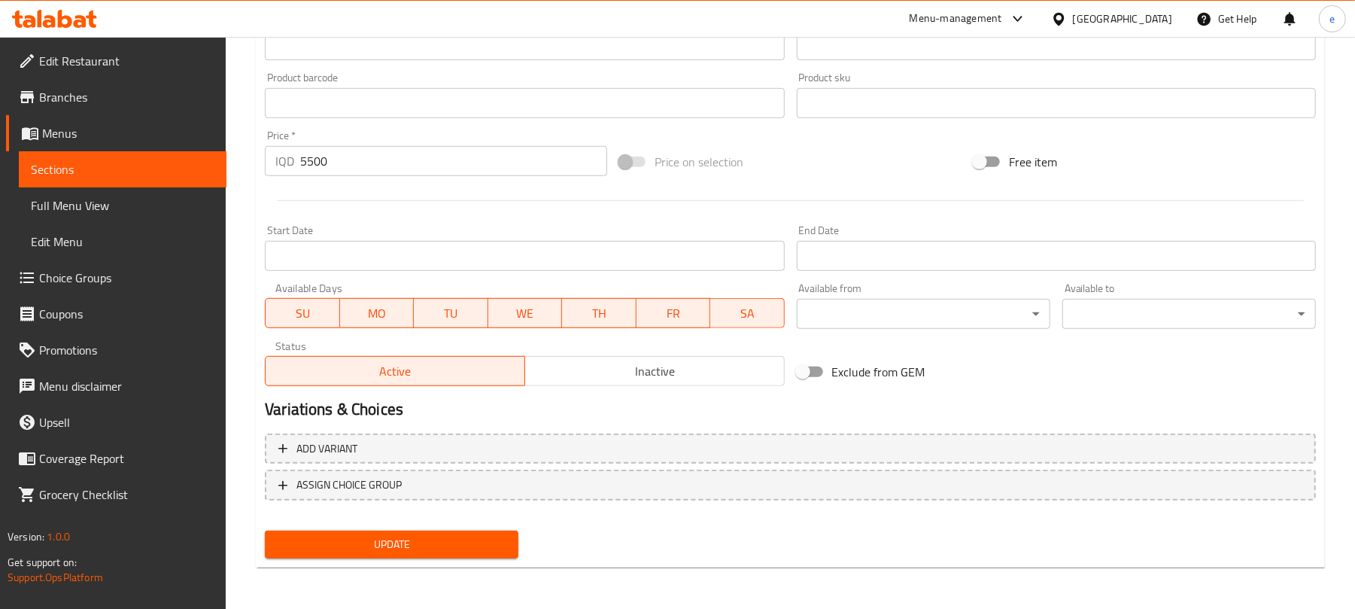
type input "[PERSON_NAME]"
click at [464, 551] on span "Update" at bounding box center [392, 544] width 230 height 19
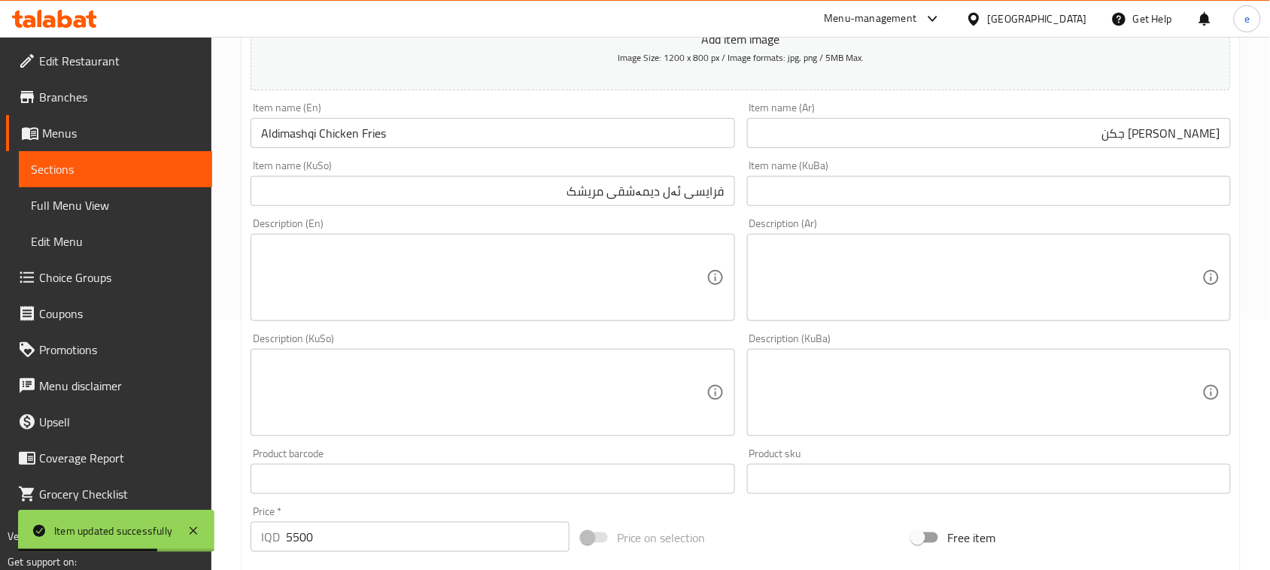
click at [139, 154] on link "Sections" at bounding box center [115, 169] width 193 height 36
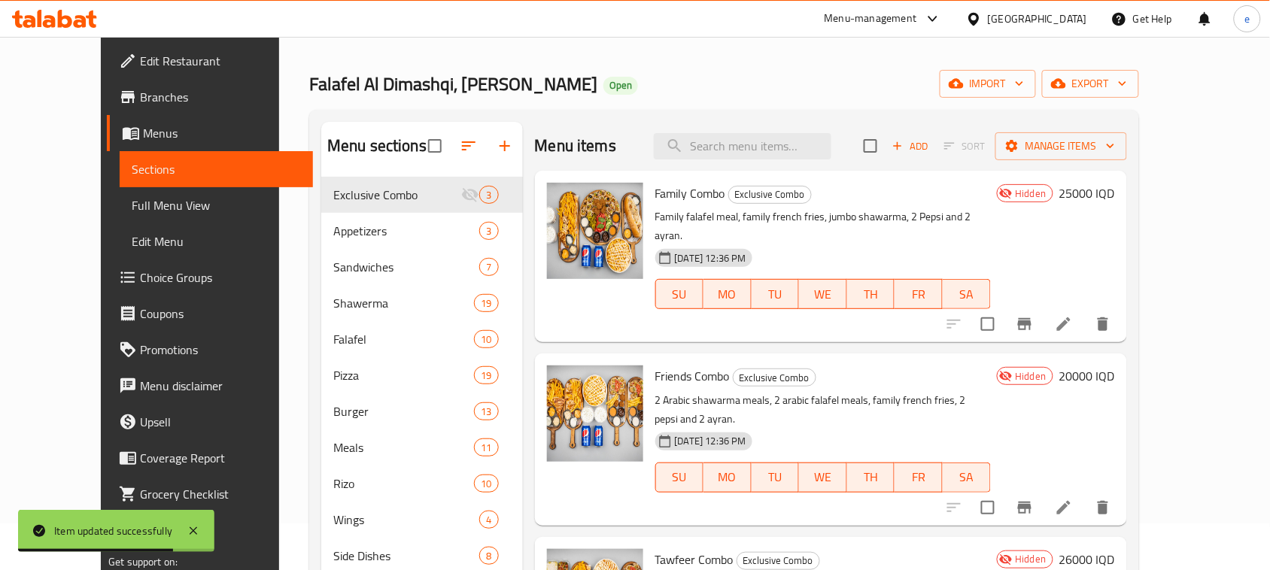
scroll to position [23, 0]
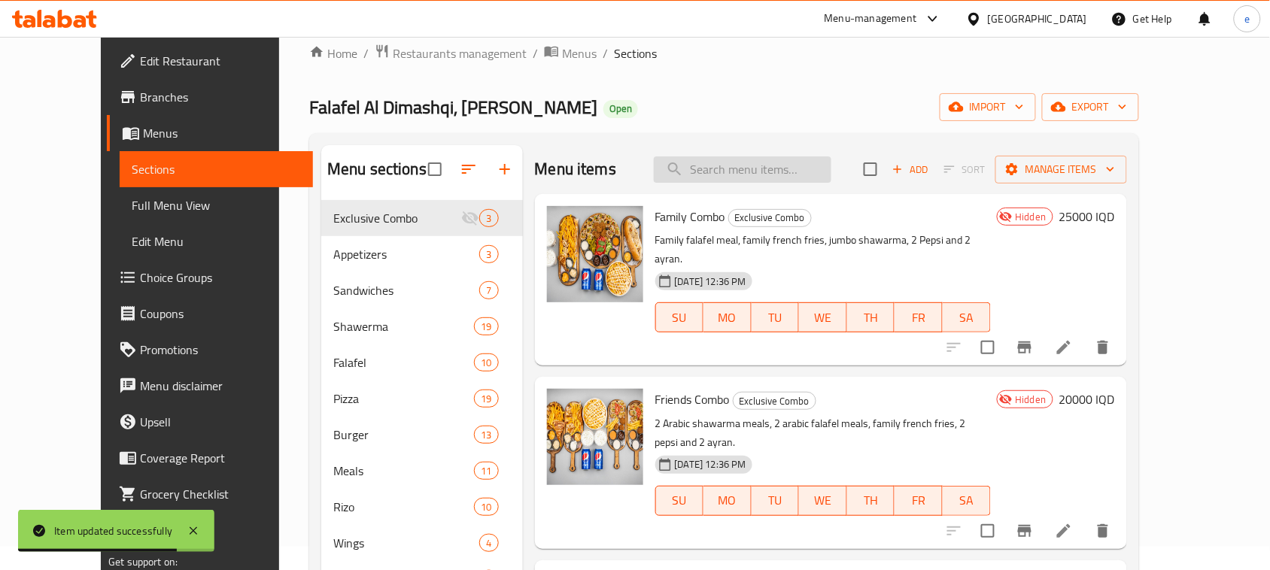
click at [783, 157] on input "search" at bounding box center [743, 170] width 178 height 26
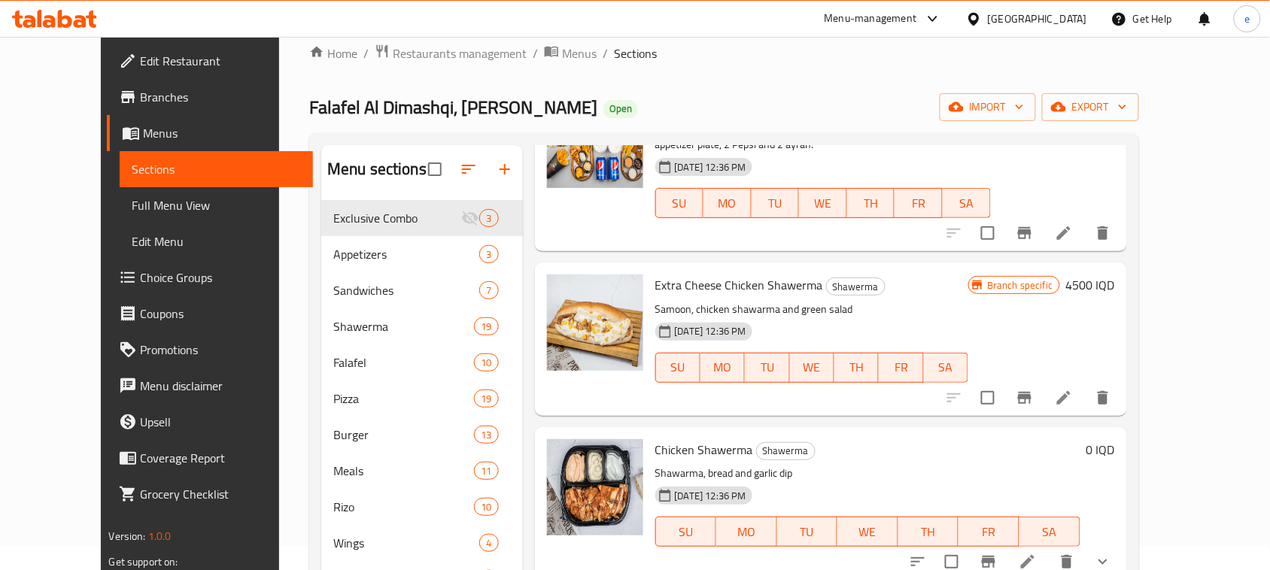
scroll to position [188, 0]
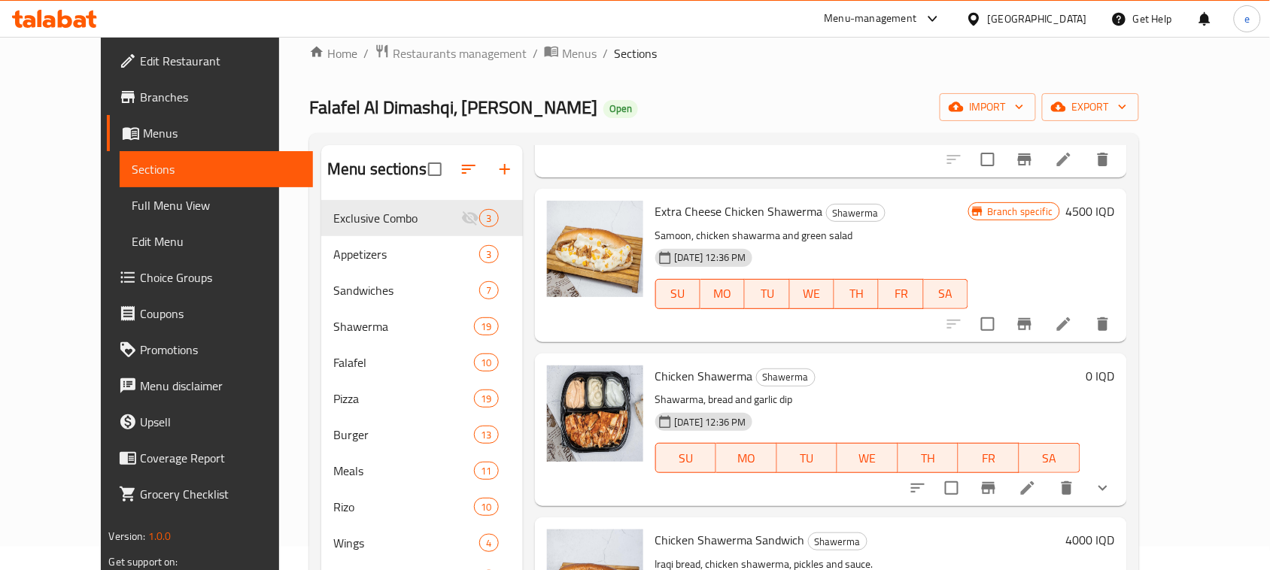
type input "chicken sh"
click at [655, 373] on span "Chicken Shawerma" at bounding box center [704, 376] width 98 height 23
click at [670, 372] on span "Chicken Shawerma" at bounding box center [704, 376] width 98 height 23
drag, startPoint x: 630, startPoint y: 378, endPoint x: 727, endPoint y: 377, distance: 97.1
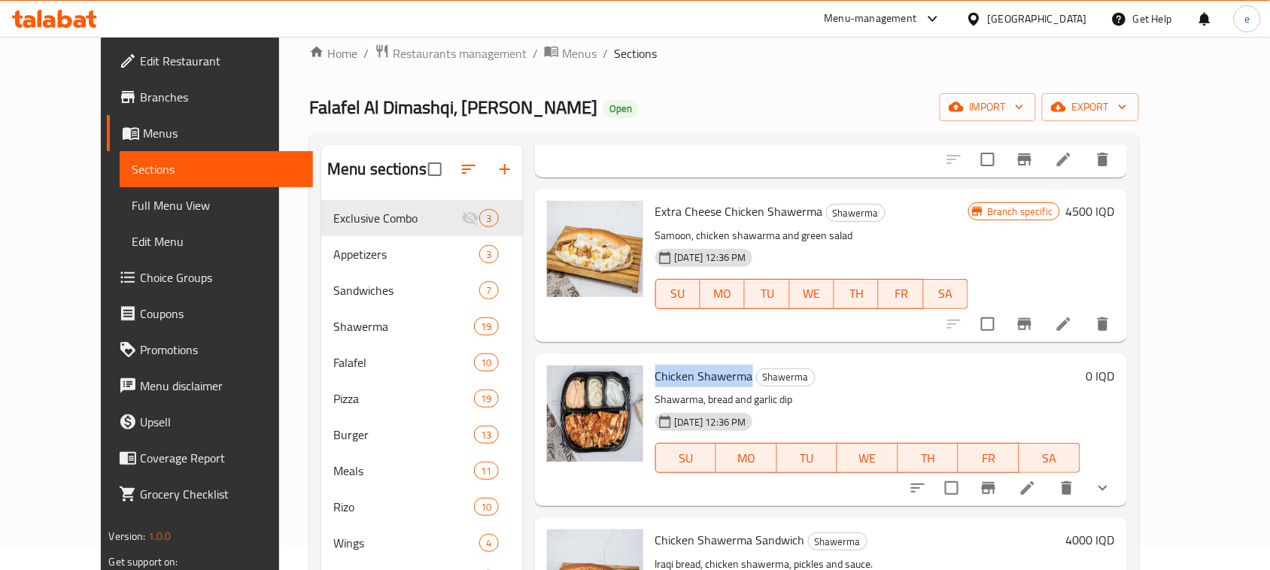
click at [727, 377] on h6 "Chicken Shawerma Shawerma" at bounding box center [867, 376] width 425 height 21
copy span "Chicken Shawerma"
